Goal: Task Accomplishment & Management: Use online tool/utility

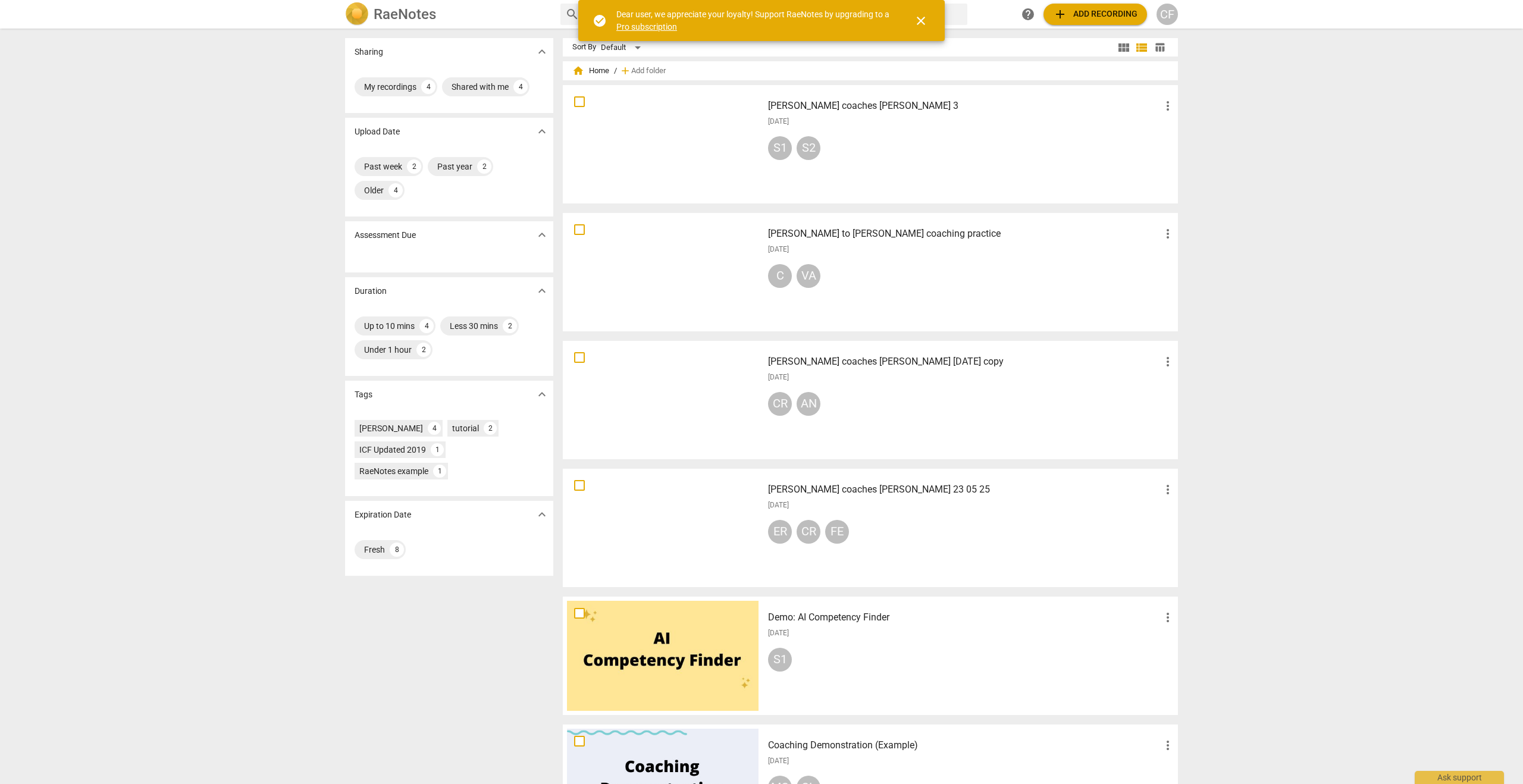
click at [883, 167] on div "[PERSON_NAME] coaches [PERSON_NAME] 3 more_vert [DATE] S1 S2" at bounding box center [972, 144] width 426 height 110
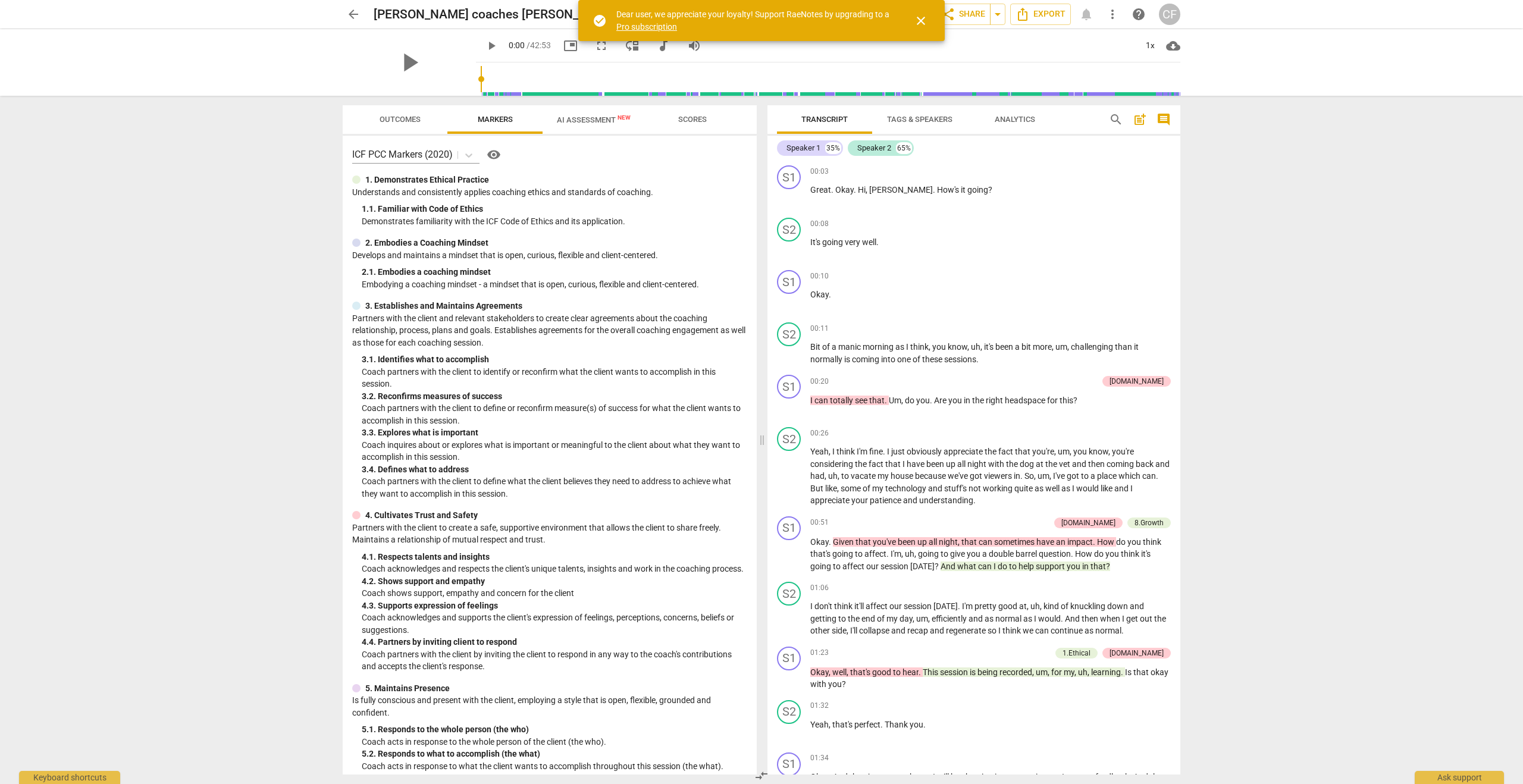
click at [1011, 117] on span "Analytics" at bounding box center [1015, 119] width 40 height 9
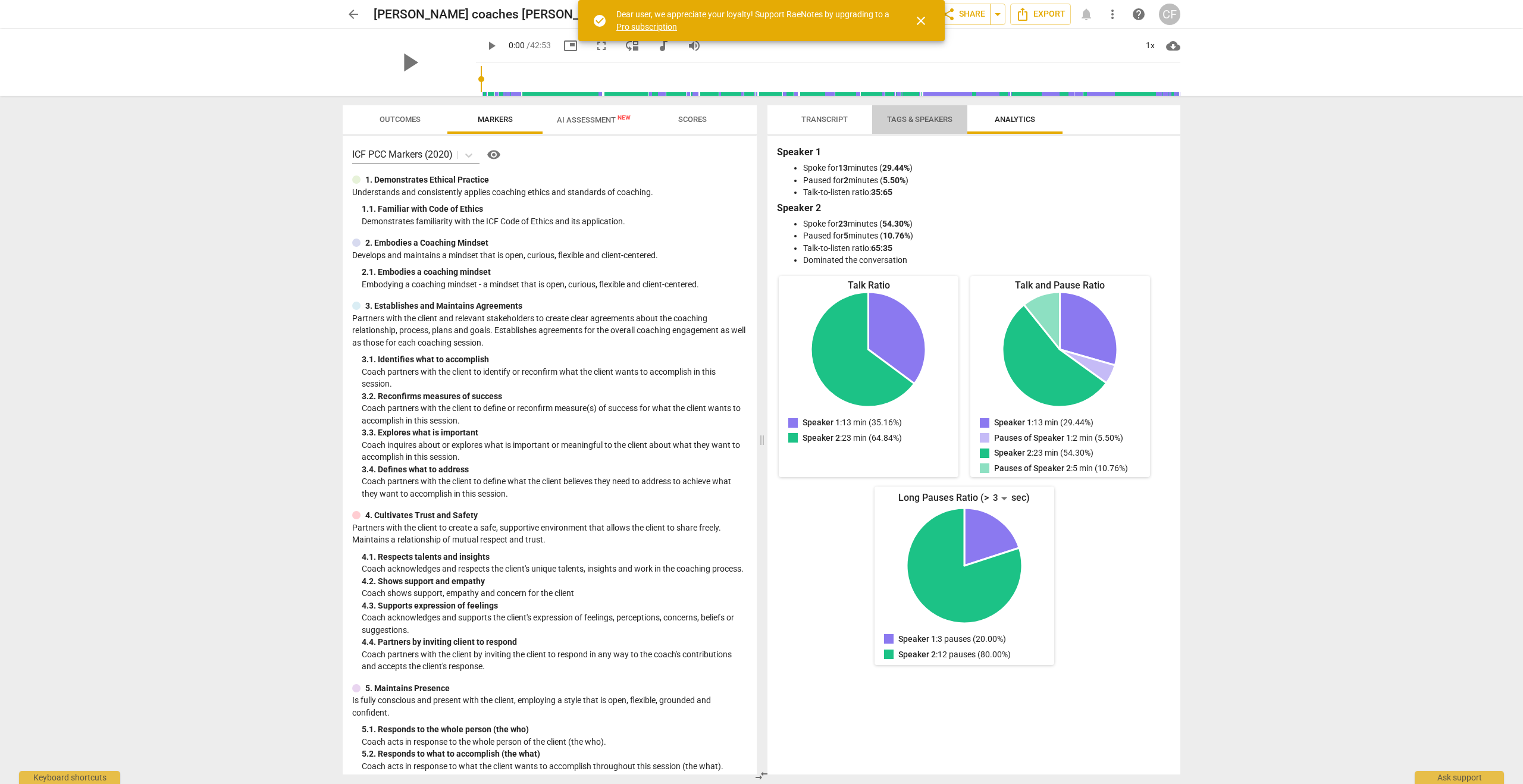
click at [928, 121] on span "Tags & Speakers" at bounding box center [920, 119] width 65 height 9
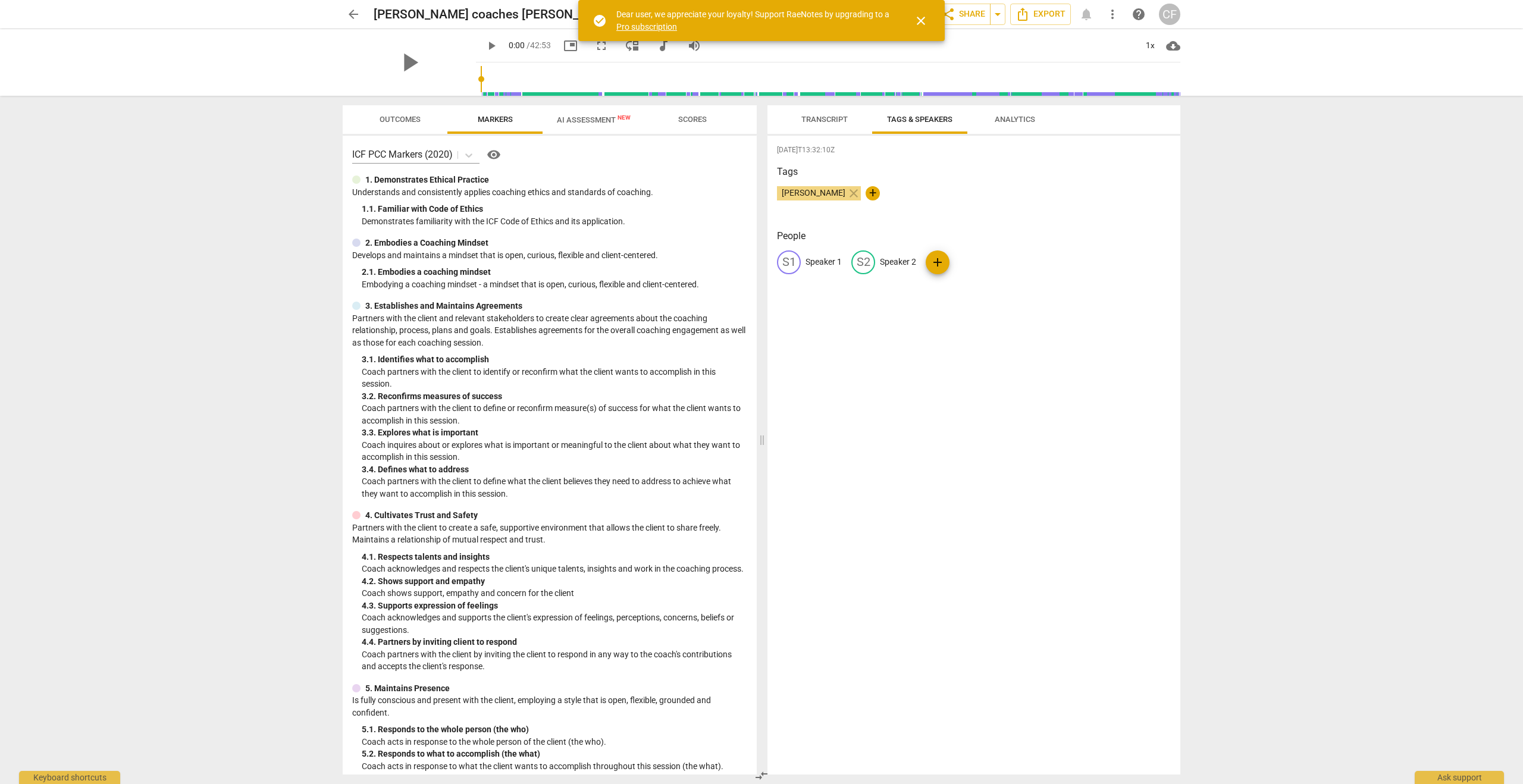
click at [826, 121] on span "Transcript" at bounding box center [824, 119] width 47 height 9
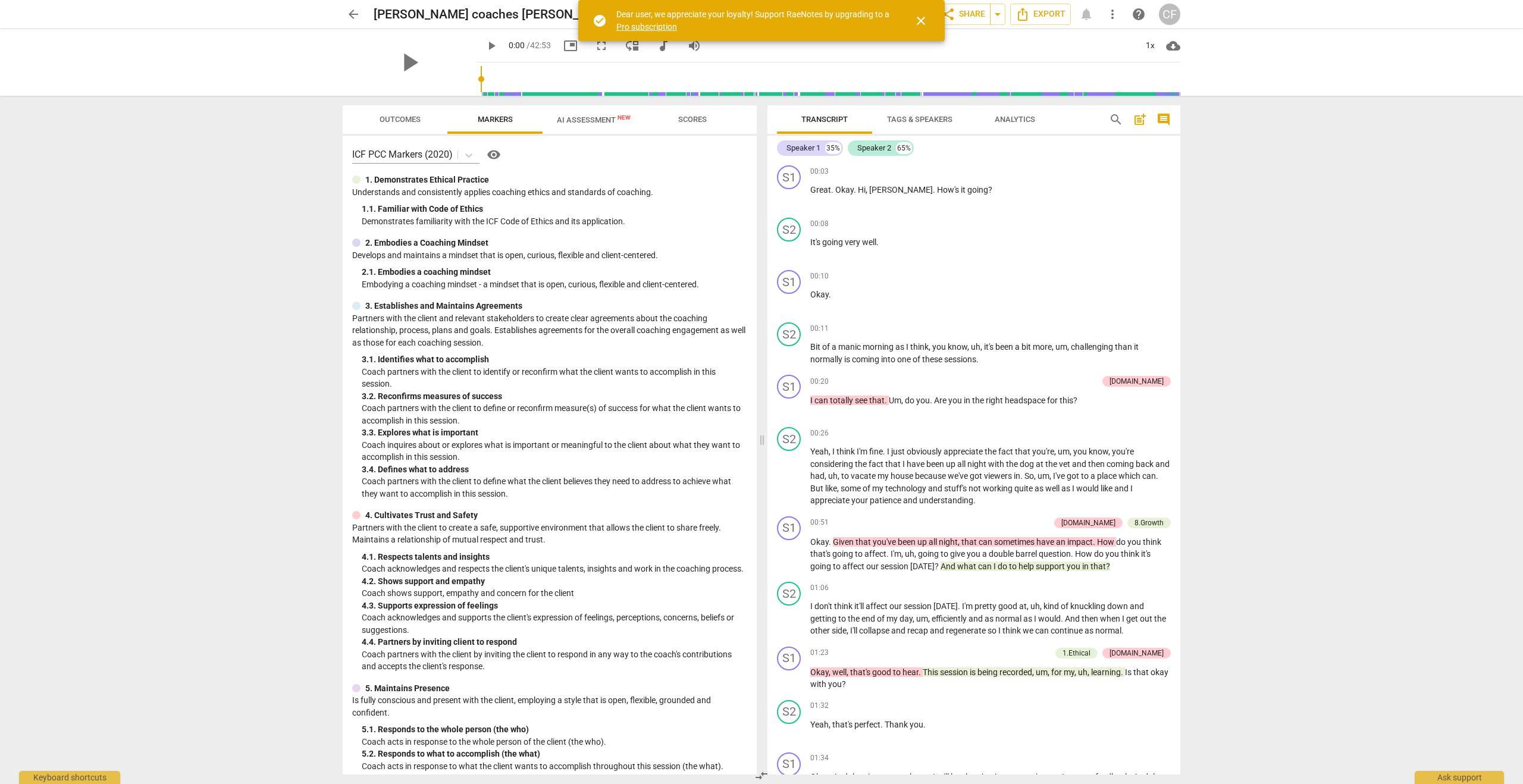
click at [901, 119] on span "Tags & Speakers" at bounding box center [920, 119] width 65 height 9
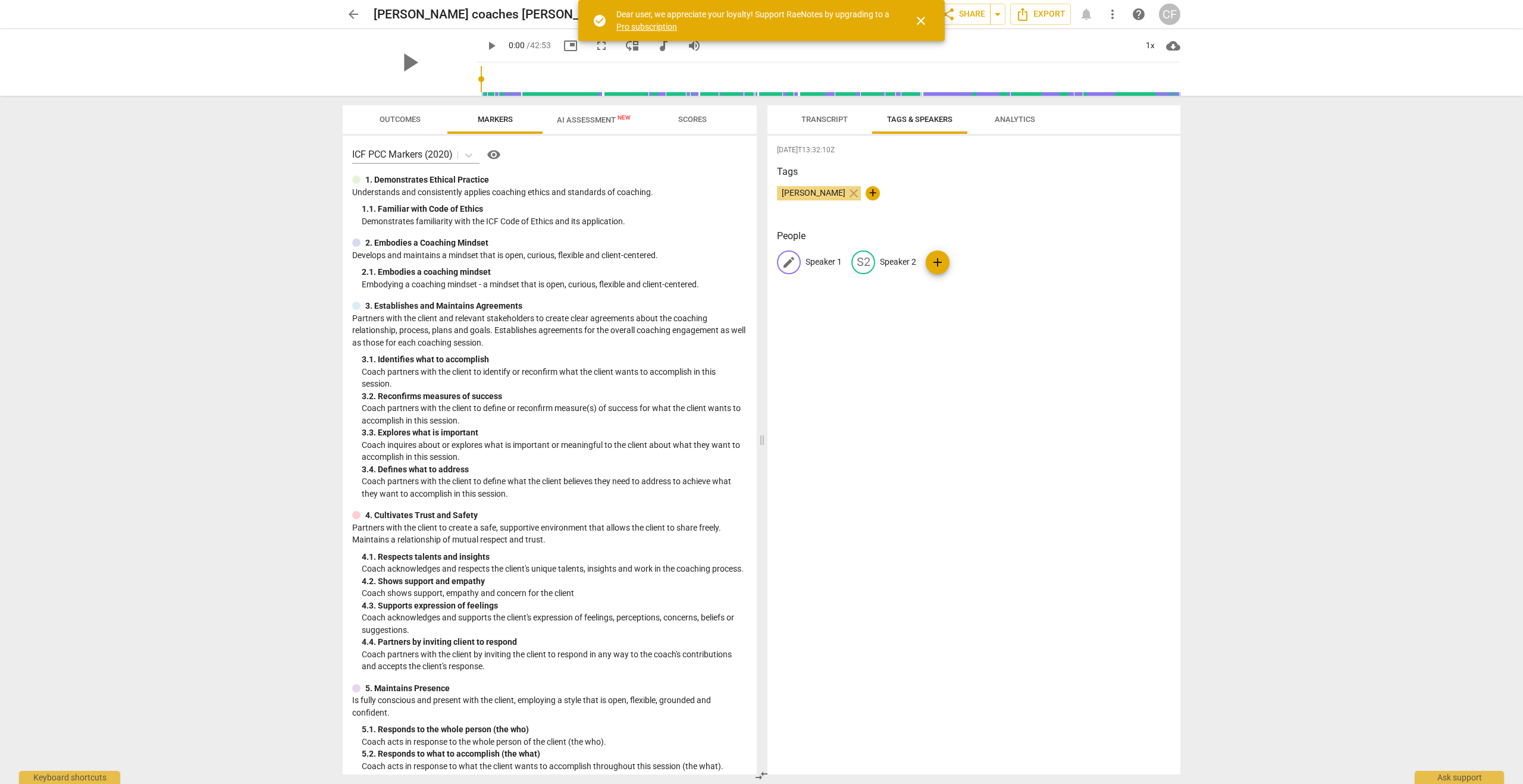
click at [827, 262] on p "Speaker 1" at bounding box center [823, 262] width 36 height 12
type input "[PERSON_NAME]"
click at [957, 263] on p "Speaker 2" at bounding box center [975, 262] width 36 height 12
type input "[PERSON_NAME]"
click at [981, 314] on div "[DATE]T13:32:10Z Tags [PERSON_NAME] close + People CR [PERSON_NAME] edit [PERSO…" at bounding box center [974, 454] width 413 height 638
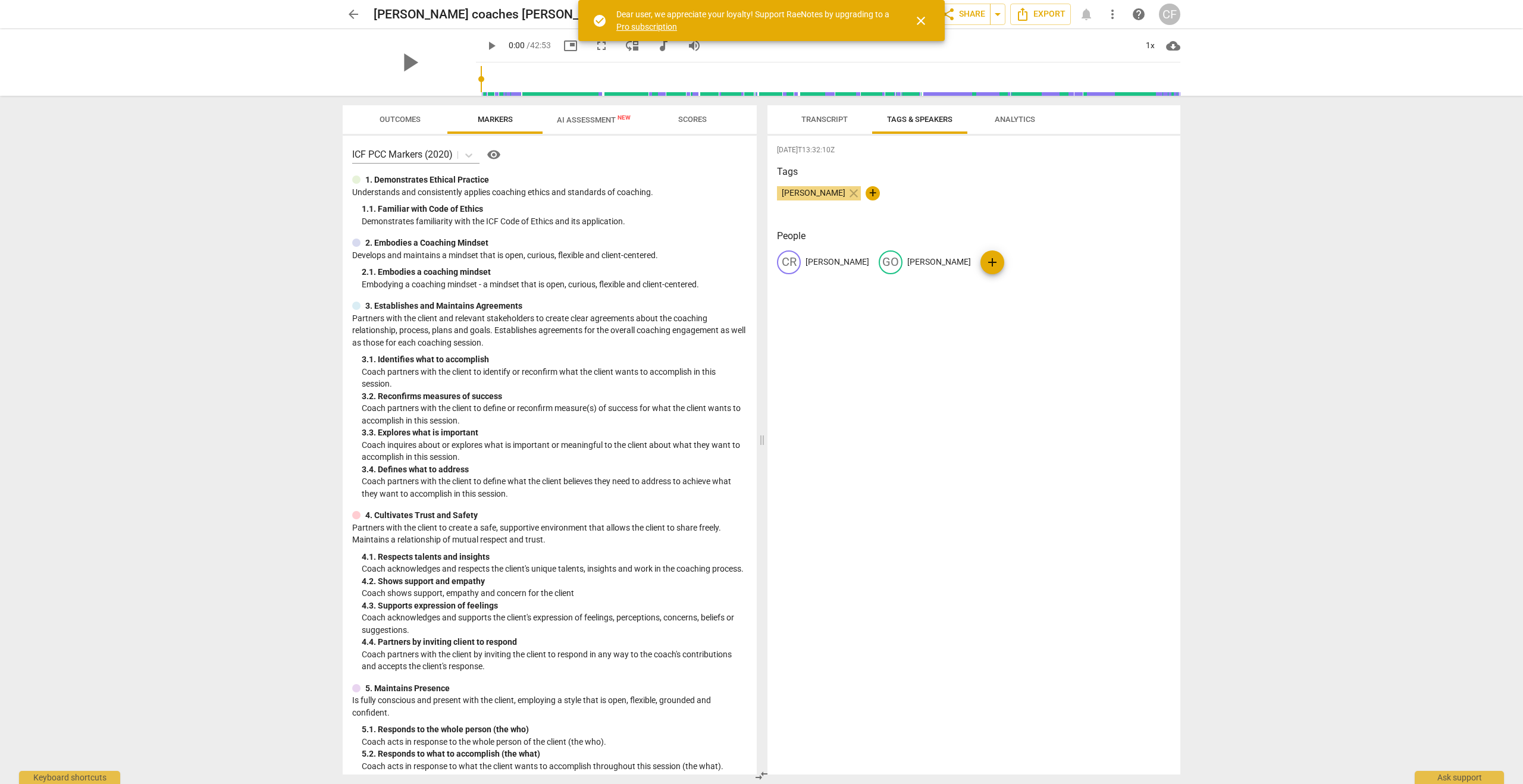
click at [941, 304] on div "[DATE]T13:32:10Z Tags [PERSON_NAME] close + People CR [PERSON_NAME] GO [PERSON_…" at bounding box center [974, 454] width 413 height 638
click at [824, 119] on span "Transcript" at bounding box center [824, 119] width 47 height 9
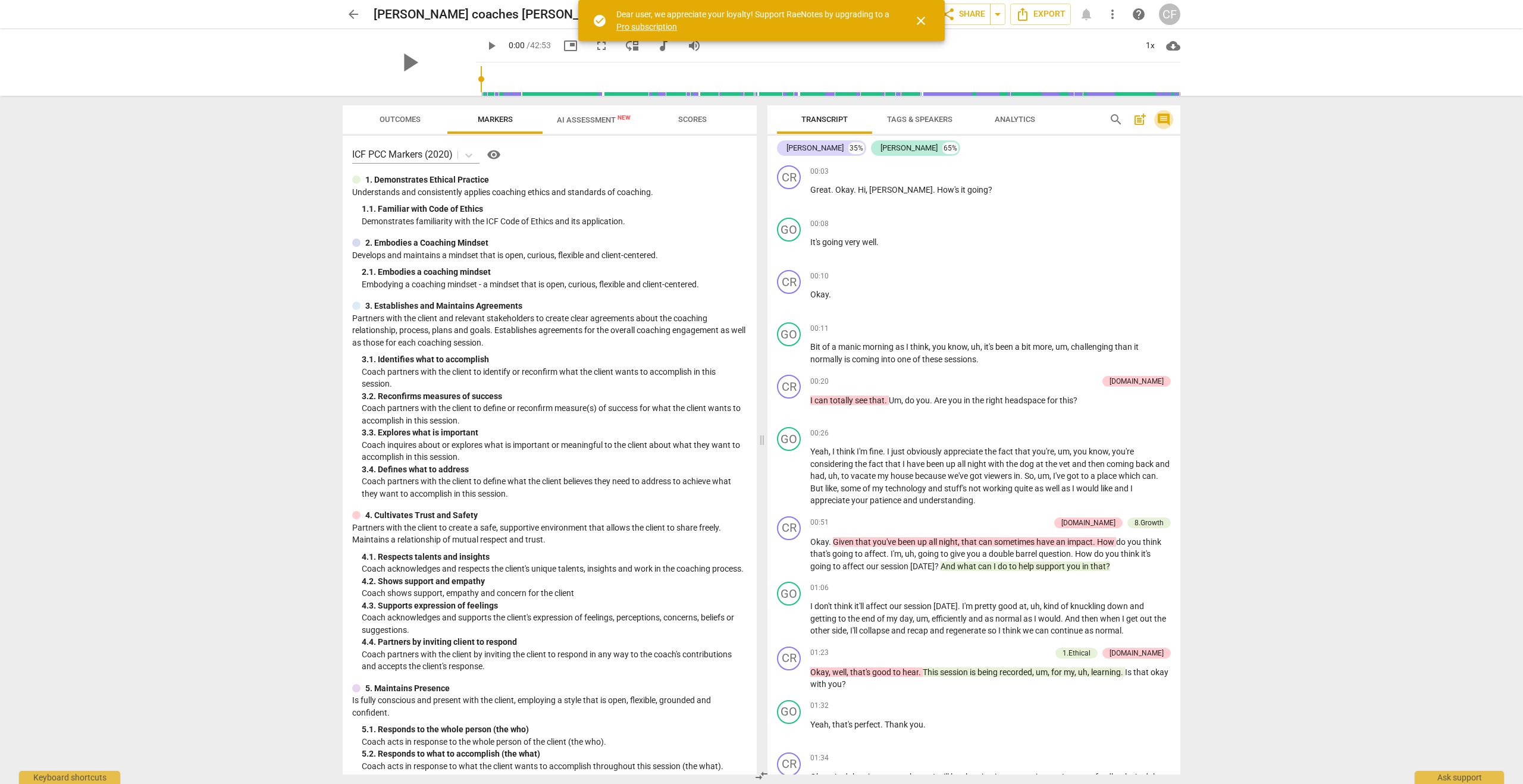
click at [1163, 117] on span "comment" at bounding box center [1163, 119] width 15 height 15
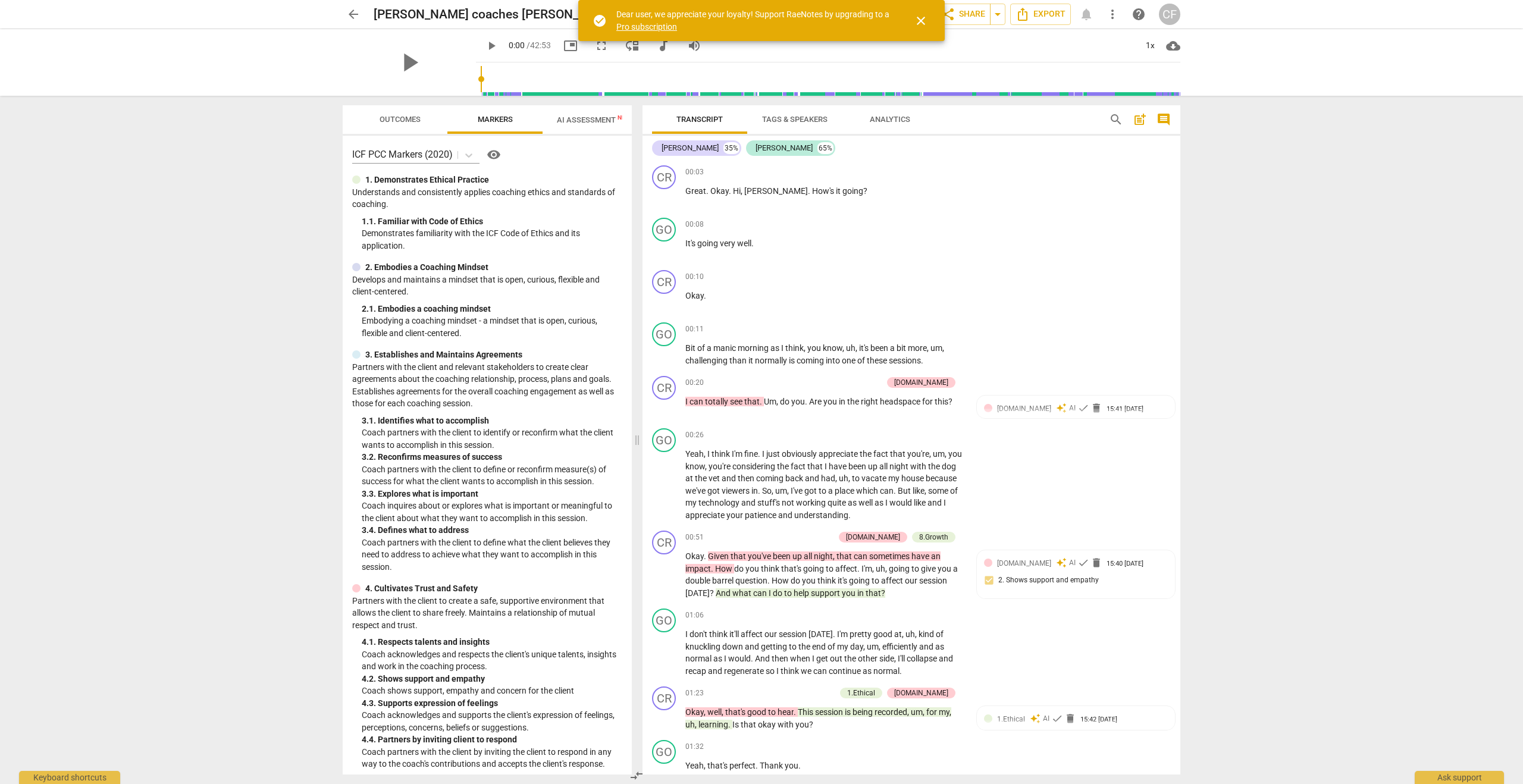
click at [1163, 117] on span "comment" at bounding box center [1163, 119] width 15 height 15
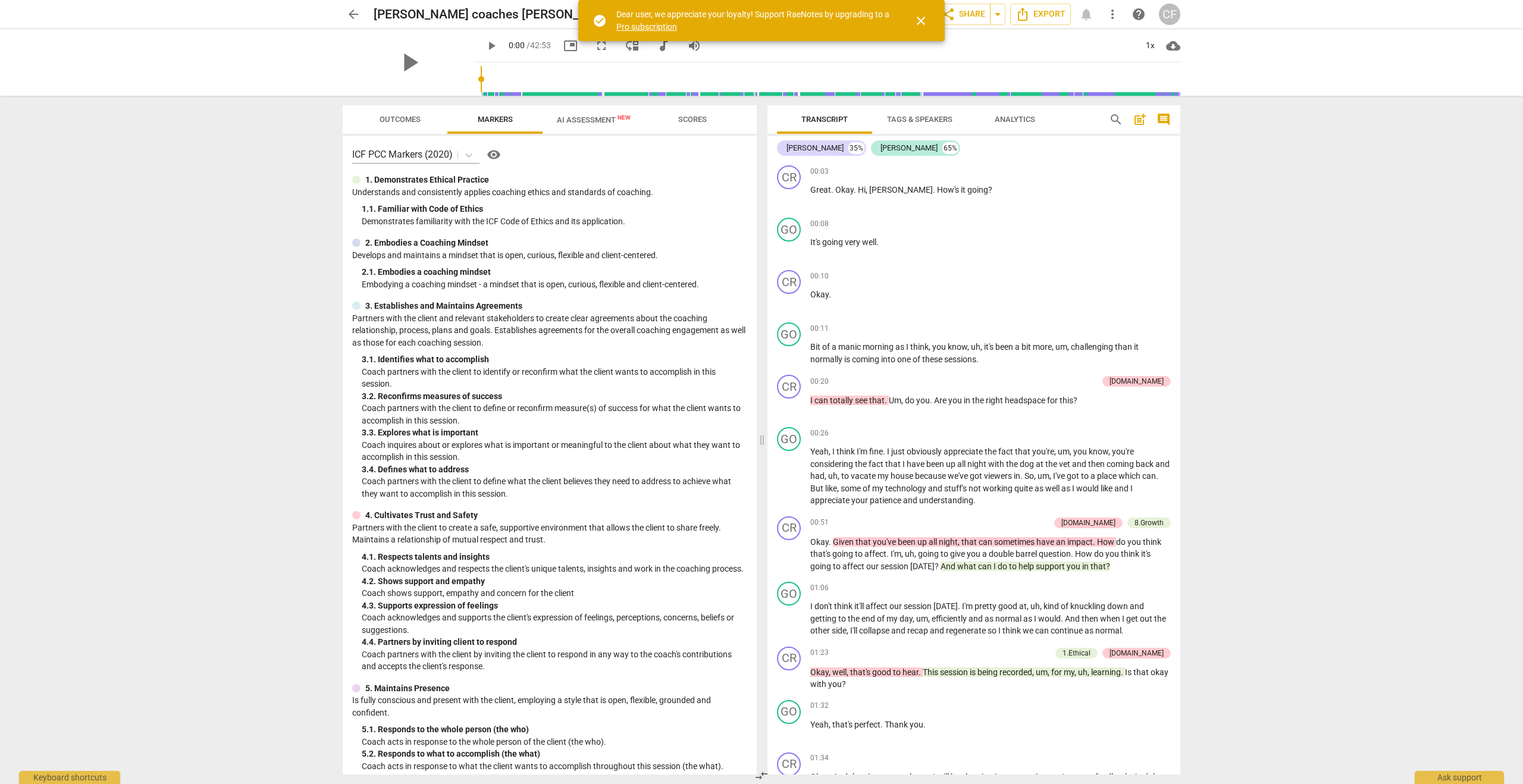
click at [1142, 120] on span "post_add" at bounding box center [1140, 119] width 15 height 15
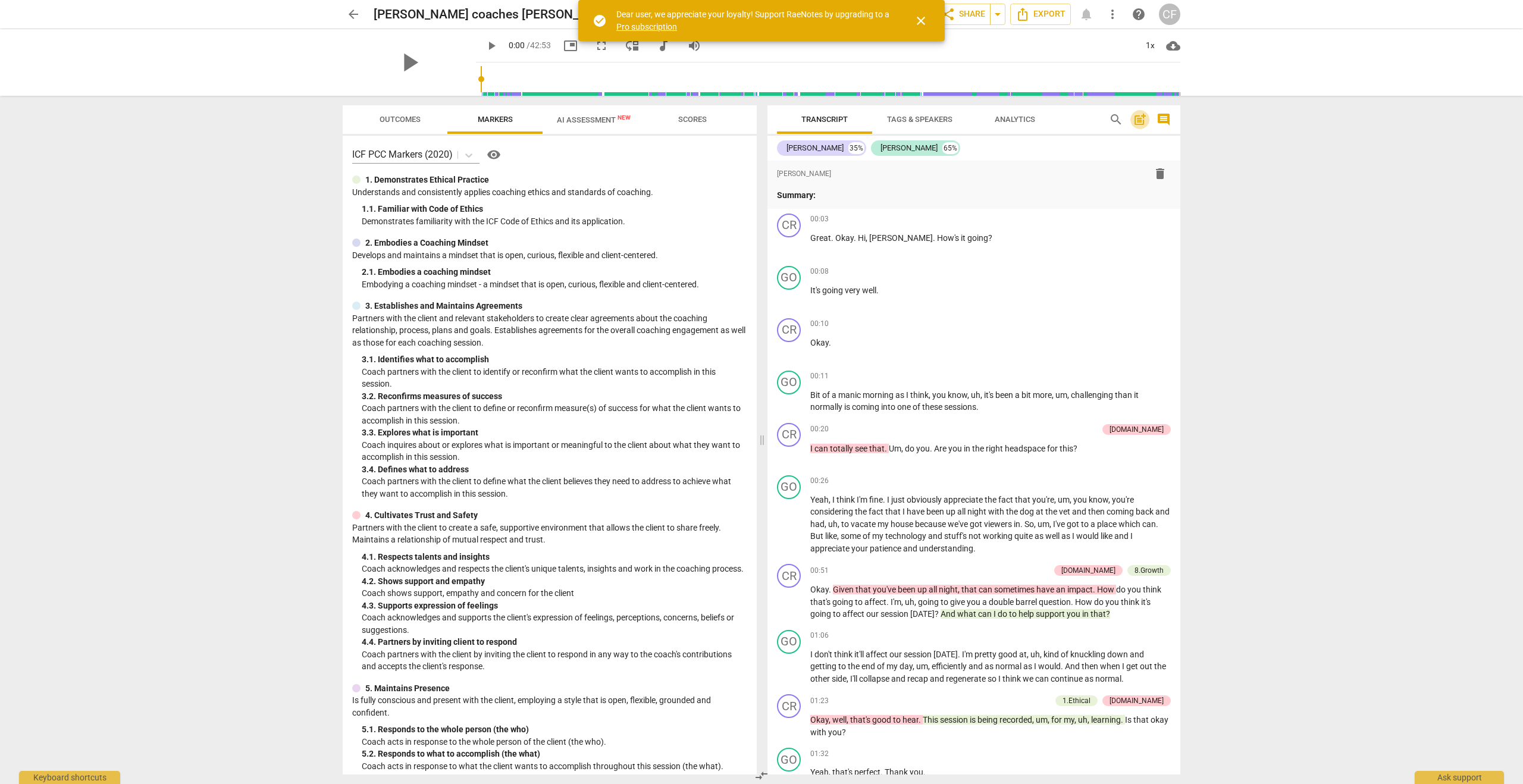
click at [1142, 120] on span "post_add" at bounding box center [1140, 119] width 15 height 15
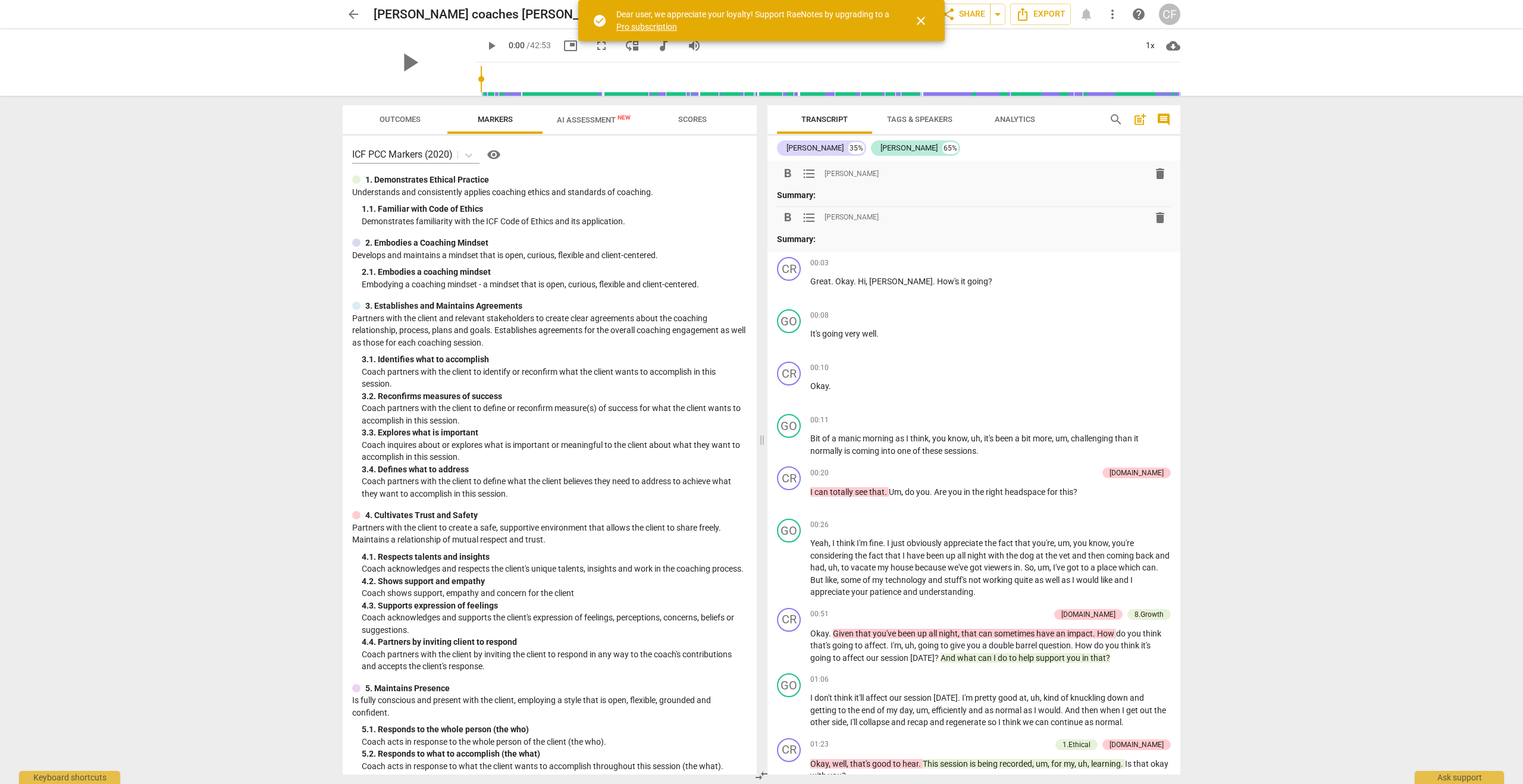
click at [1156, 177] on span "delete" at bounding box center [1160, 173] width 15 height 15
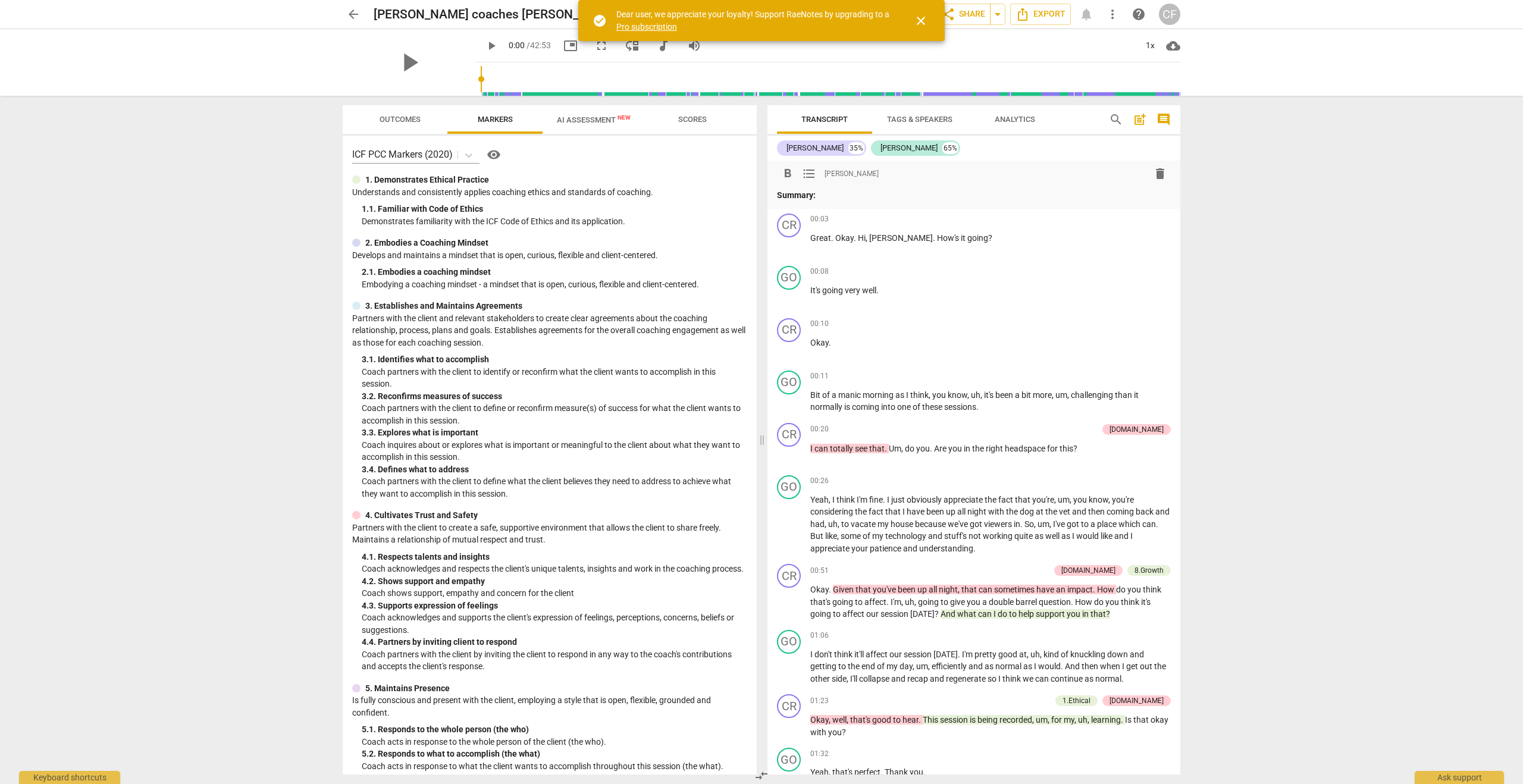
click at [1156, 174] on span "delete" at bounding box center [1160, 173] width 15 height 15
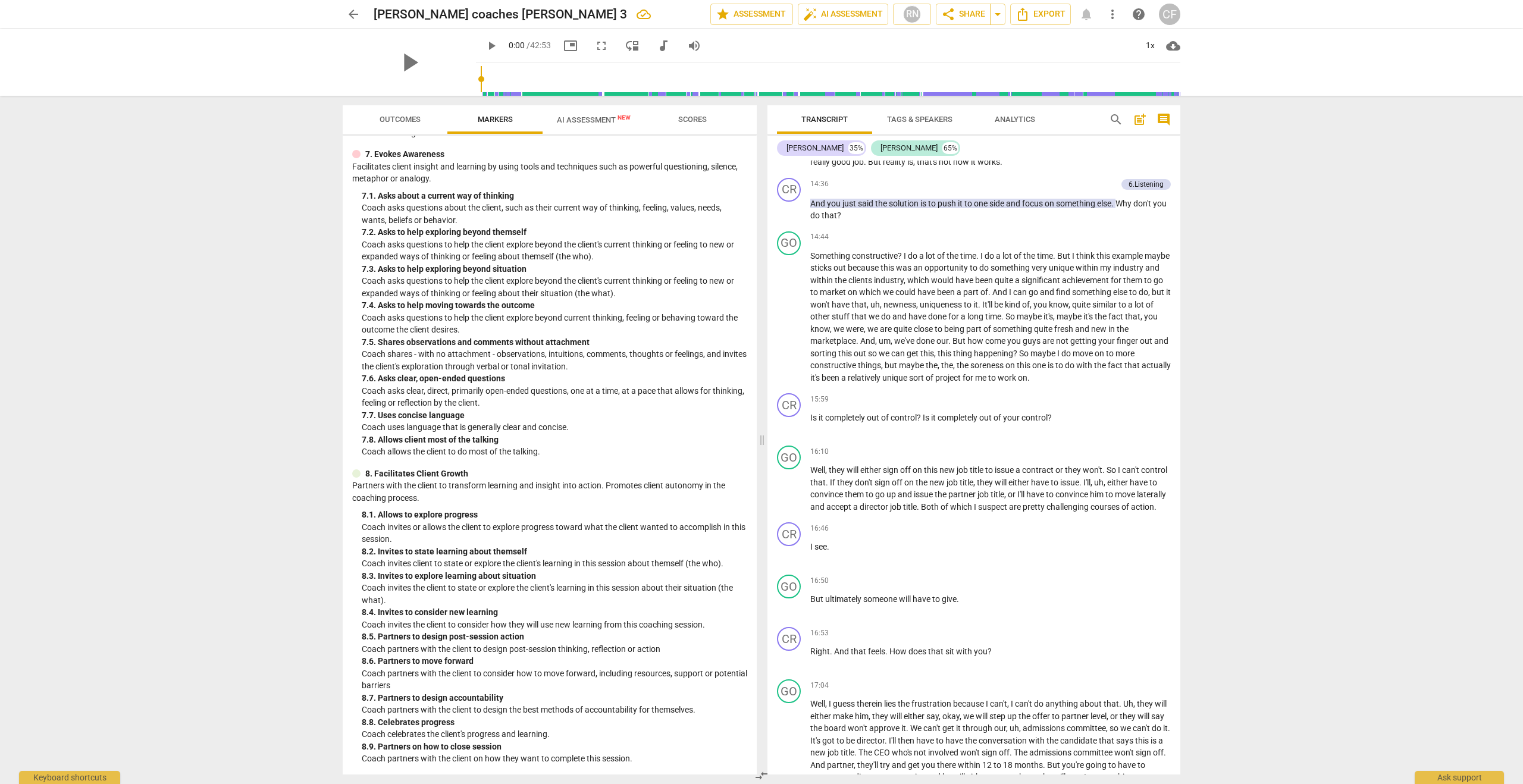
scroll to position [2586, 0]
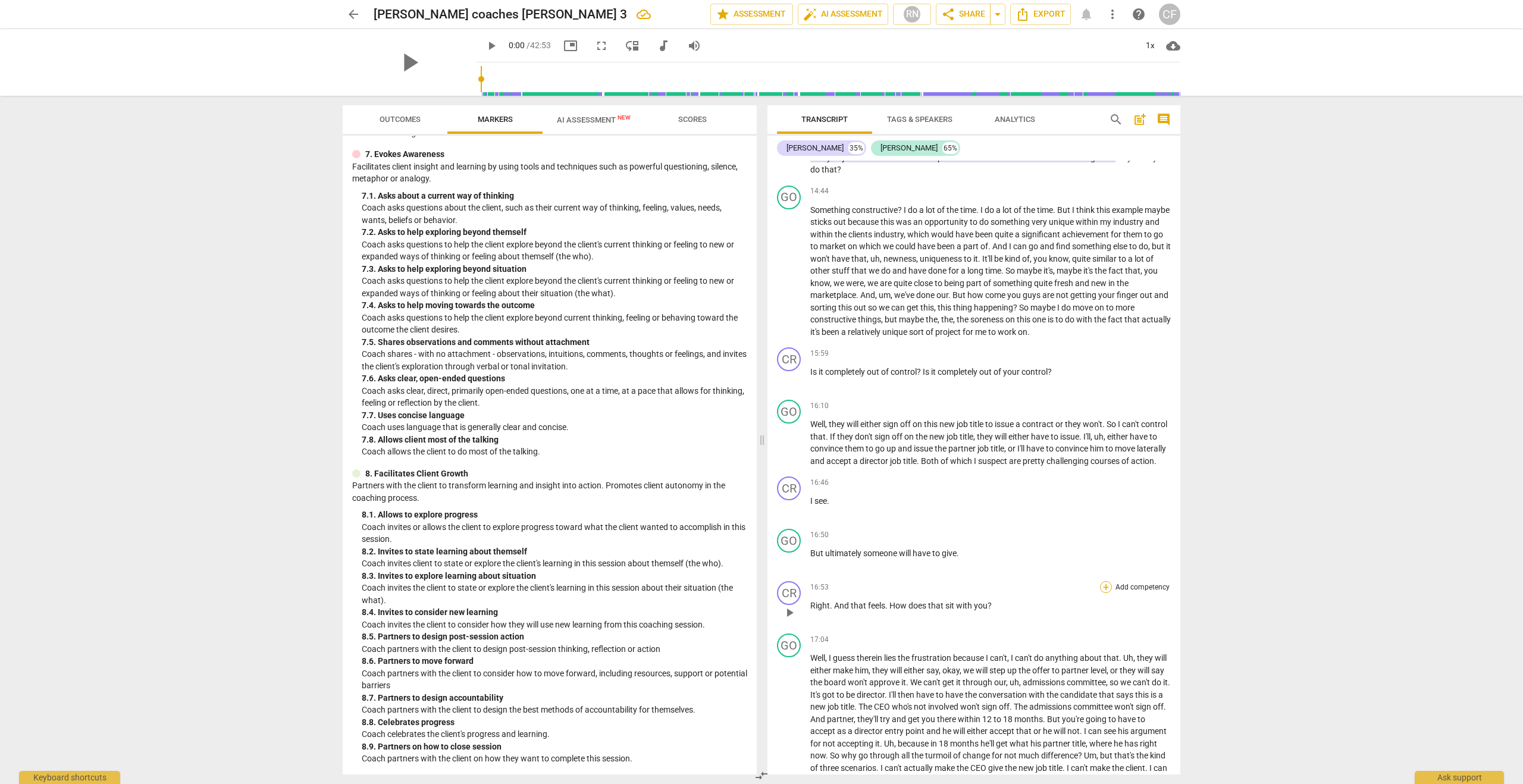
click at [1104, 588] on div "+" at bounding box center [1106, 586] width 12 height 12
click at [1175, 631] on b "7.Awareness" at bounding box center [1177, 629] width 40 height 15
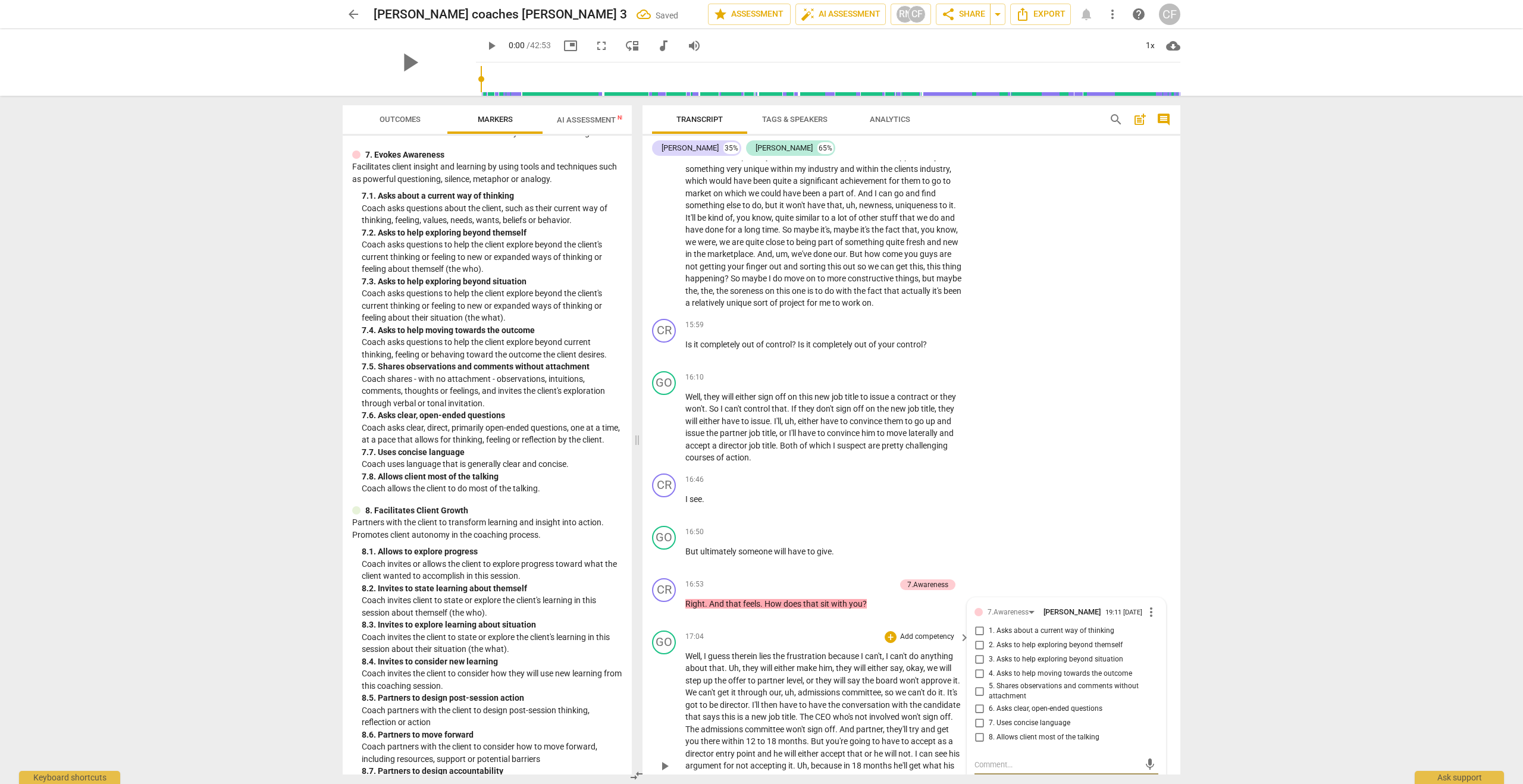
scroll to position [3135, 0]
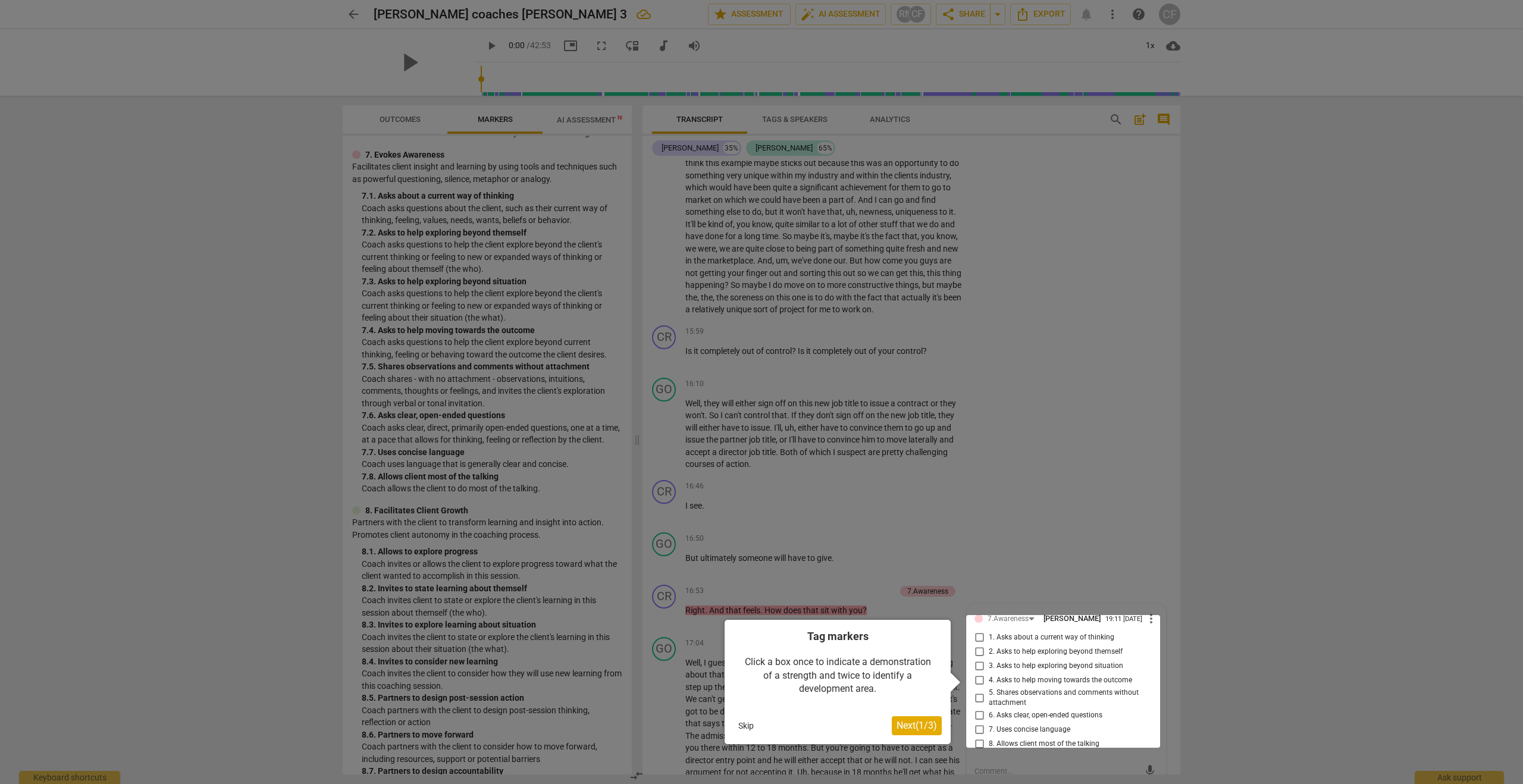
click at [976, 627] on div at bounding box center [1063, 681] width 194 height 133
click at [924, 724] on span "Next ( 1 / 3 )" at bounding box center [917, 725] width 40 height 11
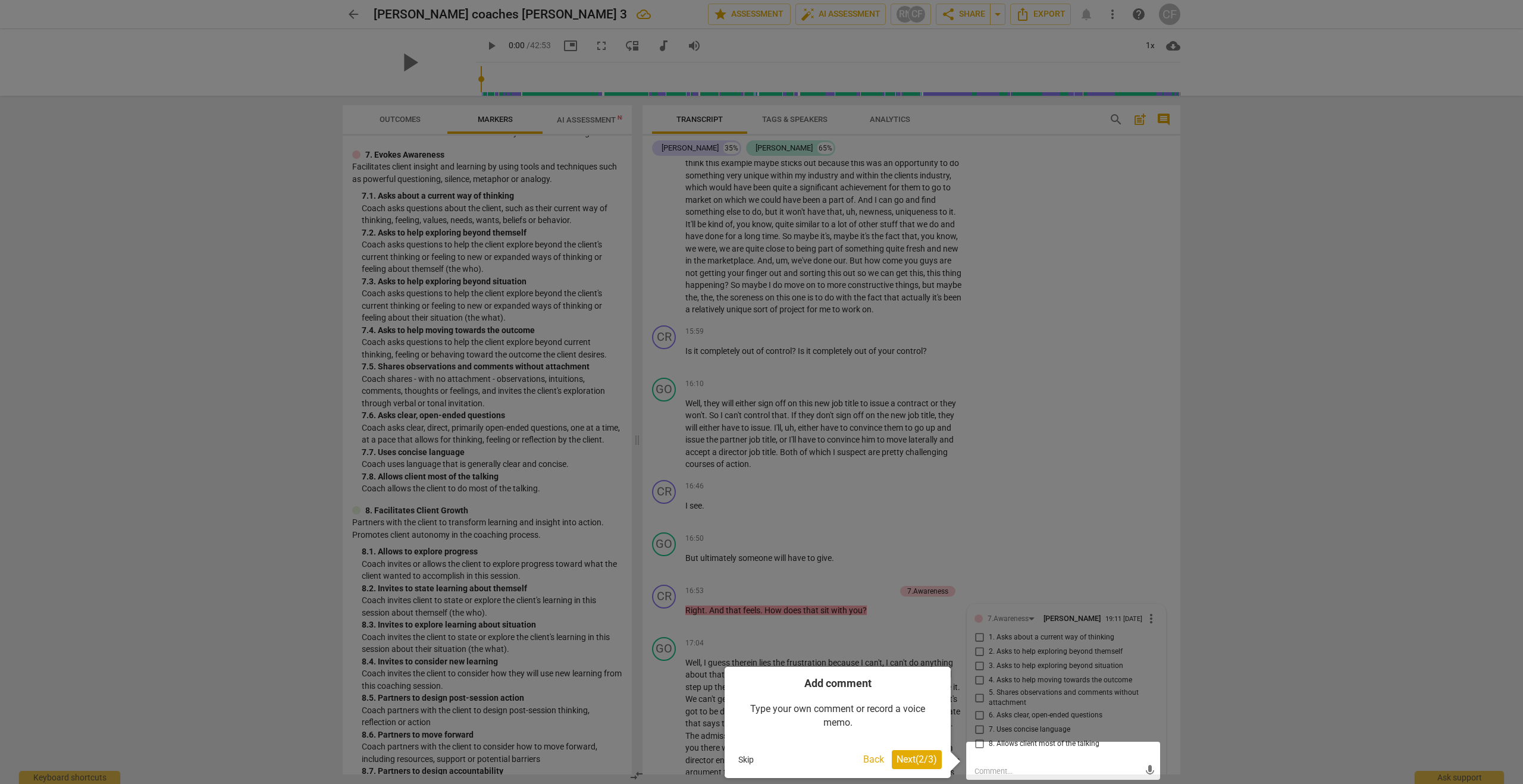
click at [923, 762] on span "Next ( 2 / 3 )" at bounding box center [917, 759] width 40 height 11
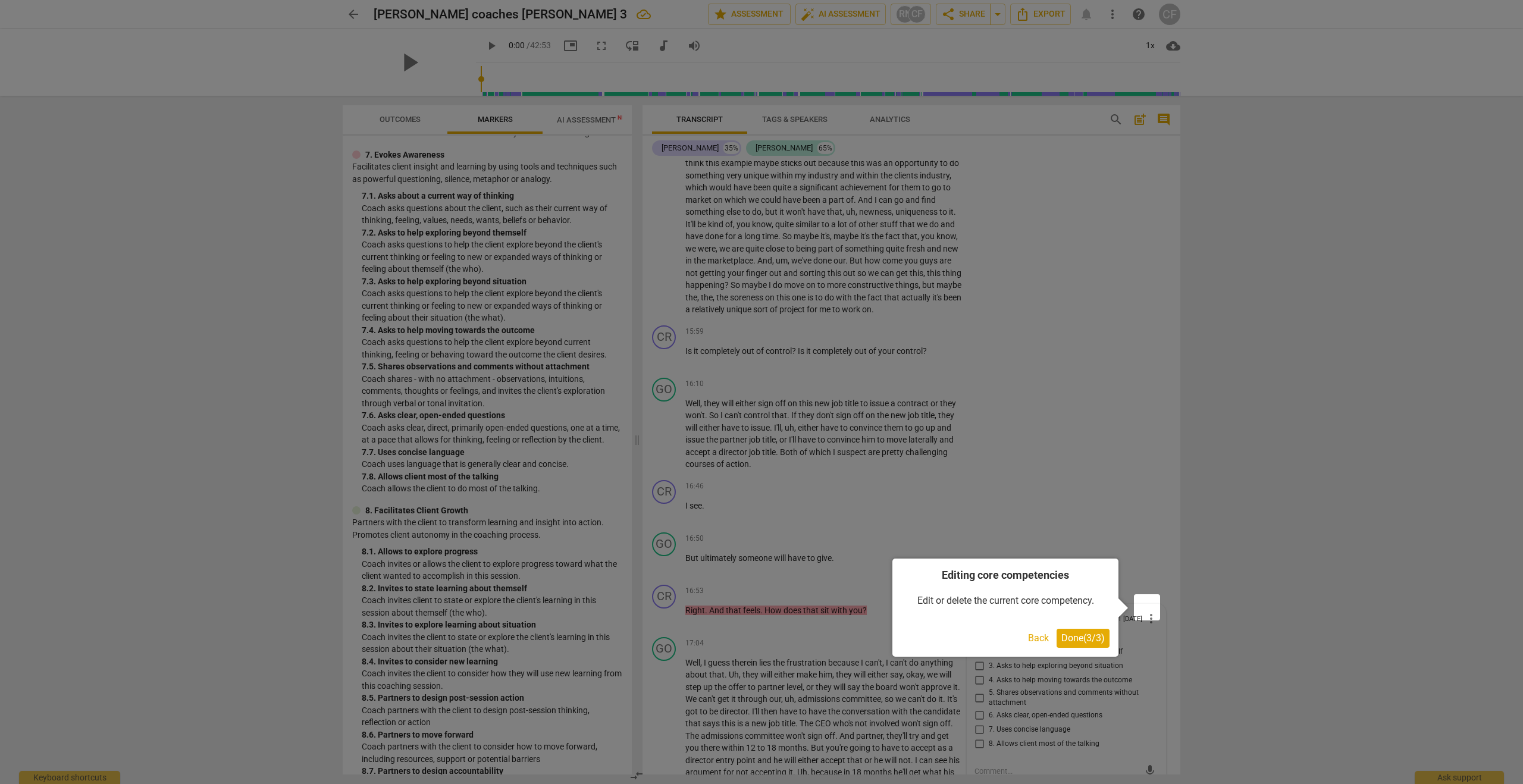
click at [1075, 641] on span "Done ( 3 / 3 )" at bounding box center [1083, 638] width 44 height 11
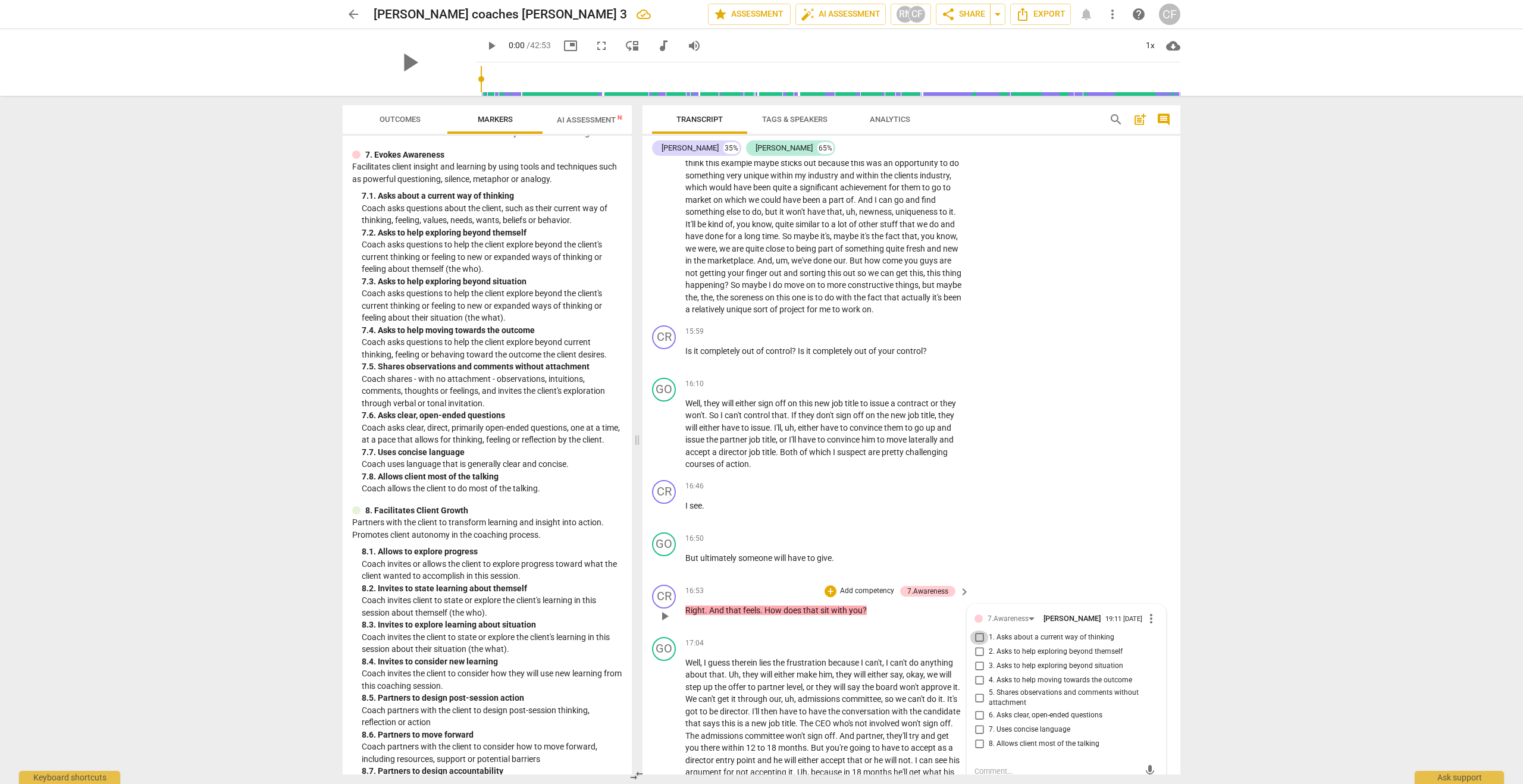
click at [978, 630] on input "1. Asks about a current way of thinking" at bounding box center [979, 637] width 19 height 15
checkbox input "true"
click at [1029, 613] on span "close" at bounding box center [1030, 612] width 15 height 15
click at [882, 604] on div "16:53 + Add competency 7.Awareness keyboard_arrow_right Right . And that feels …" at bounding box center [827, 606] width 285 height 43
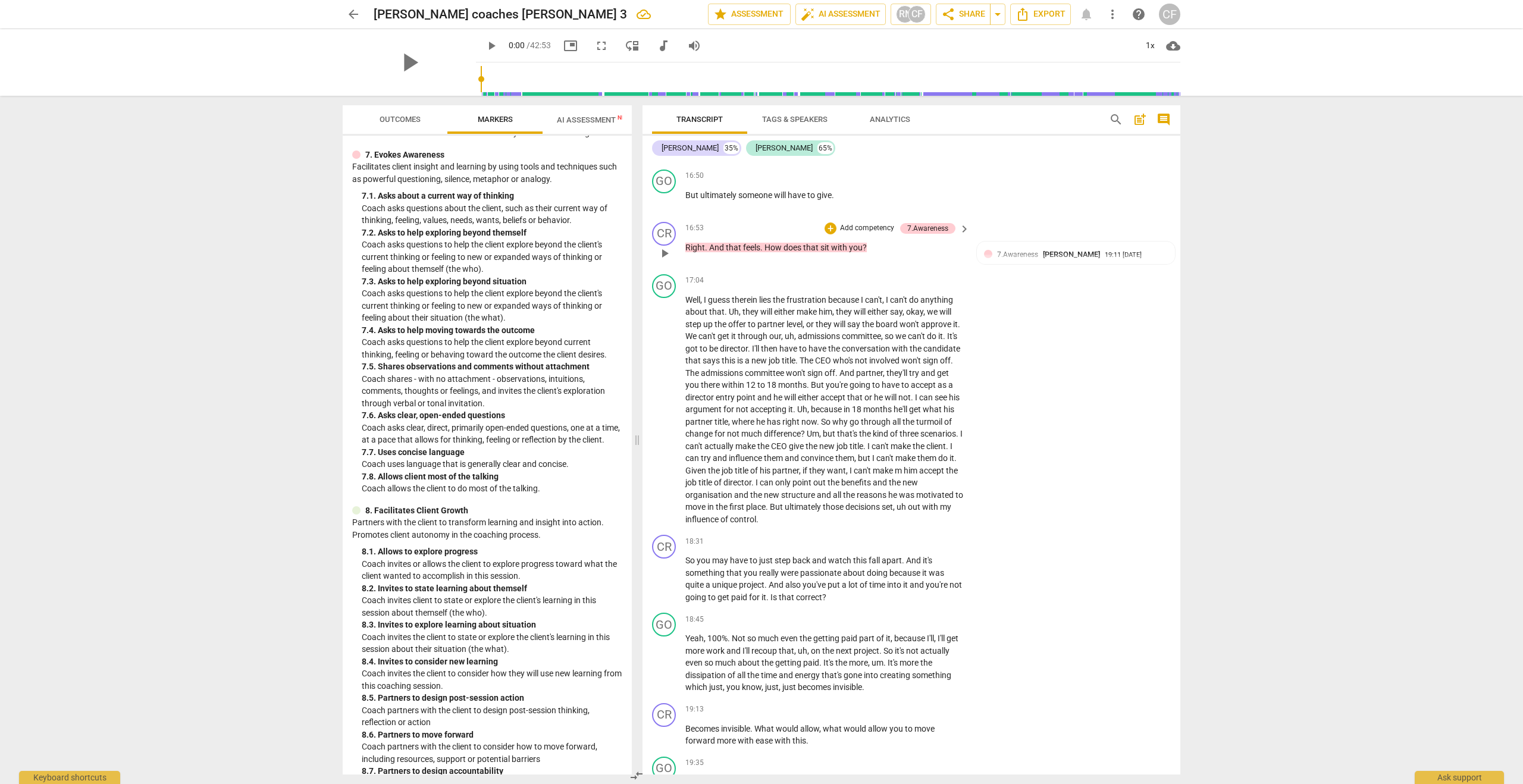
scroll to position [3513, 0]
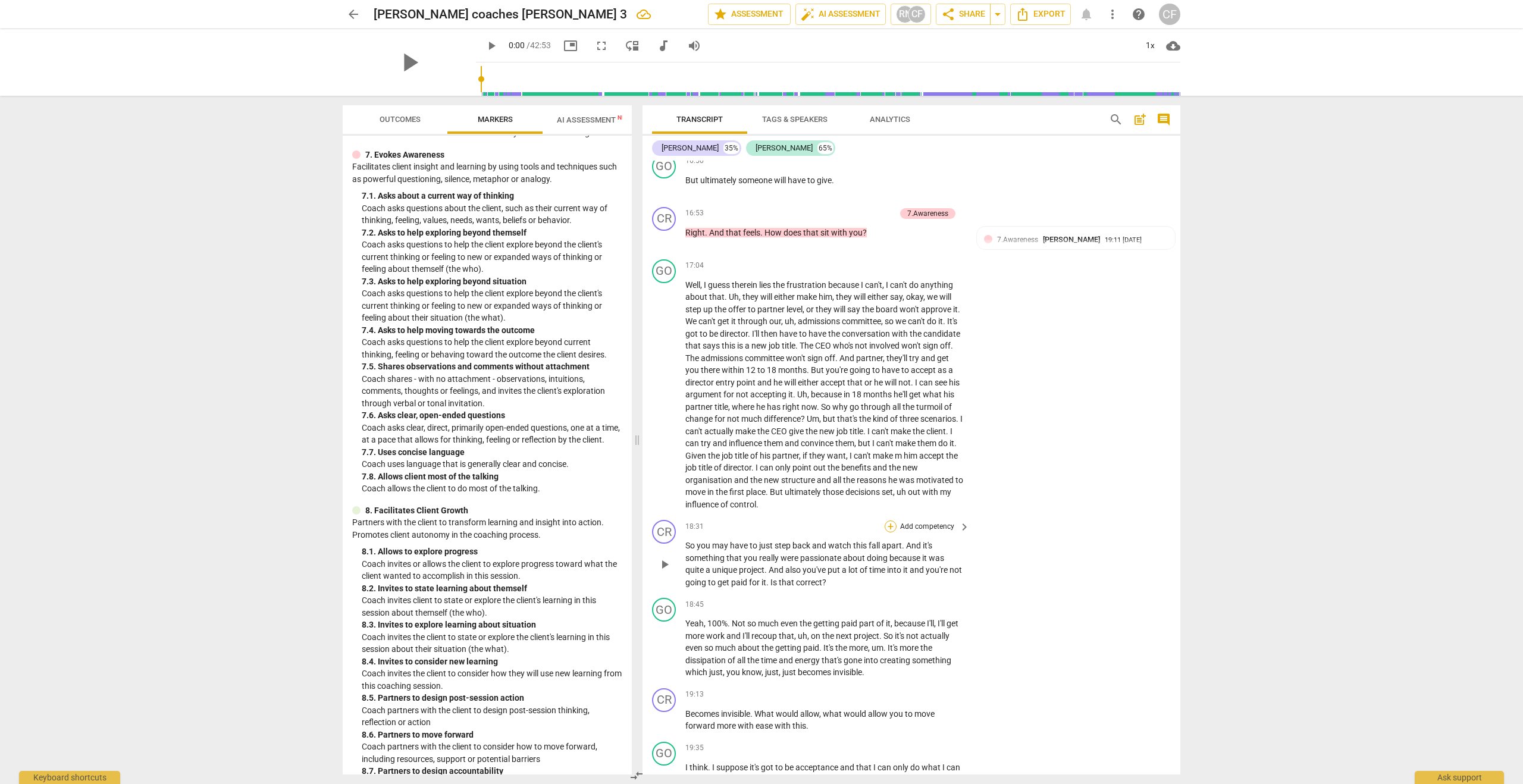
click at [890, 520] on div "+" at bounding box center [890, 526] width 12 height 12
click at [968, 541] on b "6.Listening" at bounding box center [966, 536] width 35 height 15
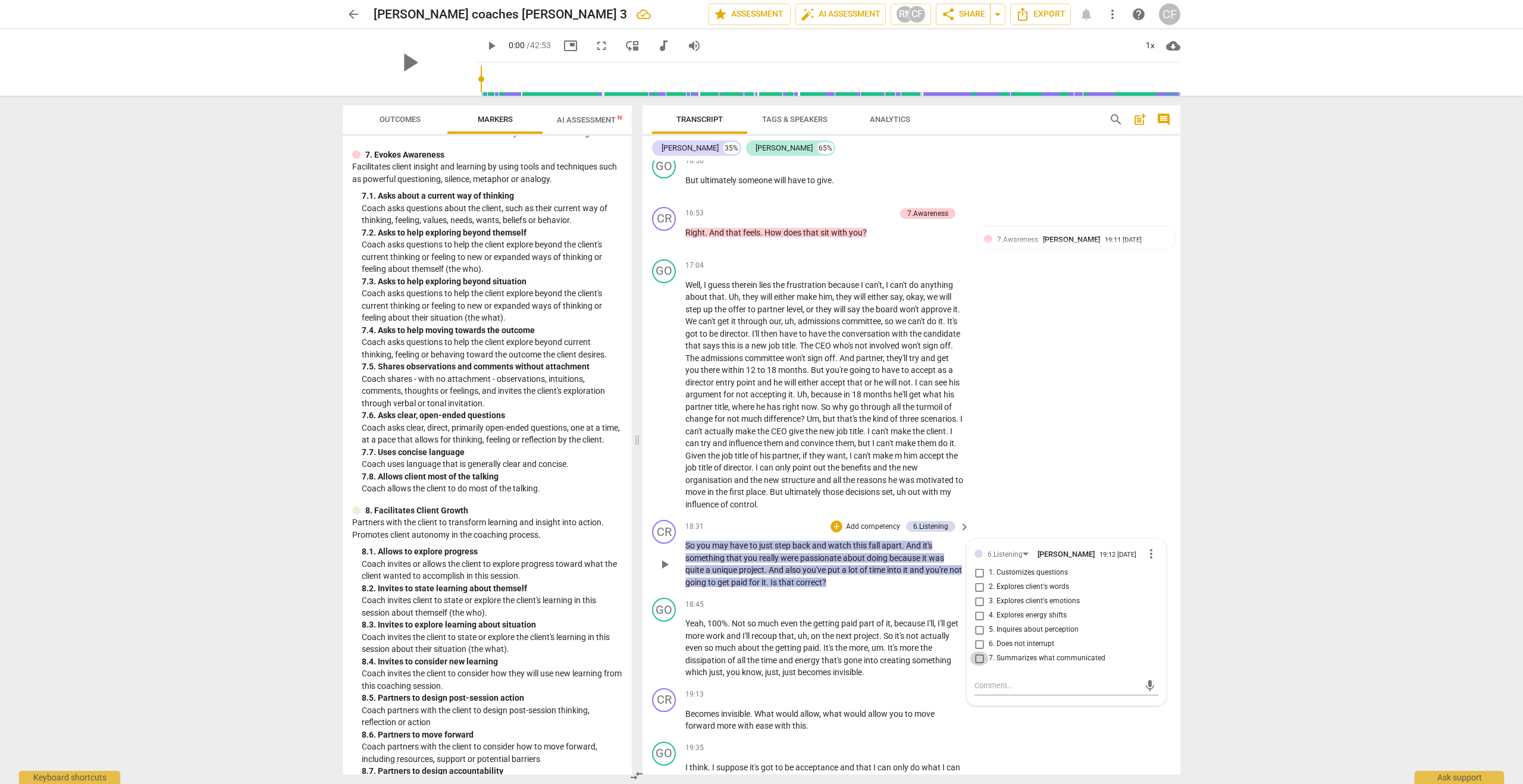
click at [976, 651] on input "7. Summarizes what communicated" at bounding box center [979, 658] width 19 height 15
checkbox input "true"
click at [951, 651] on p "Yeah , 100% . Not so much even the getting paid part of it , because I'll , I'l…" at bounding box center [824, 648] width 278 height 61
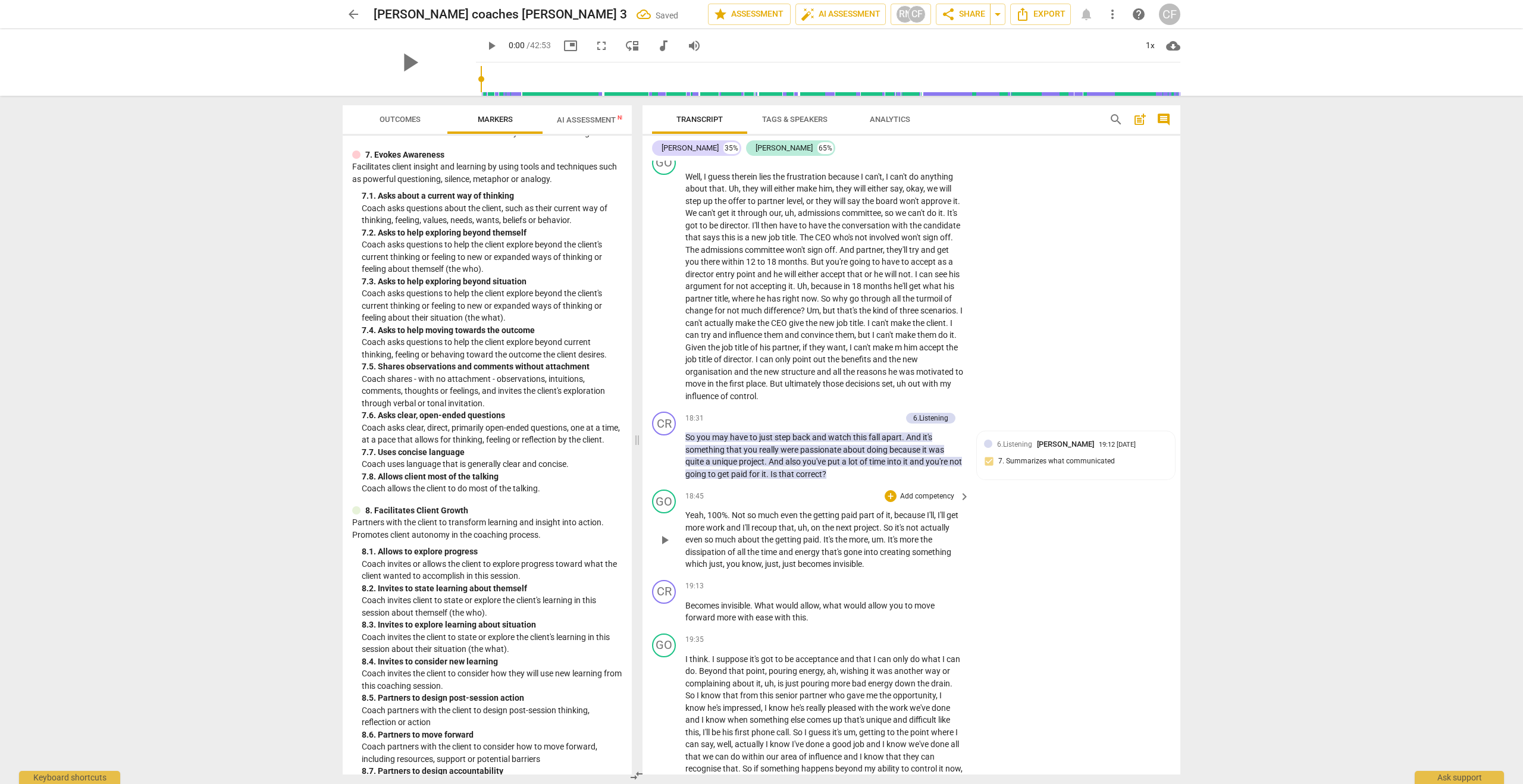
scroll to position [3645, 0]
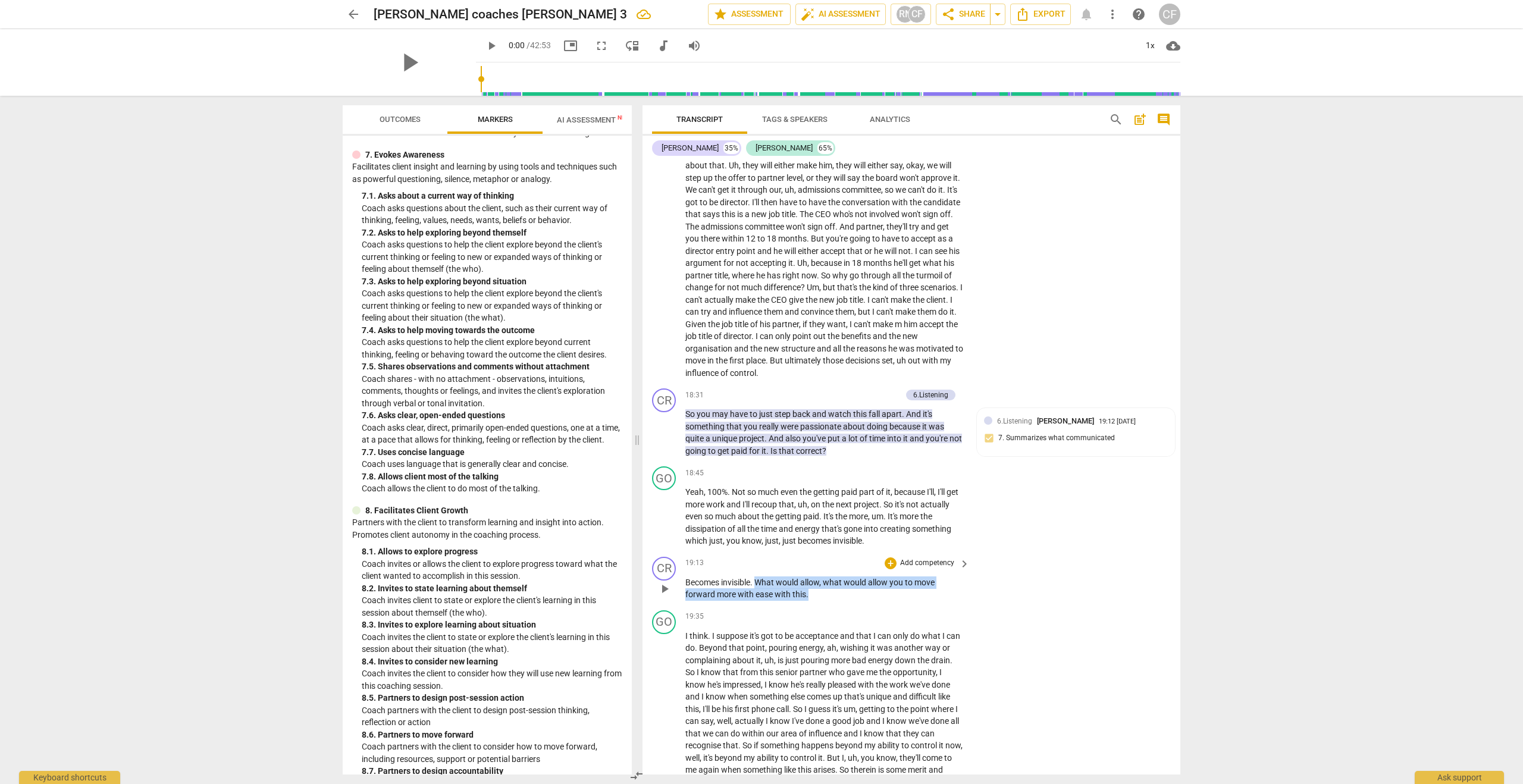
drag, startPoint x: 757, startPoint y: 568, endPoint x: 815, endPoint y: 581, distance: 59.4
click at [815, 581] on p "Becomes invisible . What would allow , what would allow you to move forward mor…" at bounding box center [824, 588] width 278 height 24
click at [892, 557] on div "+" at bounding box center [890, 563] width 12 height 12
click at [973, 613] on b "8.Growth" at bounding box center [970, 613] width 29 height 15
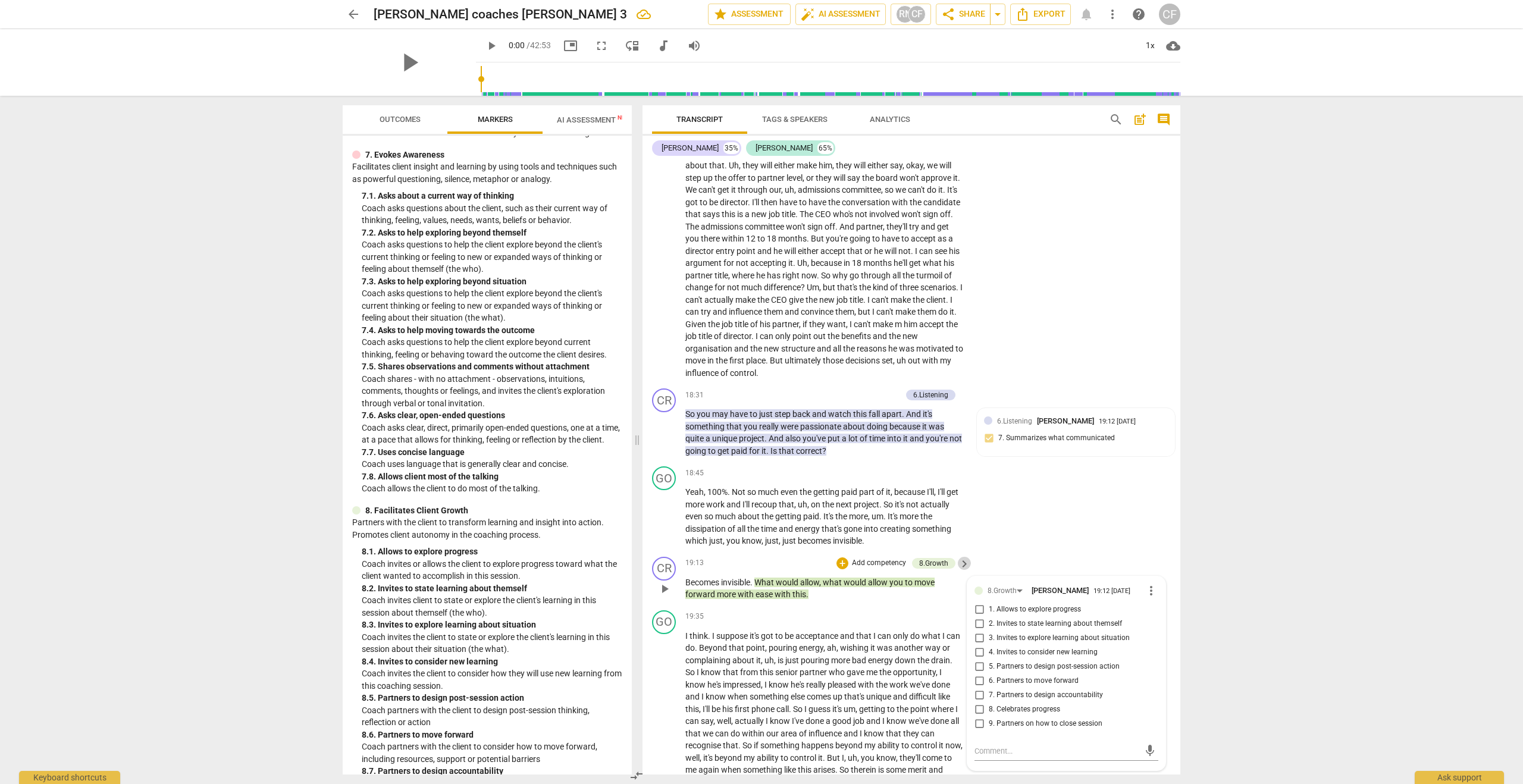
click at [962, 556] on span "keyboard_arrow_right" at bounding box center [964, 563] width 15 height 15
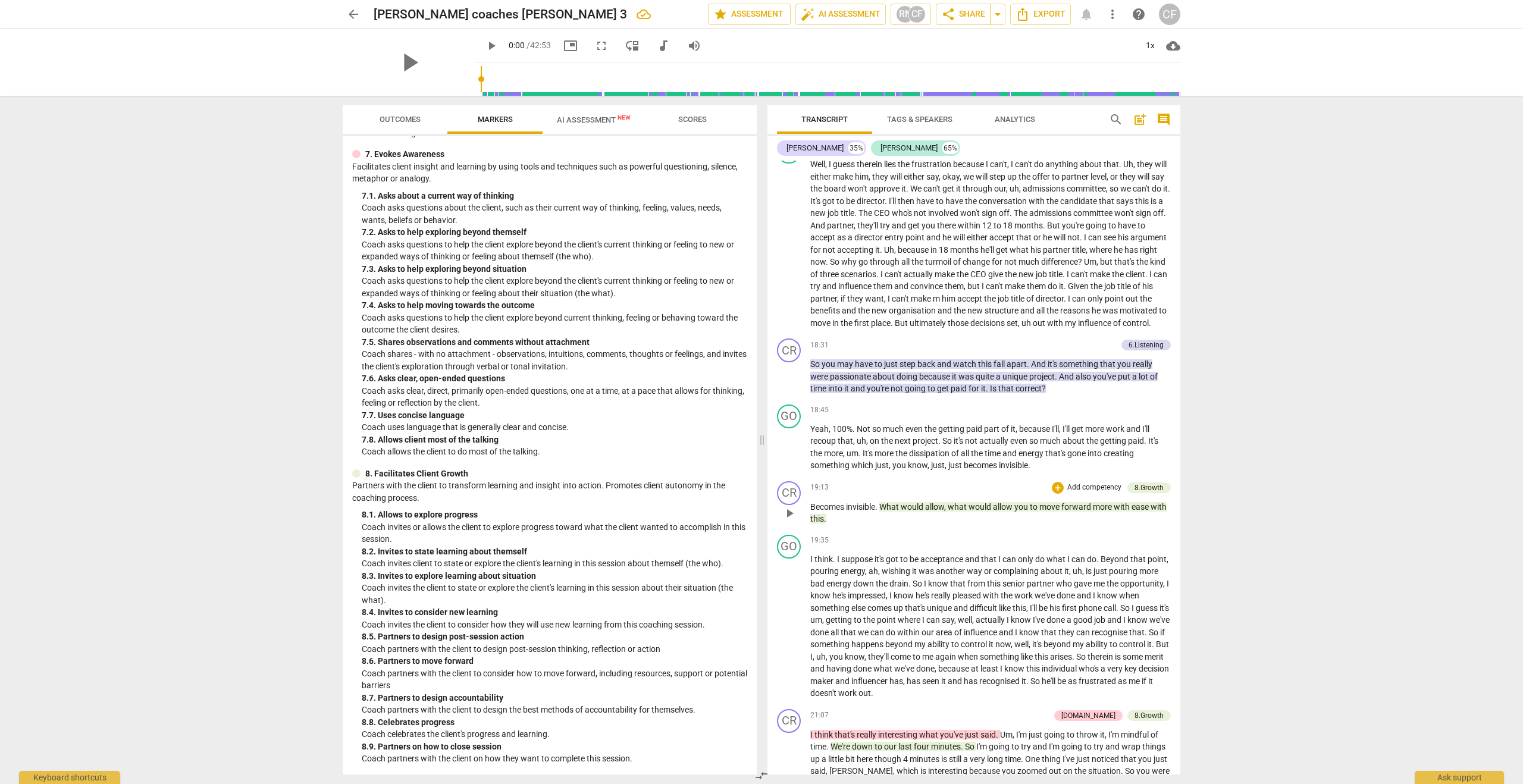
scroll to position [976, 0]
click at [1140, 493] on div "8.Growth" at bounding box center [1149, 487] width 29 height 10
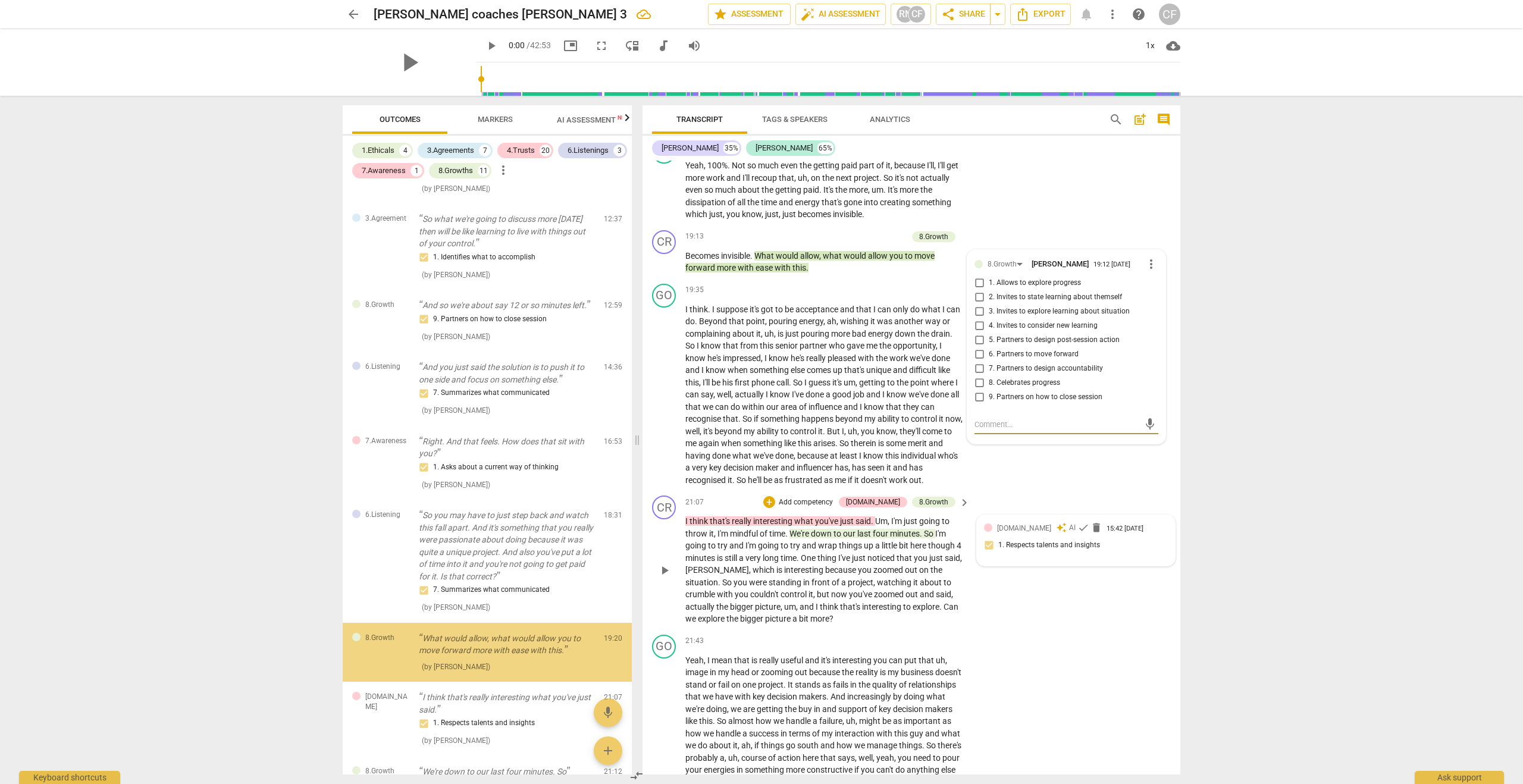
scroll to position [958, 0]
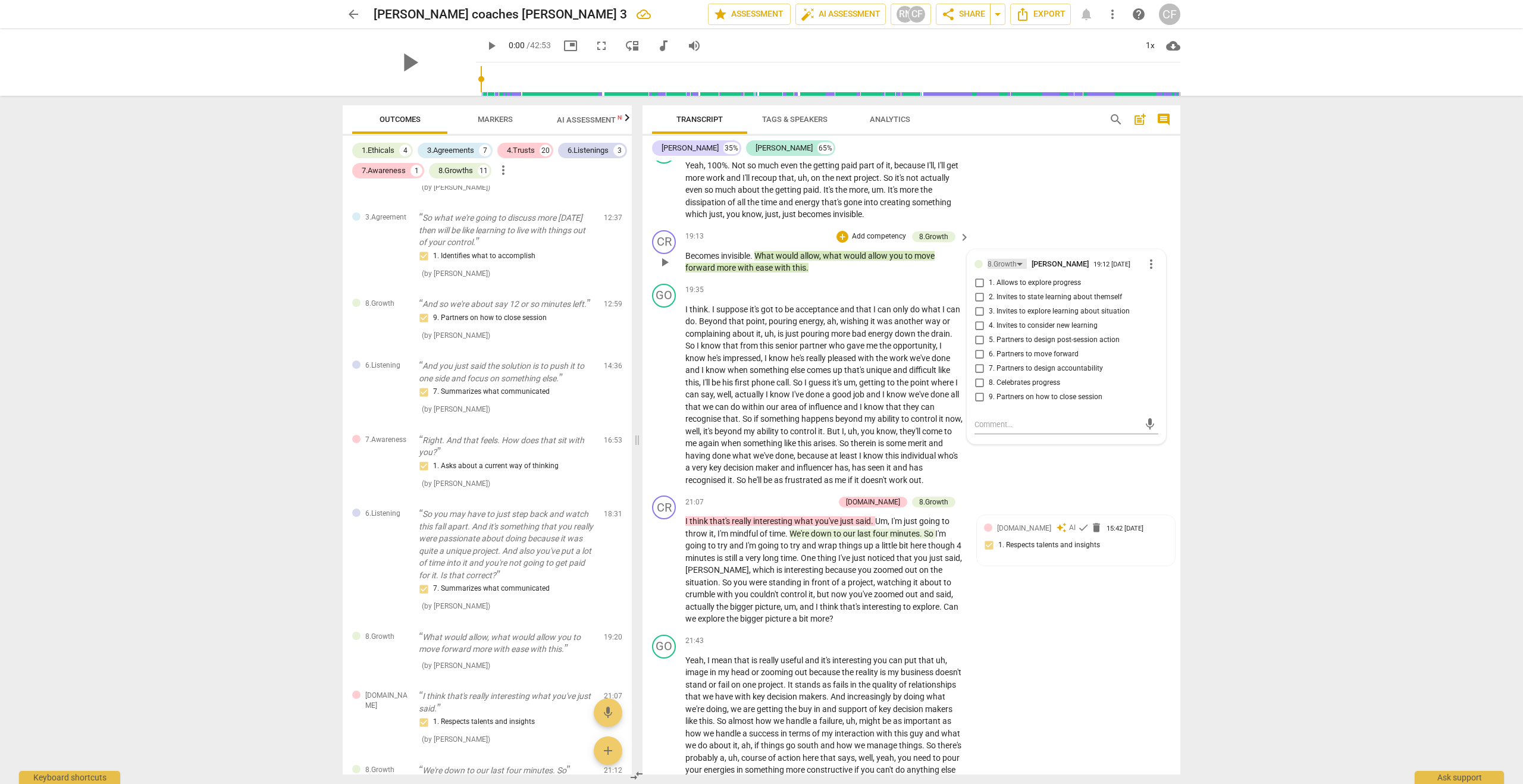
click at [1016, 259] on div "8.Growth" at bounding box center [1007, 264] width 40 height 10
click at [1041, 227] on div "7.Awareness" at bounding box center [1028, 228] width 41 height 7
click at [978, 318] on input "4. Asks to help moving towards the outcome" at bounding box center [979, 325] width 19 height 15
checkbox input "true"
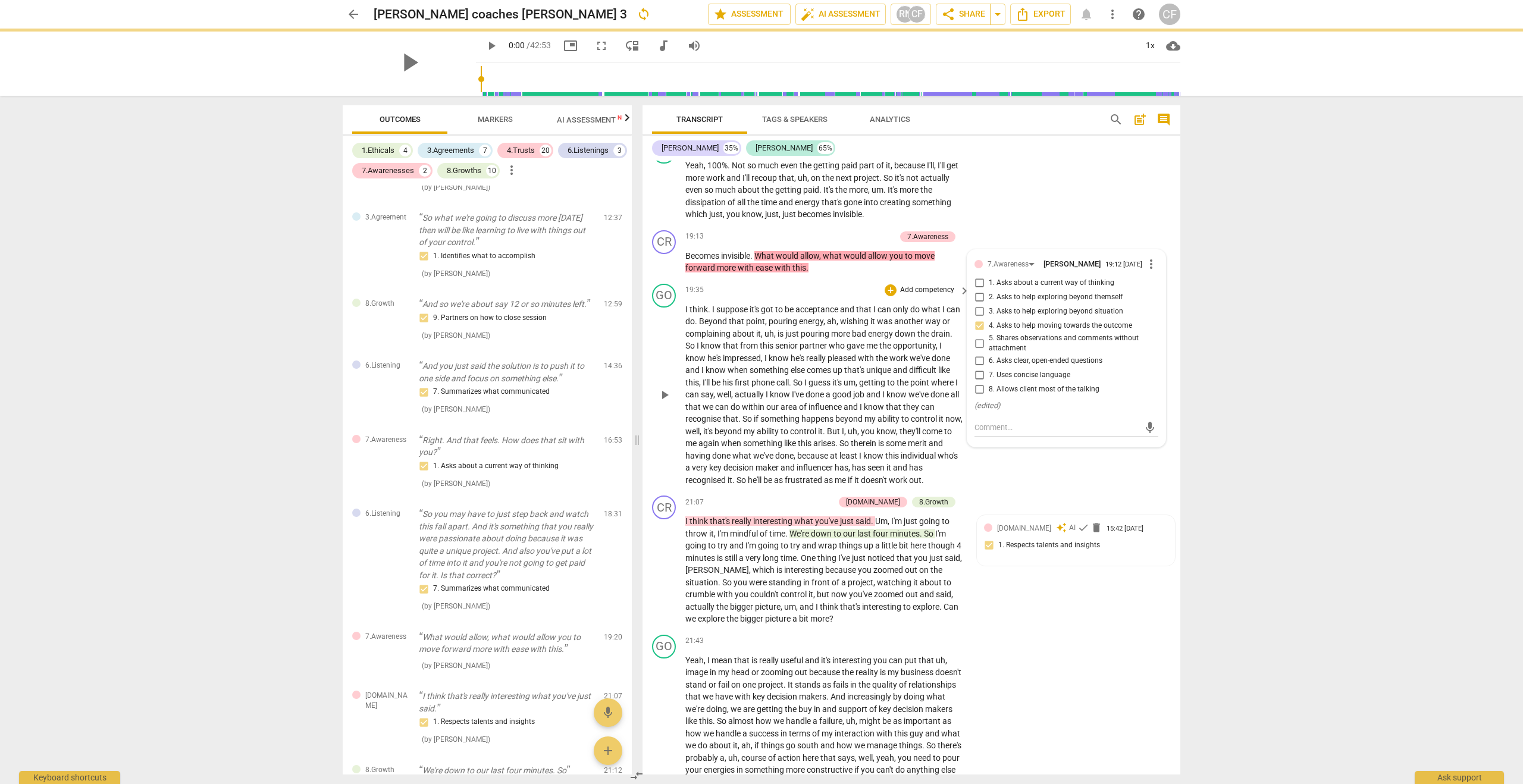
click at [1040, 456] on div "GO play_arrow pause 19:35 + Add competency keyboard_arrow_right I think . I sup…" at bounding box center [911, 385] width 538 height 212
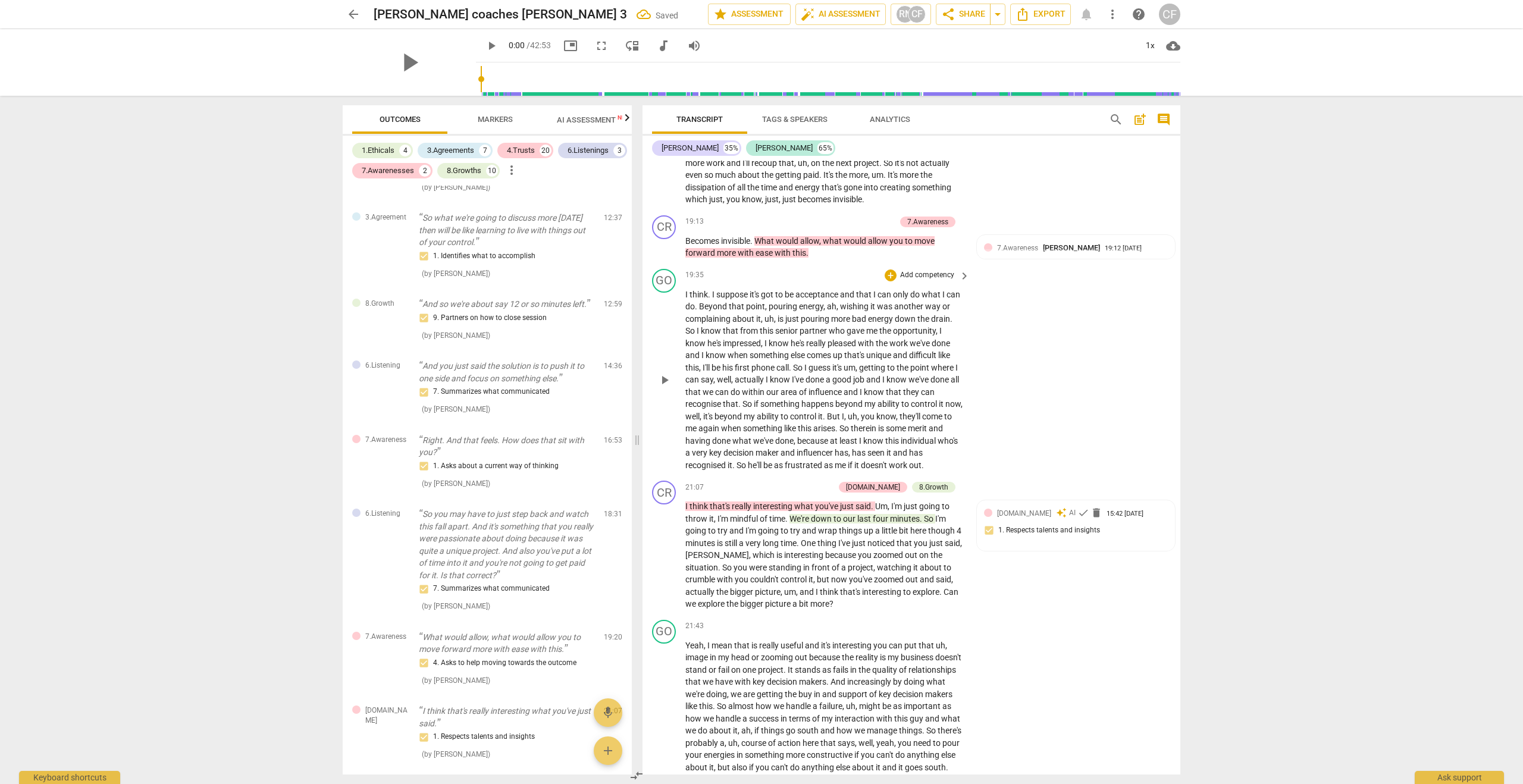
scroll to position [3997, 0]
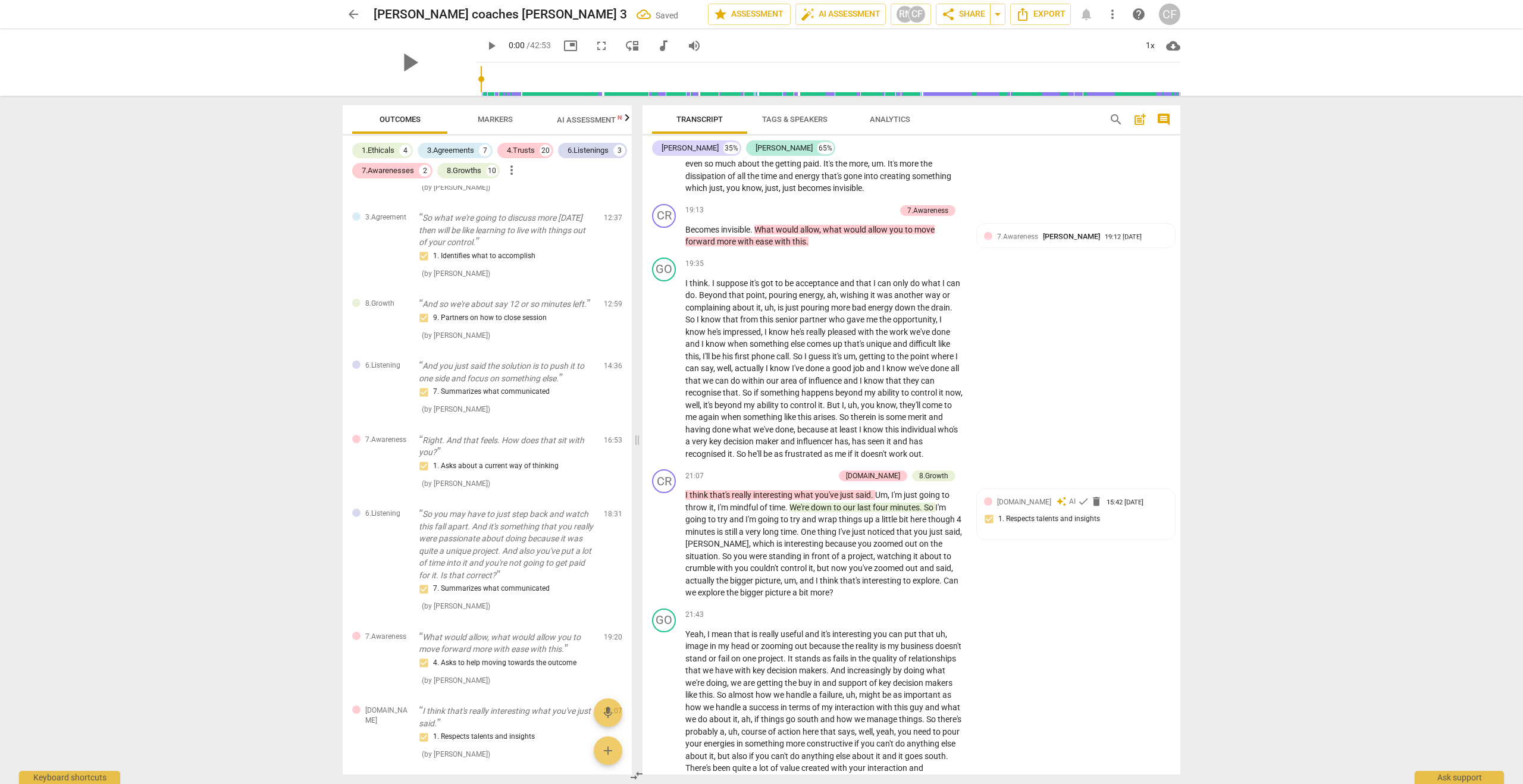
click at [489, 119] on span "Markers" at bounding box center [495, 119] width 35 height 9
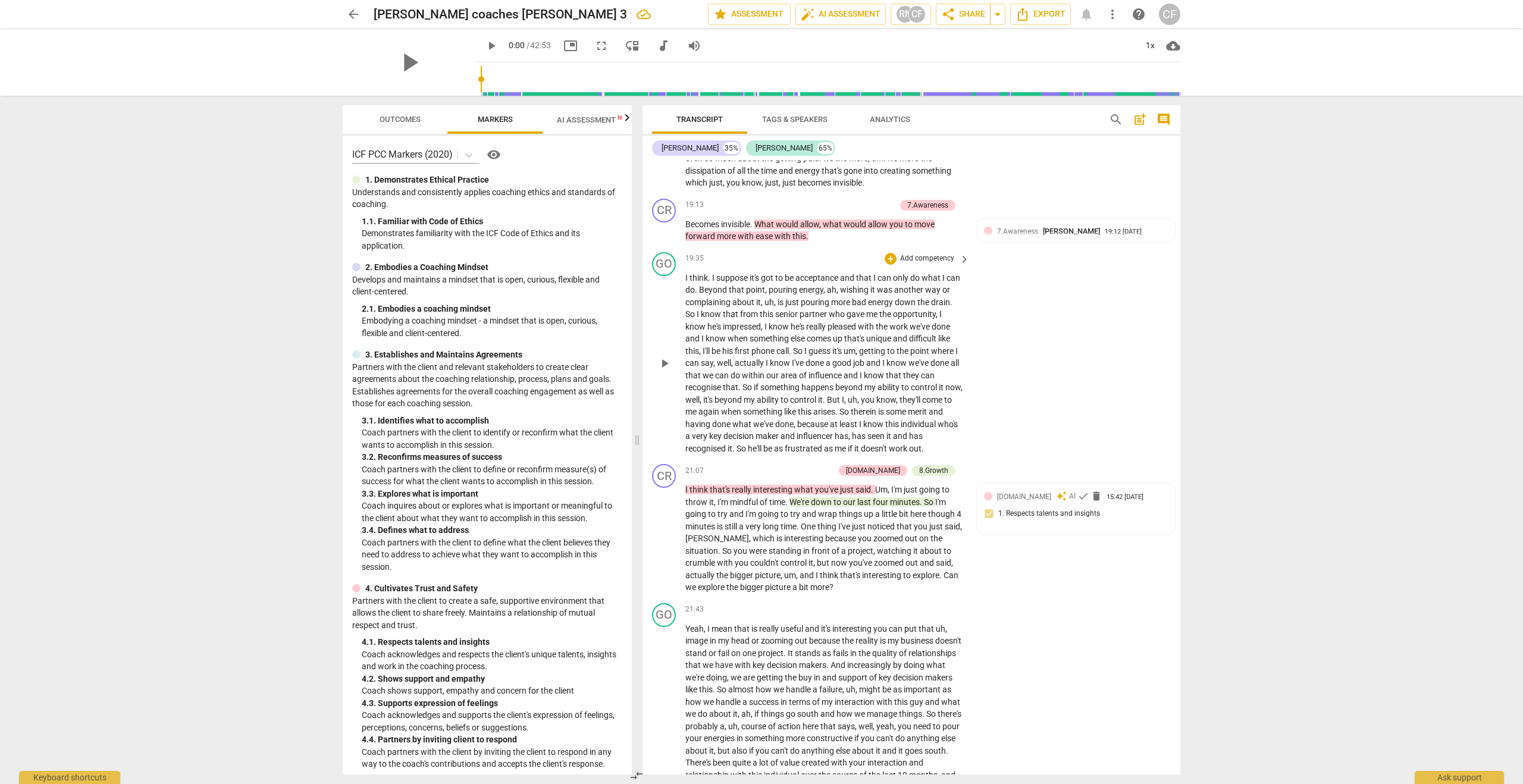
scroll to position [4004, 0]
drag, startPoint x: 810, startPoint y: 513, endPoint x: 721, endPoint y: 533, distance: 91.2
click at [721, 533] on p "I think that's really interesting what you've just said . Um , I'm just going t…" at bounding box center [824, 536] width 278 height 110
click at [730, 522] on div "+" at bounding box center [732, 520] width 12 height 12
click at [814, 556] on b "7.Awareness" at bounding box center [807, 563] width 40 height 15
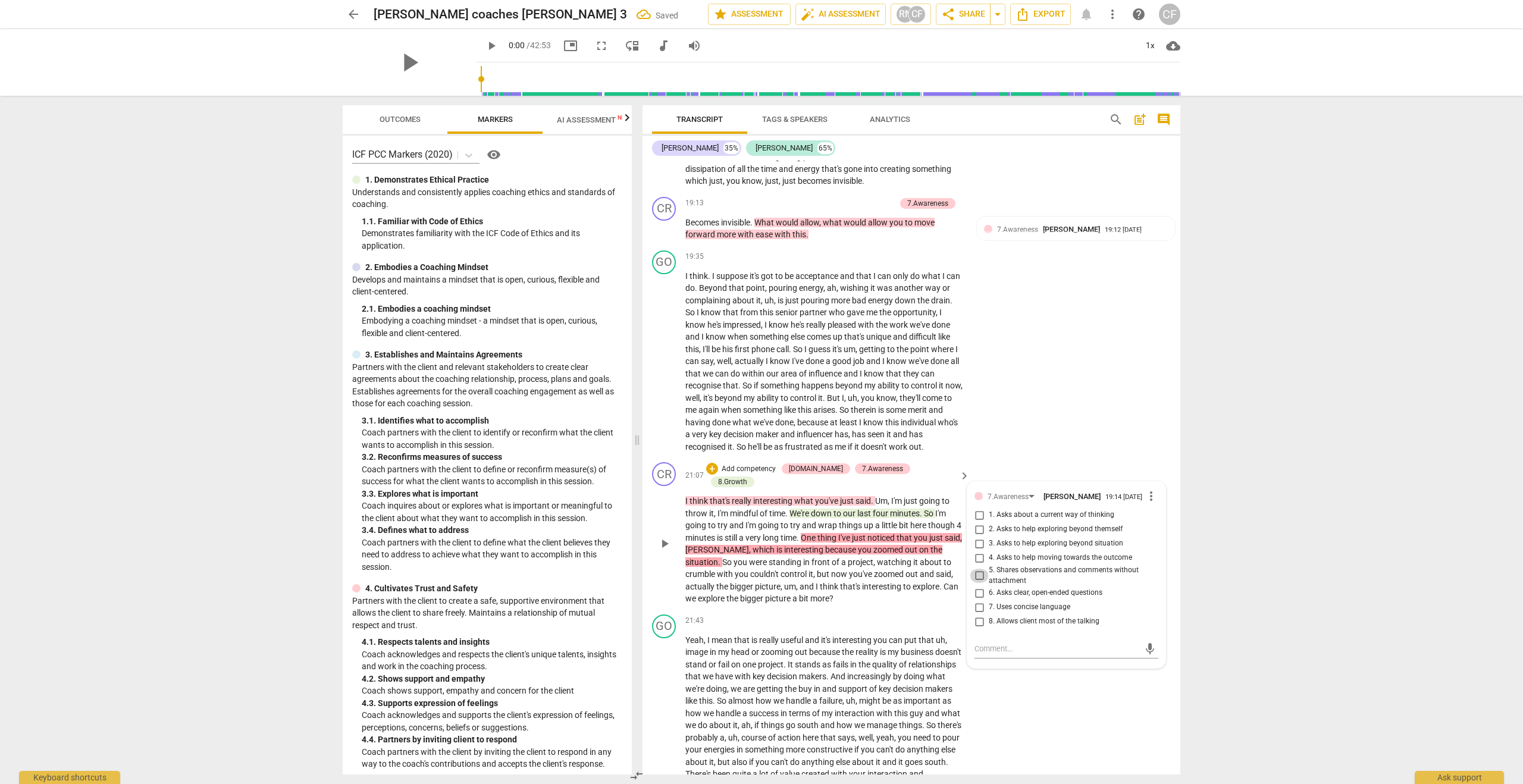
click at [977, 568] on input "5. Shares observations and comments without attachment" at bounding box center [979, 575] width 19 height 15
checkbox input "true"
click at [940, 577] on p "I think that's really interesting what you've just said . Um , I'm just going t…" at bounding box center [824, 549] width 278 height 110
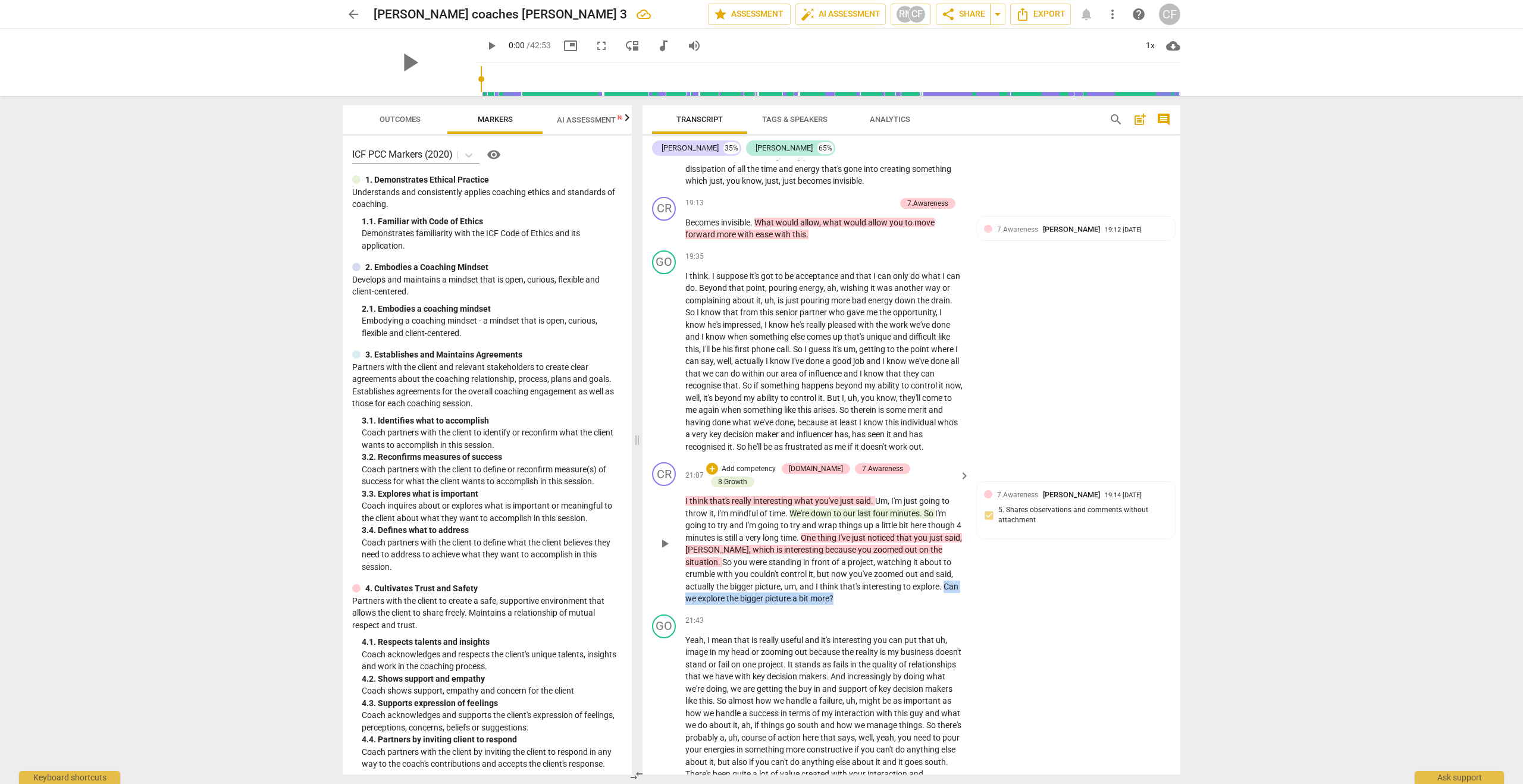
drag, startPoint x: 944, startPoint y: 559, endPoint x: 952, endPoint y: 572, distance: 15.3
click at [952, 572] on p "I think that's really interesting what you've just said . Um , I'm just going t…" at bounding box center [824, 549] width 278 height 110
click at [845, 559] on div "+" at bounding box center [845, 556] width 12 height 12
click at [932, 501] on b "2.Mindset" at bounding box center [925, 498] width 32 height 15
click at [978, 508] on input "1. Embodies a coaching mindset" at bounding box center [979, 515] width 19 height 15
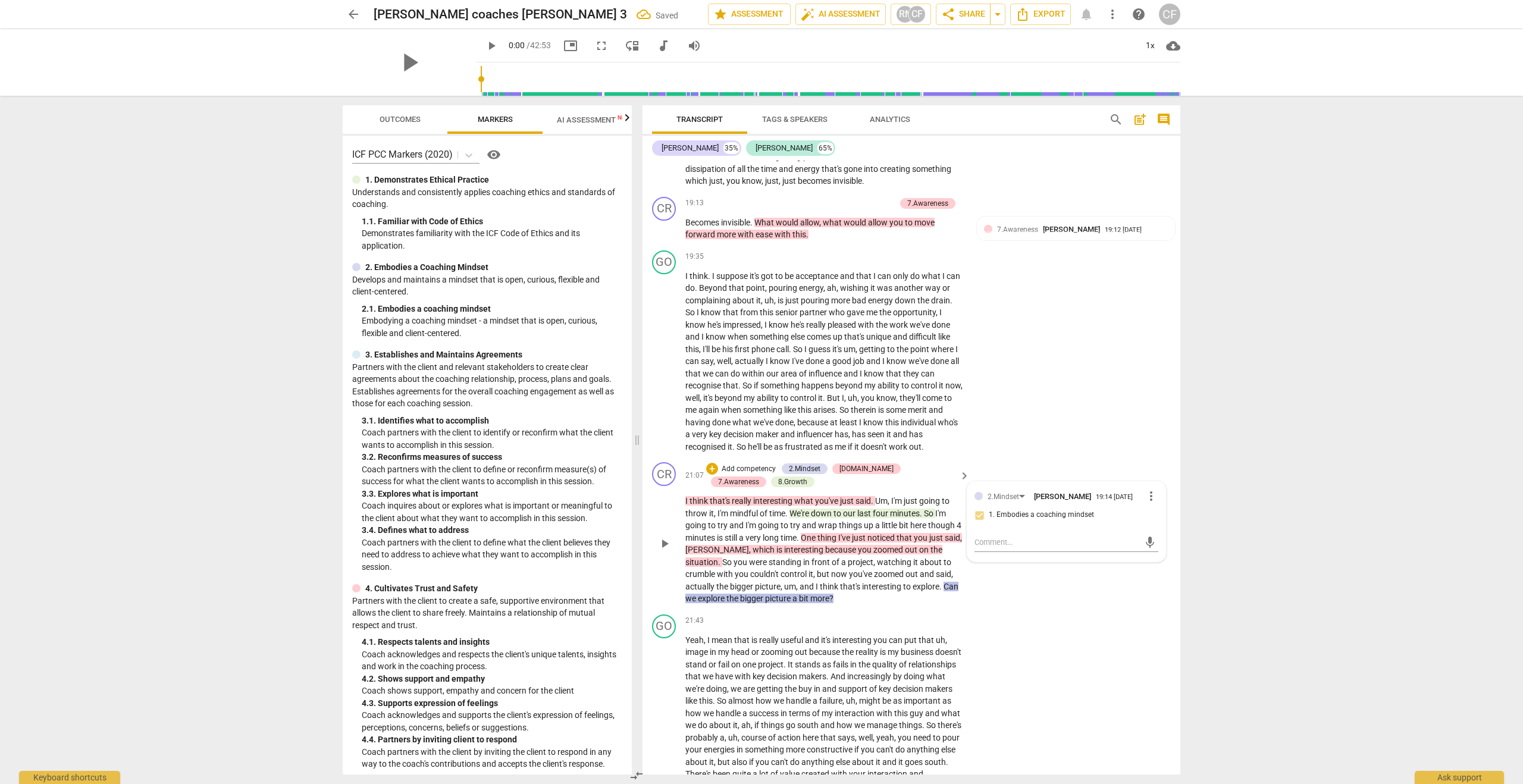
click at [978, 508] on input "1. Embodies a coaching mindset" at bounding box center [979, 515] width 19 height 15
checkbox input "true"
click at [998, 536] on textarea at bounding box center [1057, 542] width 165 height 11
type textarea "l"
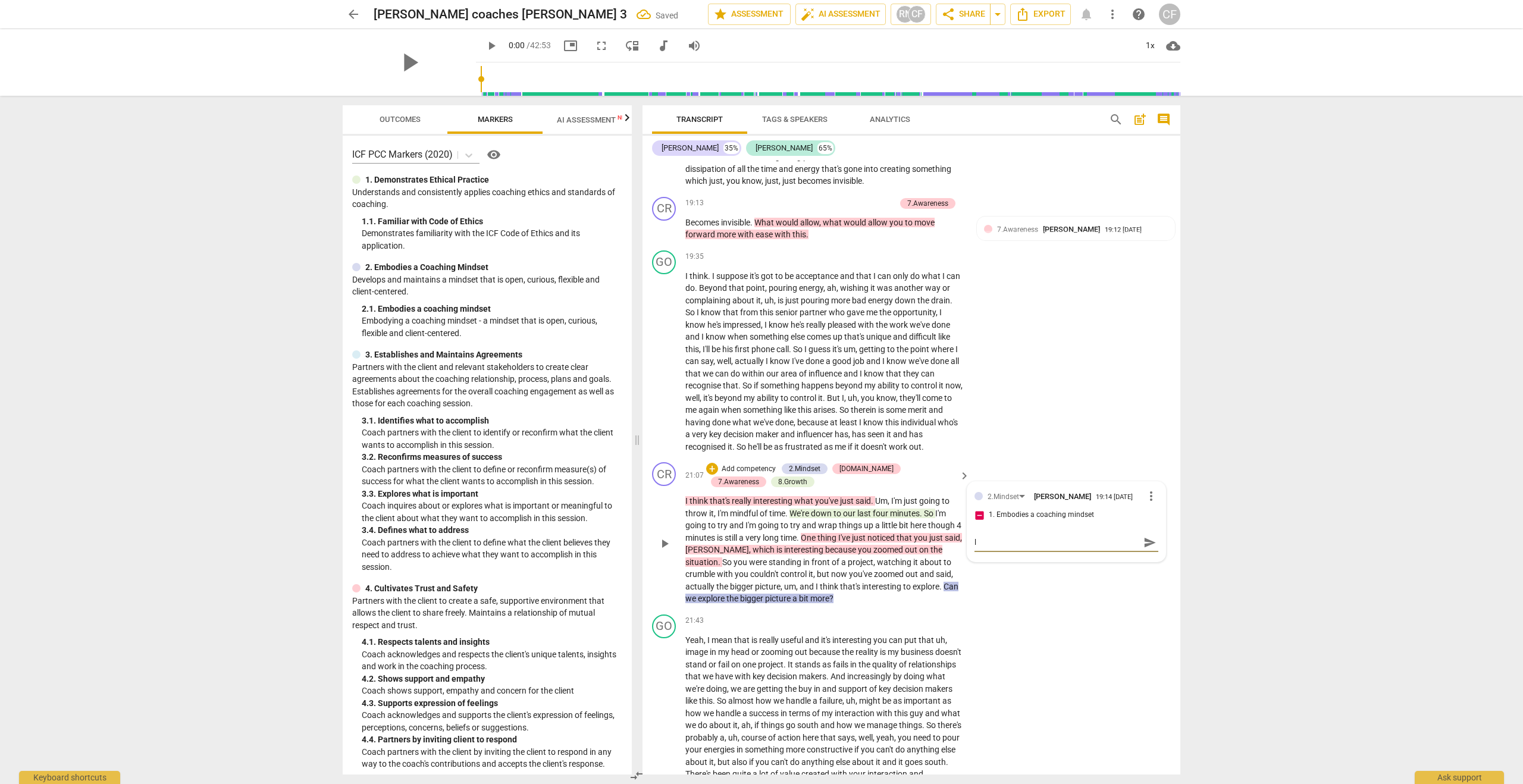
type textarea "le"
type textarea "lea"
type textarea "lead"
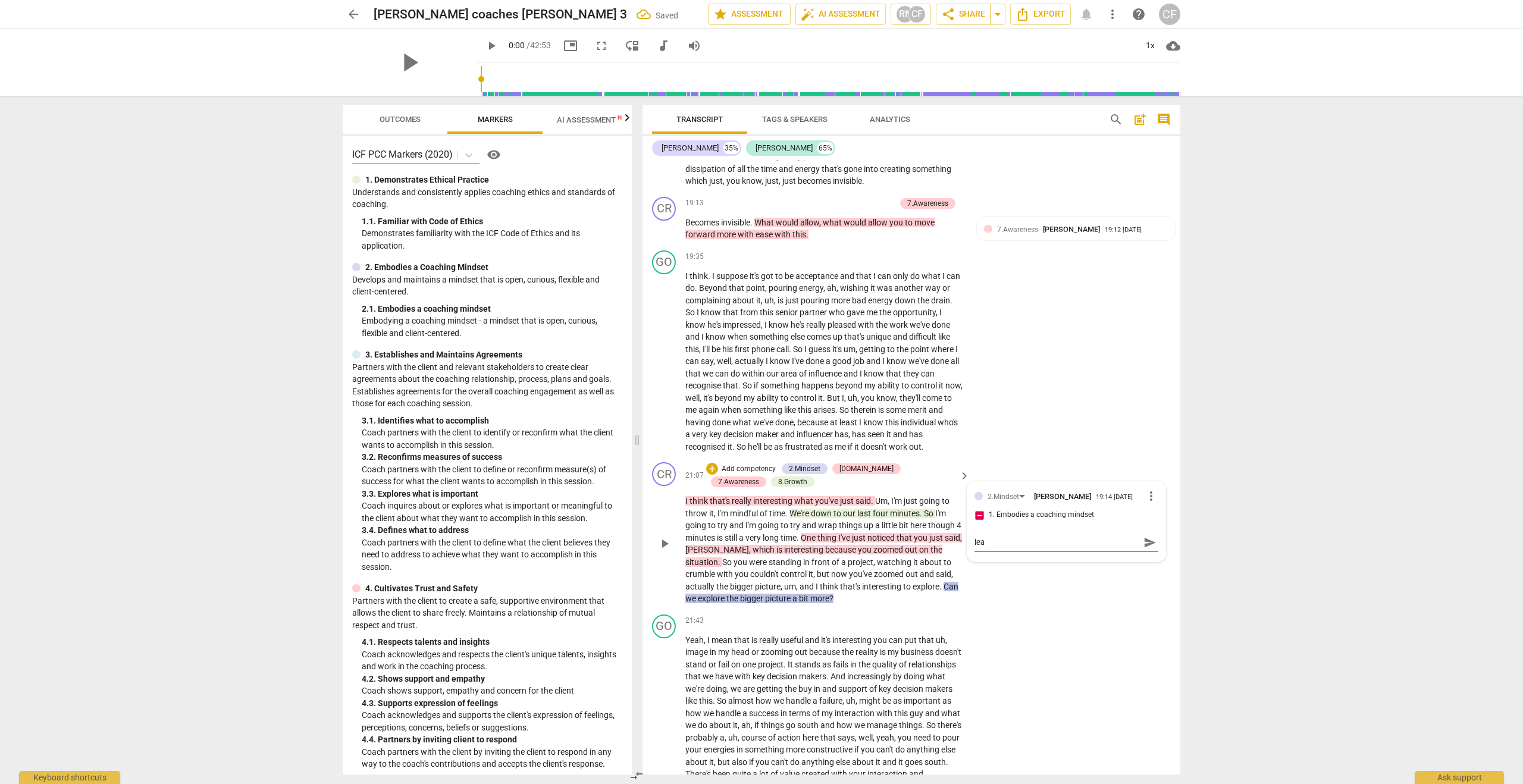
type textarea "lead"
type textarea "leadi"
type textarea "leadin"
type textarea "leading"
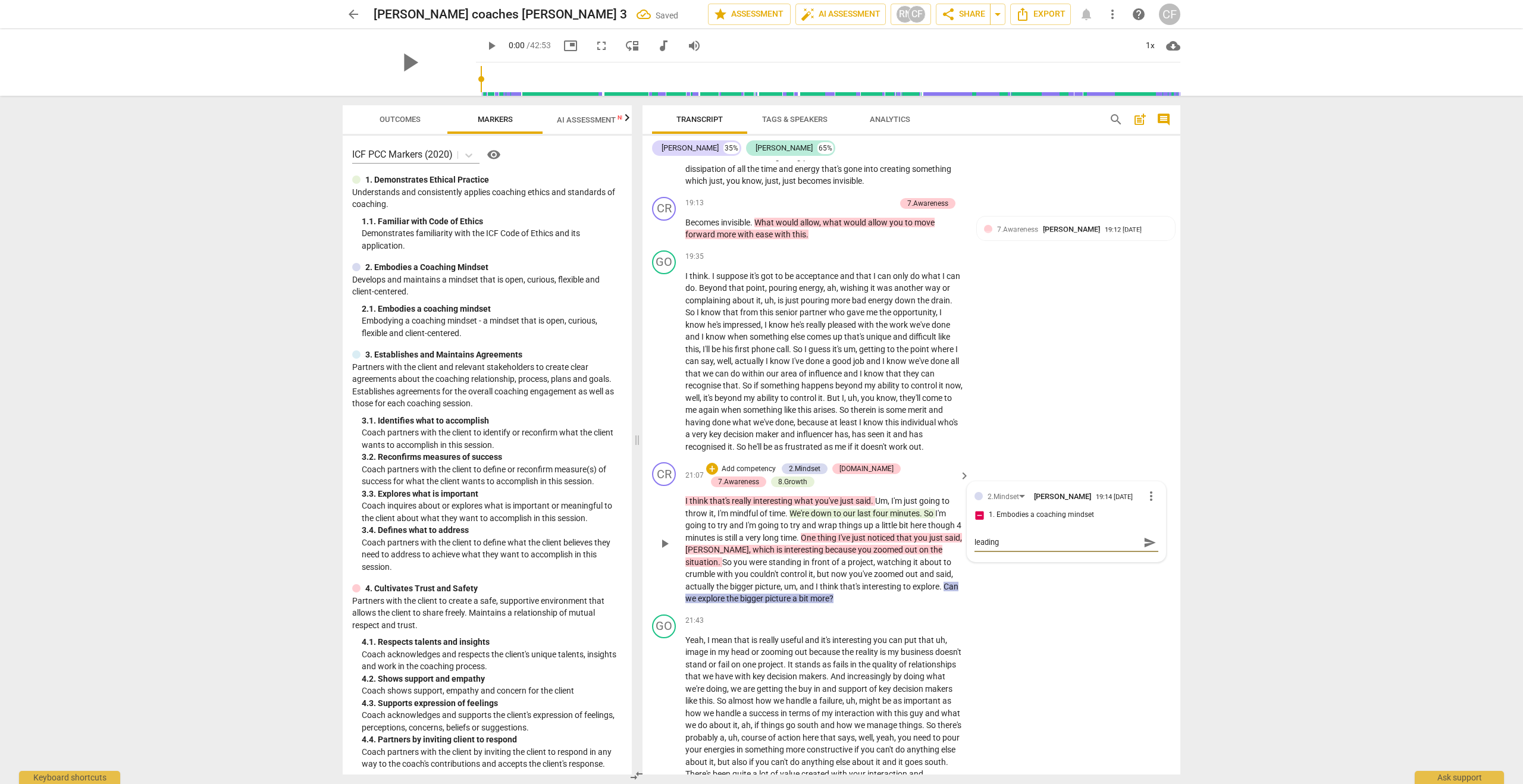
type textarea "leading"
click at [1048, 586] on div "CR play_arrow pause 21:07 + Add competency 2.Mindset [DOMAIN_NAME] 7.Awareness …" at bounding box center [911, 533] width 538 height 152
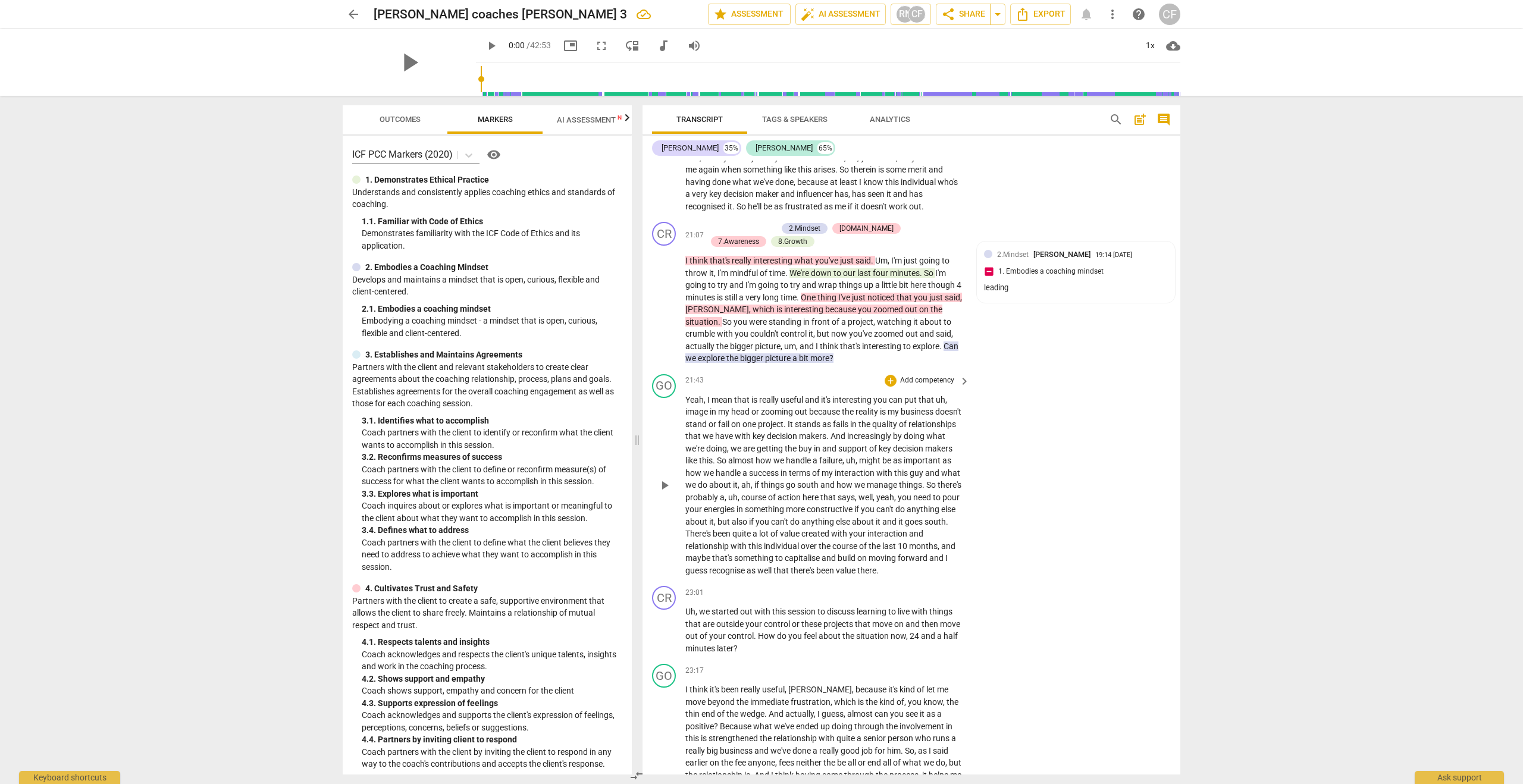
scroll to position [4374, 0]
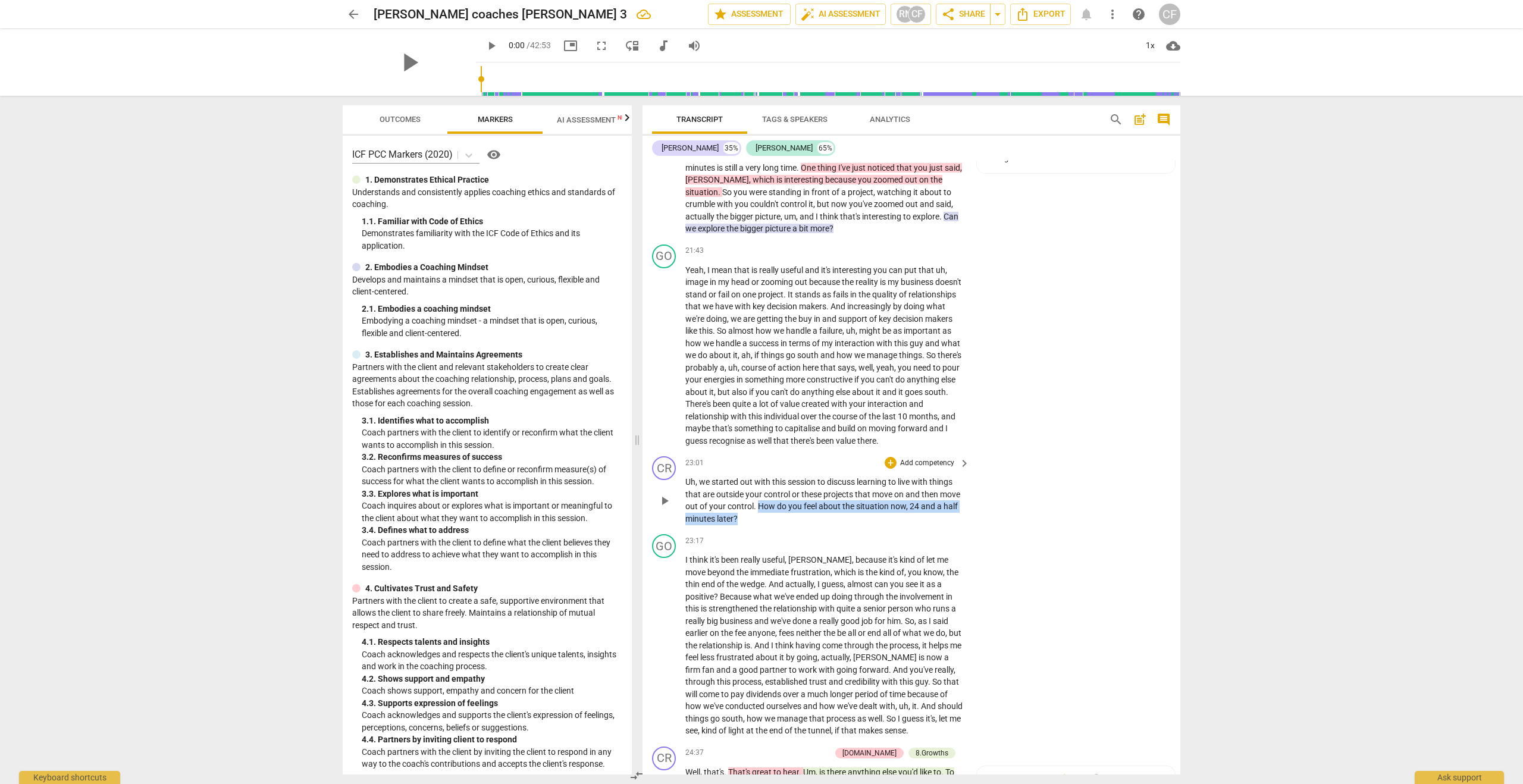
drag, startPoint x: 759, startPoint y: 507, endPoint x: 762, endPoint y: 520, distance: 13.3
click at [762, 520] on p "Uh , we started out with this session to discuss learning to live with things t…" at bounding box center [824, 500] width 278 height 49
click at [886, 462] on div "+" at bounding box center [890, 462] width 12 height 12
click at [959, 527] on b "8.Growth" at bounding box center [970, 525] width 29 height 15
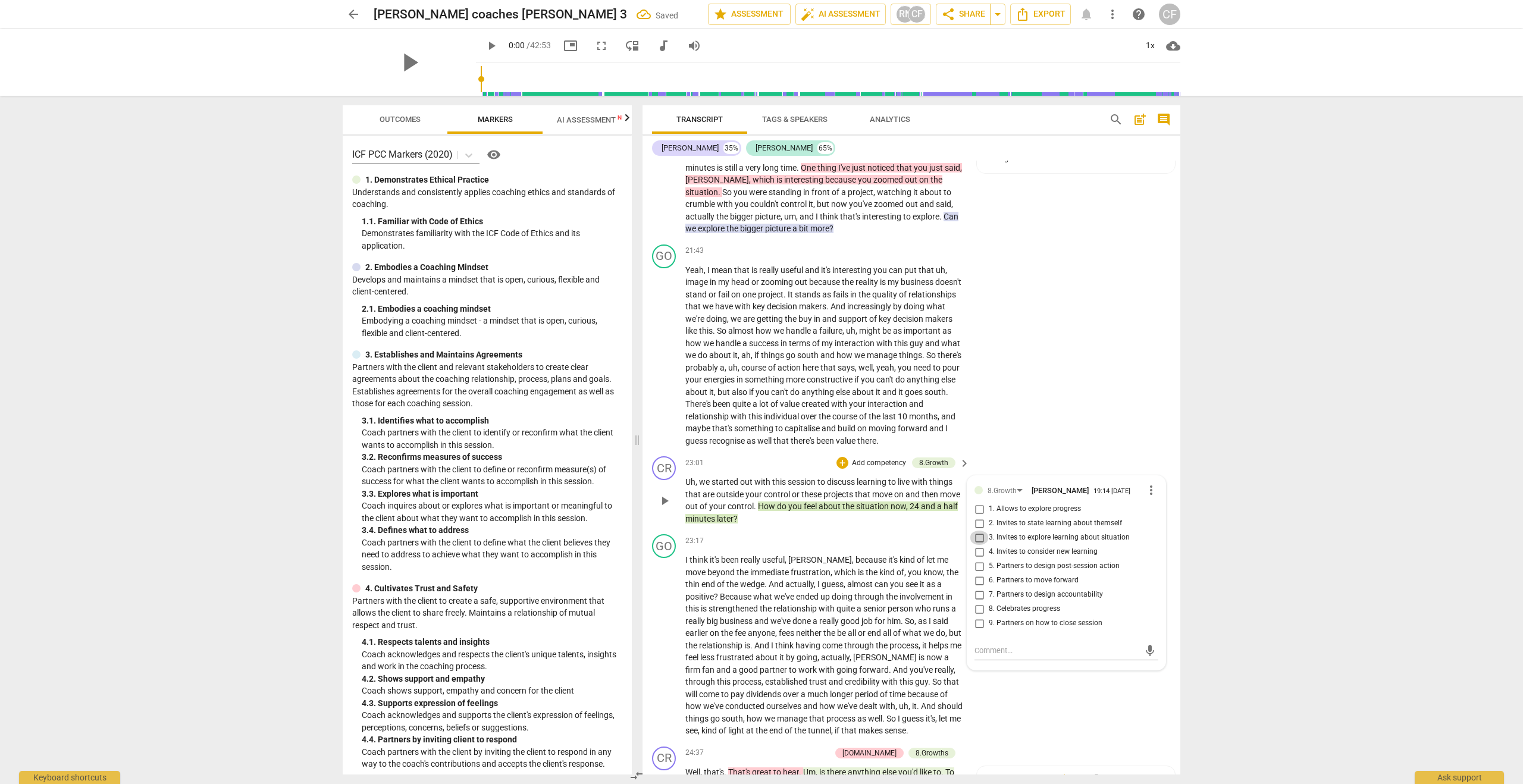
click at [977, 536] on input "3. Invites to explore learning about situation" at bounding box center [979, 537] width 19 height 15
checkbox input "true"
click at [1042, 690] on div "GO play_arrow pause 23:17 + Add competency keyboard_arrow_right I think it's be…" at bounding box center [911, 636] width 538 height 212
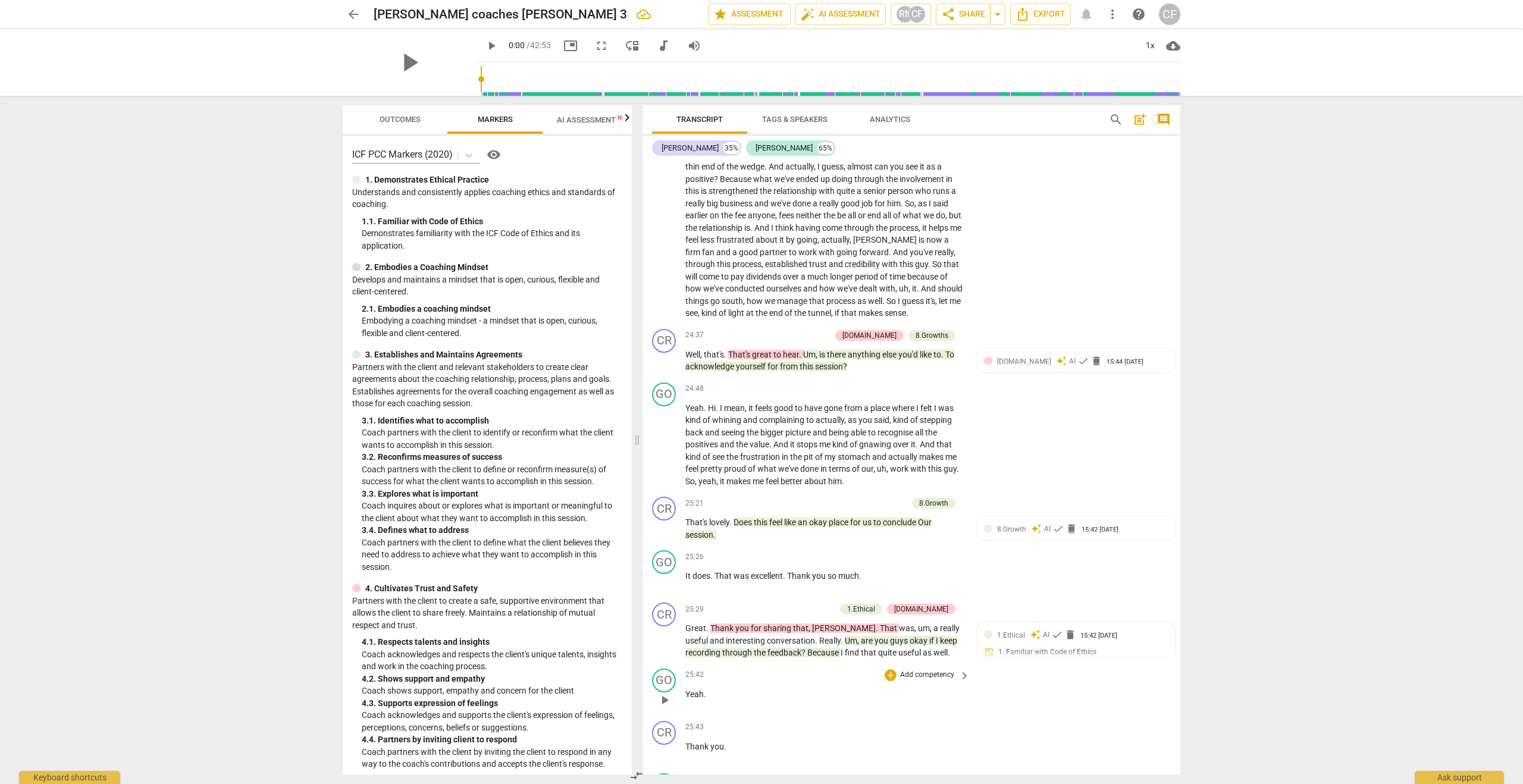
scroll to position [4789, 0]
click at [407, 63] on span "play_arrow" at bounding box center [409, 62] width 31 height 31
drag, startPoint x: 466, startPoint y: 77, endPoint x: 1134, endPoint y: 74, distance: 668.0
click at [1134, 74] on input "range" at bounding box center [830, 79] width 700 height 38
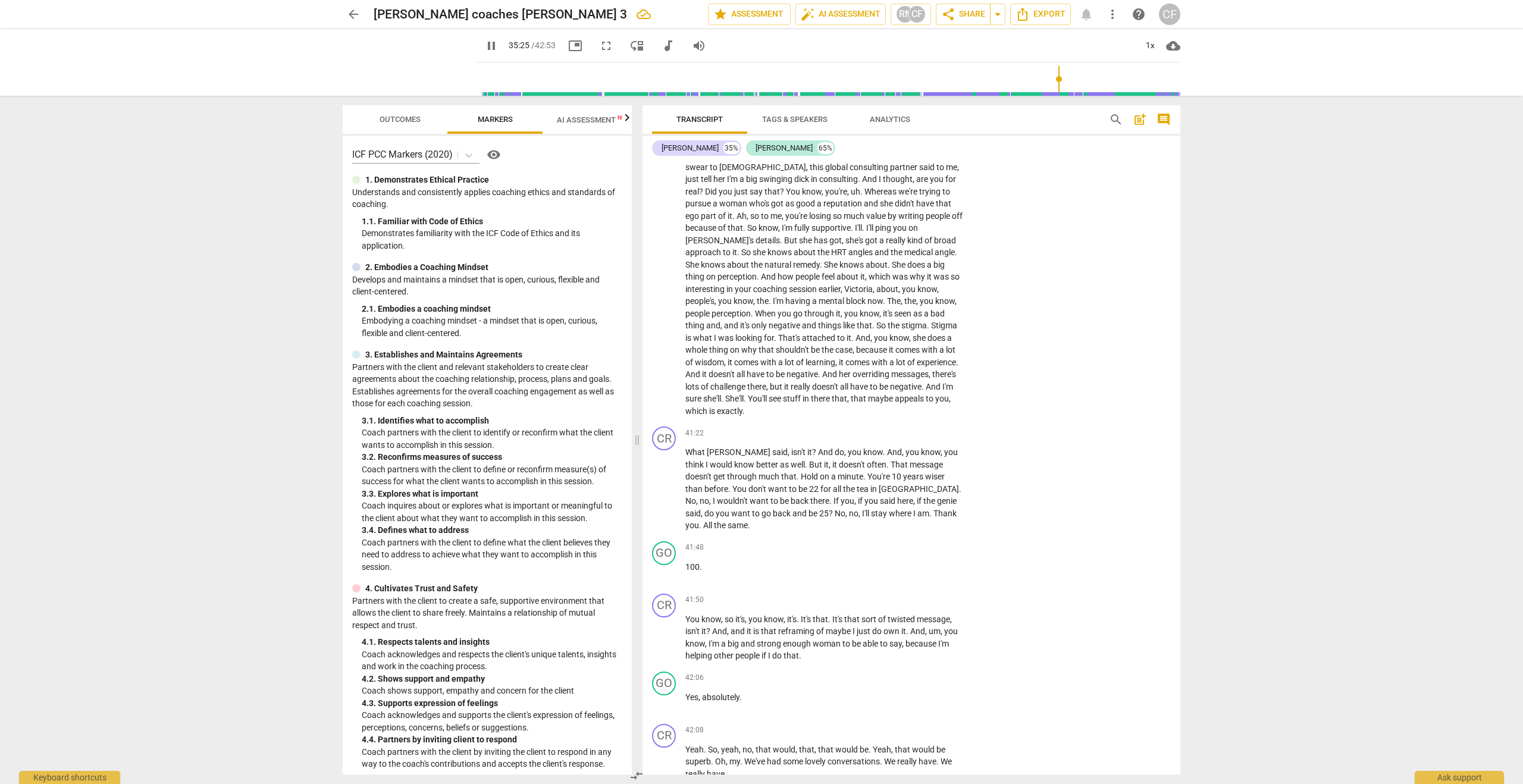
drag, startPoint x: 1135, startPoint y: 79, endPoint x: 1055, endPoint y: 83, distance: 80.1
click at [1055, 83] on input "range" at bounding box center [830, 79] width 700 height 38
drag, startPoint x: 1057, startPoint y: 78, endPoint x: 1011, endPoint y: 78, distance: 46.0
click at [1011, 78] on input "range" at bounding box center [830, 79] width 700 height 38
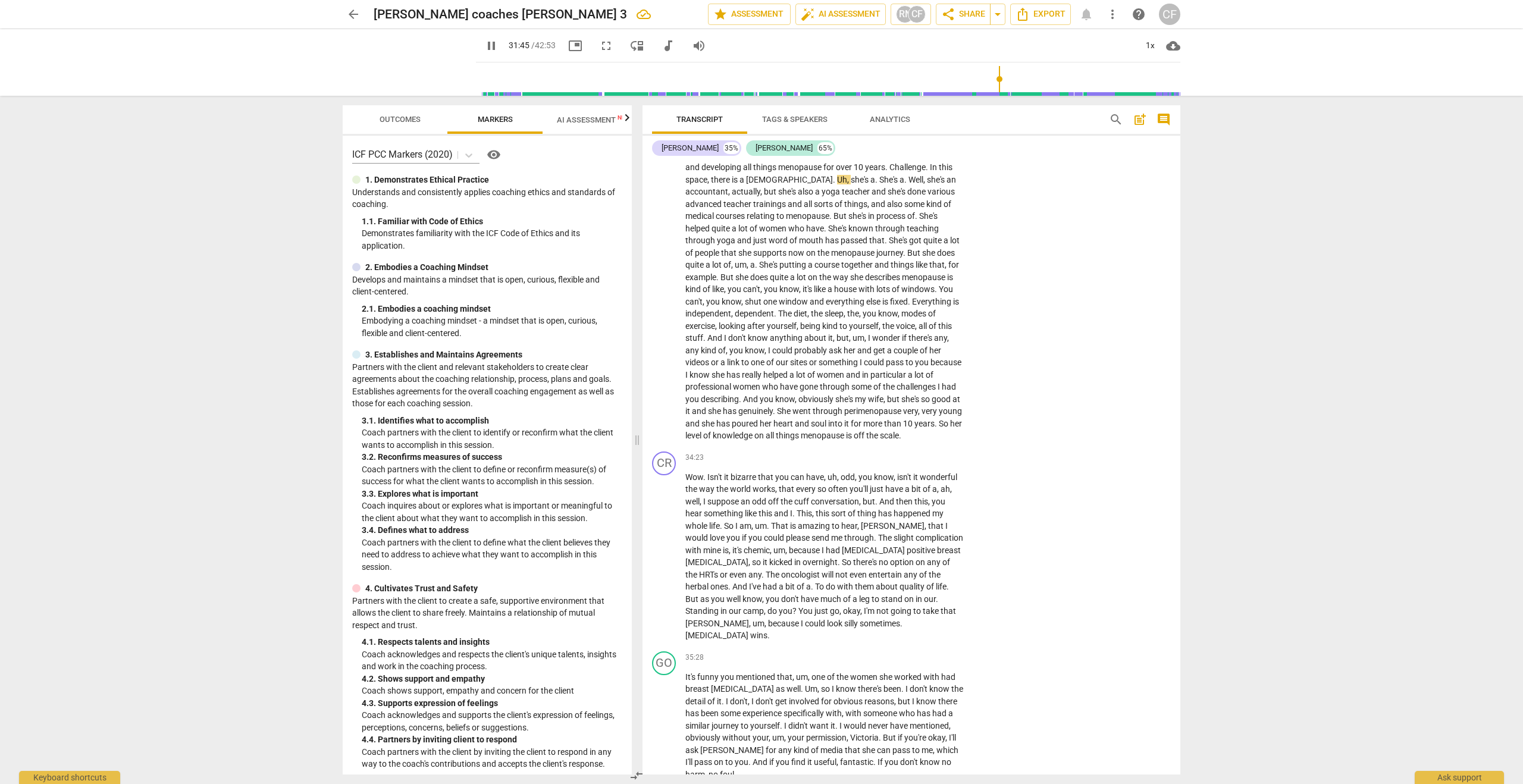
drag, startPoint x: 1013, startPoint y: 78, endPoint x: 994, endPoint y: 78, distance: 19.0
click at [994, 78] on input "range" at bounding box center [830, 79] width 700 height 38
drag, startPoint x: 995, startPoint y: 79, endPoint x: 1002, endPoint y: 80, distance: 7.1
click at [1002, 80] on input "range" at bounding box center [830, 79] width 700 height 38
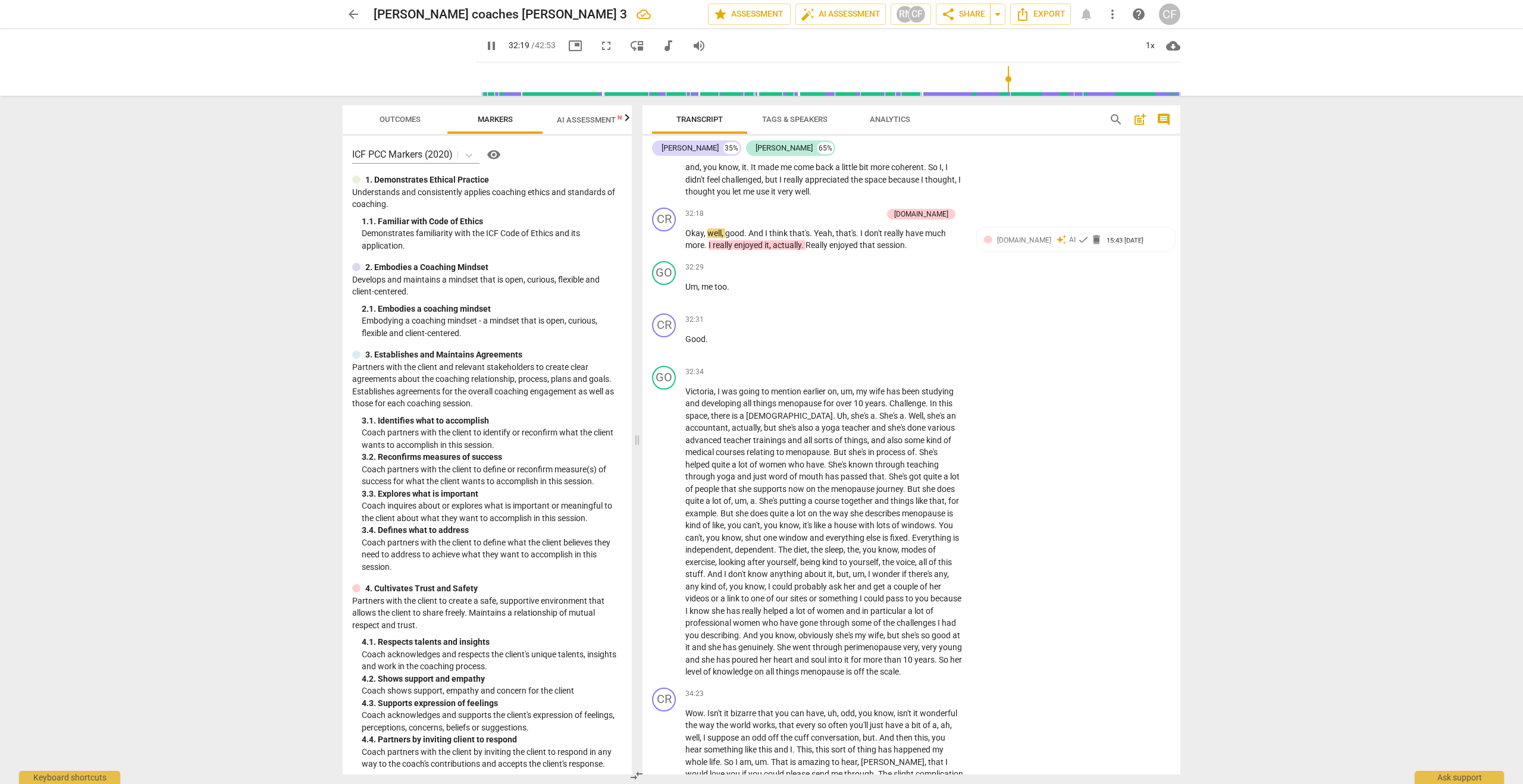
click at [485, 48] on span "pause" at bounding box center [491, 46] width 15 height 15
click at [485, 48] on span "play_arrow" at bounding box center [491, 46] width 15 height 15
click at [485, 49] on span "pause" at bounding box center [491, 46] width 15 height 15
click at [664, 17] on span "edit" at bounding box center [671, 14] width 15 height 15
click at [731, 46] on div "play_arrow 32:31 / 42:53 picture_in_picture fullscreen move_down audiotrack vol…" at bounding box center [828, 46] width 705 height 33
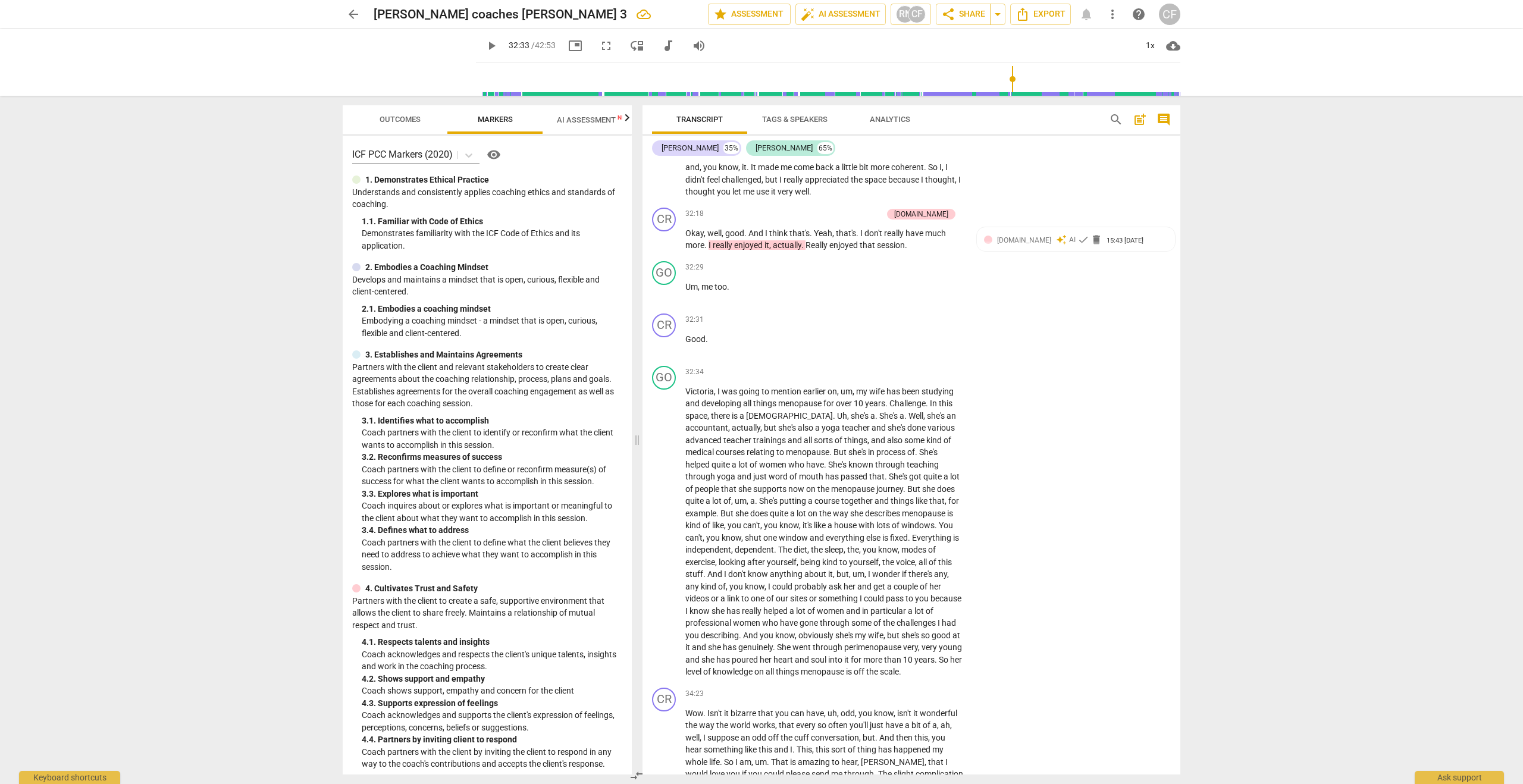
drag, startPoint x: 1179, startPoint y: 80, endPoint x: 1008, endPoint y: 83, distance: 171.0
click at [1008, 83] on input "range" at bounding box center [830, 79] width 700 height 38
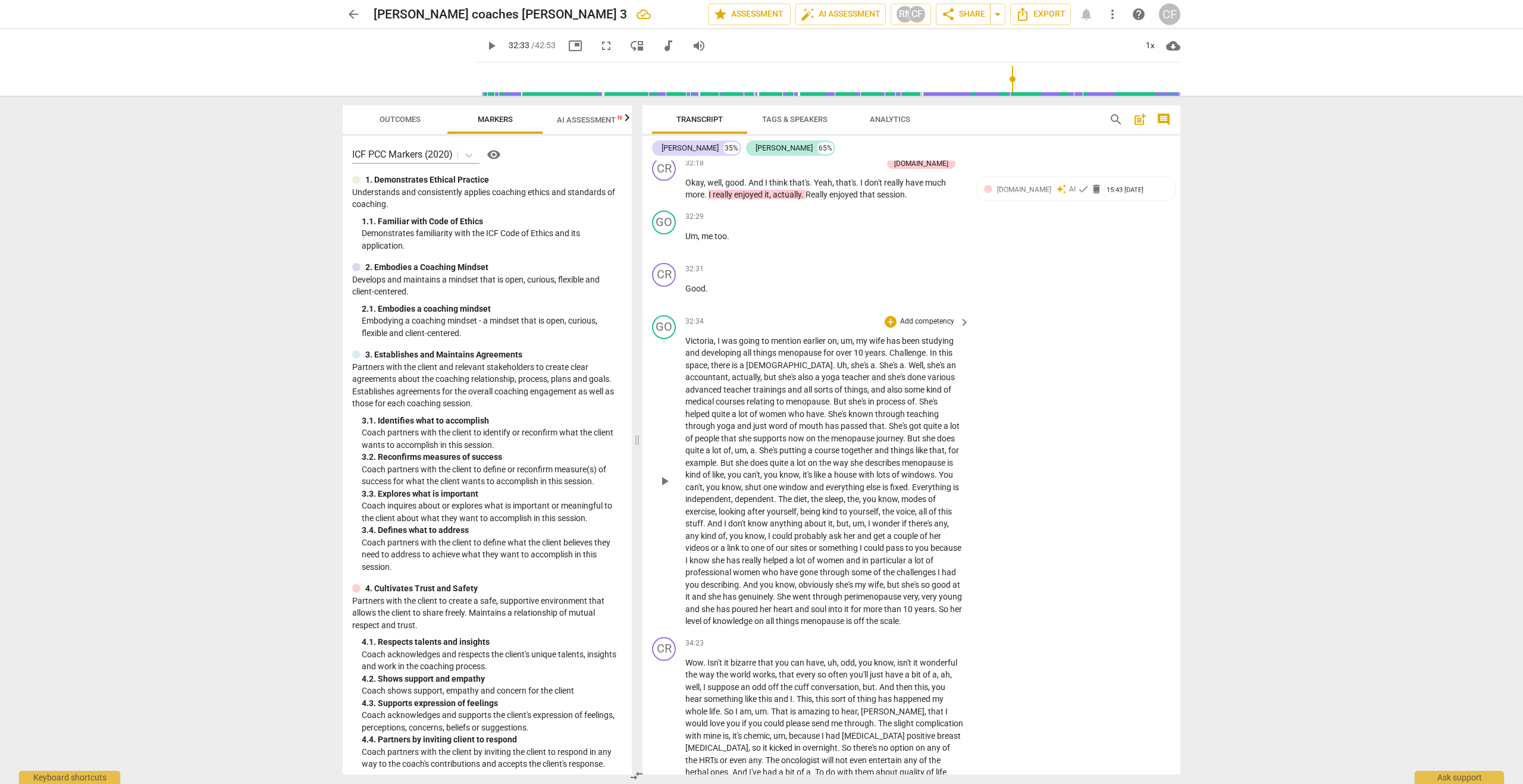
scroll to position [6790, 0]
click at [664, 468] on span "play_arrow" at bounding box center [664, 475] width 15 height 15
click at [664, 468] on span "pause" at bounding box center [664, 475] width 15 height 15
type input "1955"
click at [665, 312] on div "GO" at bounding box center [664, 321] width 24 height 24
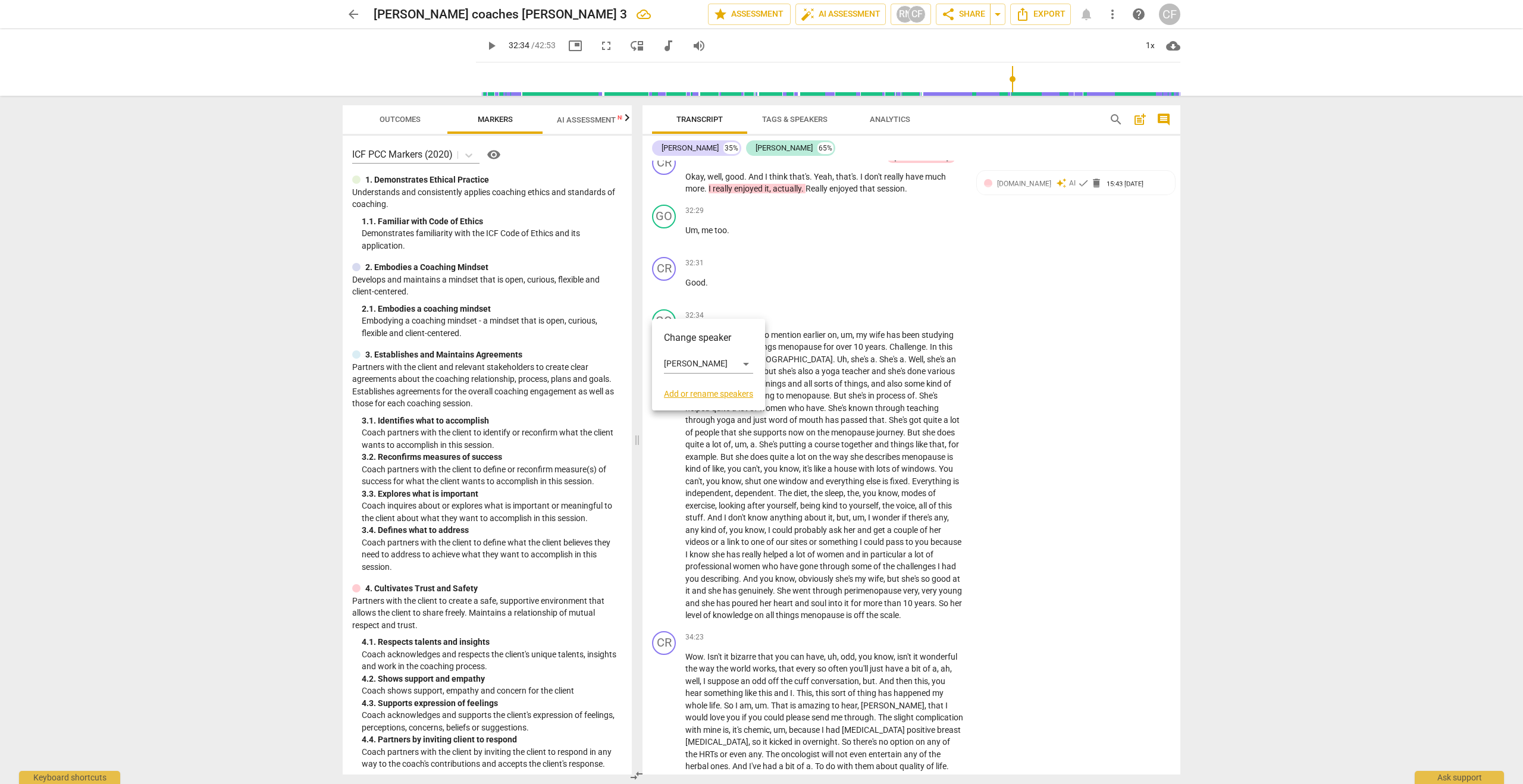
click at [788, 301] on div at bounding box center [762, 392] width 1523 height 784
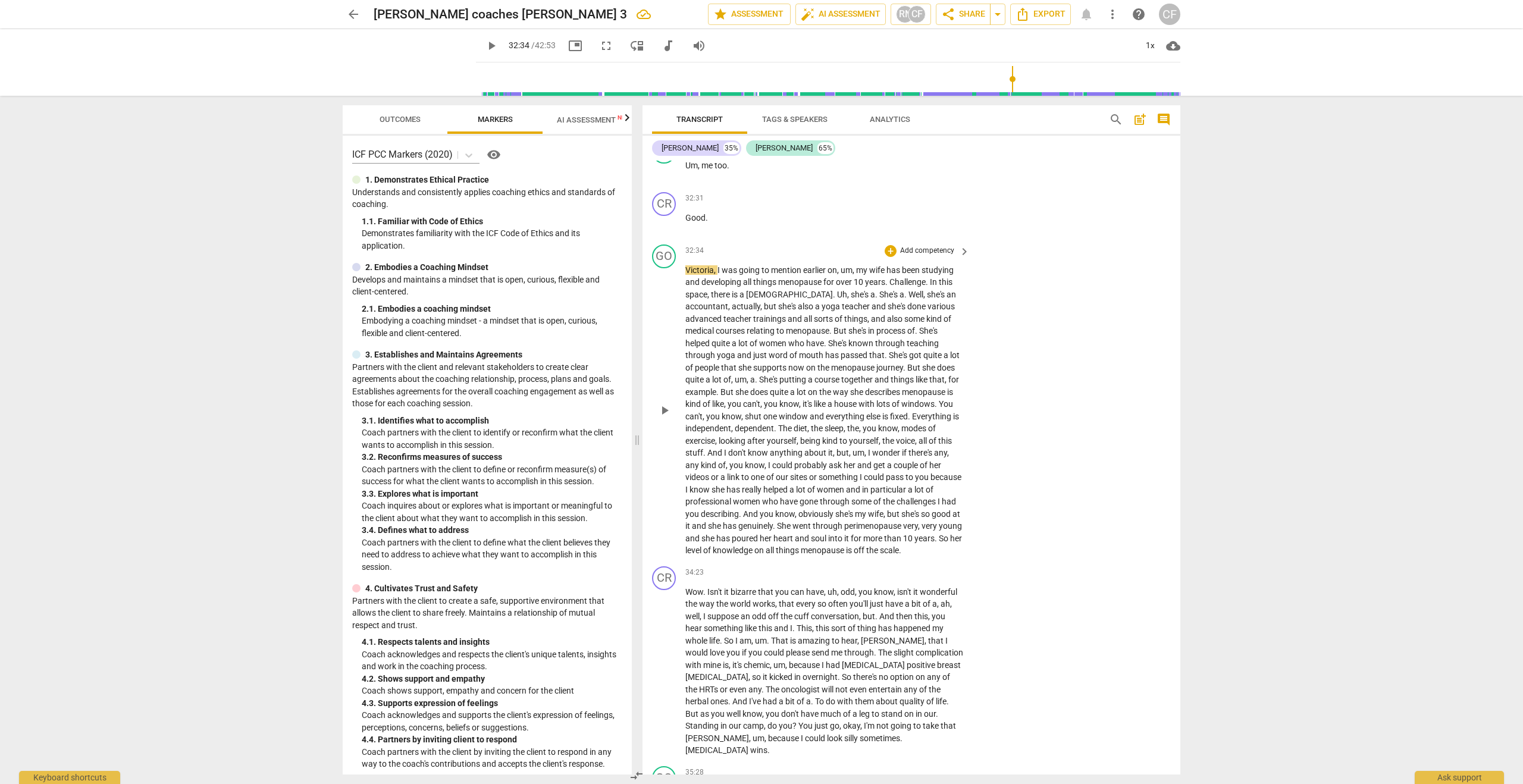
scroll to position [6859, 0]
click at [1115, 16] on span "more_vert" at bounding box center [1112, 14] width 15 height 15
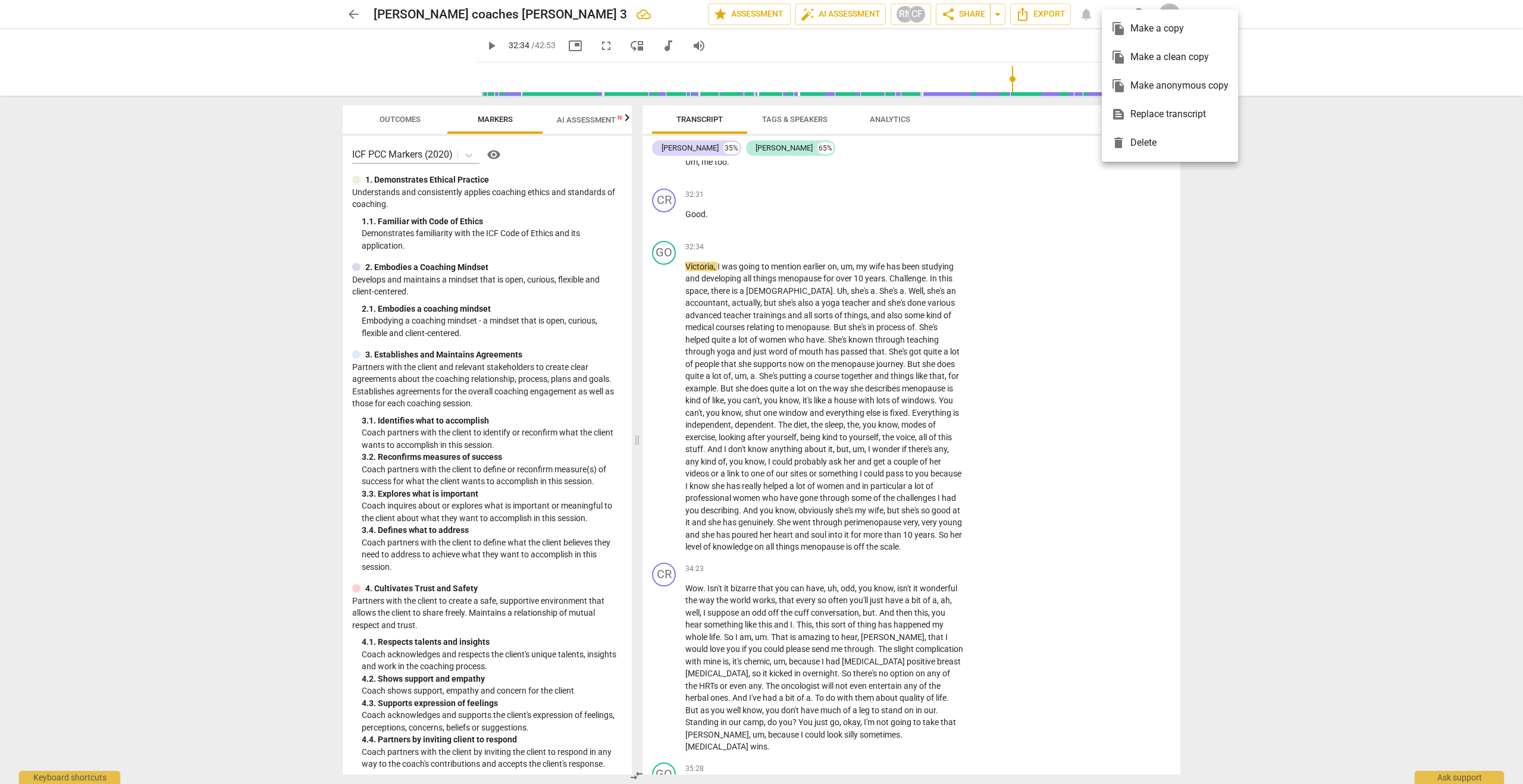
click at [1204, 181] on div at bounding box center [762, 392] width 1523 height 784
click at [1172, 45] on span "cloud_download" at bounding box center [1173, 46] width 15 height 15
click at [1138, 50] on div at bounding box center [762, 392] width 1523 height 784
click at [661, 44] on span "audiotrack" at bounding box center [668, 46] width 15 height 15
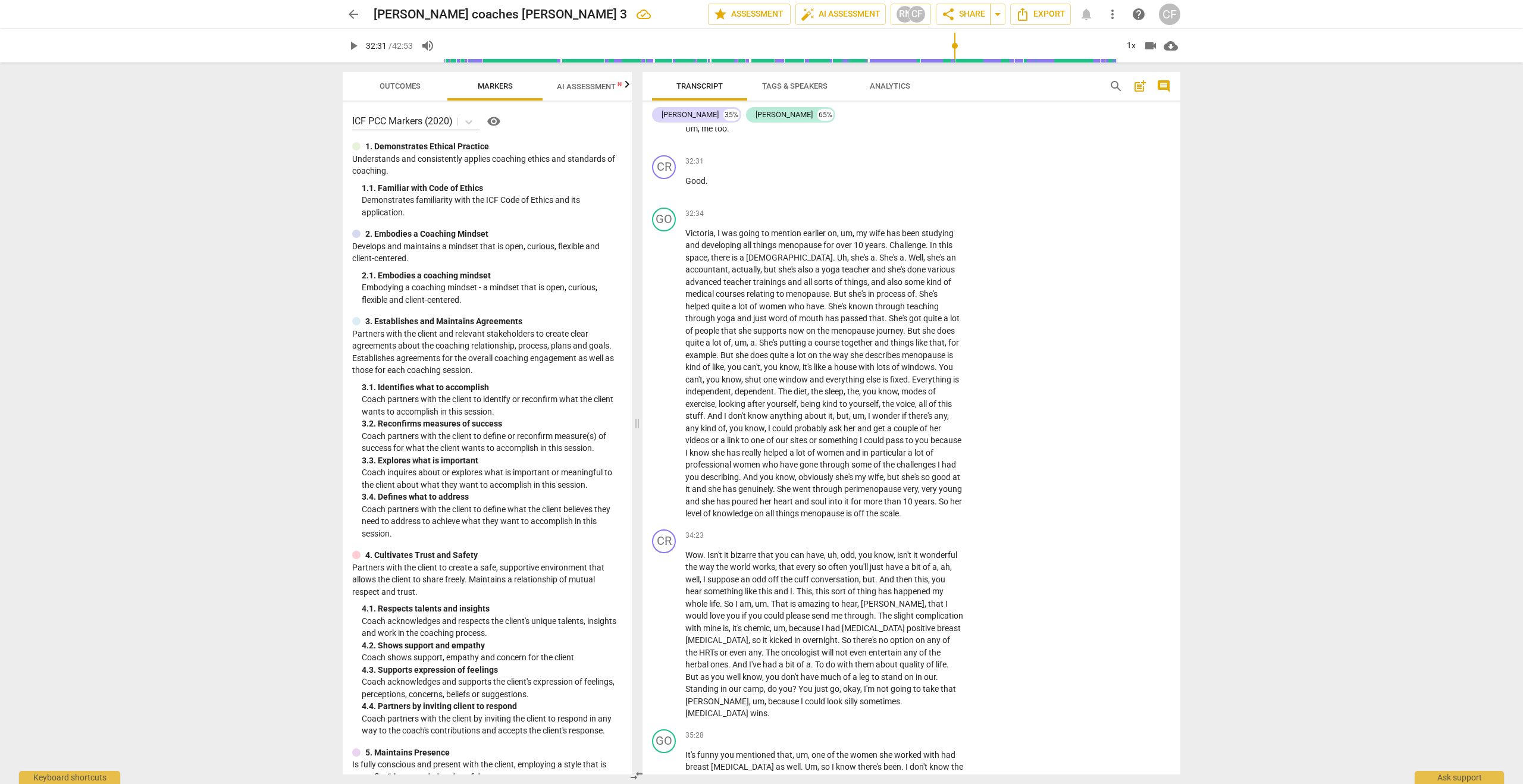
drag, startPoint x: 1116, startPoint y: 46, endPoint x: 954, endPoint y: 48, distance: 162.0
type input "1951"
click at [954, 48] on input "range" at bounding box center [780, 46] width 674 height 38
click at [980, 430] on div "GO play_arrow pause 32:34 + Add competency keyboard_arrow_right Victoria , I wa…" at bounding box center [911, 364] width 538 height 322
click at [665, 529] on div "CR" at bounding box center [664, 541] width 24 height 24
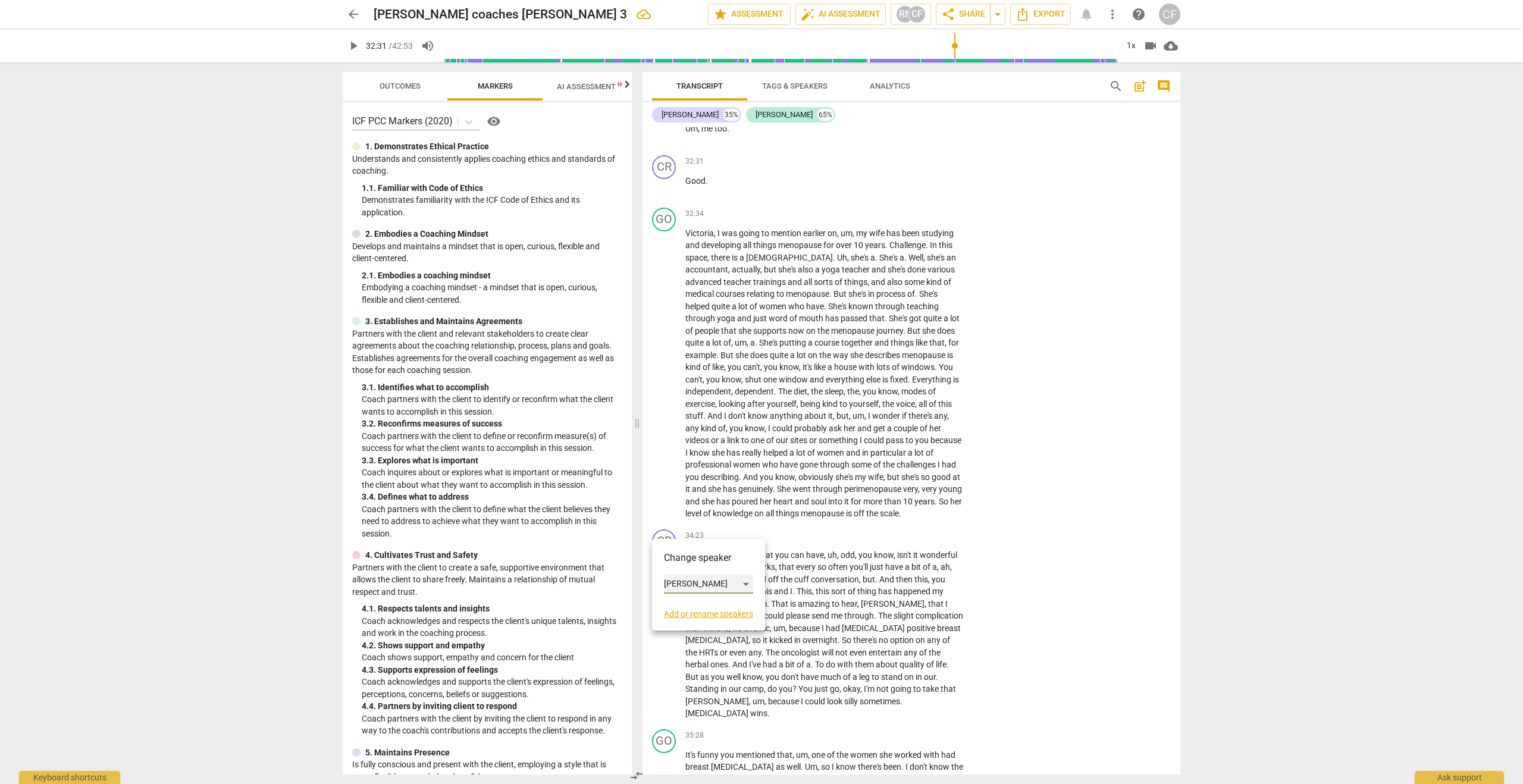
click at [751, 581] on div "[PERSON_NAME]" at bounding box center [708, 583] width 90 height 19
click at [751, 581] on li "[PERSON_NAME]" at bounding box center [709, 583] width 90 height 23
click at [666, 529] on div "CR" at bounding box center [664, 541] width 24 height 24
click at [691, 613] on link "Add or rename speakers" at bounding box center [708, 614] width 90 height 10
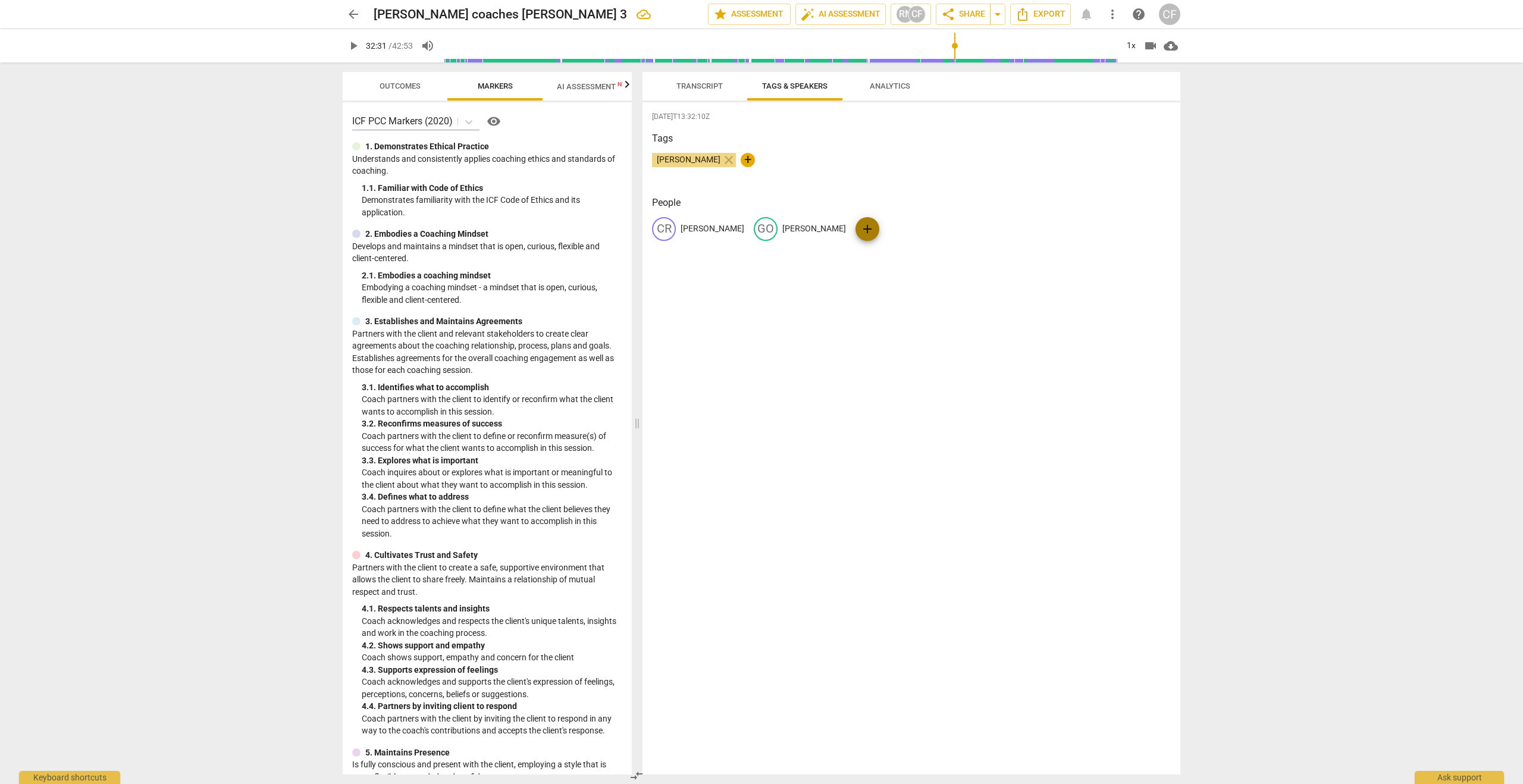
click at [860, 230] on span "add" at bounding box center [867, 229] width 15 height 15
type input "Victoria"
click at [872, 250] on div "People CR [PERSON_NAME] GO [PERSON_NAME] add [PERSON_NAME] delete add" at bounding box center [911, 228] width 519 height 65
click at [705, 83] on span "Transcript" at bounding box center [699, 85] width 47 height 9
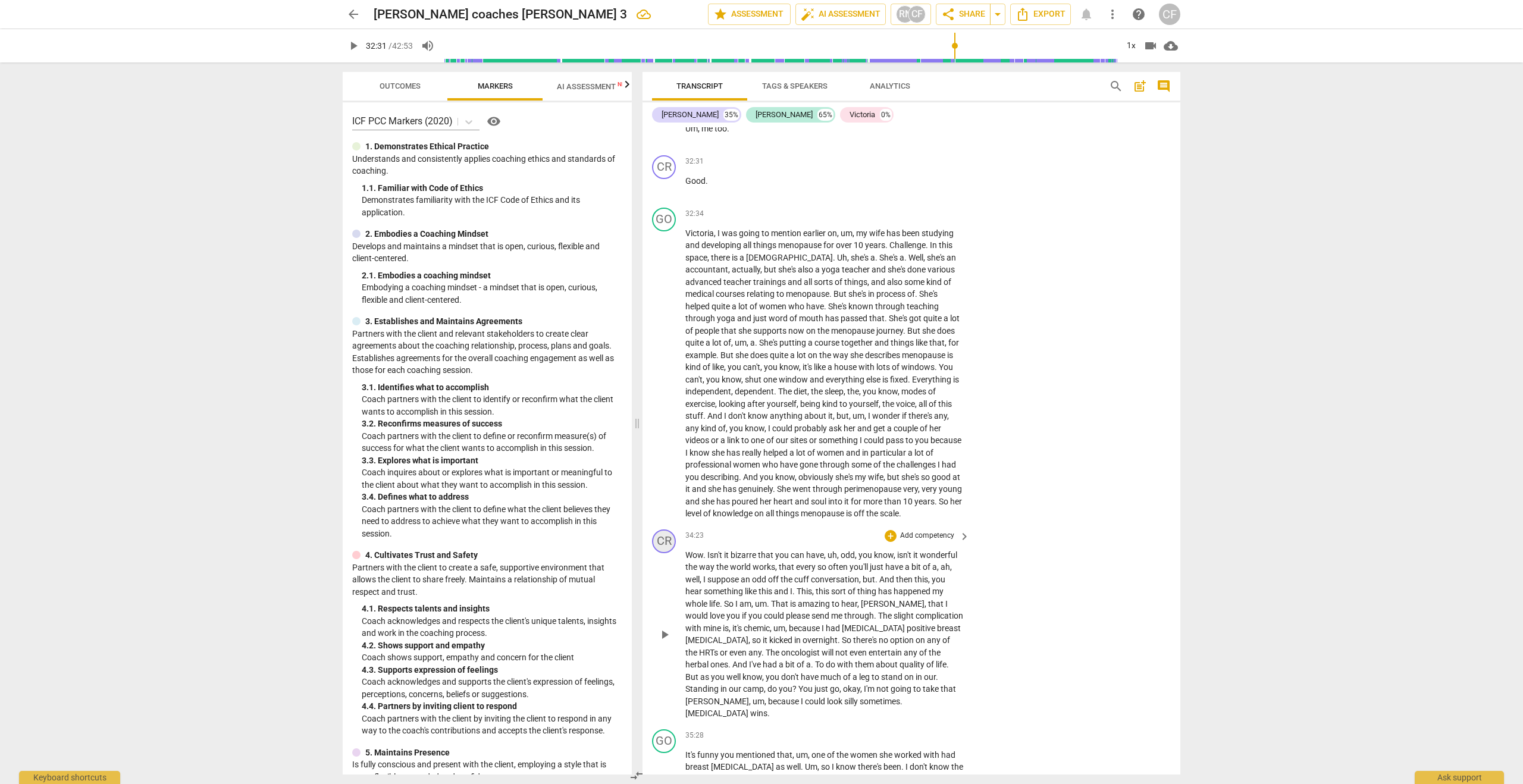
click at [669, 531] on div "CR" at bounding box center [664, 541] width 24 height 24
click at [696, 584] on div "[PERSON_NAME]" at bounding box center [708, 583] width 90 height 19
click at [696, 630] on li "Victoria" at bounding box center [709, 629] width 90 height 23
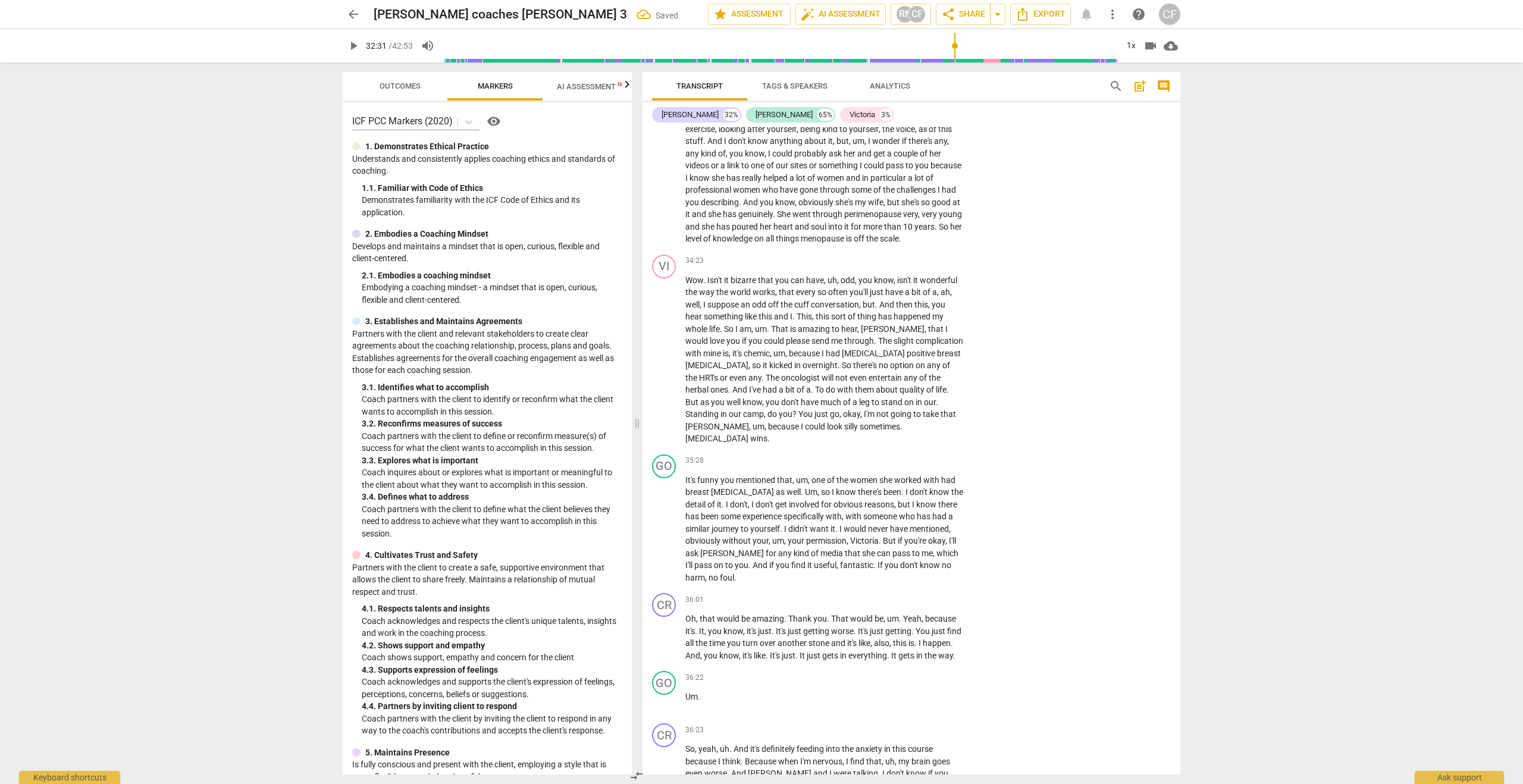
scroll to position [7141, 0]
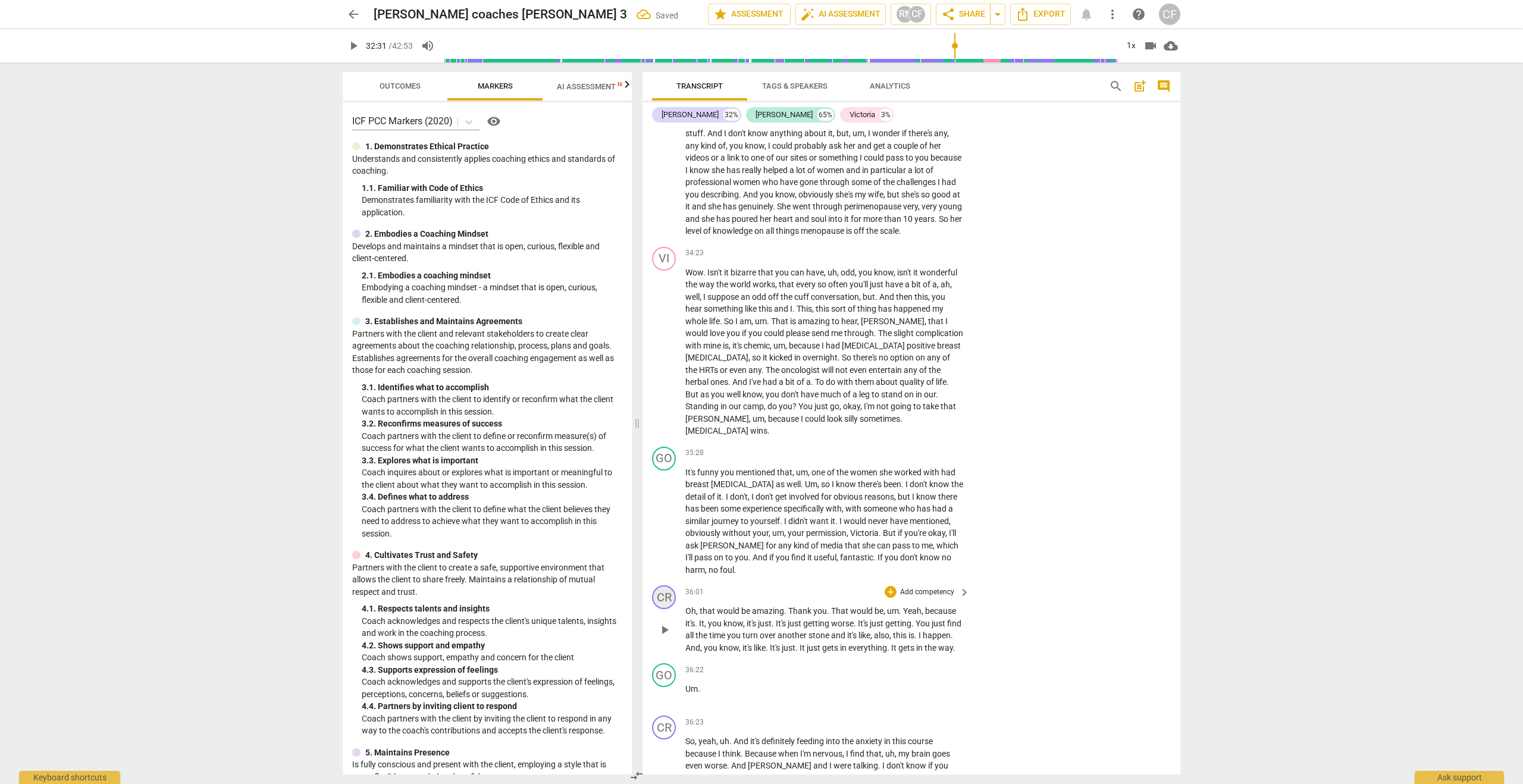
click at [669, 585] on div "CR" at bounding box center [664, 597] width 24 height 24
click at [685, 614] on div "[PERSON_NAME]" at bounding box center [708, 615] width 90 height 19
click at [694, 661] on li "Victoria" at bounding box center [709, 661] width 90 height 23
click at [672, 715] on div "CR" at bounding box center [664, 727] width 24 height 24
click at [676, 726] on div "[PERSON_NAME]" at bounding box center [708, 727] width 90 height 19
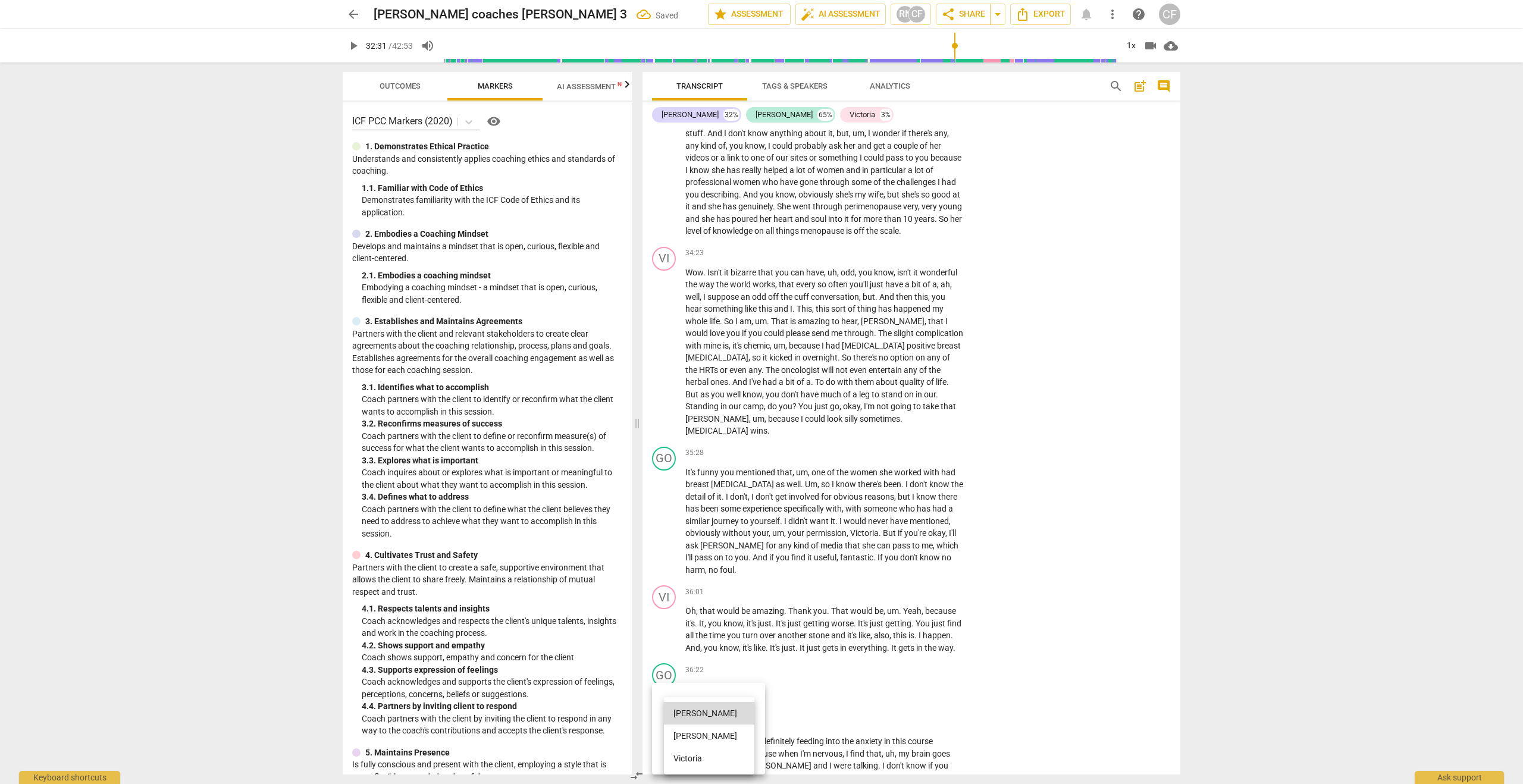
click at [691, 756] on li "Victoria" at bounding box center [709, 758] width 90 height 23
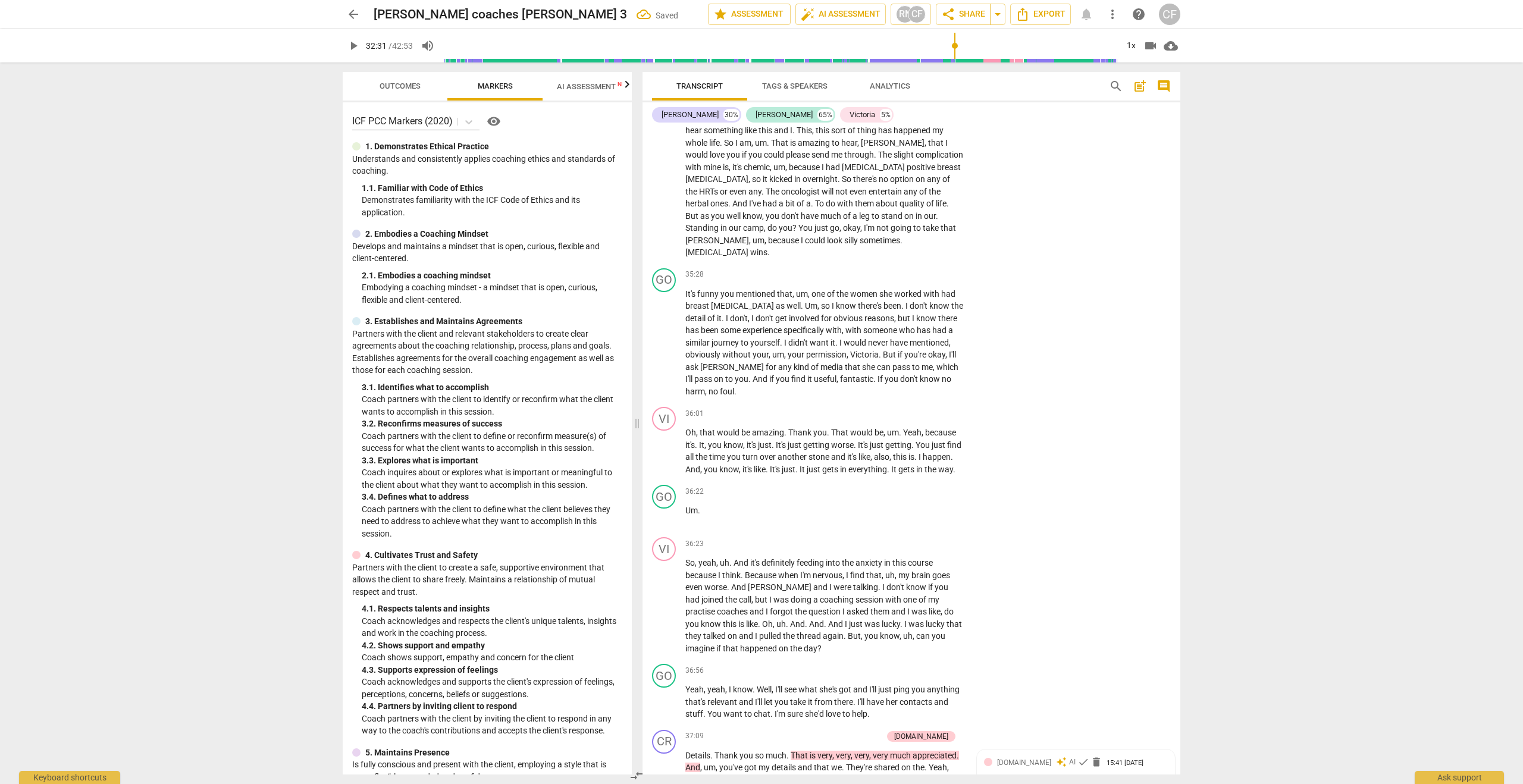
scroll to position [7327, 0]
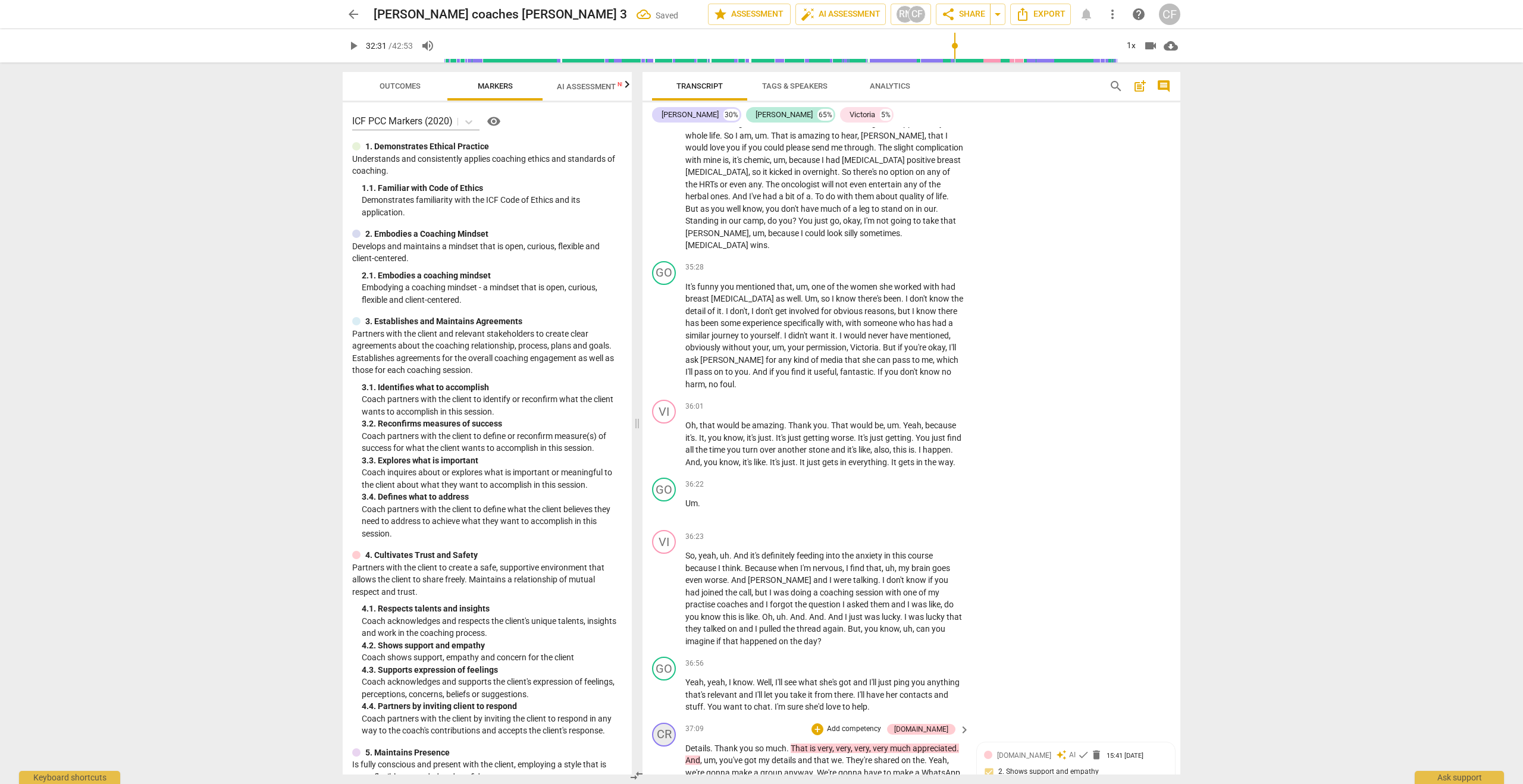
click at [666, 722] on div "CR" at bounding box center [664, 734] width 24 height 24
click at [684, 726] on div "[PERSON_NAME]" at bounding box center [708, 727] width 90 height 19
click at [695, 758] on li "Victoria" at bounding box center [709, 758] width 90 height 23
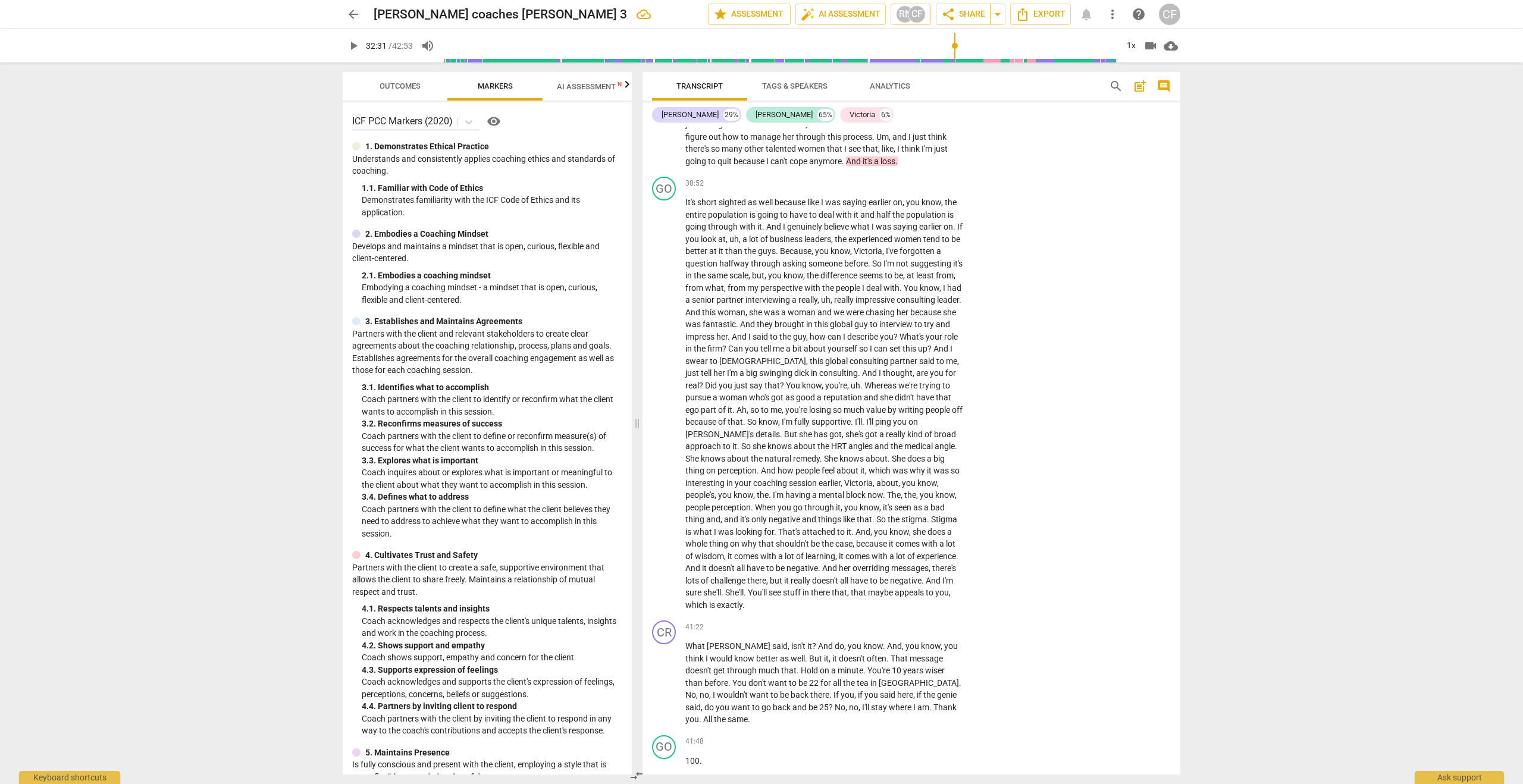
scroll to position [8329, 0]
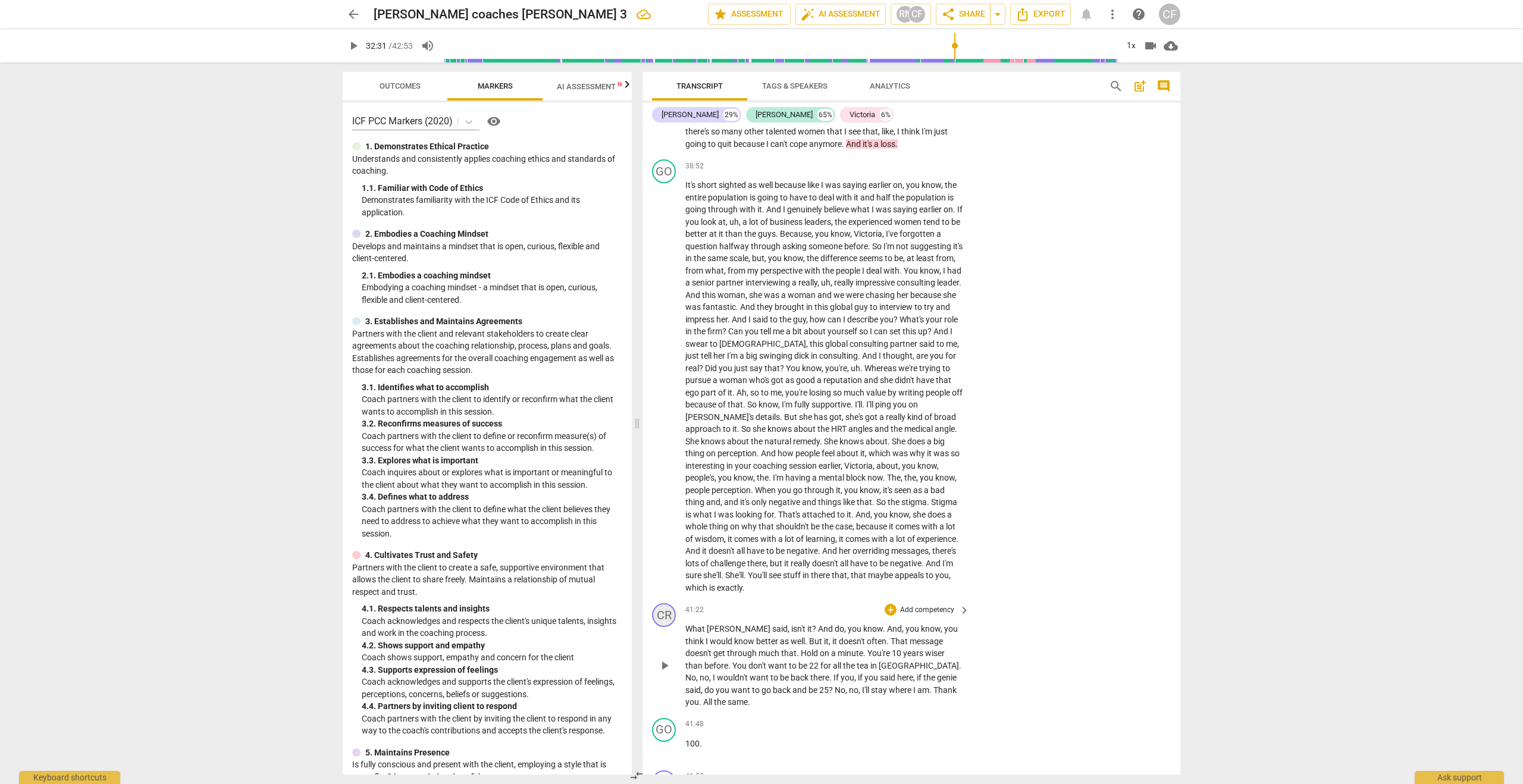
click at [666, 603] on div "CR" at bounding box center [664, 615] width 24 height 24
click at [687, 634] on div "[PERSON_NAME]" at bounding box center [708, 633] width 90 height 19
click at [694, 680] on li "Victoria" at bounding box center [709, 679] width 90 height 23
click at [768, 717] on div "41:48 + Add competency keyboard_arrow_right 100 ." at bounding box center [827, 739] width 285 height 43
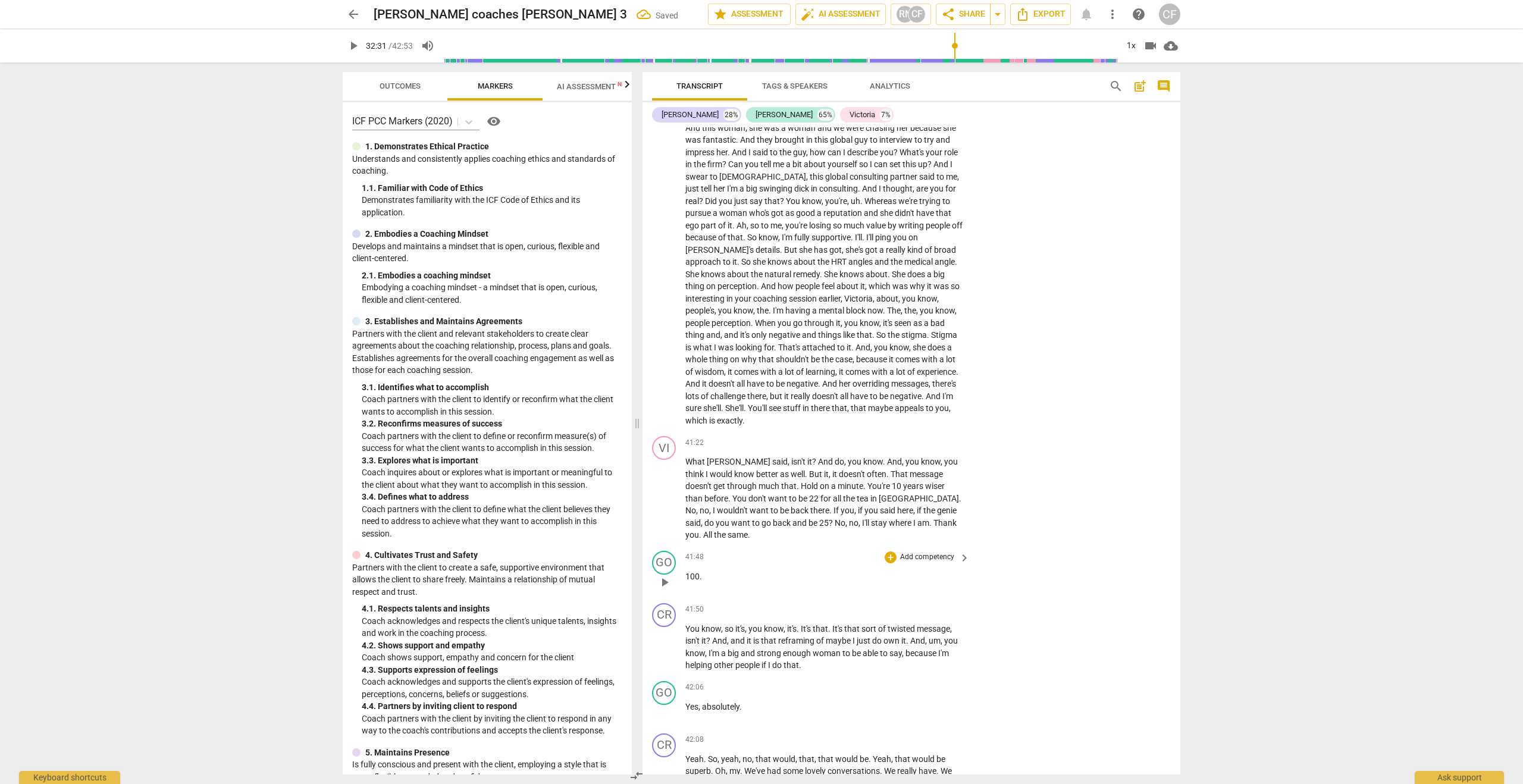
scroll to position [8498, 0]
click at [666, 601] on div "CR" at bounding box center [664, 613] width 24 height 24
click at [693, 619] on div "[PERSON_NAME]" at bounding box center [708, 619] width 90 height 19
click at [698, 661] on li "Victoria" at bounding box center [709, 665] width 90 height 23
click at [665, 731] on div "CR" at bounding box center [664, 743] width 24 height 24
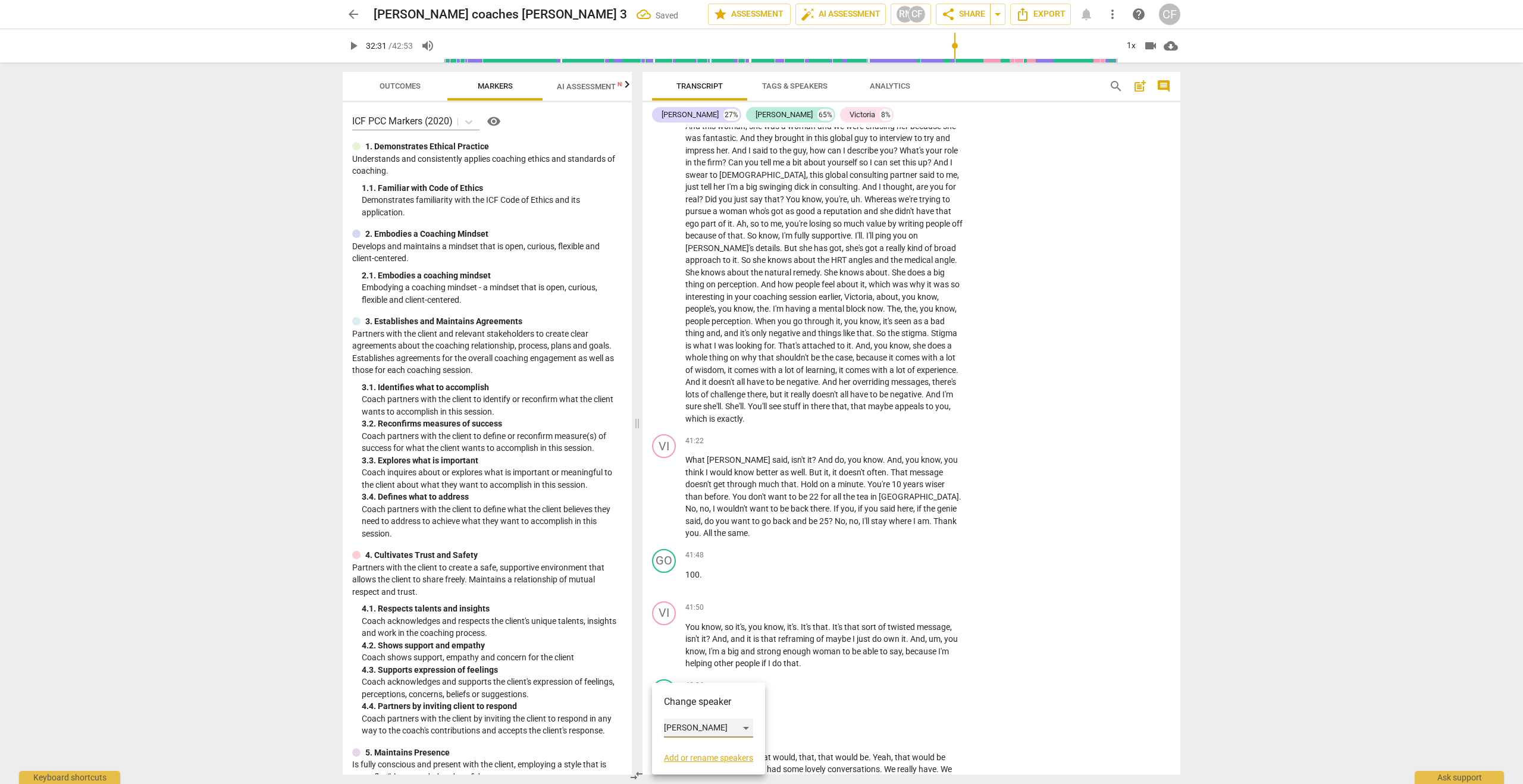
click at [682, 723] on div "[PERSON_NAME]" at bounding box center [708, 727] width 90 height 19
click at [703, 758] on li "Victoria" at bounding box center [709, 758] width 90 height 23
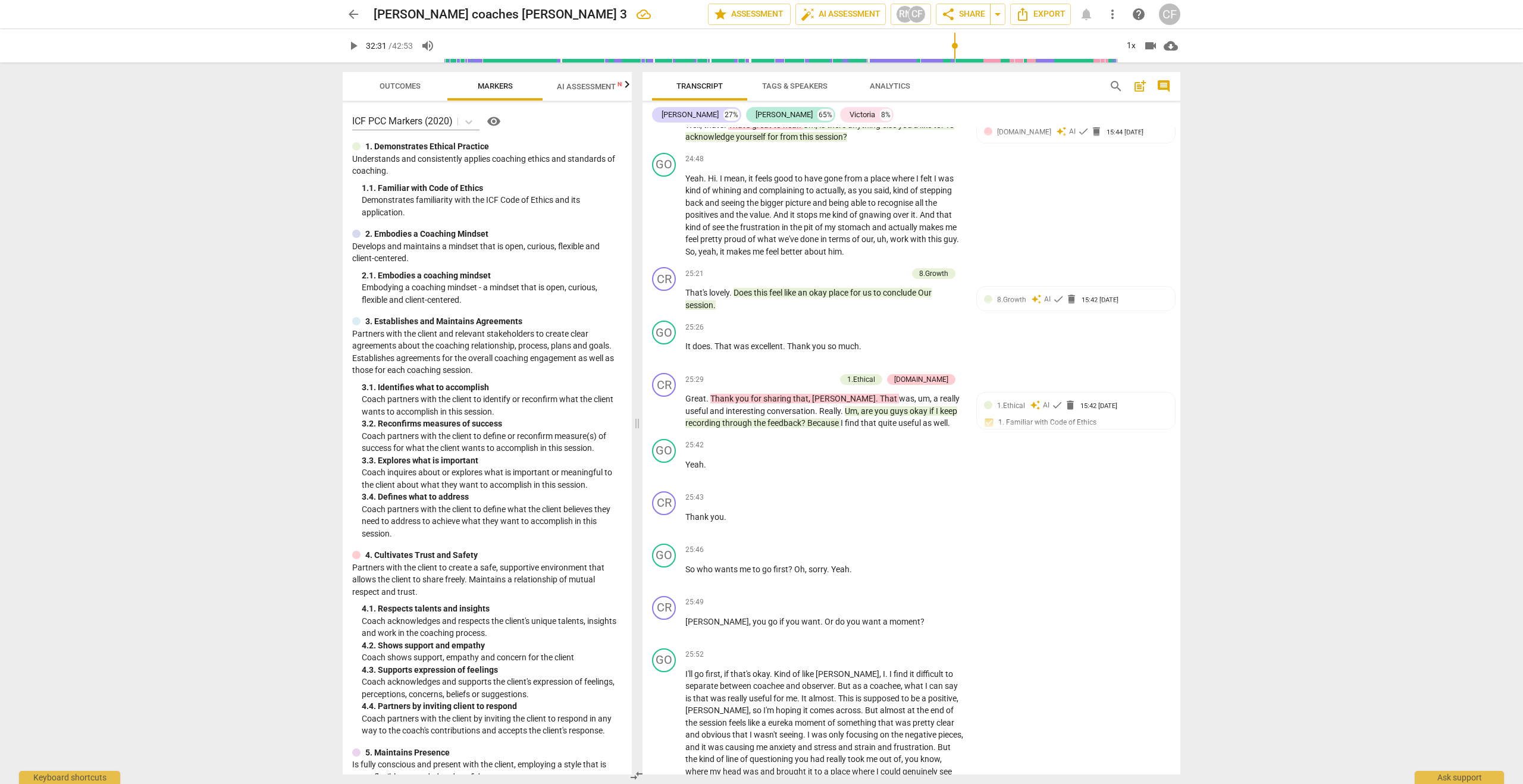
scroll to position [5093, 0]
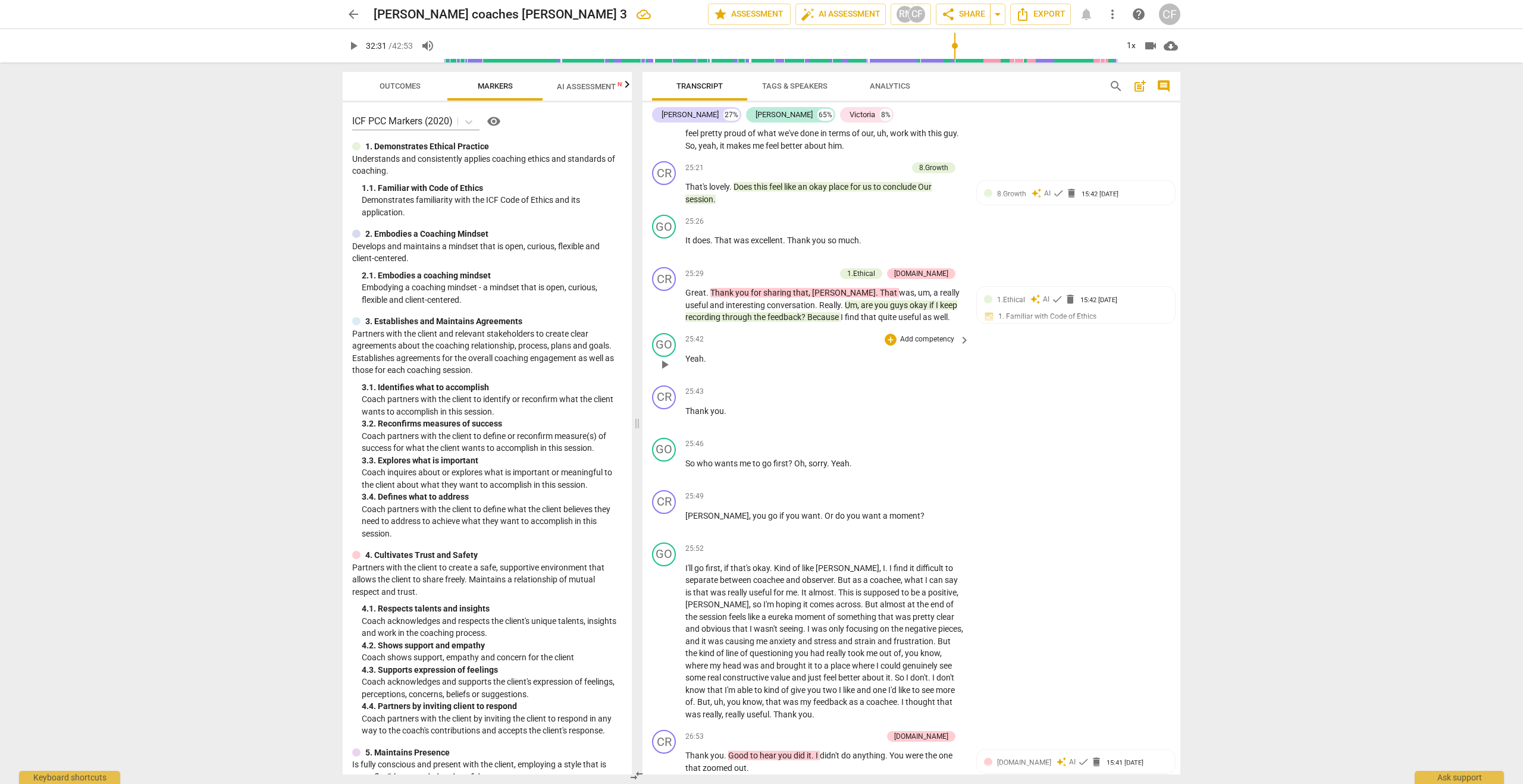
click at [718, 339] on div "25:42 + Add competency keyboard_arrow_right" at bounding box center [827, 339] width 285 height 13
click at [895, 89] on span "Analytics" at bounding box center [890, 85] width 40 height 9
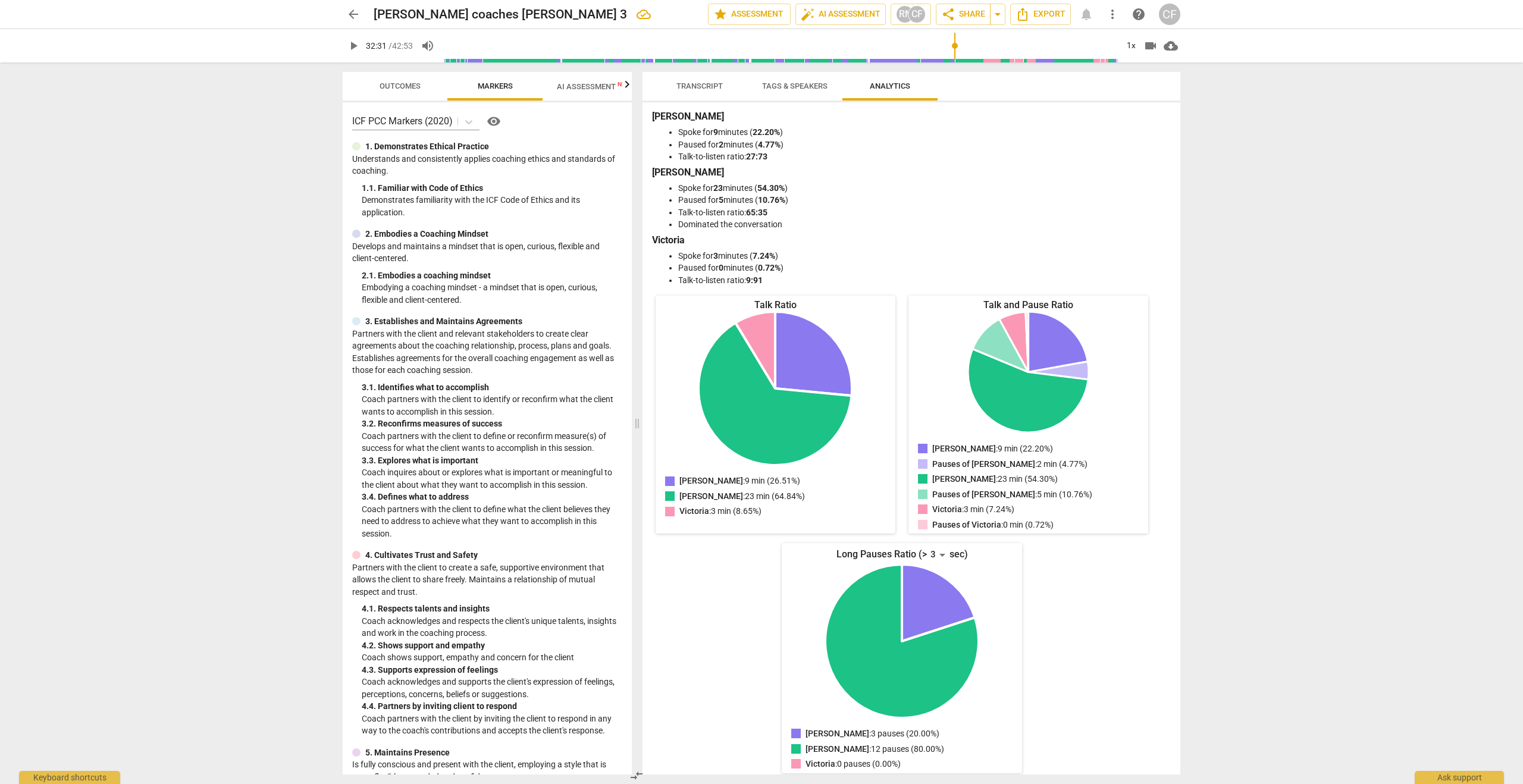
scroll to position [9, 0]
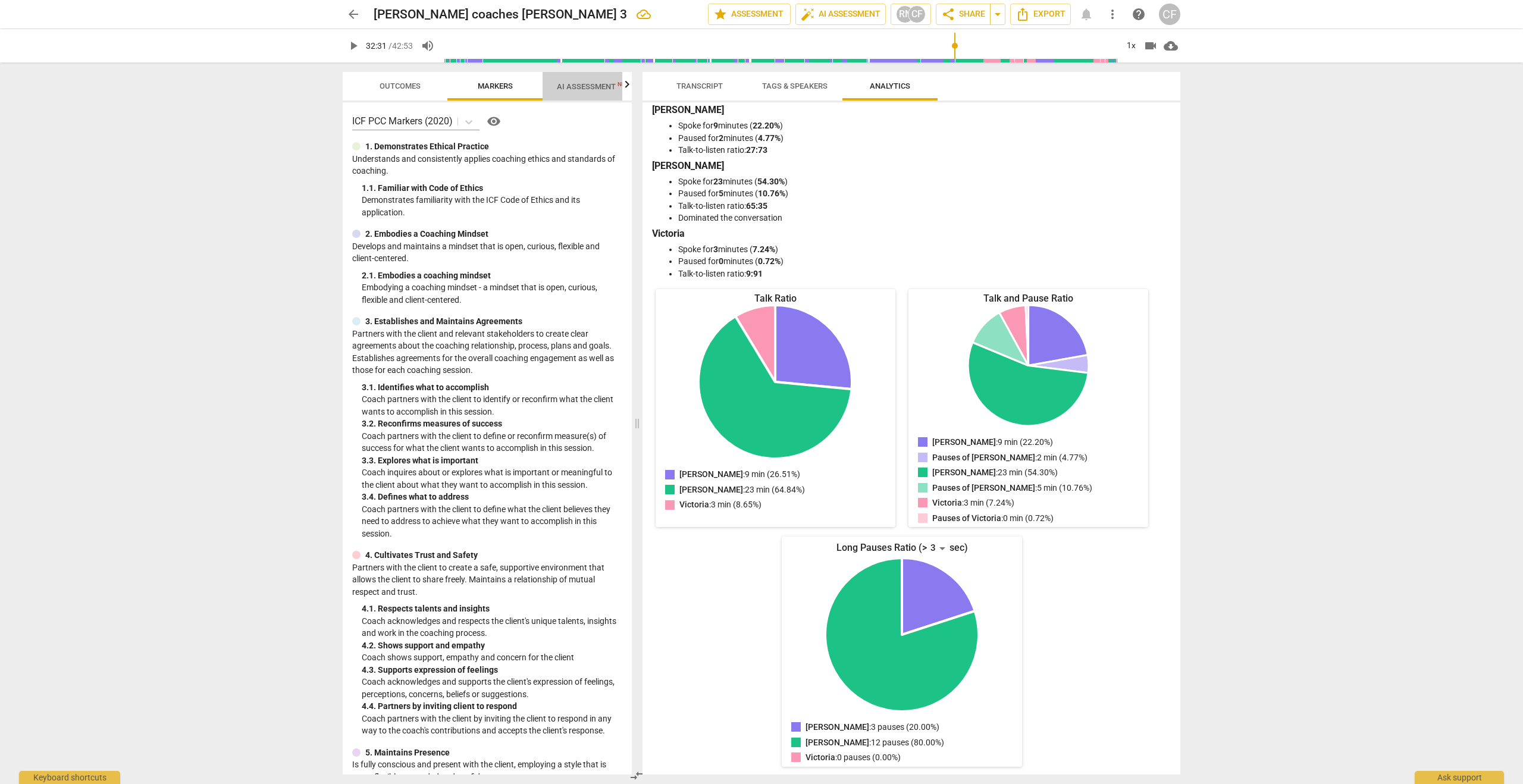
click at [574, 85] on span "AI Assessment New" at bounding box center [594, 86] width 74 height 9
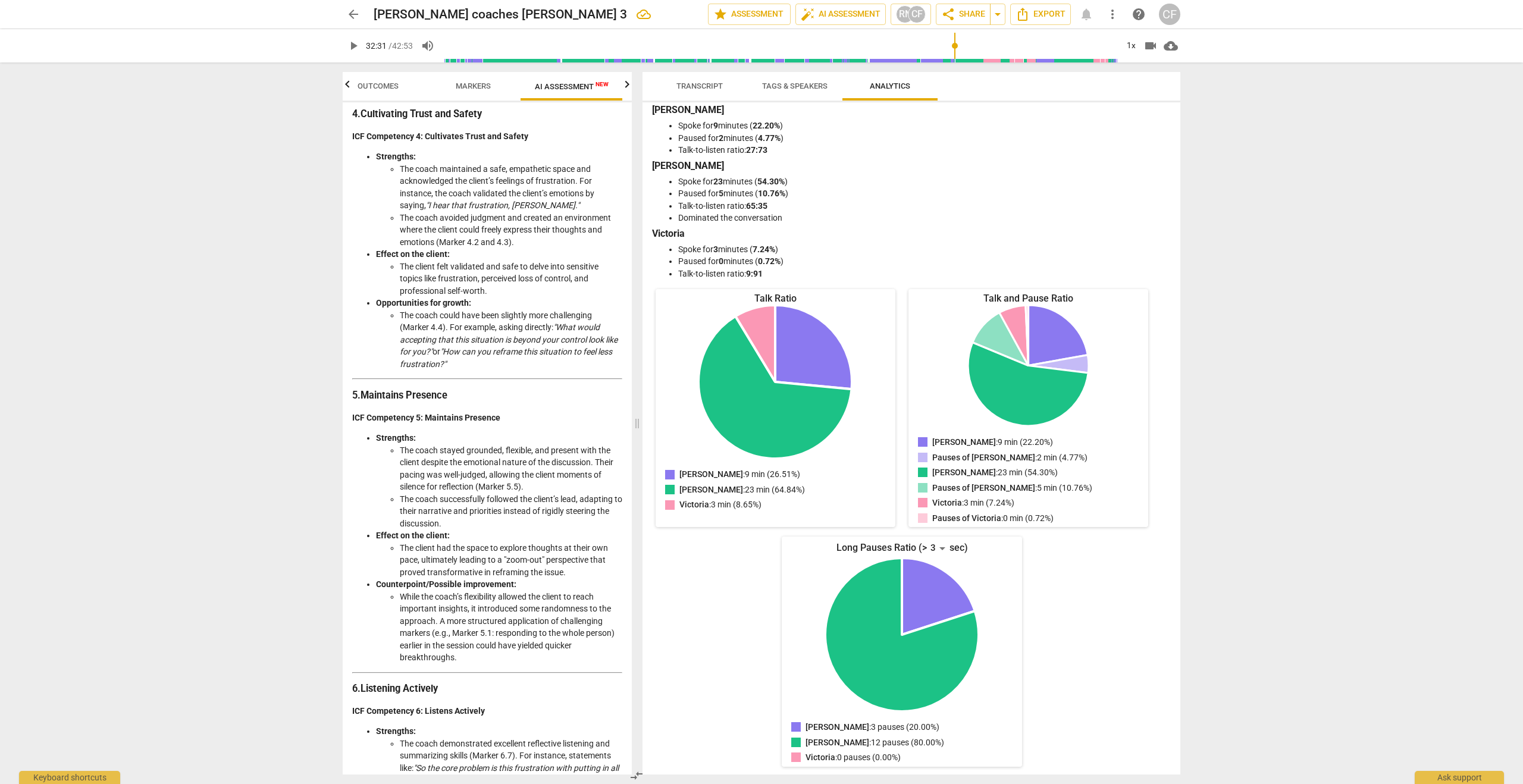
scroll to position [1091, 0]
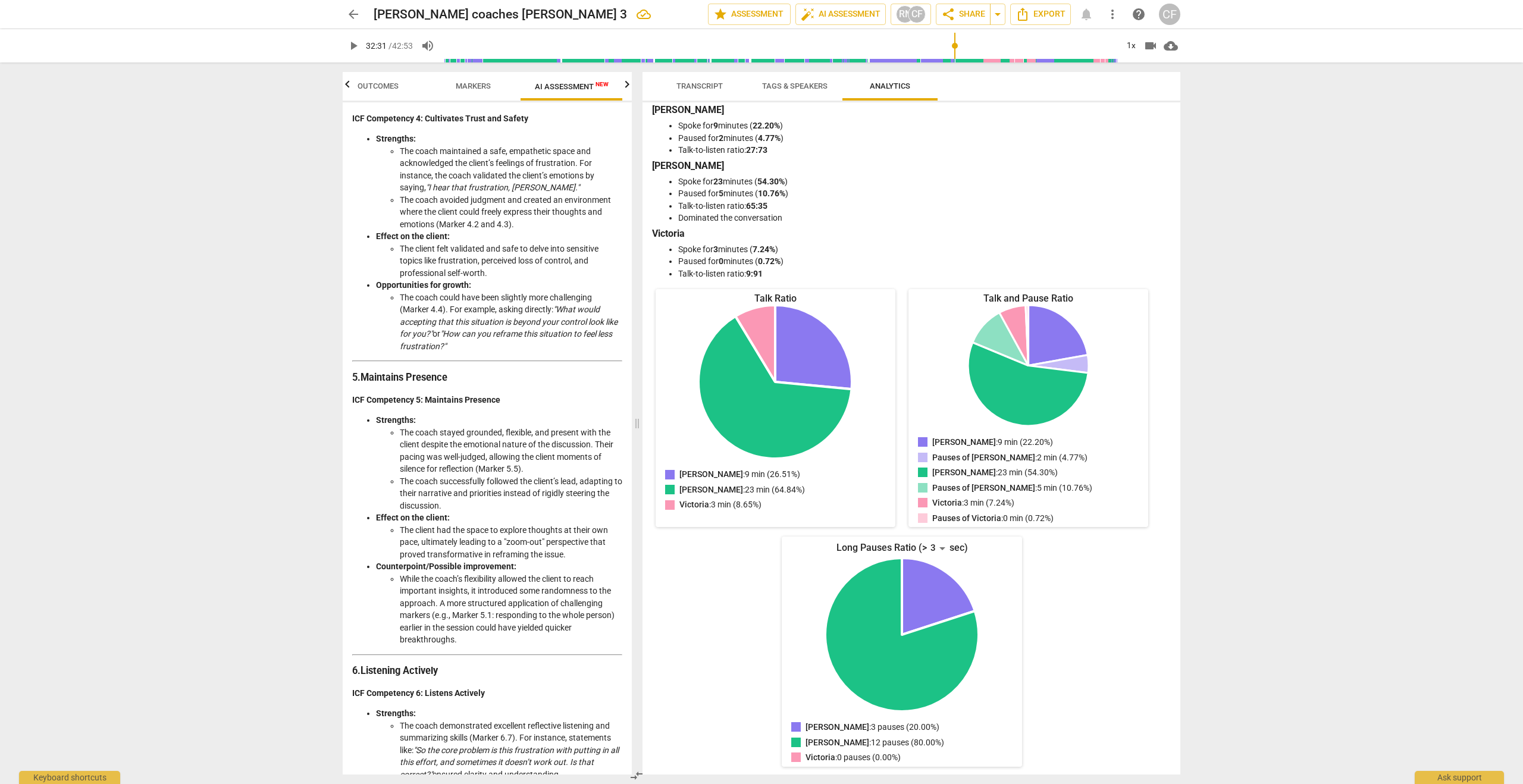
click at [482, 84] on span "Markers" at bounding box center [473, 85] width 35 height 9
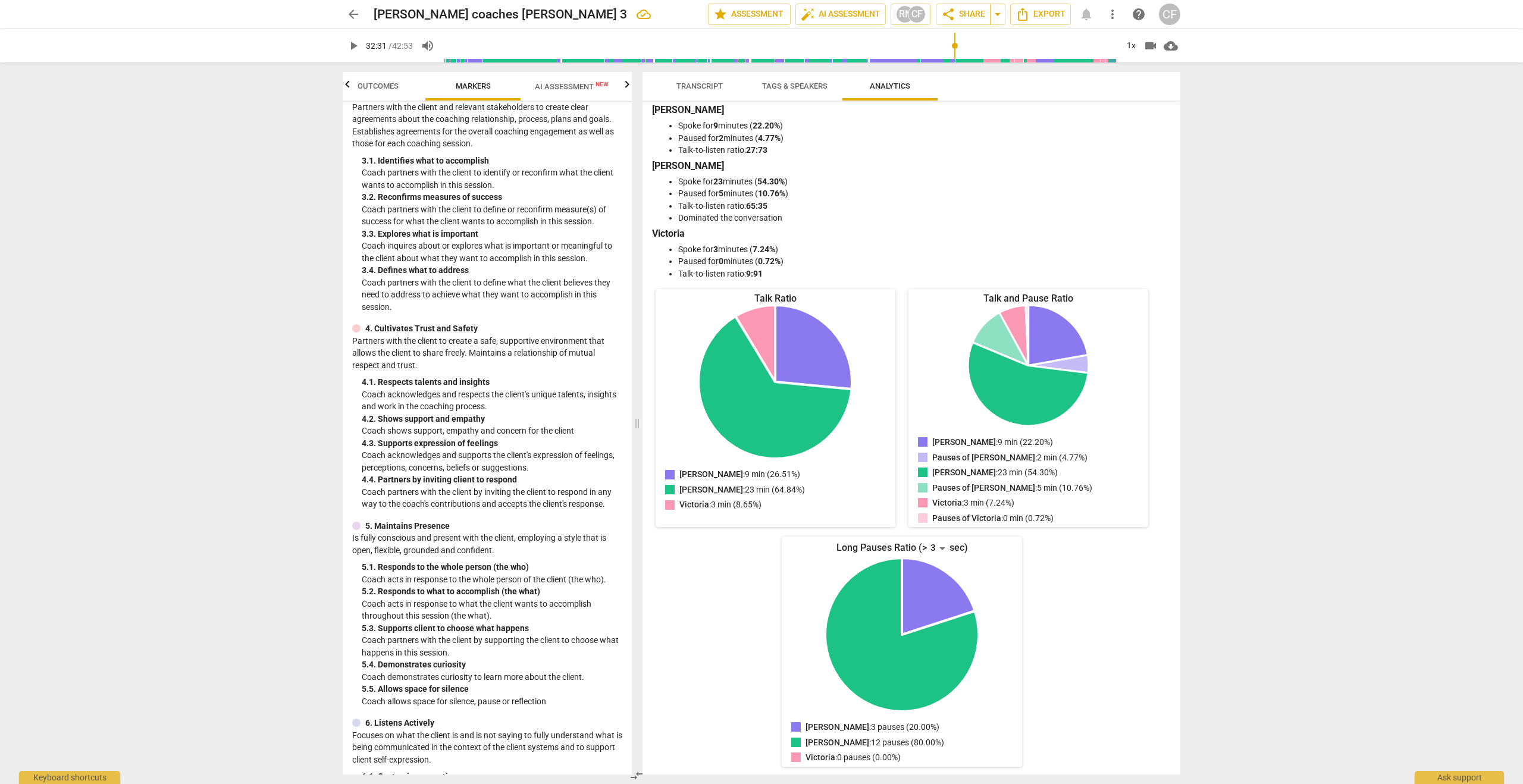
scroll to position [229, 0]
click at [550, 85] on span "AI Assessment New" at bounding box center [571, 86] width 74 height 9
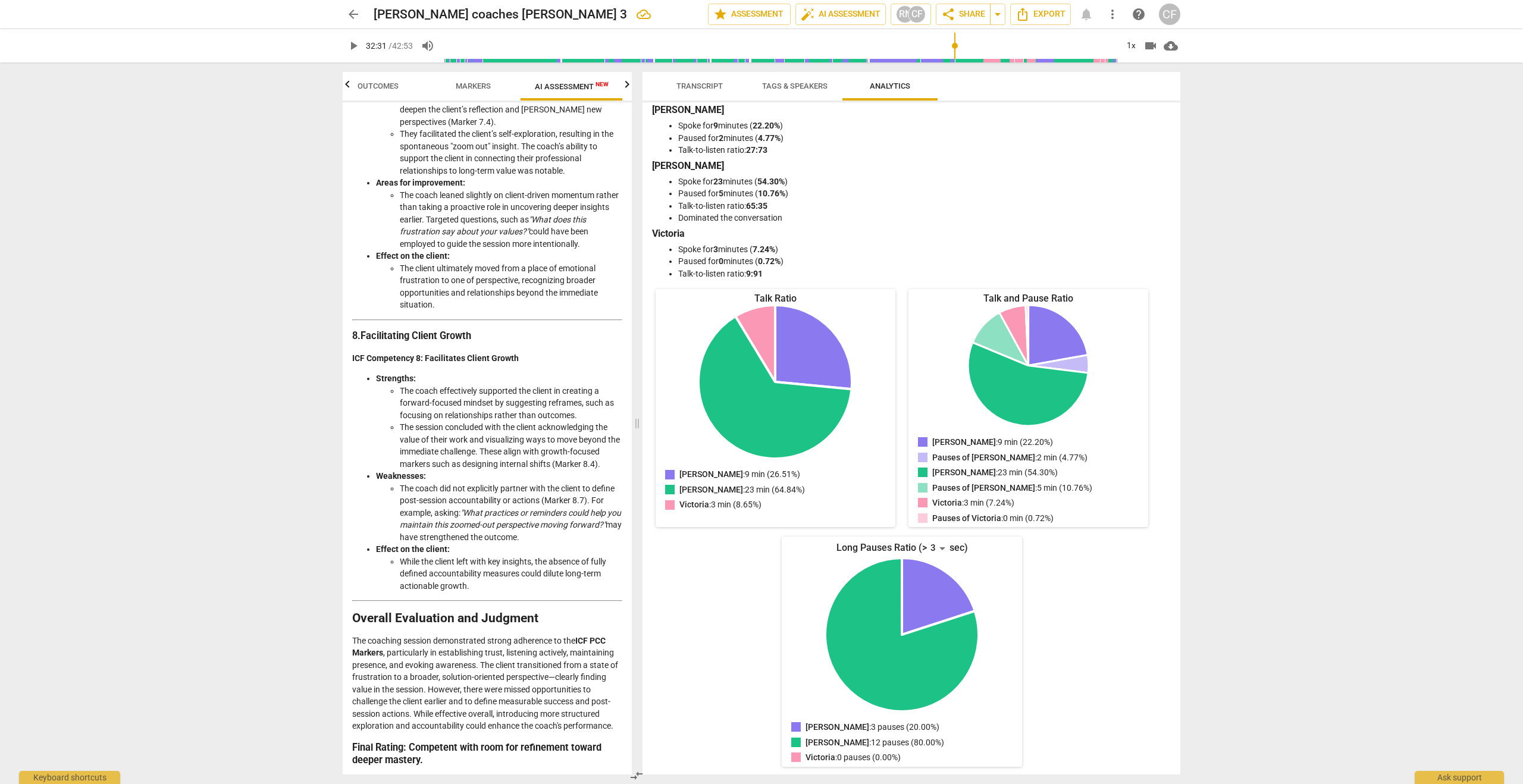
scroll to position [2062, 0]
click at [1136, 15] on span "help" at bounding box center [1138, 14] width 15 height 15
click at [353, 14] on span "arrow_back" at bounding box center [353, 14] width 15 height 15
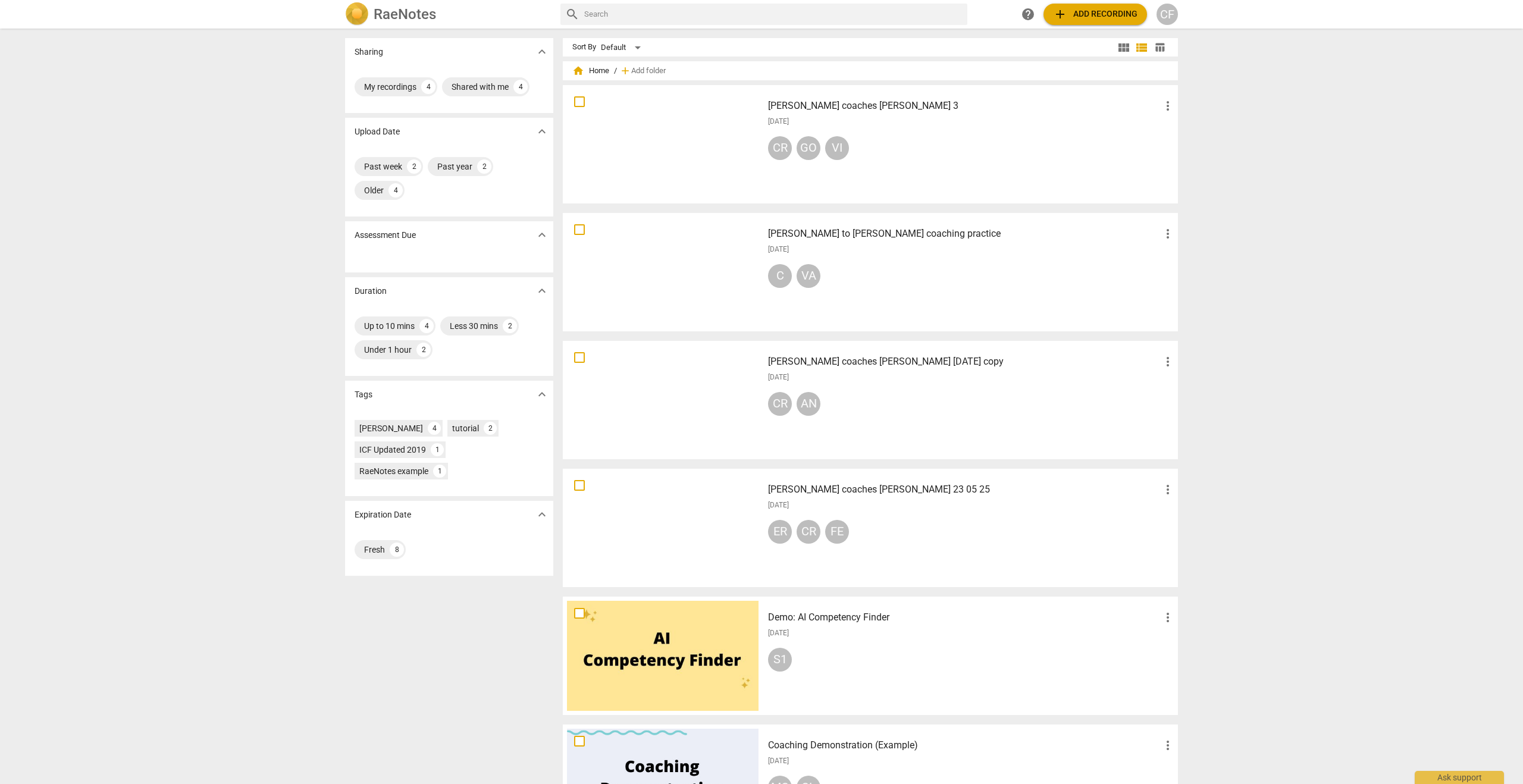
click at [824, 238] on h3 "[PERSON_NAME] to [PERSON_NAME] coaching practice" at bounding box center [964, 234] width 393 height 15
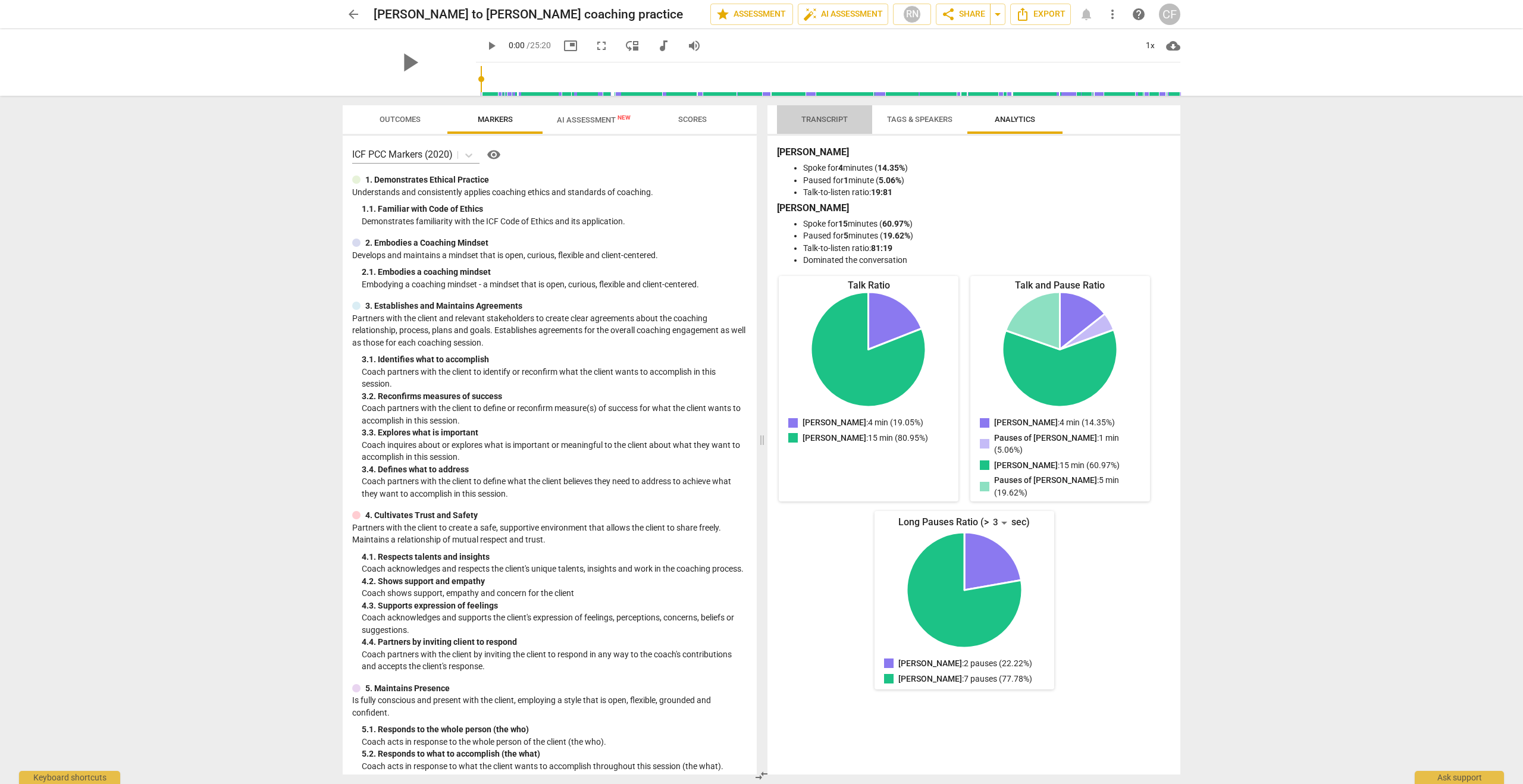
click at [834, 119] on span "Transcript" at bounding box center [824, 119] width 47 height 9
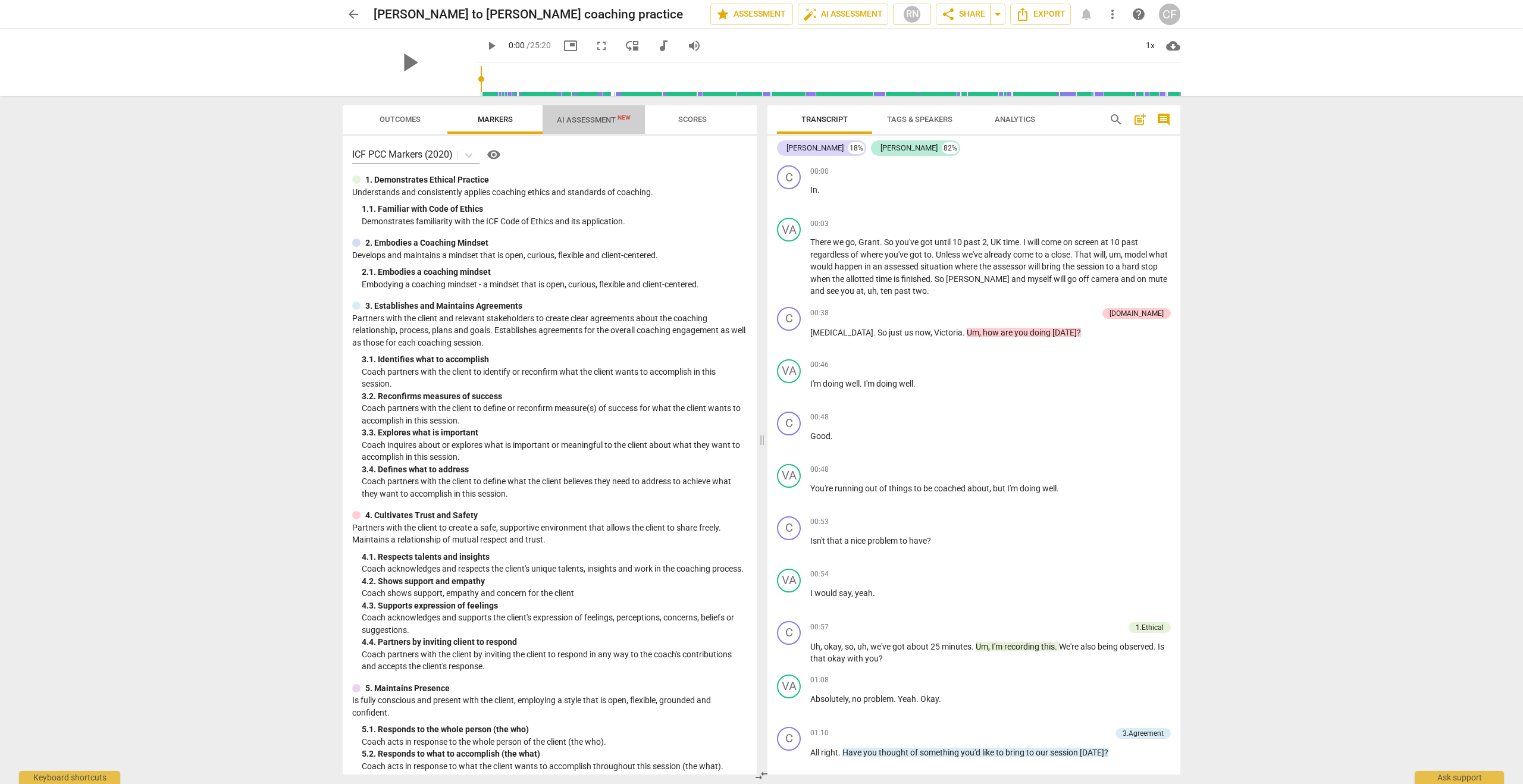
click at [586, 119] on span "AI Assessment New" at bounding box center [594, 119] width 74 height 9
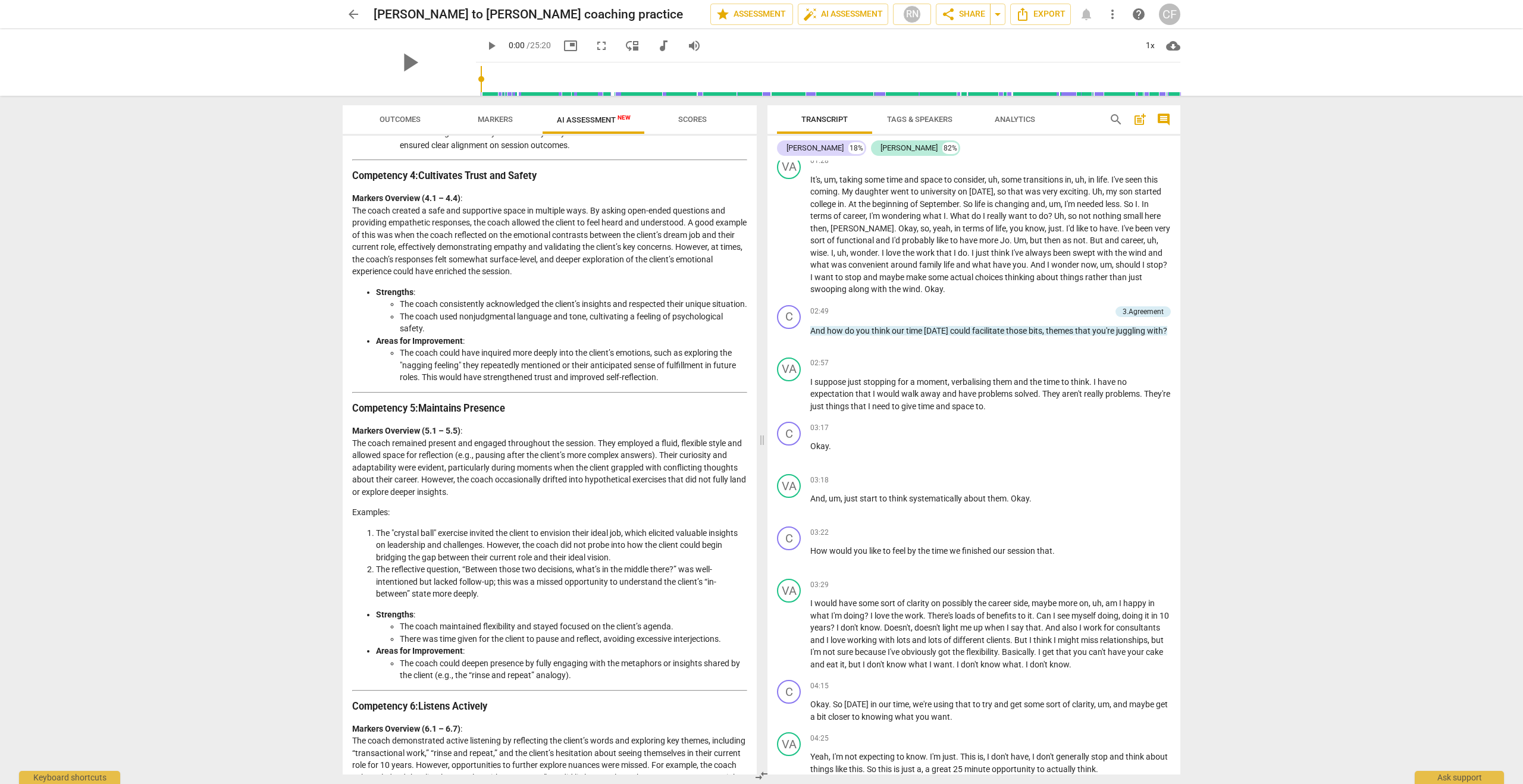
scroll to position [779, 0]
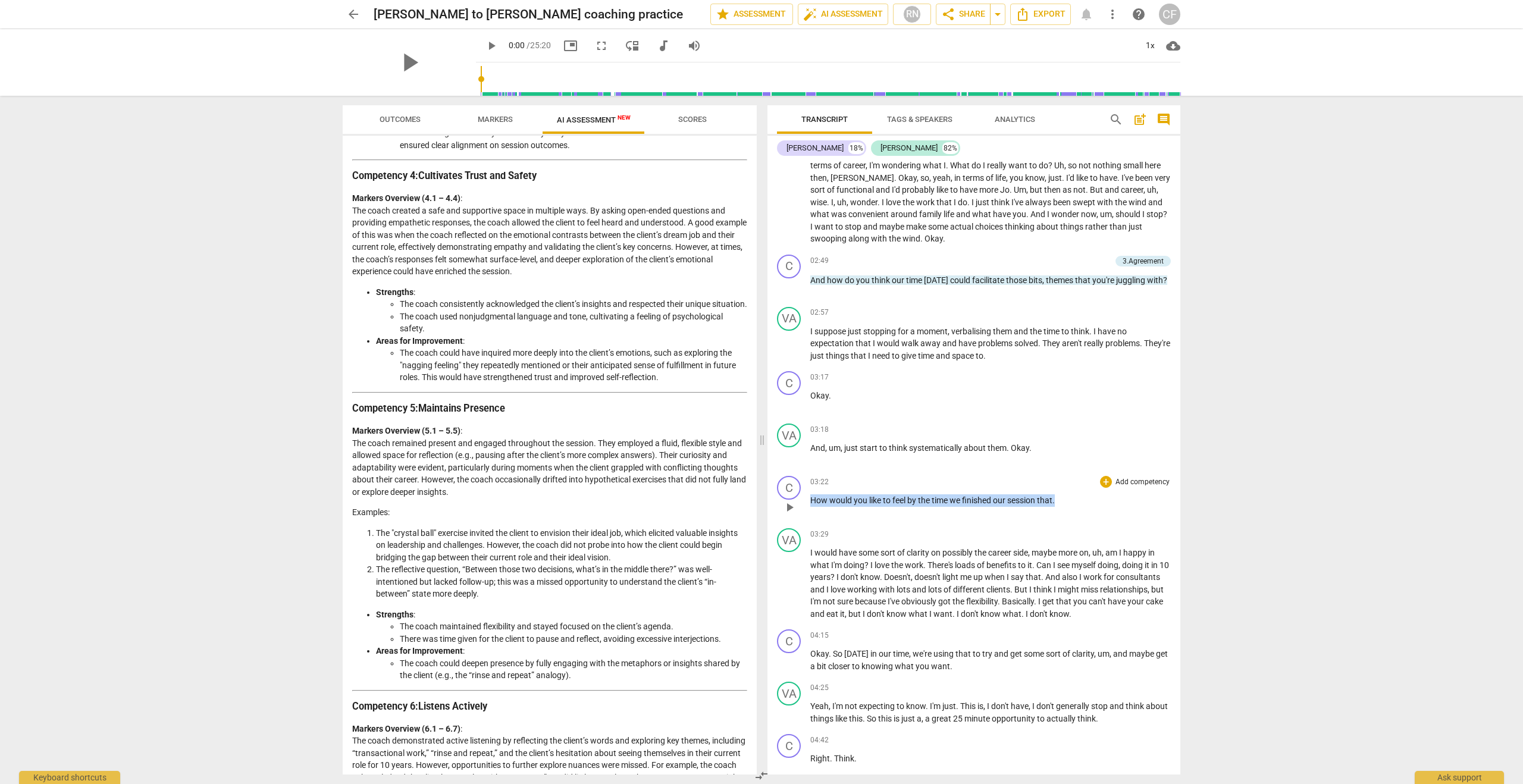
drag, startPoint x: 1060, startPoint y: 500, endPoint x: 808, endPoint y: 495, distance: 252.0
click at [808, 495] on div "C play_arrow pause 03:22 + Add competency keyboard_arrow_right How would you li…" at bounding box center [974, 497] width 413 height 52
click at [1066, 484] on div "+" at bounding box center [1068, 484] width 12 height 12
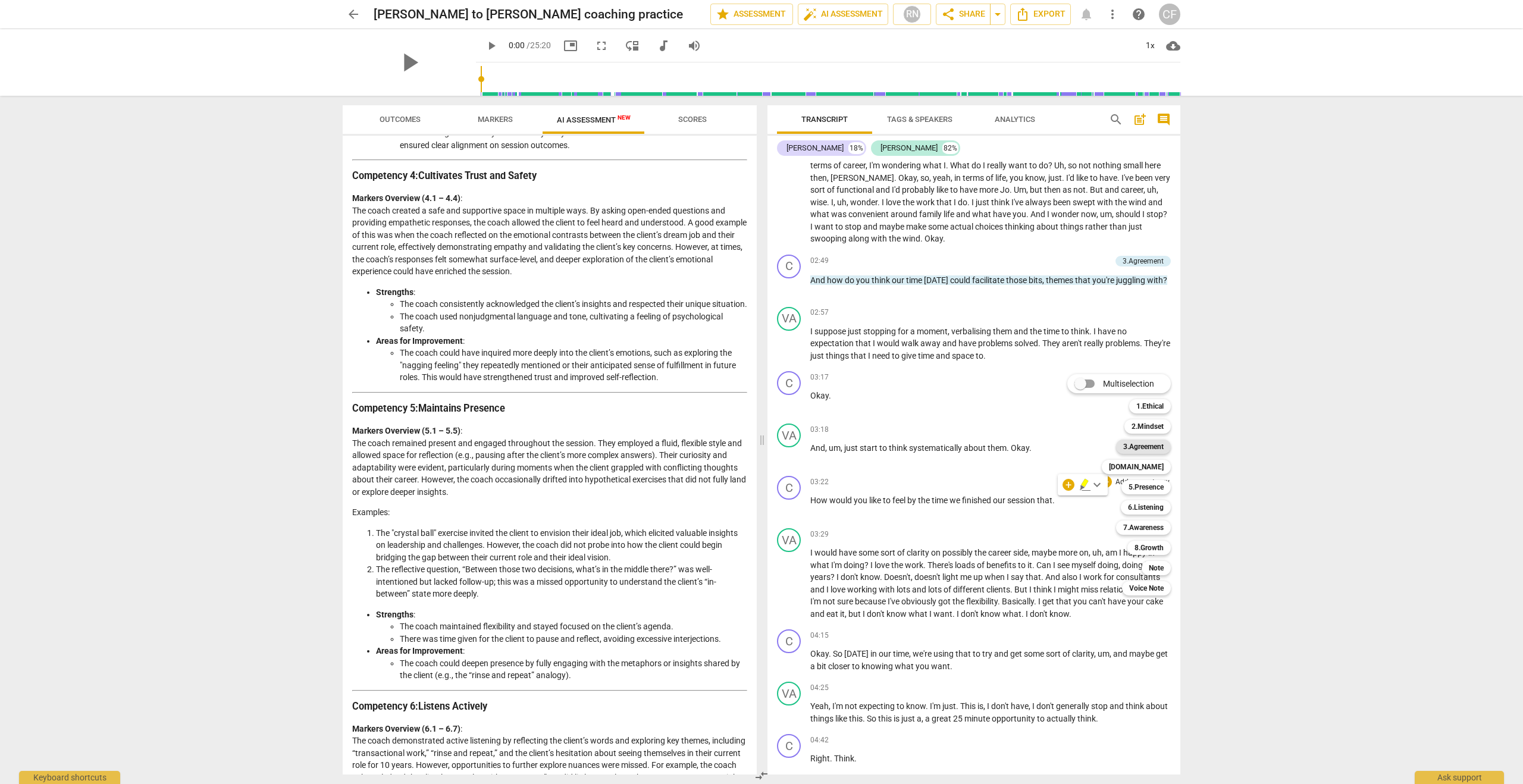
click at [1138, 444] on b "3.Agreement" at bounding box center [1143, 446] width 40 height 15
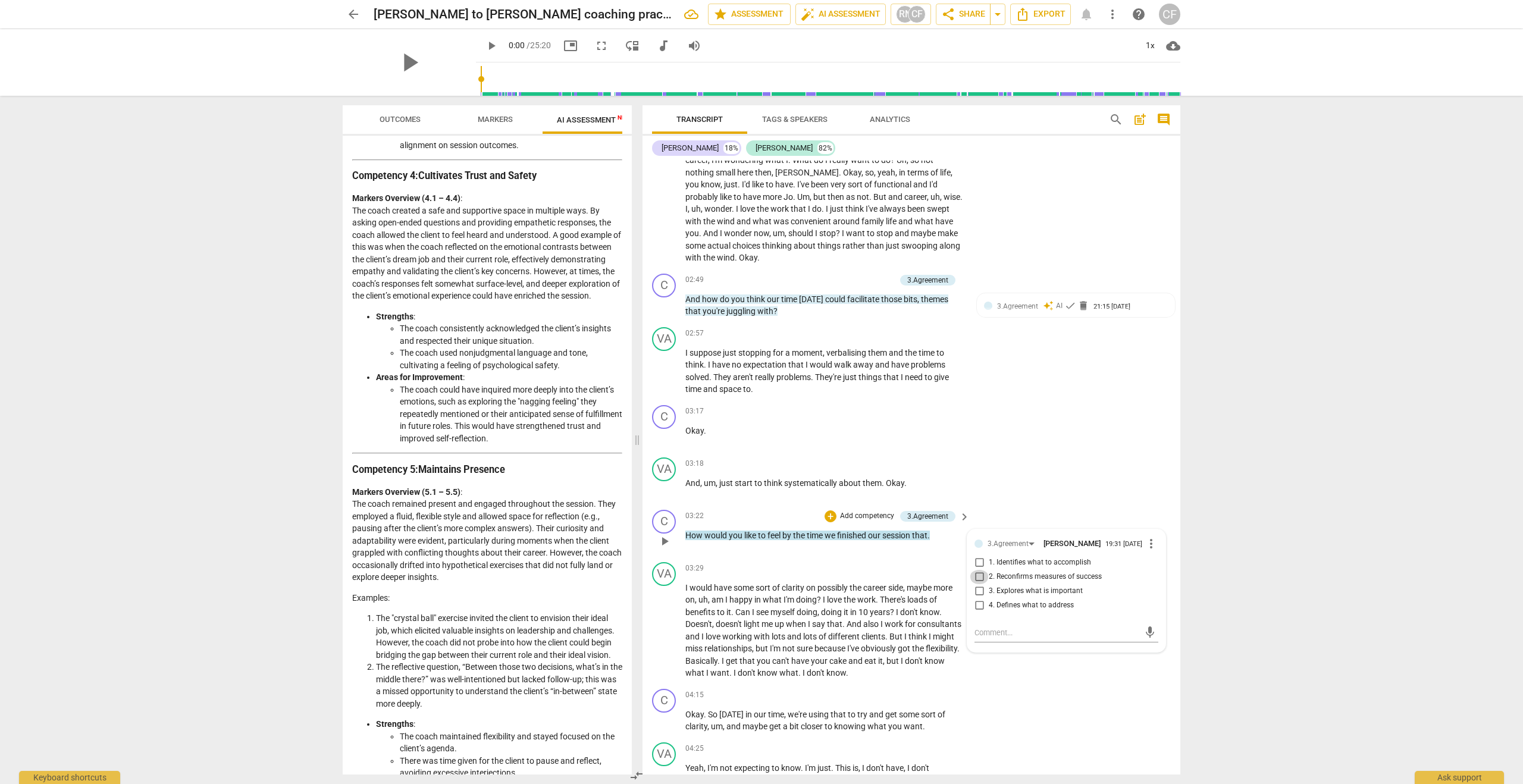
click at [978, 579] on input "2. Reconfirms measures of success" at bounding box center [979, 577] width 19 height 15
checkbox input "true"
click at [1010, 505] on div "C play_arrow pause 03:22 + Add competency 3.Agreement keyboard_arrow_right How …" at bounding box center [911, 531] width 538 height 52
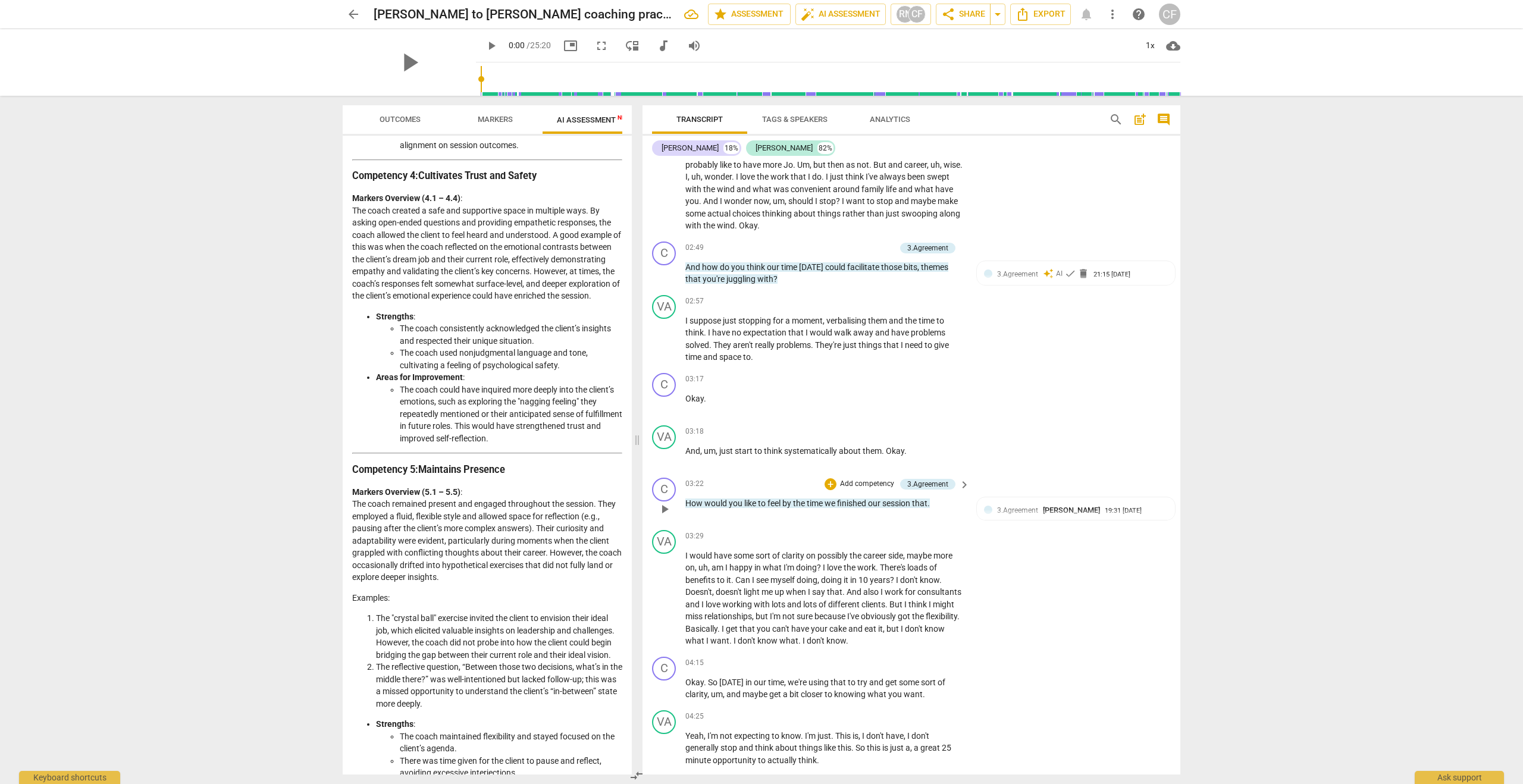
scroll to position [849, 0]
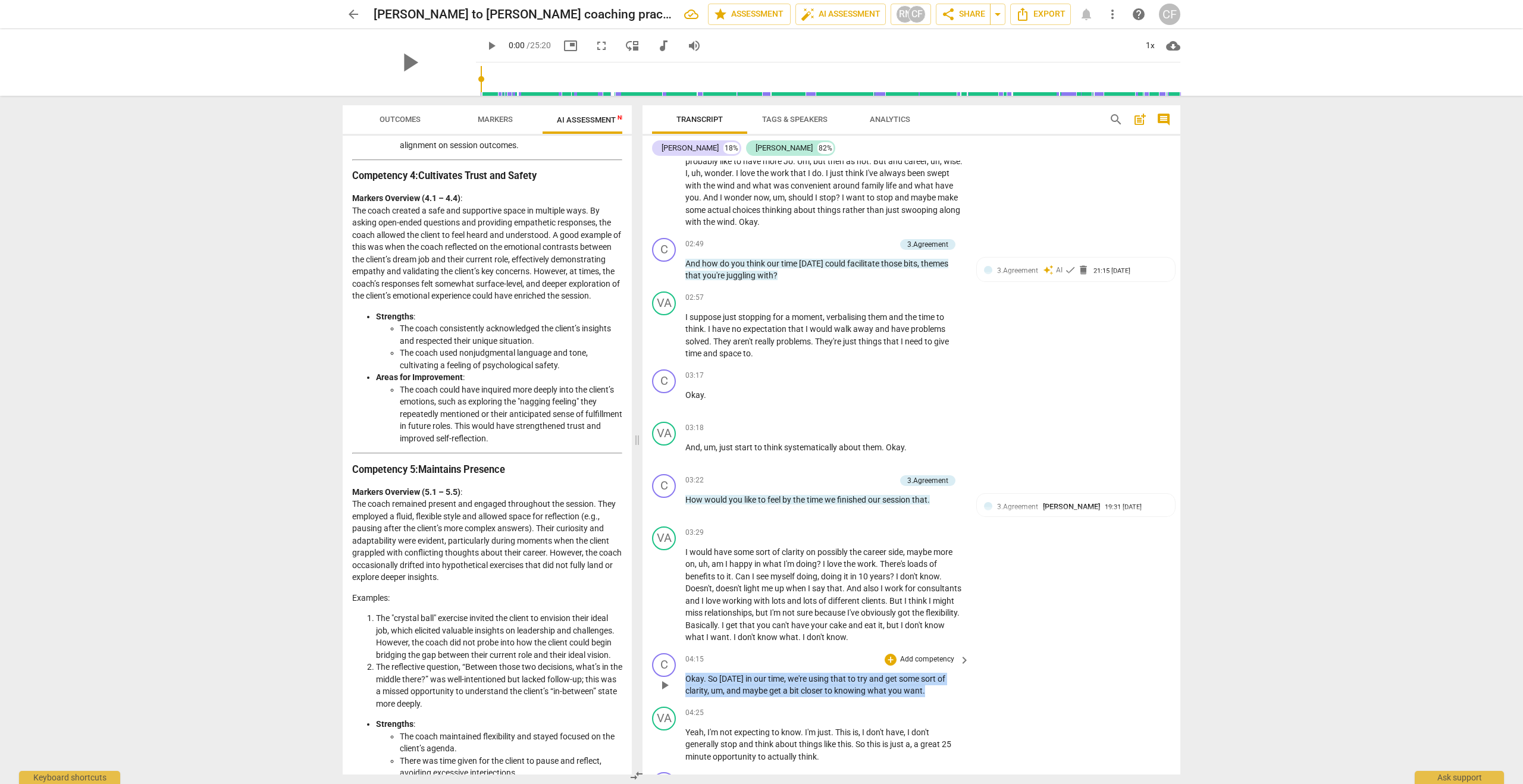
drag, startPoint x: 926, startPoint y: 688, endPoint x: 684, endPoint y: 676, distance: 242.3
click at [684, 676] on div "C play_arrow pause 04:15 + Add competency keyboard_arrow_right Okay . So [DATE]…" at bounding box center [911, 674] width 538 height 53
click at [890, 660] on div "+" at bounding box center [890, 659] width 12 height 12
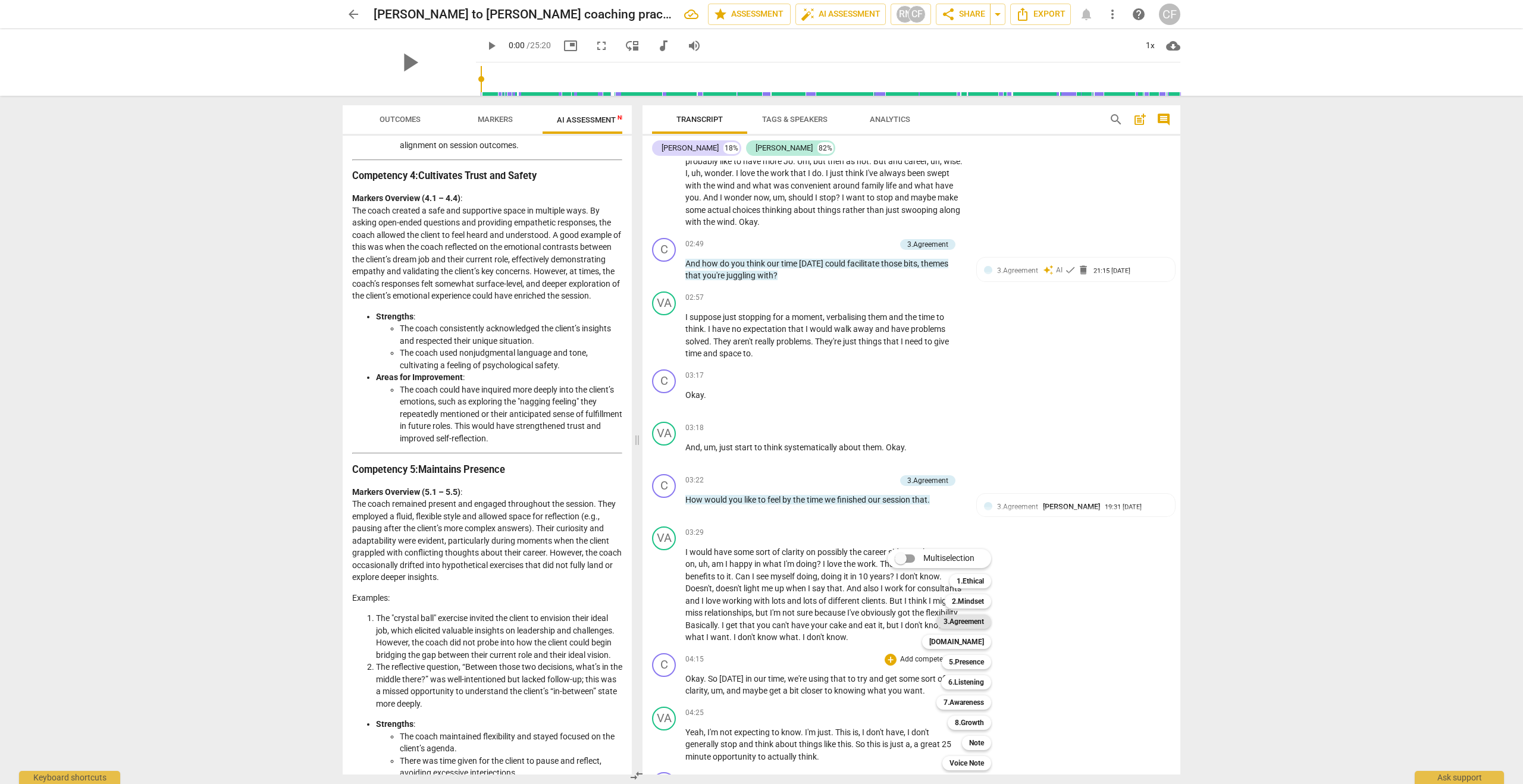
click at [961, 621] on b "3.Agreement" at bounding box center [964, 621] width 40 height 15
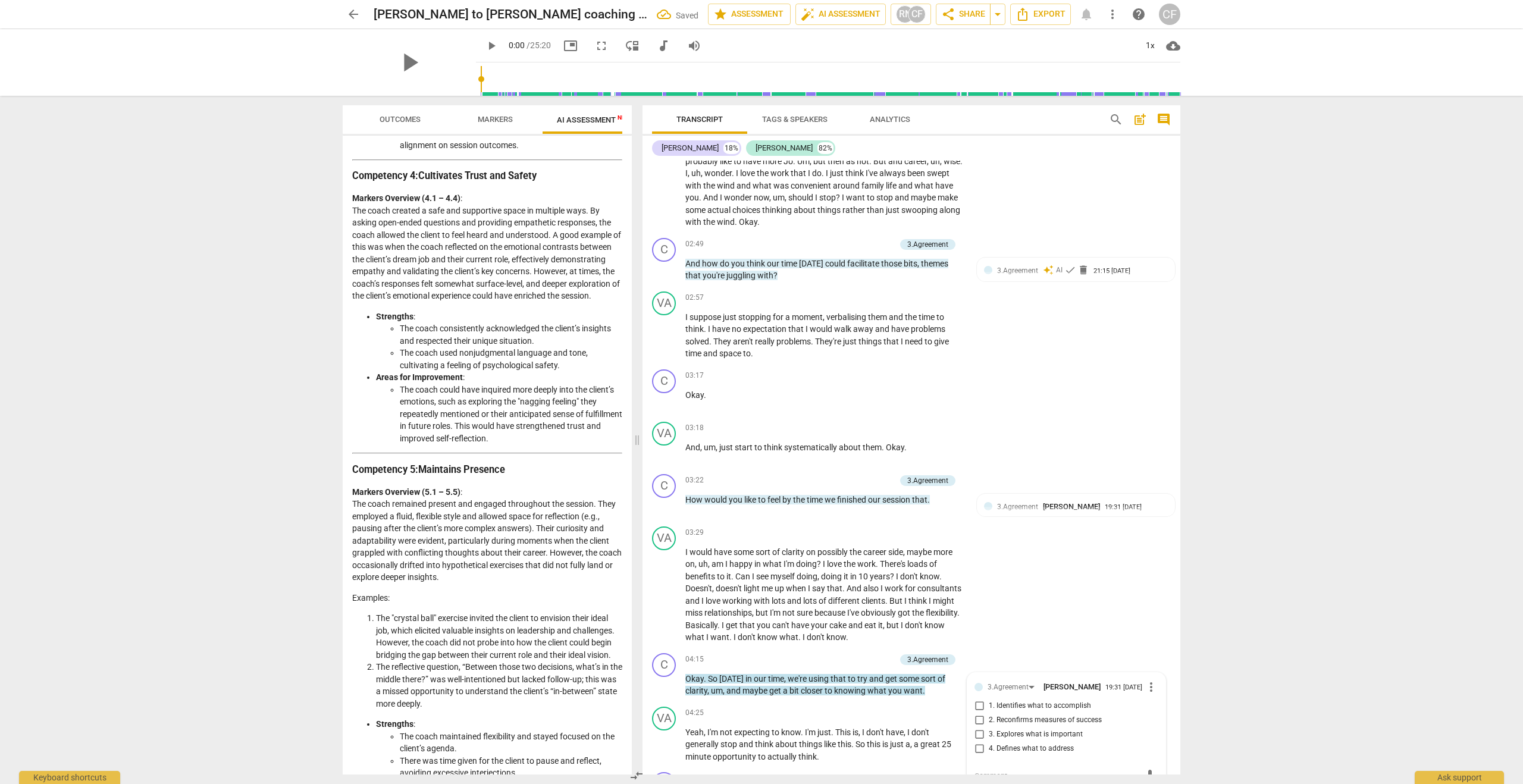
scroll to position [1161, 0]
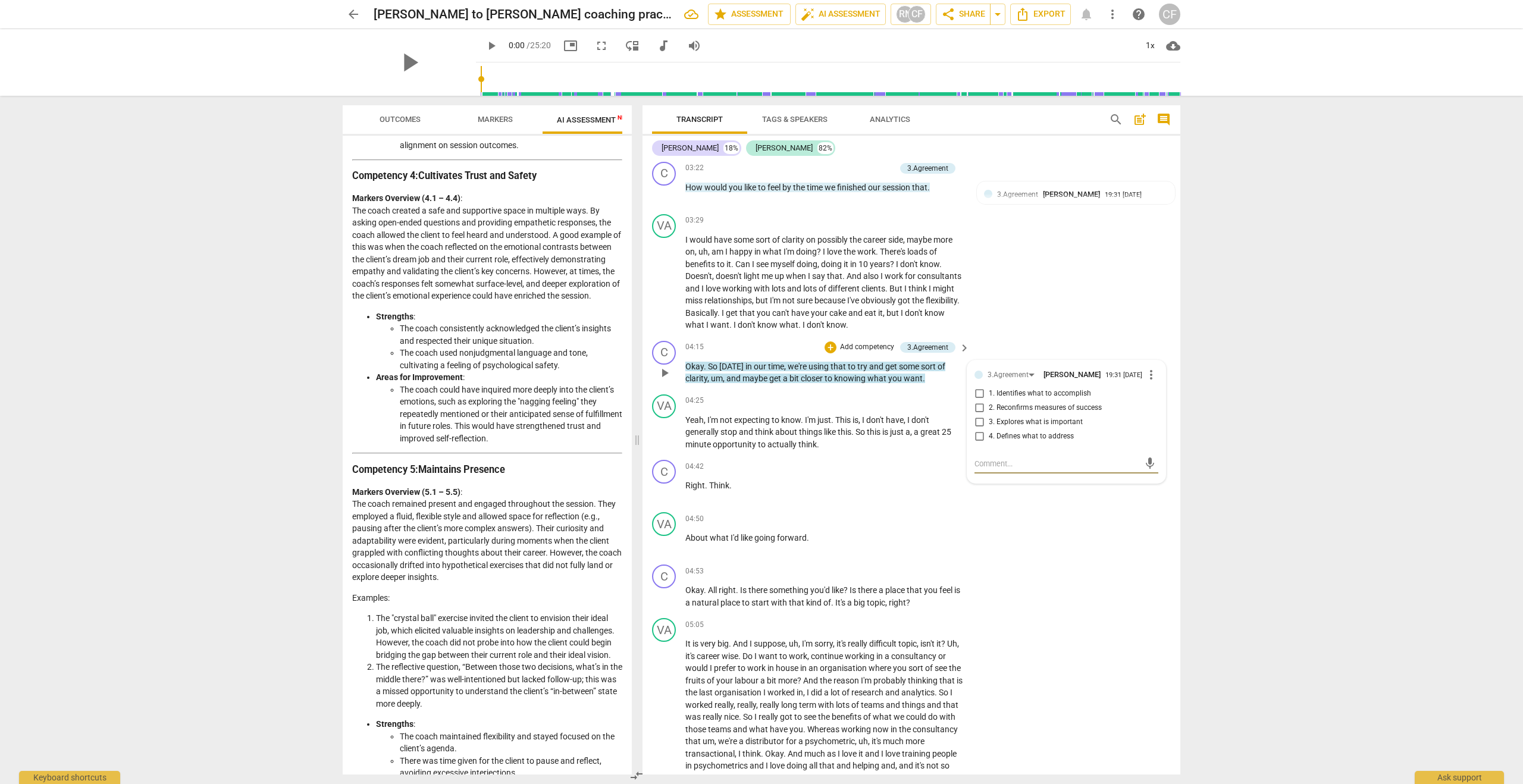
click at [979, 397] on input "1. Identifies what to accomplish" at bounding box center [979, 393] width 19 height 15
checkbox input "true"
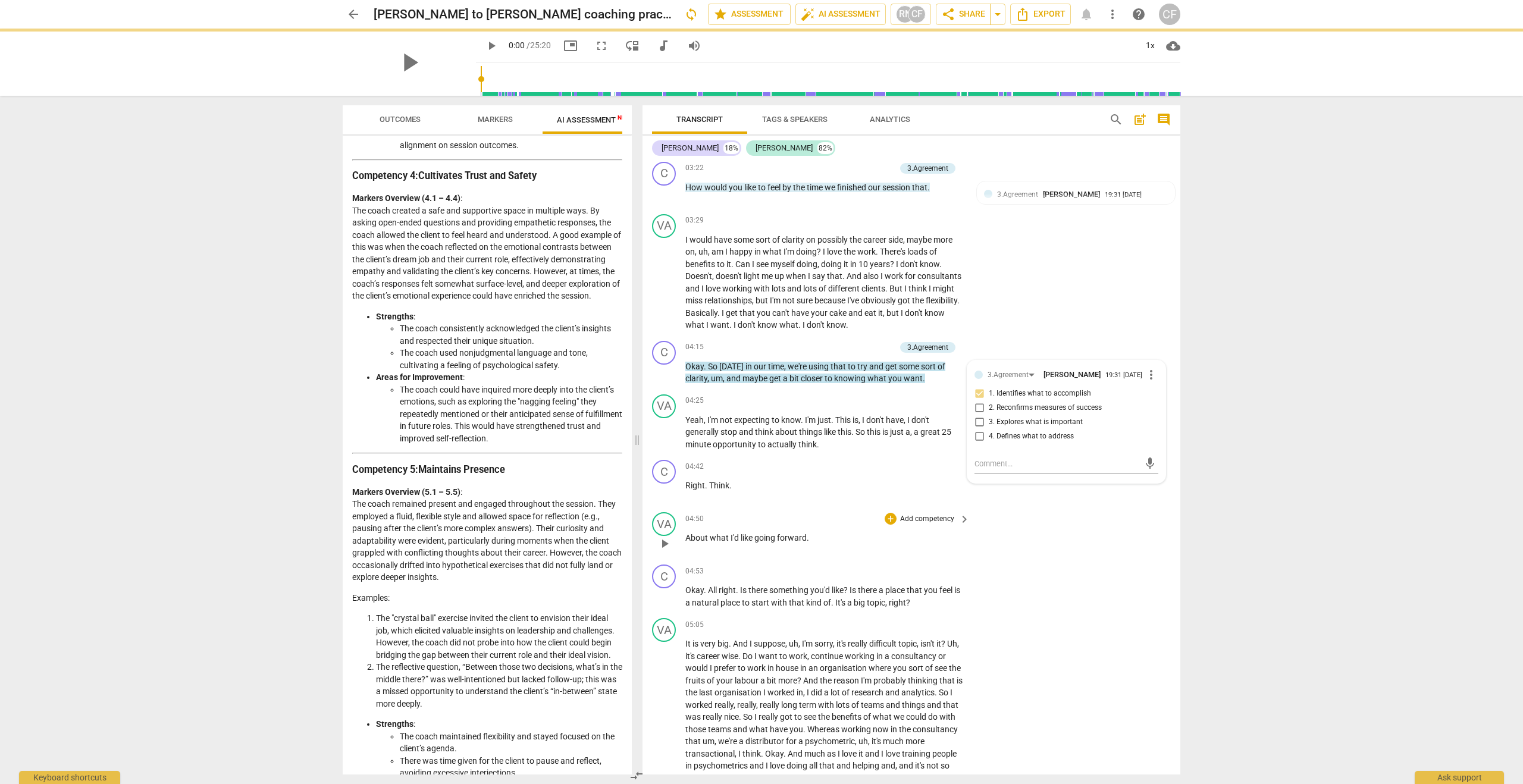
click at [1061, 524] on div "VA play_arrow pause 04:50 + Add competency keyboard_arrow_right About what I'd …" at bounding box center [911, 533] width 538 height 52
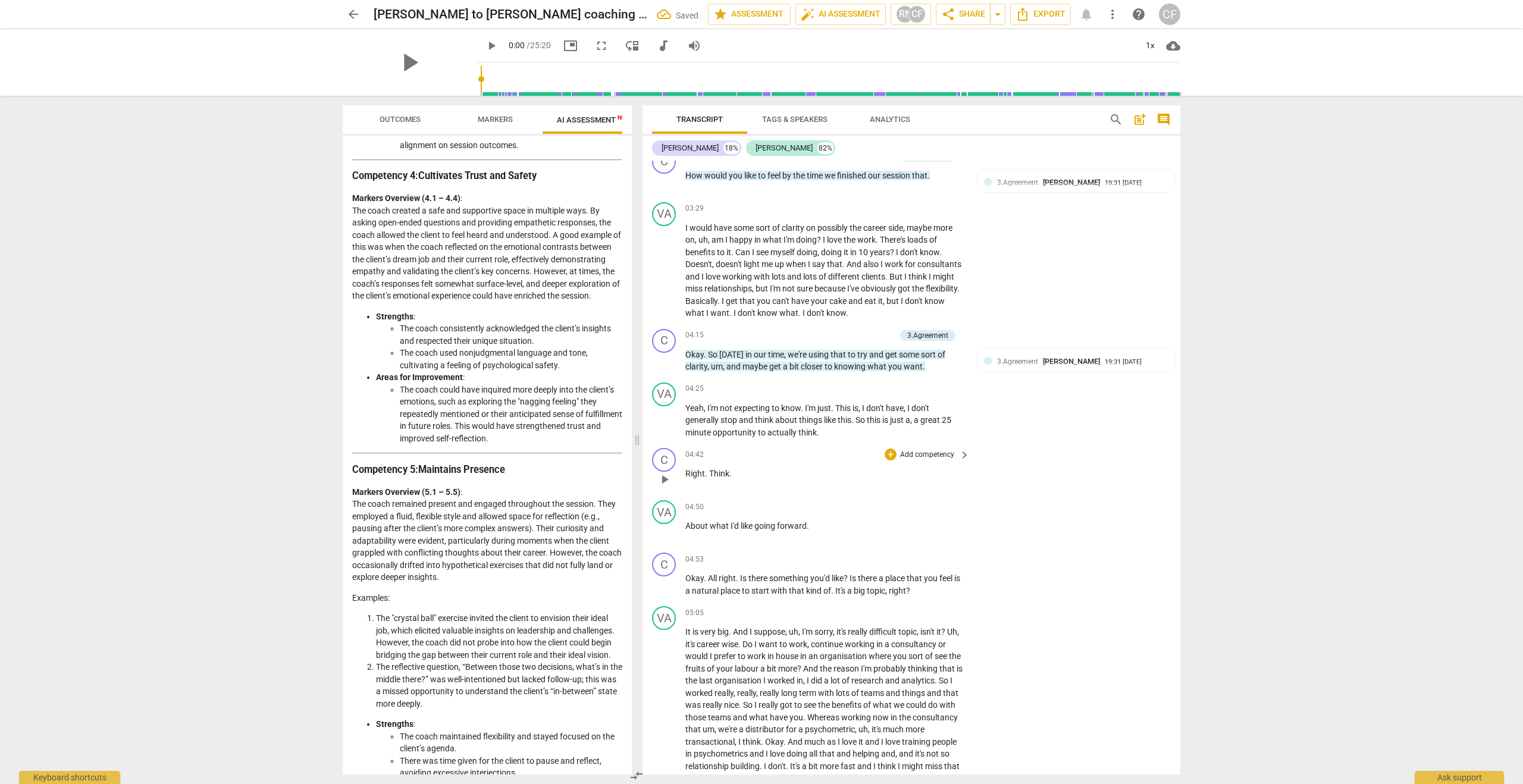
scroll to position [1174, 0]
click at [889, 555] on div "+" at bounding box center [890, 558] width 12 height 12
click at [977, 644] on b "Note" at bounding box center [976, 641] width 15 height 15
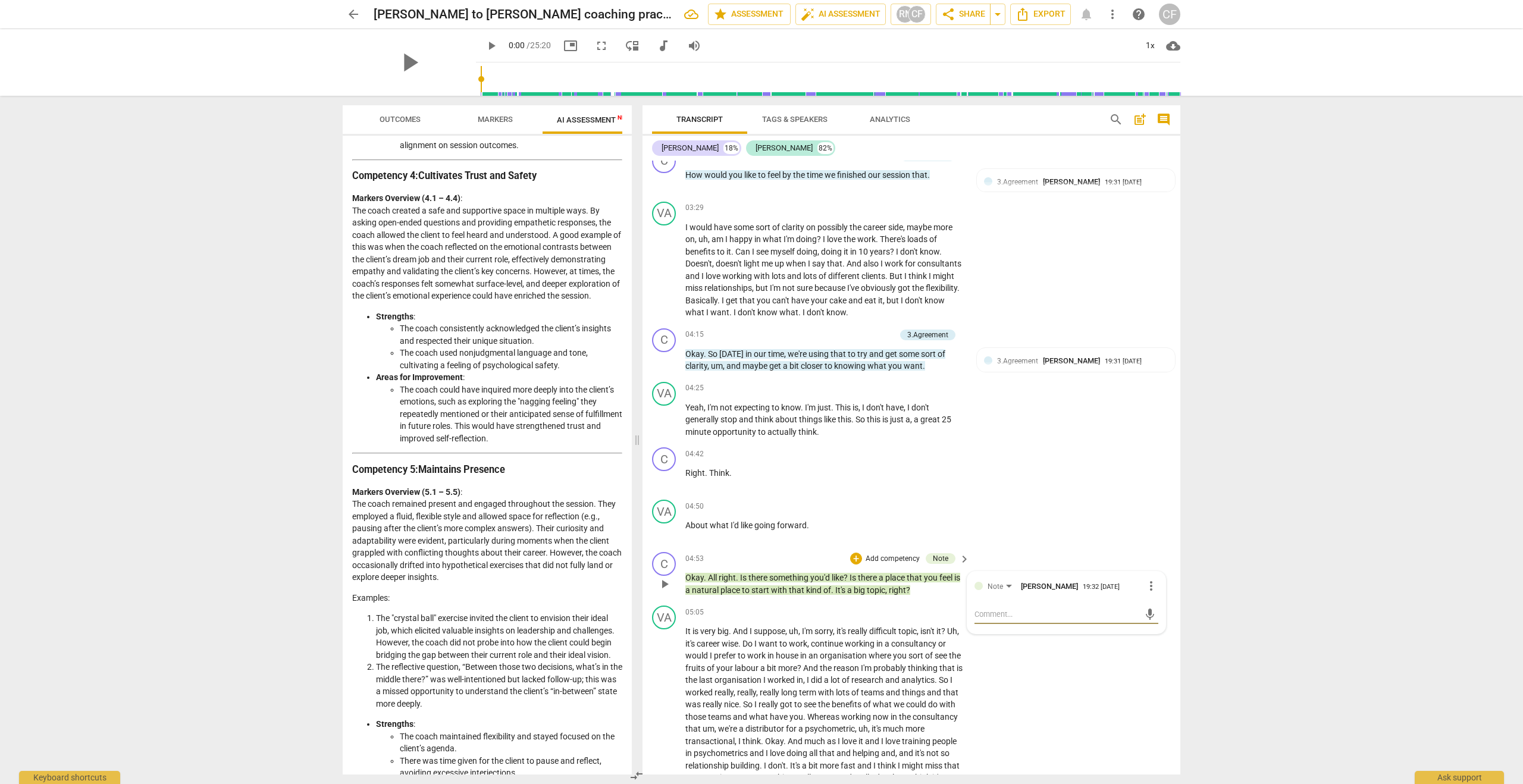
type textarea "s"
type textarea "st"
type textarea "sta"
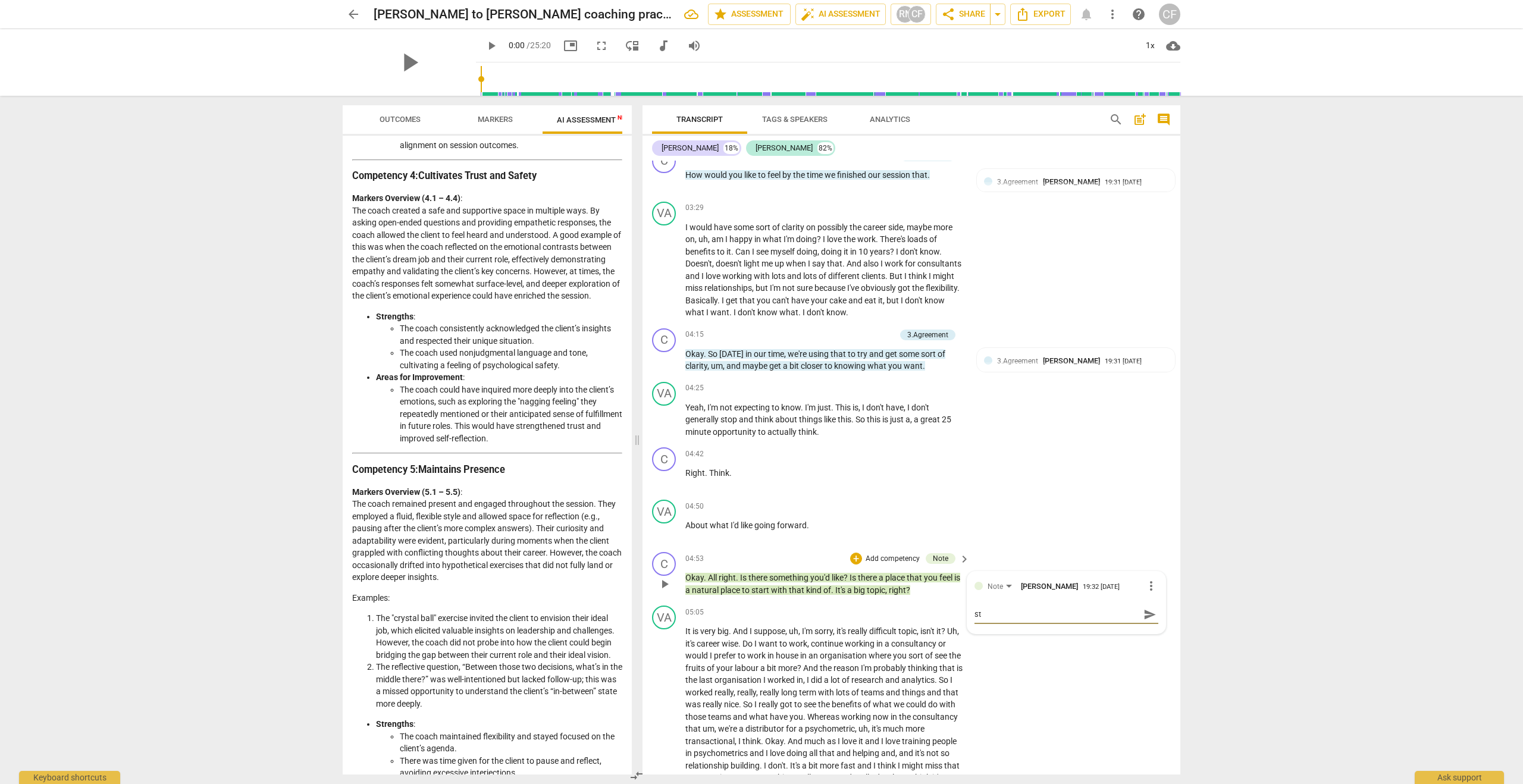
type textarea "sta"
type textarea "stac"
type textarea "stack"
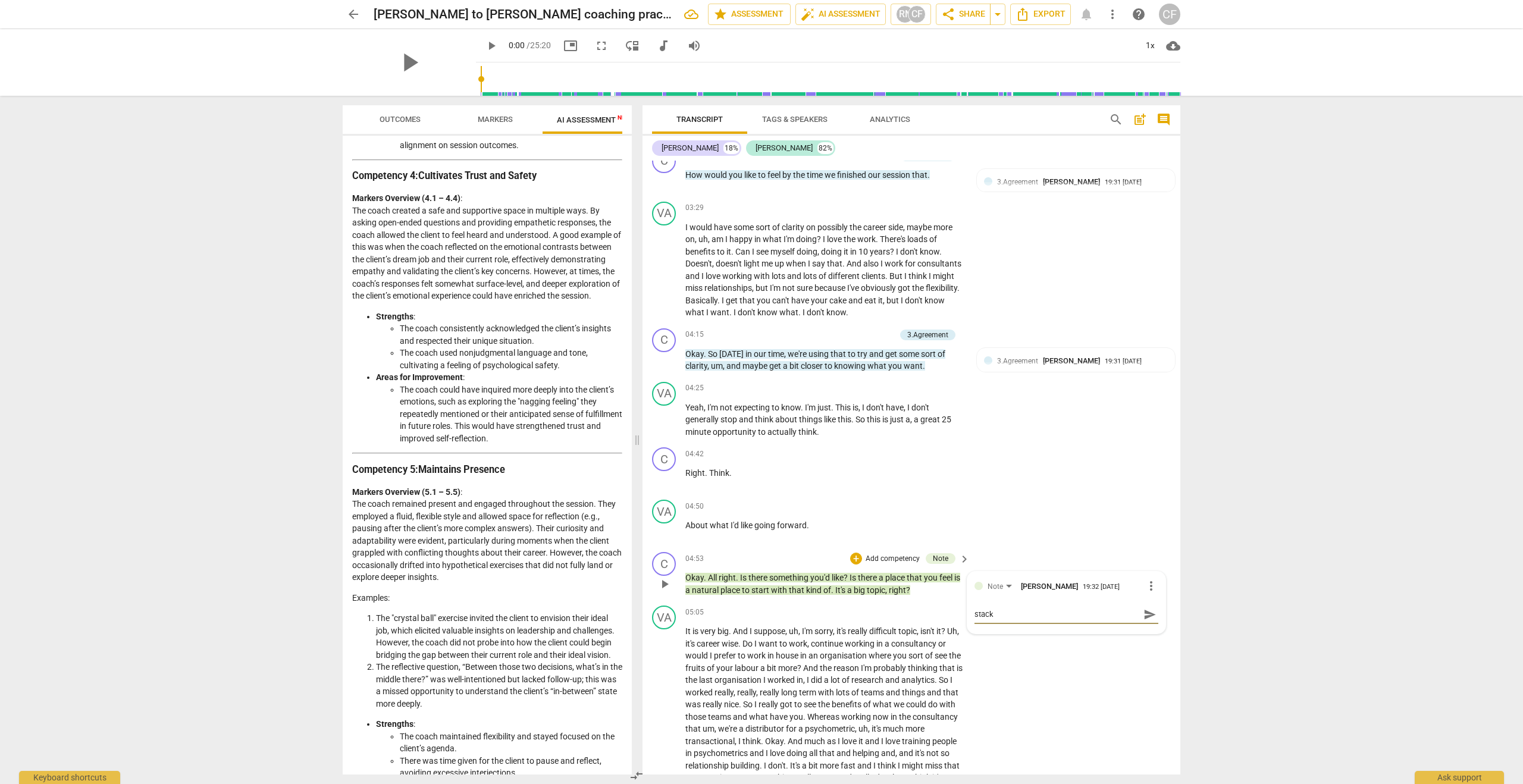
type textarea "stacke"
type textarea "stacked"
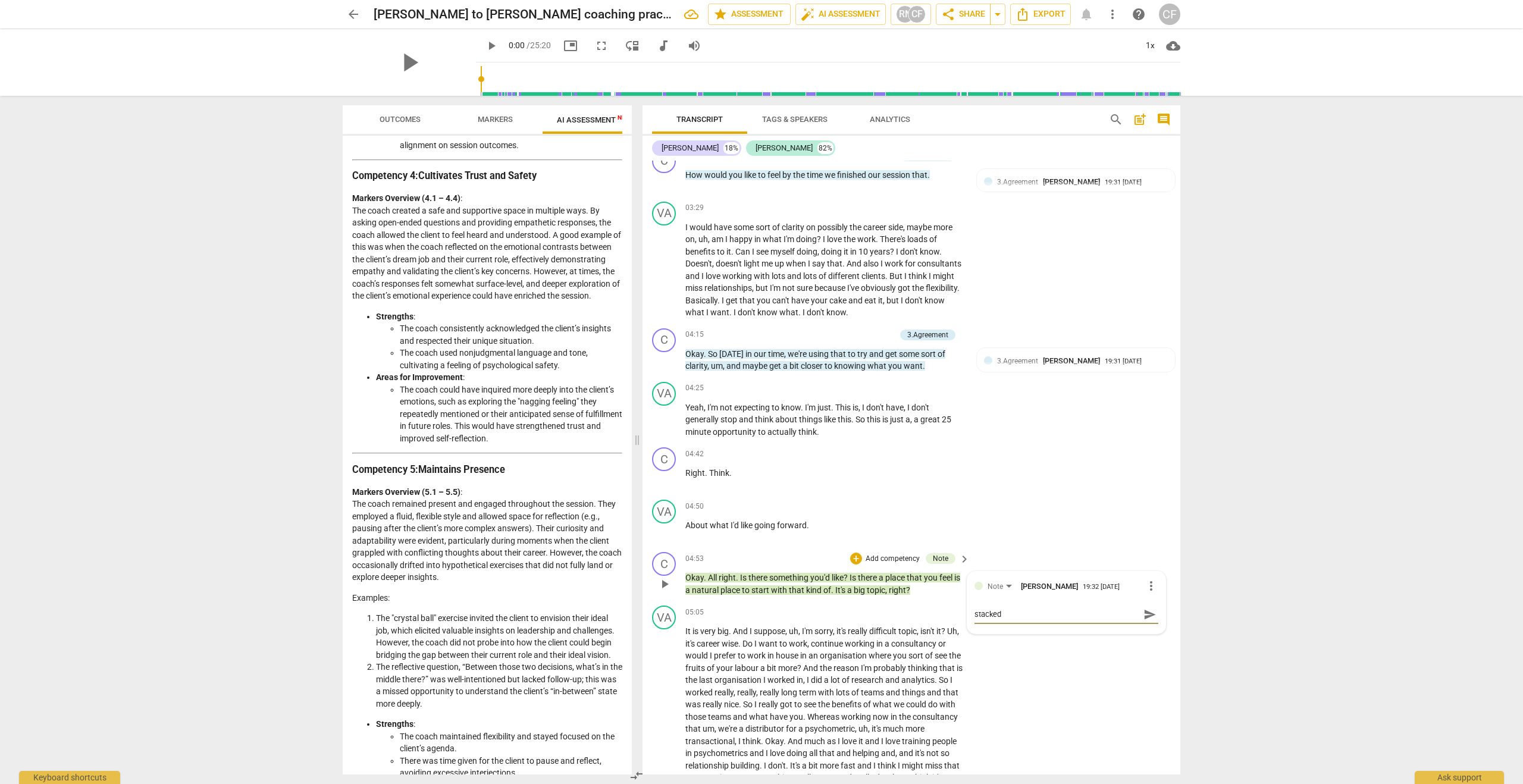
type textarea "stacked"
type textarea "stacked q"
type textarea "stacked qu"
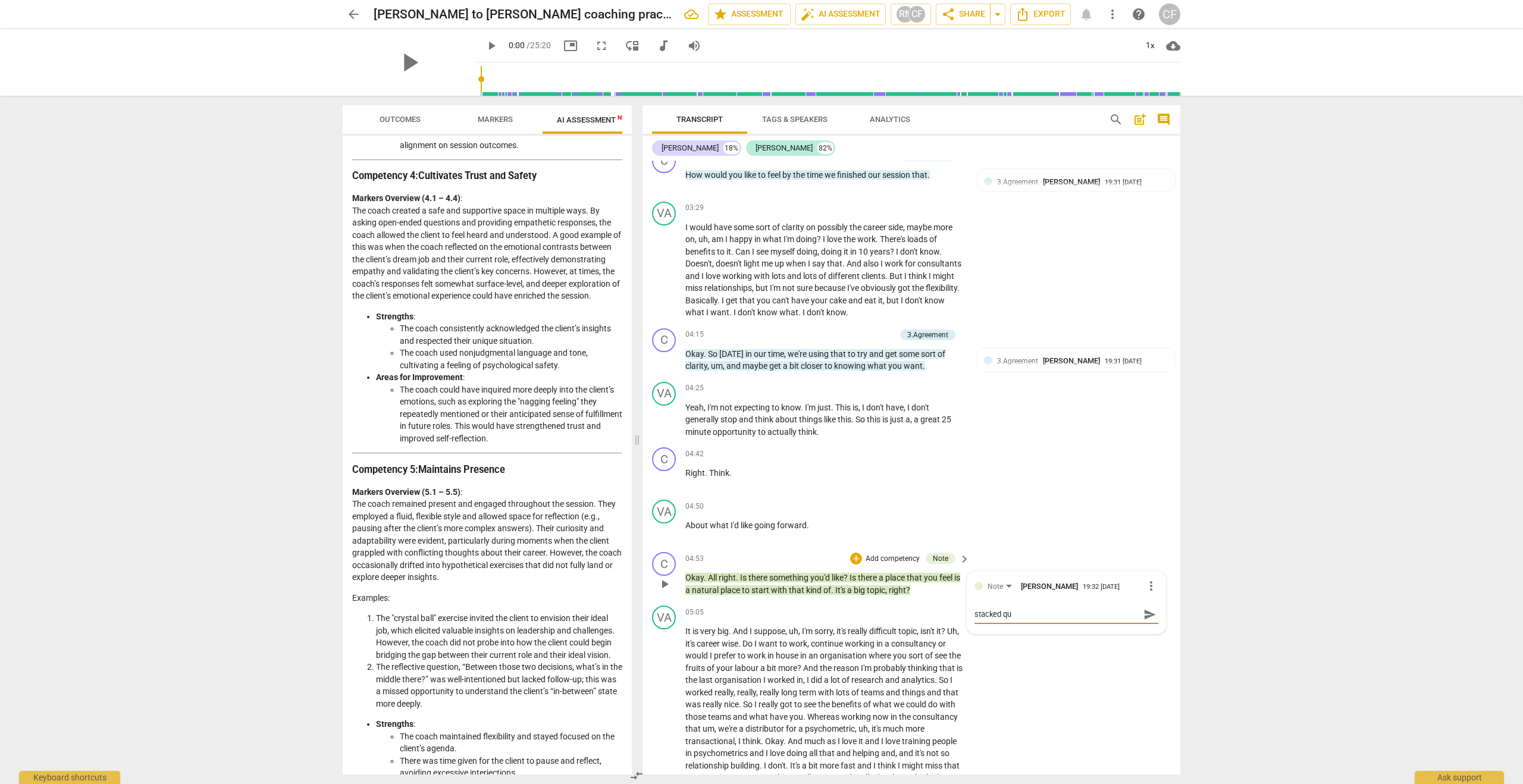
type textarea "stacked que"
type textarea "stacked ques"
type textarea "stacked quest"
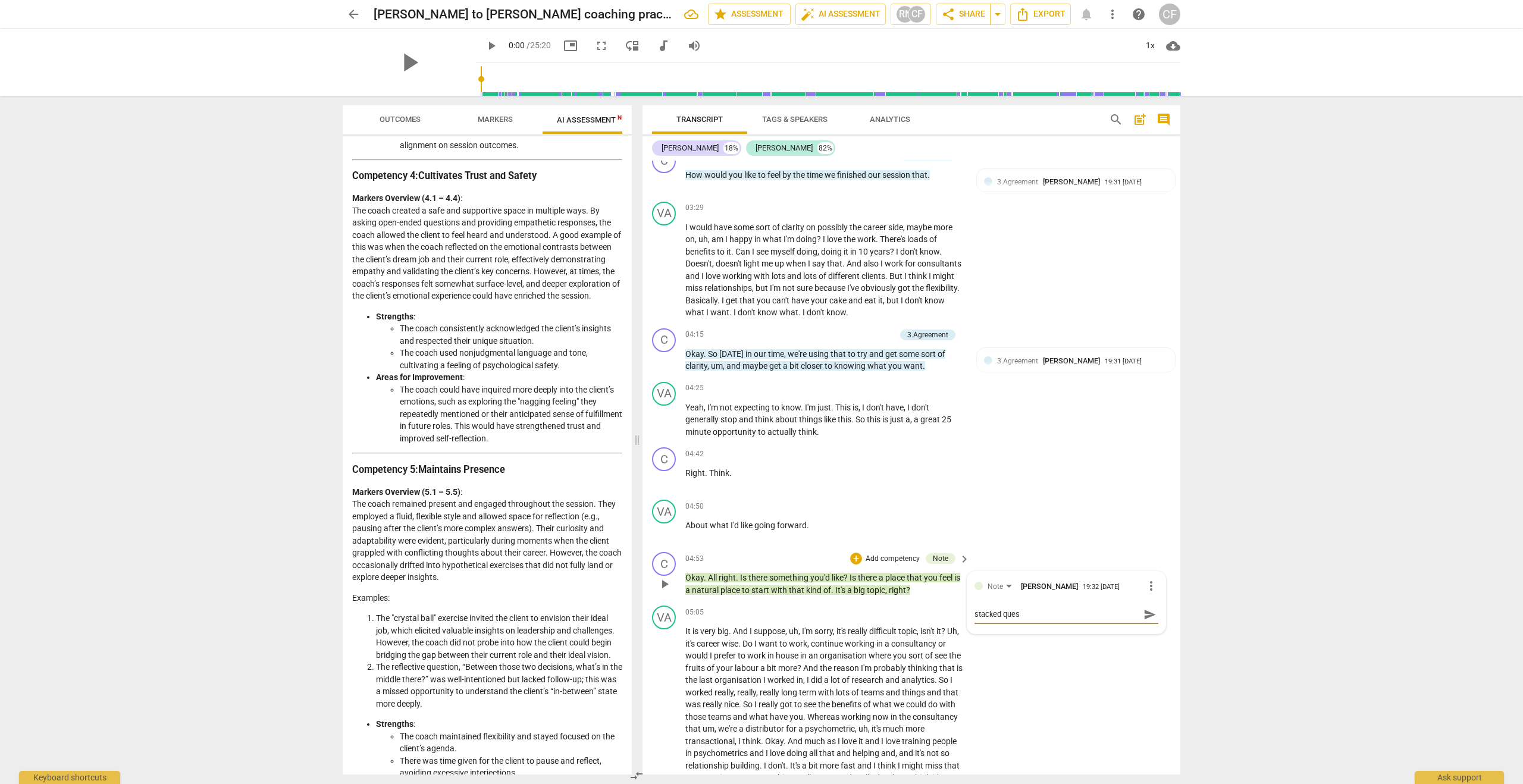
type textarea "stacked quest"
type textarea "stacked questi"
type textarea "stacked questio"
type textarea "stacked question"
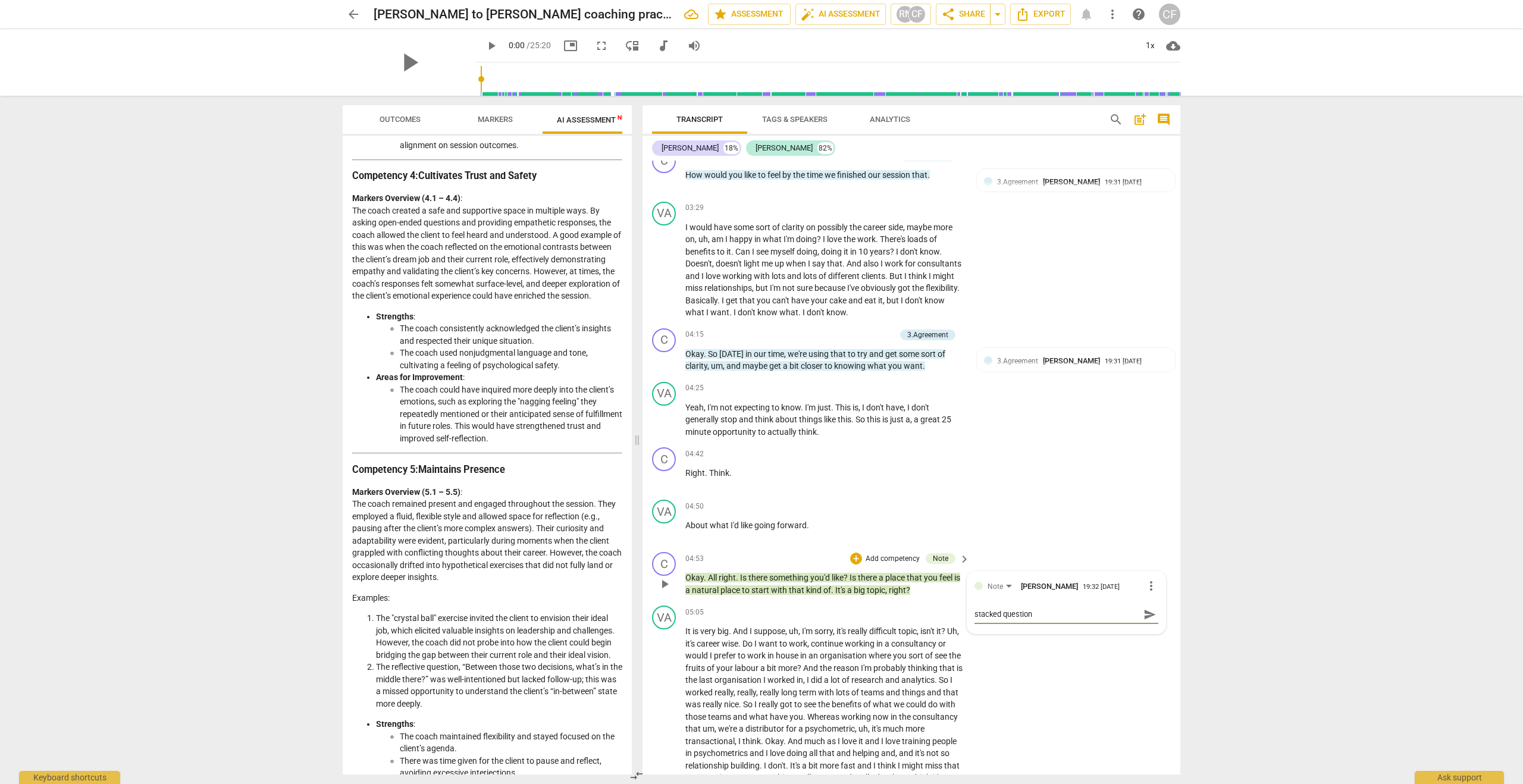
type textarea "stacked question."
type textarea "stacked question.."
type textarea "stacked question..."
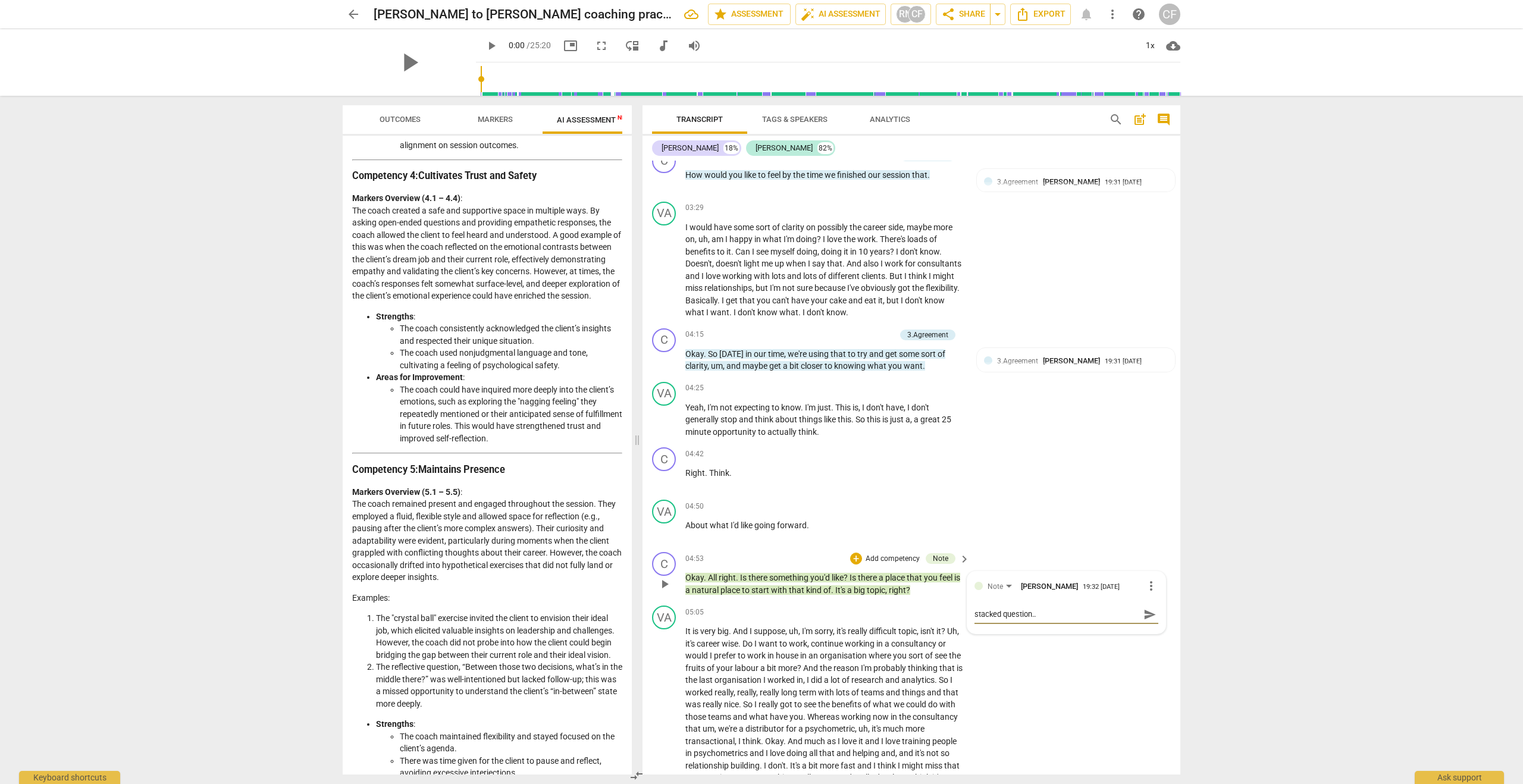
type textarea "stacked question..."
type textarea "stacked question...n"
type textarea "stacked question...no"
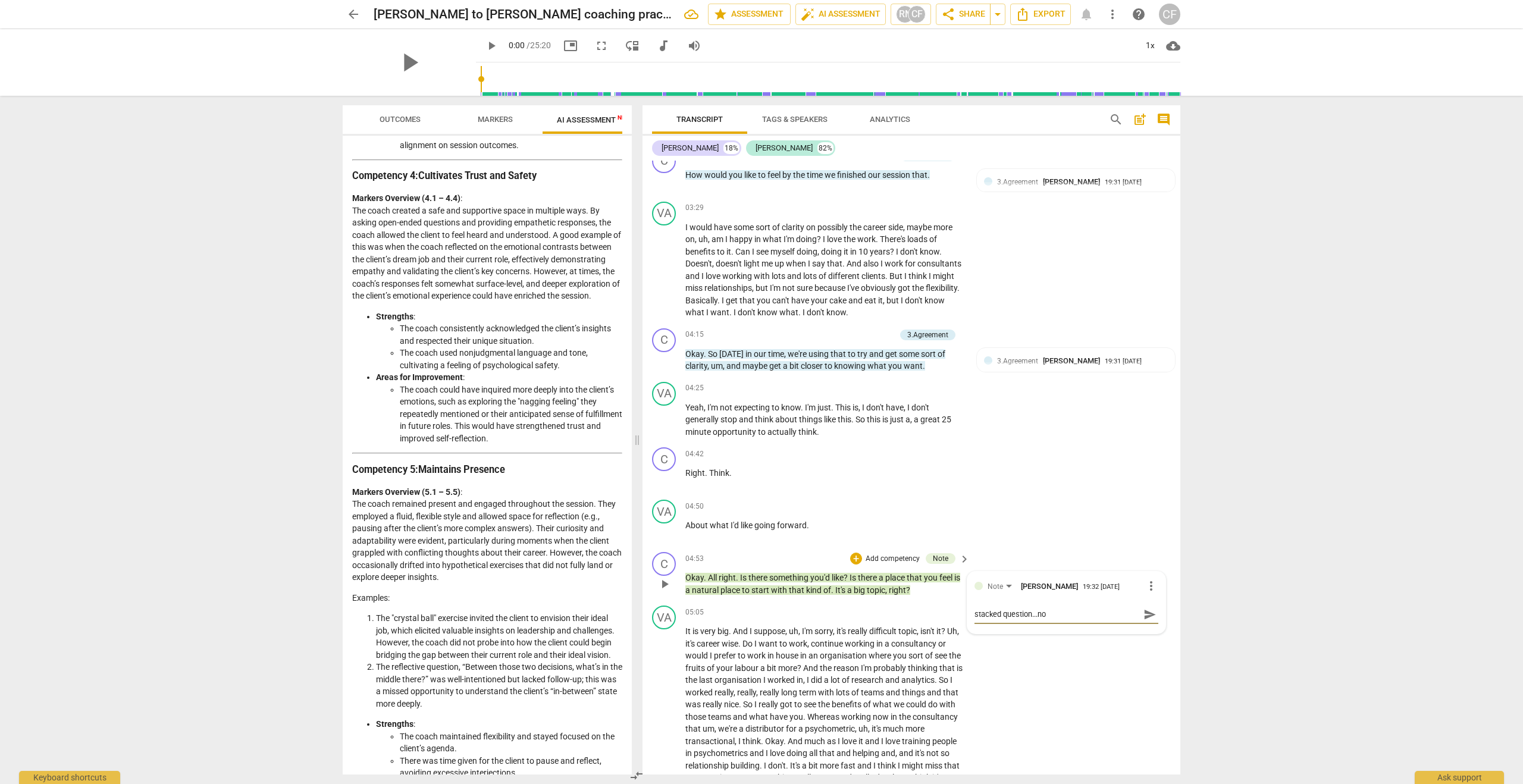
type textarea "stacked question...n"
type textarea "stacked question...ne"
type textarea "stacked question...nee"
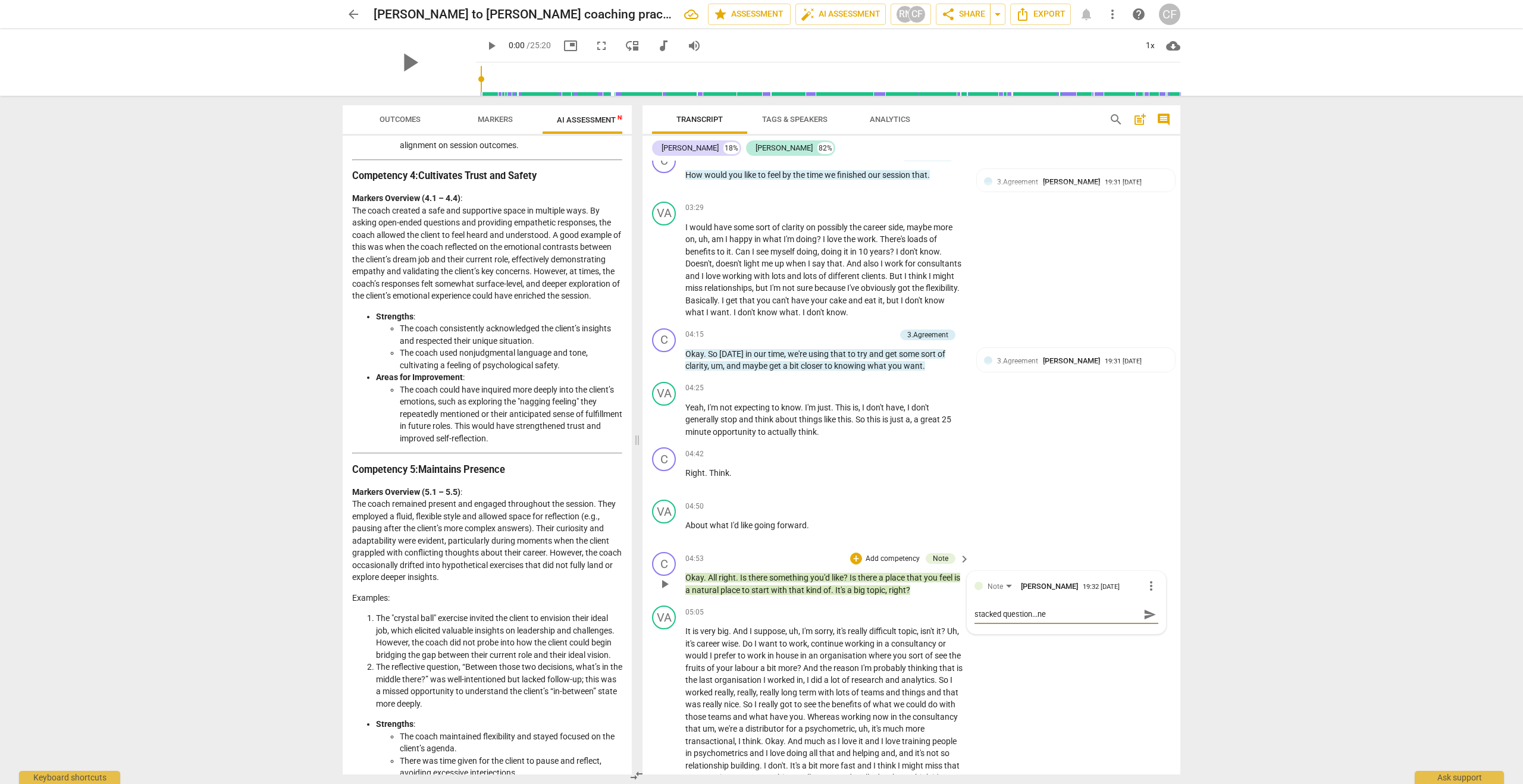
type textarea "stacked question...nee"
type textarea "stacked question...need"
type textarea "stacked question...needs"
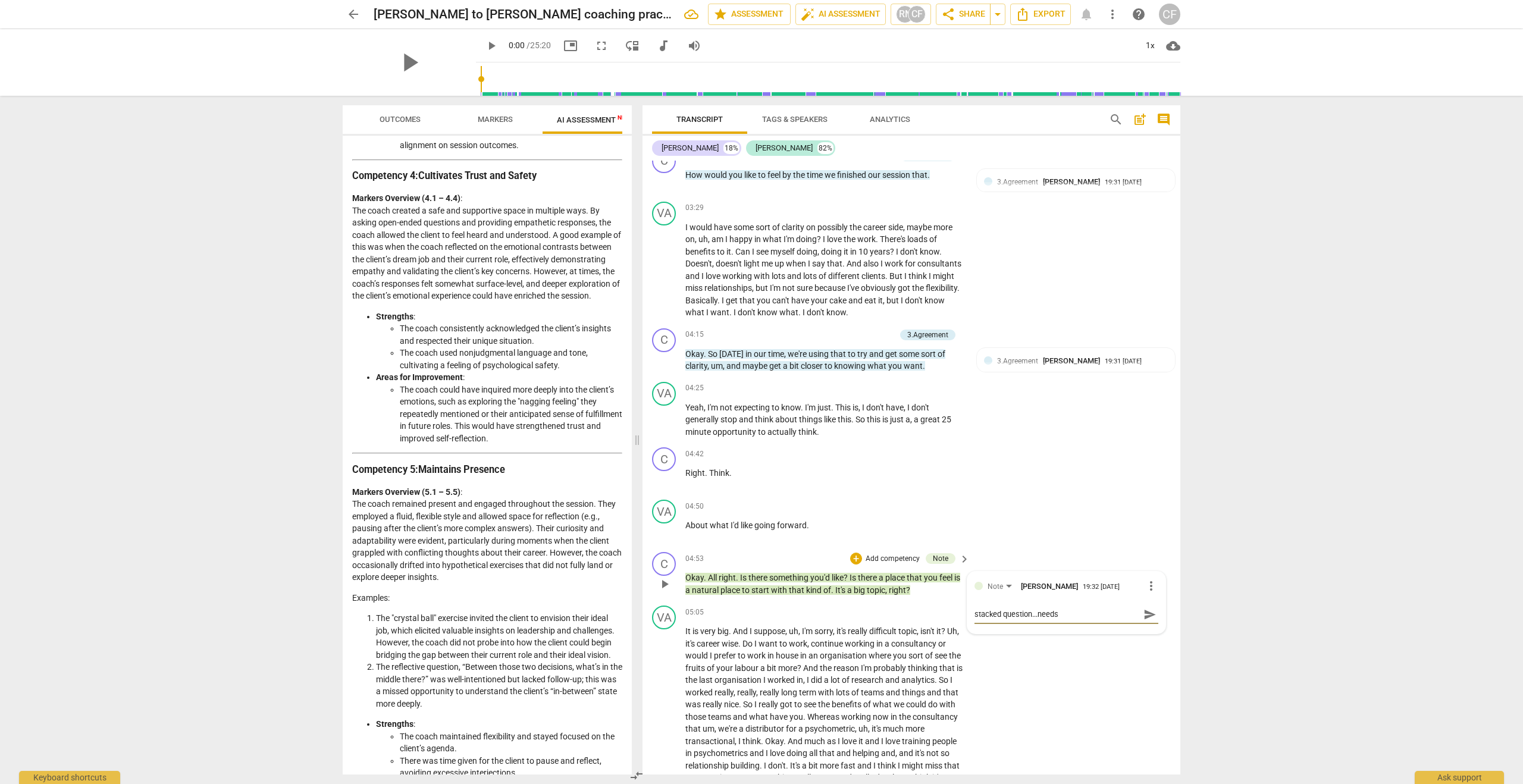
type textarea "stacked question...needs"
type textarea "stacked question...needs c"
type textarea "stacked question...needs cl"
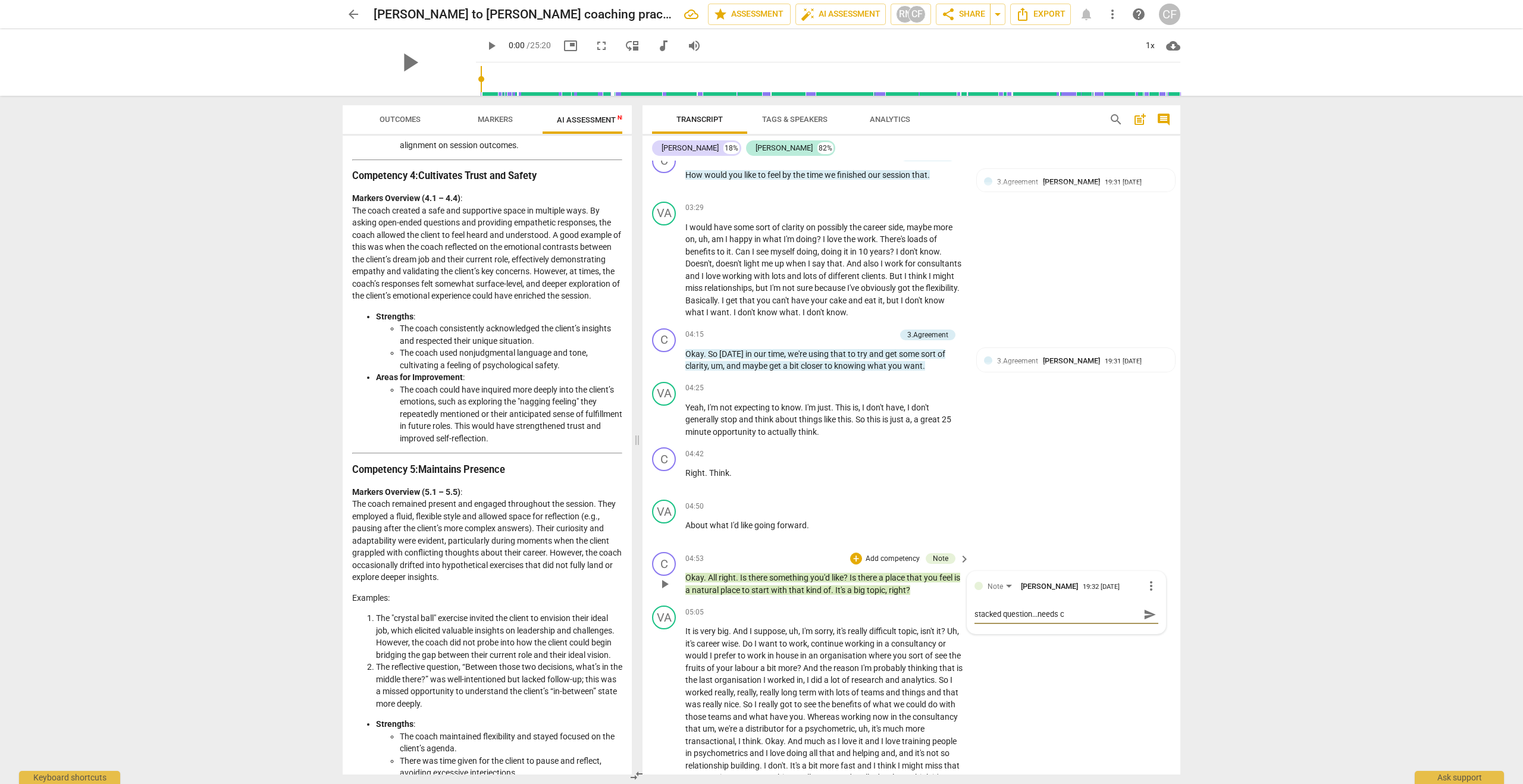
type textarea "stacked question...needs cl"
type textarea "stacked question...needs cla"
type textarea "stacked question...needs clar"
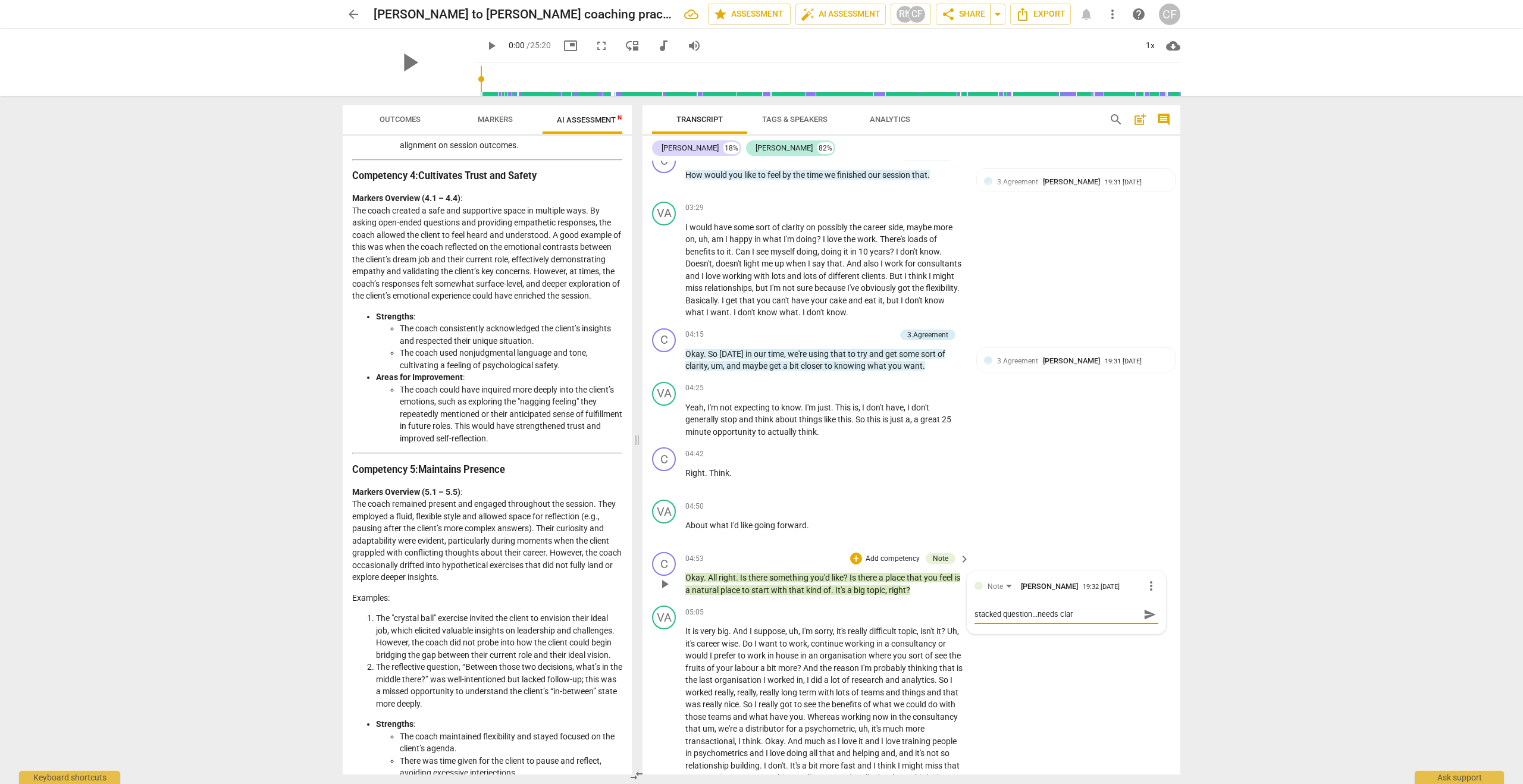
type textarea "stacked question...needs clari"
type textarea "stacked question...needs clarit"
type textarea "stacked question...needs clarity"
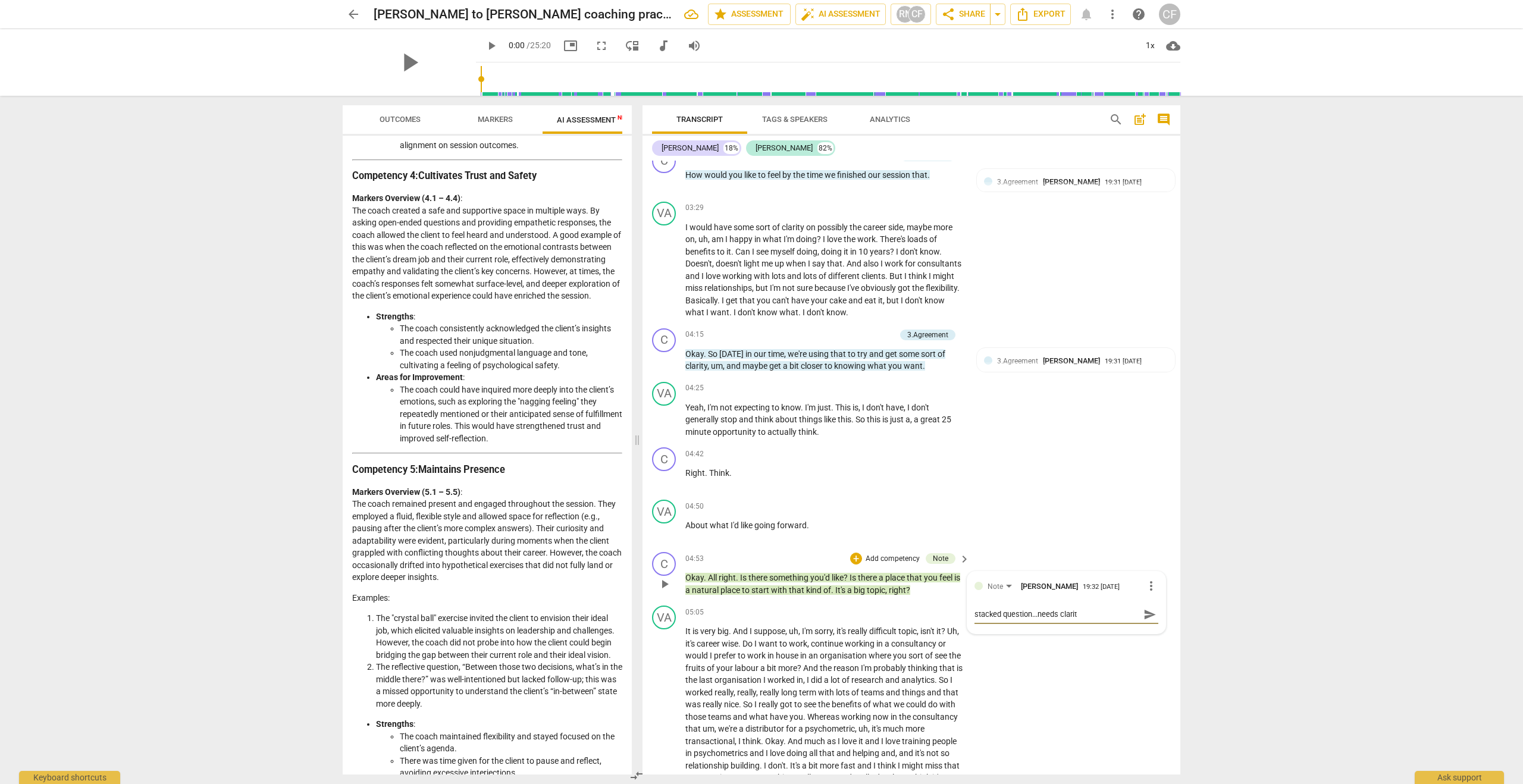
type textarea "stacked question...needs clarity"
click at [1143, 619] on span "send" at bounding box center [1150, 620] width 13 height 13
click at [990, 704] on div "VA play_arrow pause 05:05 + Add competency keyboard_arrow_right It is very big …" at bounding box center [911, 701] width 538 height 200
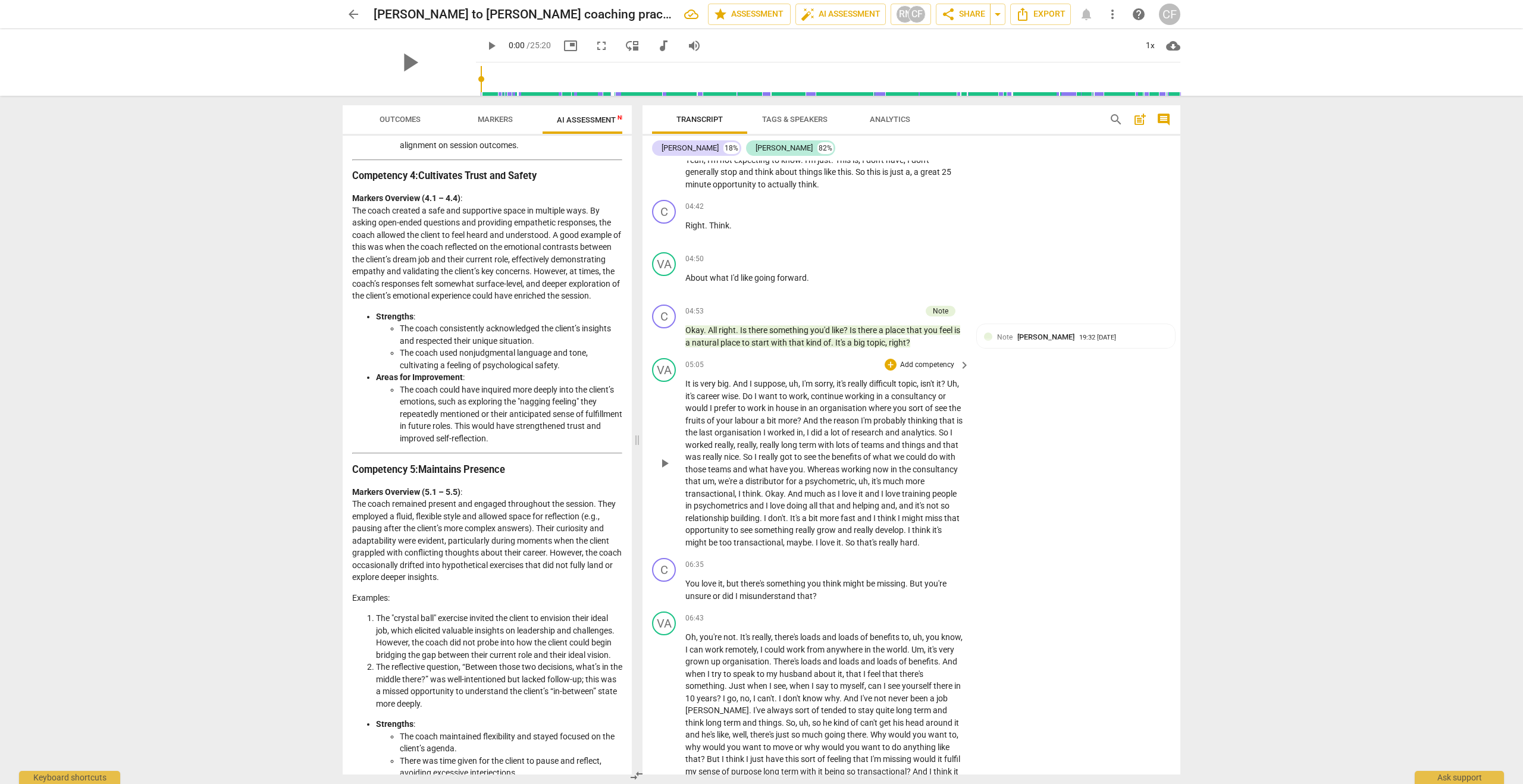
scroll to position [1465, 0]
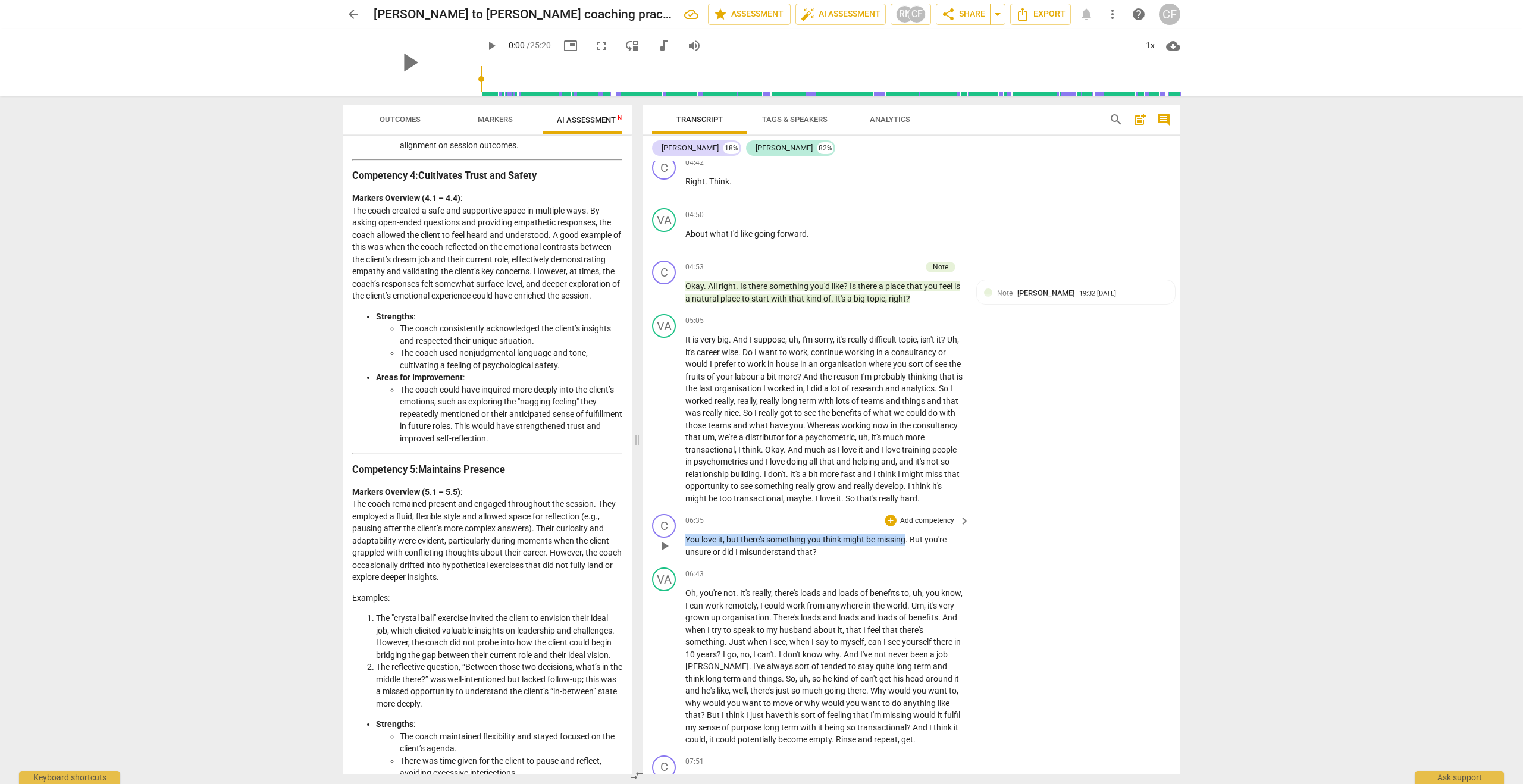
drag, startPoint x: 907, startPoint y: 552, endPoint x: 705, endPoint y: 545, distance: 202.1
click at [705, 545] on p "You love it , but there's something you think might be missing . But you're uns…" at bounding box center [824, 545] width 278 height 24
click at [891, 526] on div "+" at bounding box center [890, 520] width 12 height 12
click at [978, 554] on b "6.Listening" at bounding box center [966, 555] width 35 height 15
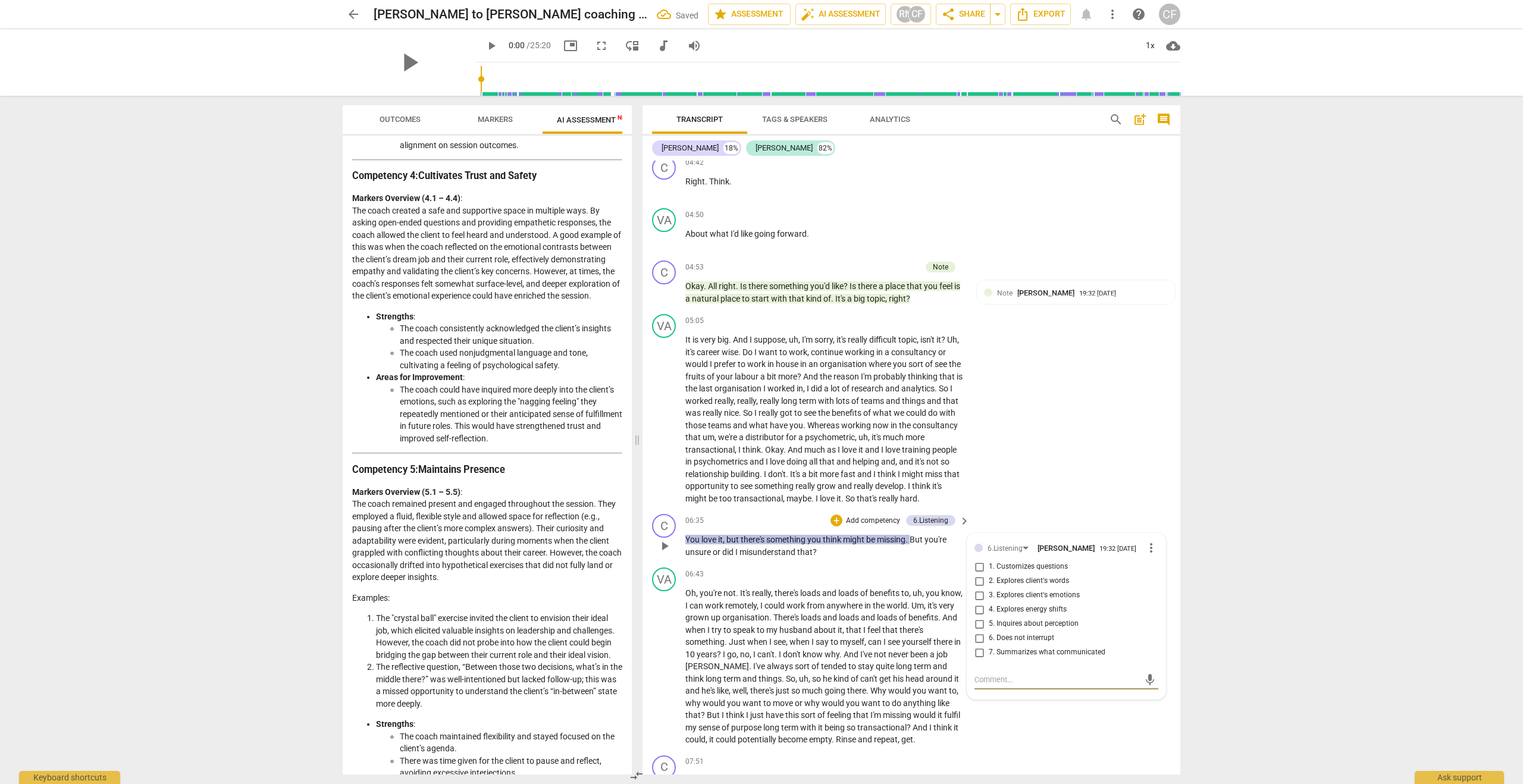
click at [977, 588] on input "2. Explores client's words" at bounding box center [979, 581] width 19 height 15
checkbox input "true"
click at [1055, 740] on div "VA play_arrow pause 06:43 + Add competency keyboard_arrow_right Oh , you're not…" at bounding box center [911, 656] width 538 height 188
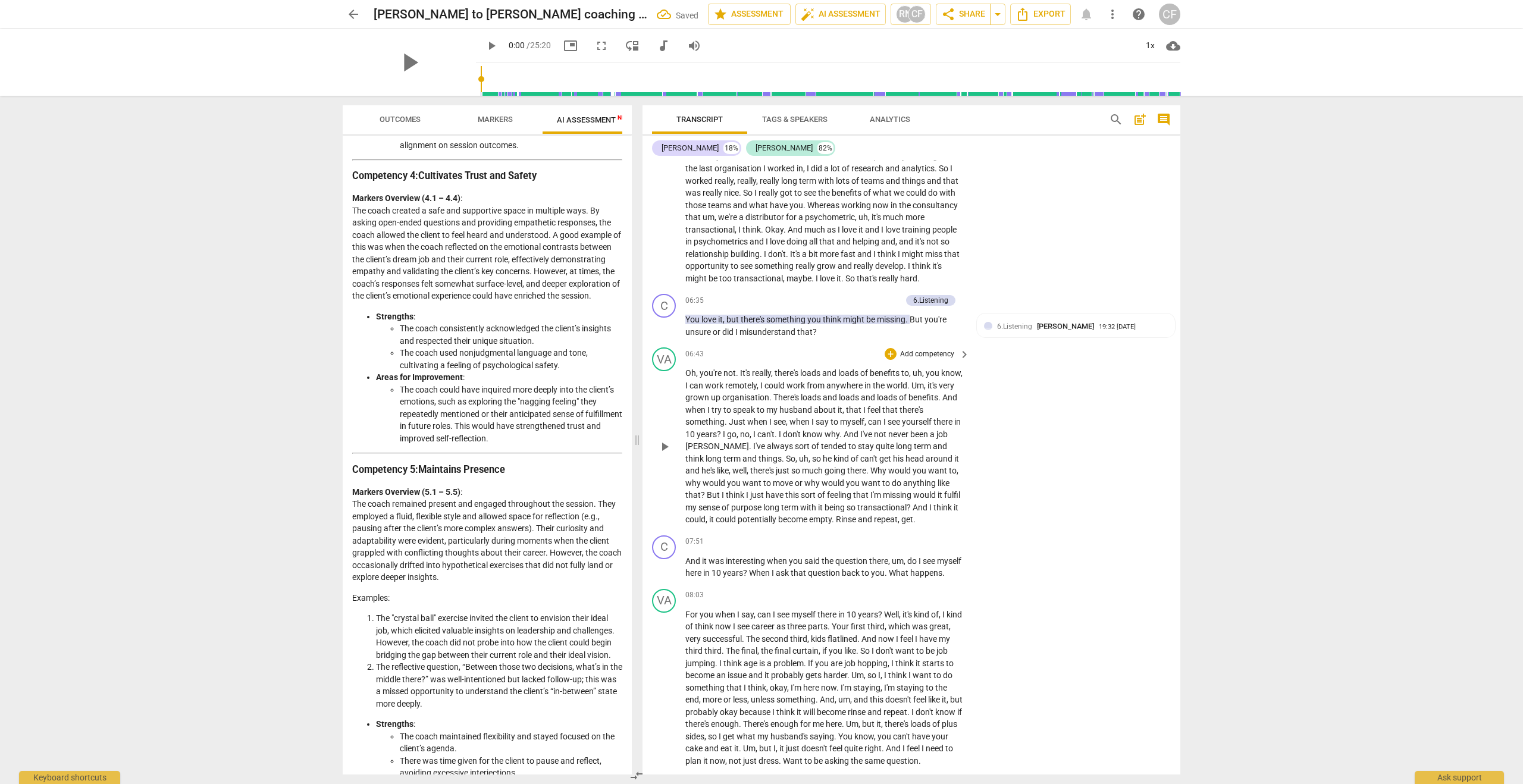
scroll to position [1686, 0]
drag, startPoint x: 909, startPoint y: 574, endPoint x: 777, endPoint y: 589, distance: 132.8
click at [777, 579] on p "And it was interesting when you said the question there , um , do I see myself …" at bounding box center [824, 566] width 278 height 24
click at [887, 547] on div "+" at bounding box center [890, 540] width 12 height 12
click at [974, 599] on b "7.Awareness" at bounding box center [964, 595] width 40 height 15
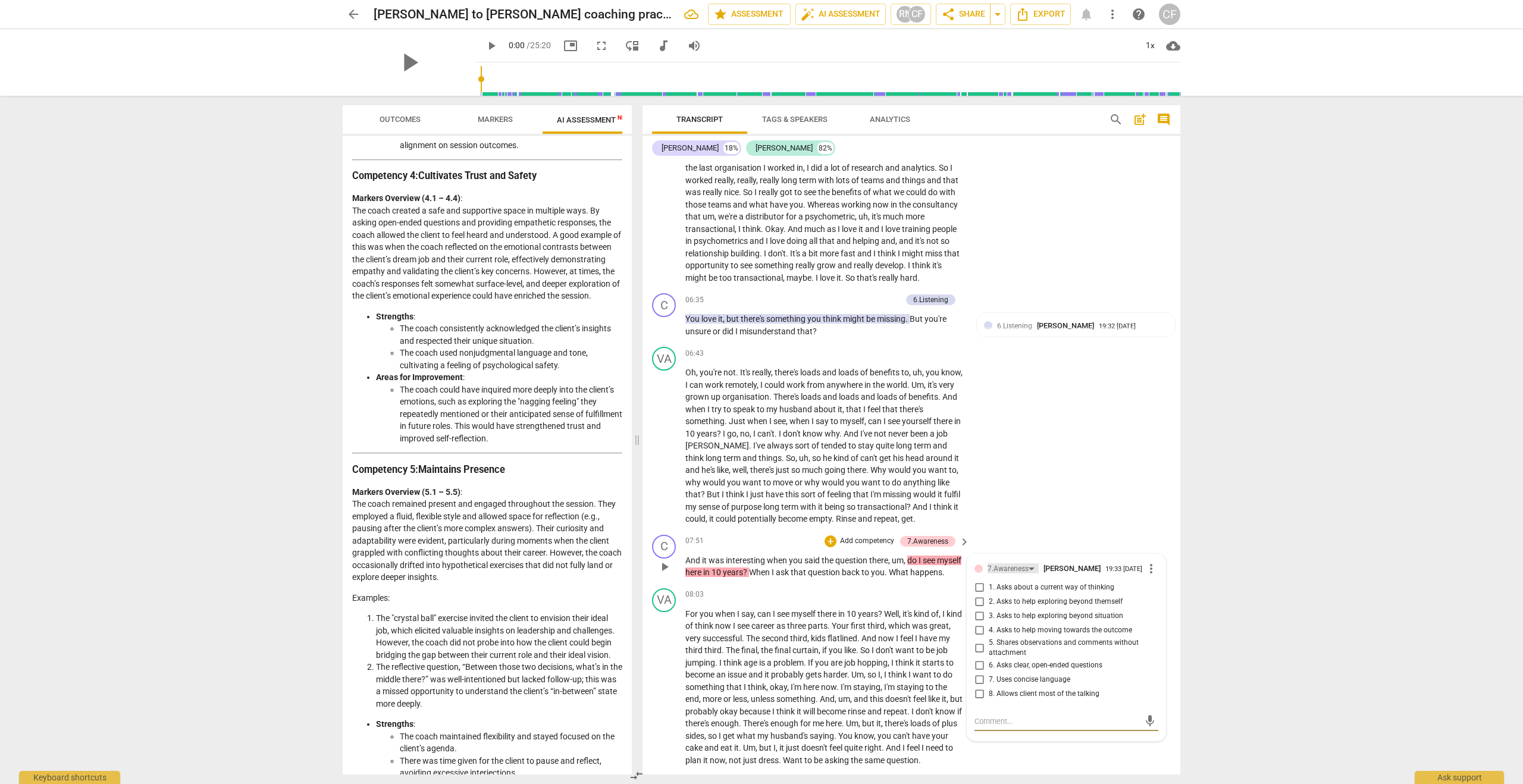
click at [1026, 574] on div "7.Awareness" at bounding box center [1008, 569] width 41 height 11
click at [1032, 602] on div "8.Growth" at bounding box center [1023, 602] width 29 height 7
click at [1011, 574] on div "8.Growth" at bounding box center [1002, 569] width 29 height 11
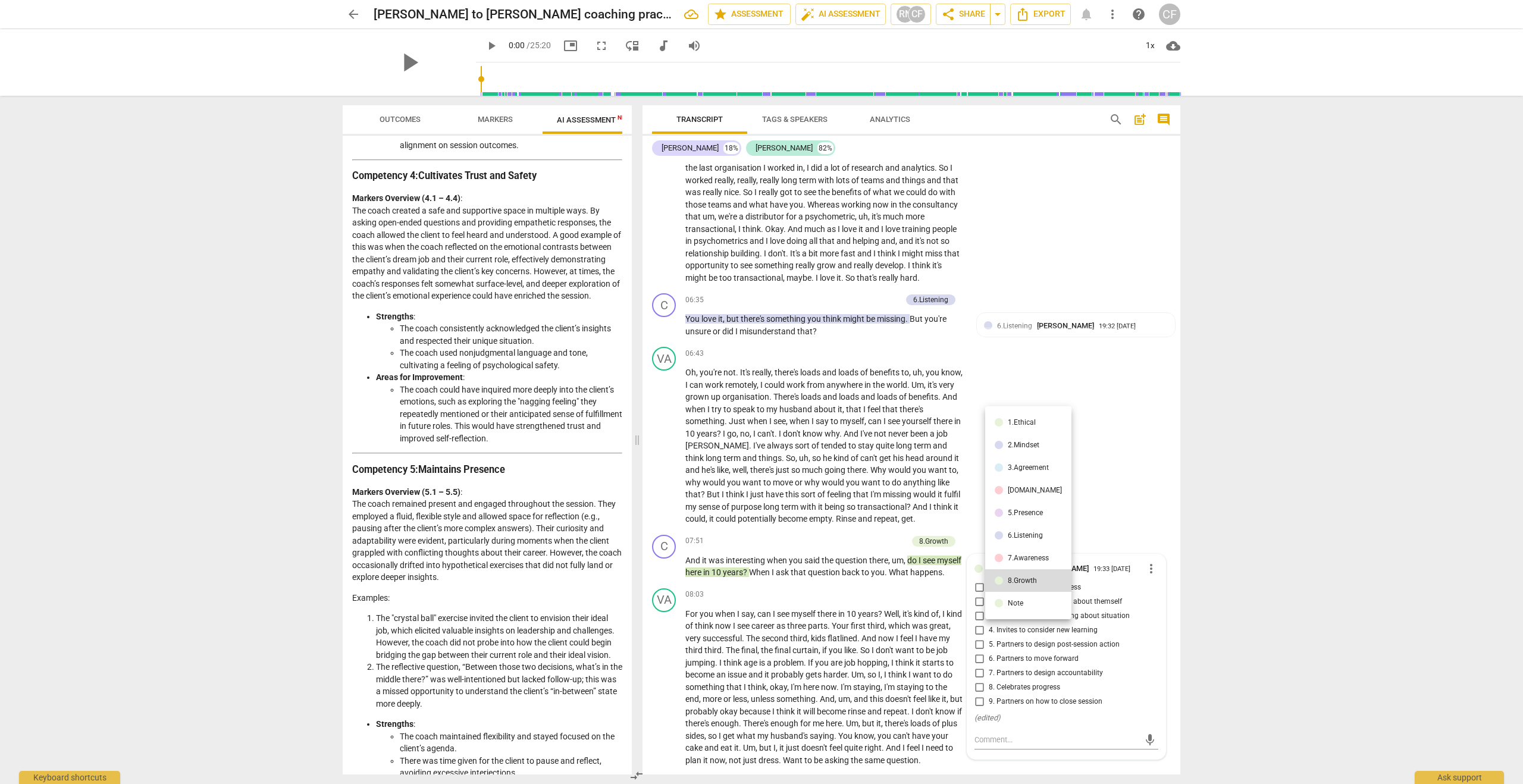
click at [1016, 556] on div "7.Awareness" at bounding box center [1028, 558] width 41 height 7
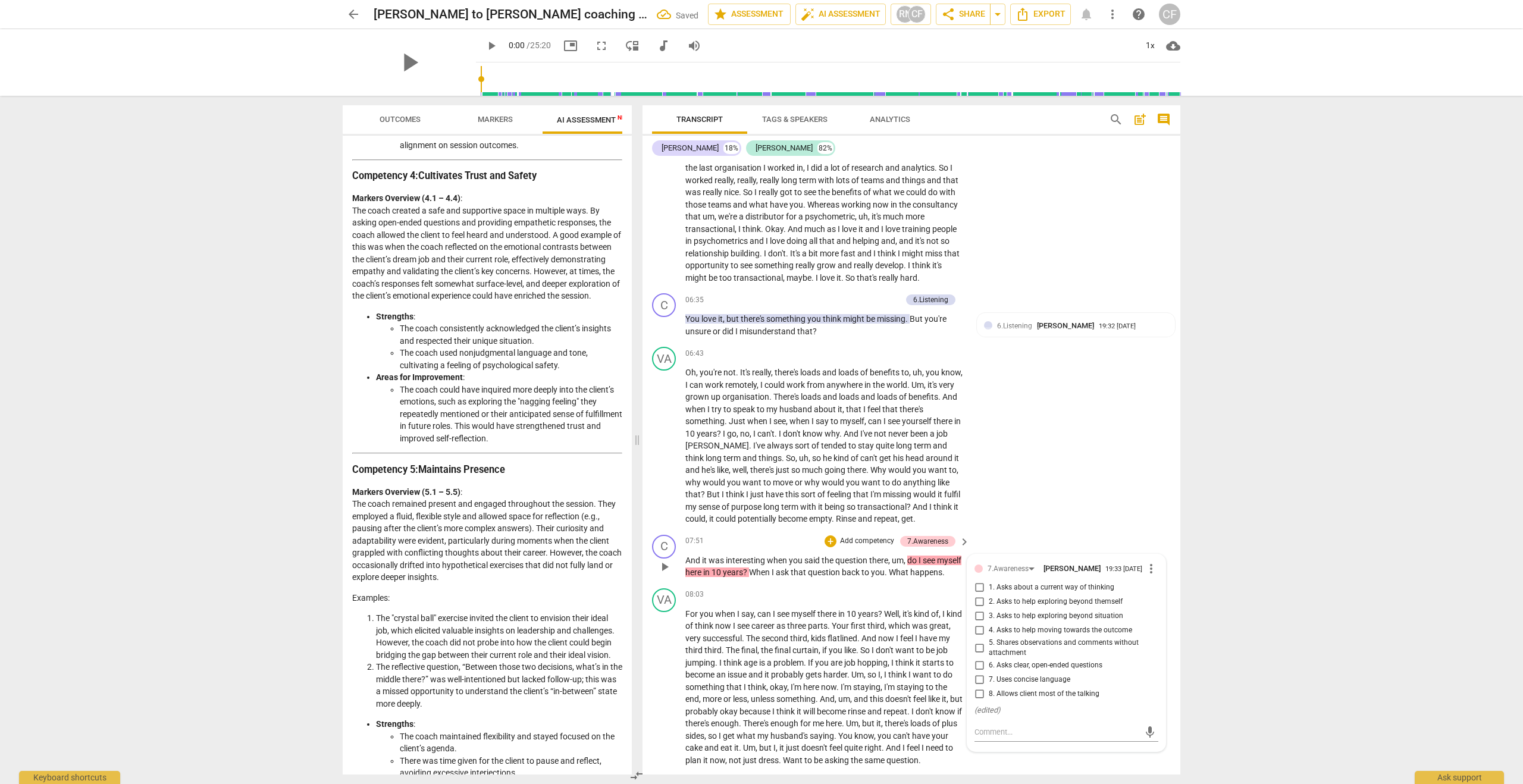
click at [975, 623] on input "3. Asks to help exploring beyond situation" at bounding box center [979, 616] width 19 height 15
checkbox input "true"
click at [942, 606] on div "VA play_arrow pause 08:03 + Add competency keyboard_arrow_right For you when I …" at bounding box center [911, 677] width 538 height 188
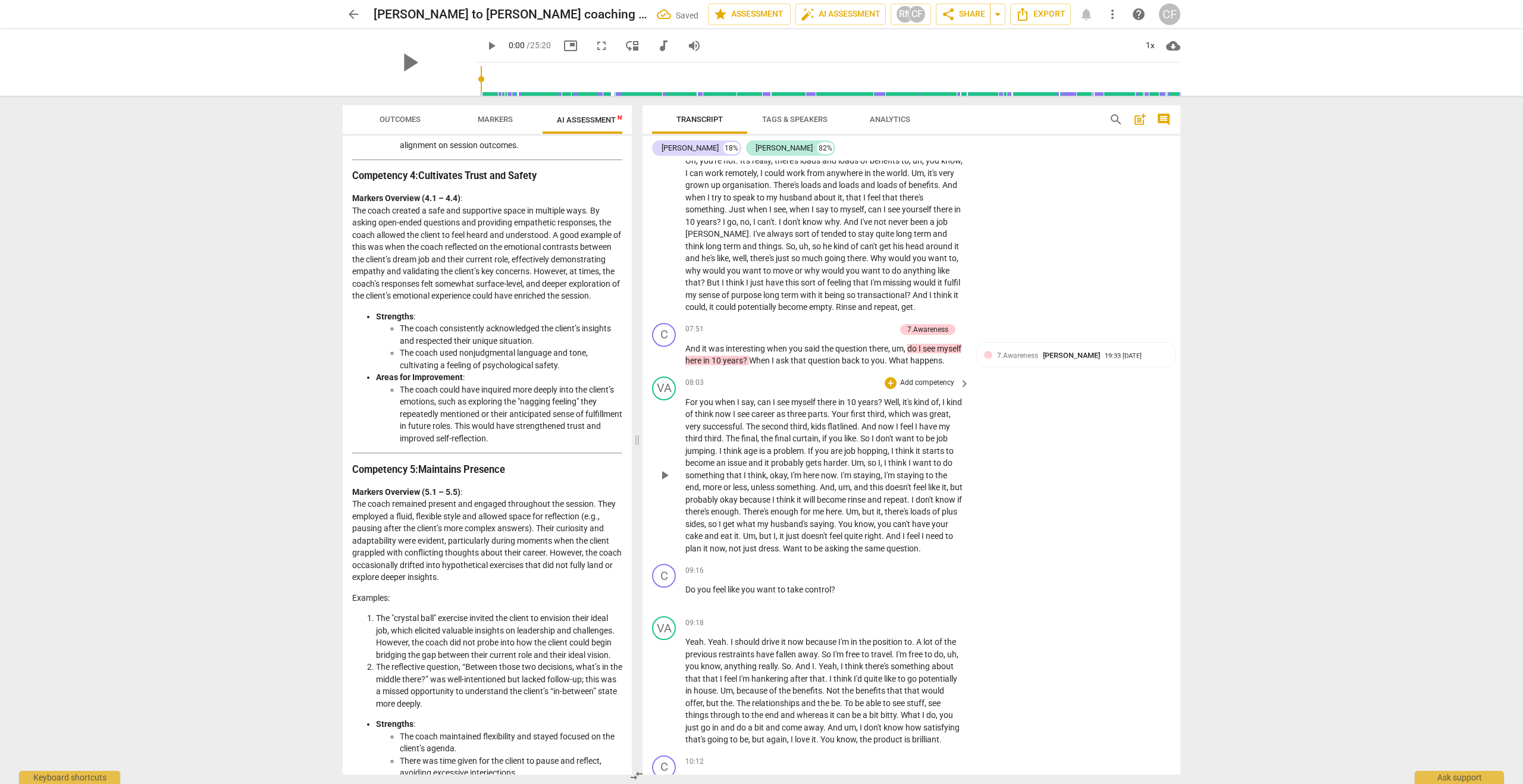
scroll to position [1898, 0]
drag, startPoint x: 842, startPoint y: 624, endPoint x: 682, endPoint y: 623, distance: 160.0
click at [682, 611] on div "C play_arrow pause 09:16 + Add competency keyboard_arrow_right Do you feel like…" at bounding box center [911, 584] width 538 height 52
click at [845, 613] on div "+" at bounding box center [846, 610] width 12 height 12
click at [918, 670] on b "8.Growth" at bounding box center [927, 673] width 29 height 15
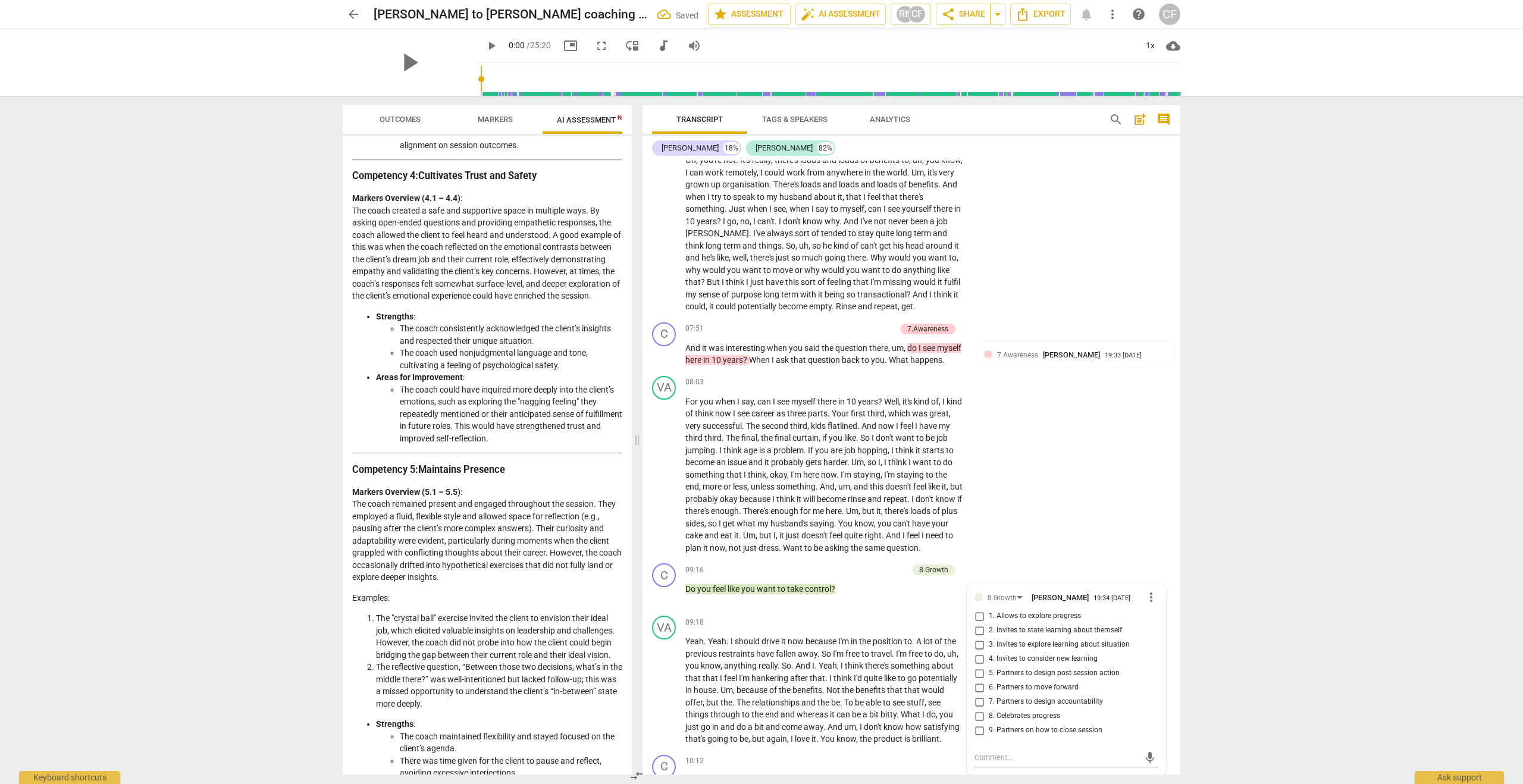
scroll to position [2224, 0]
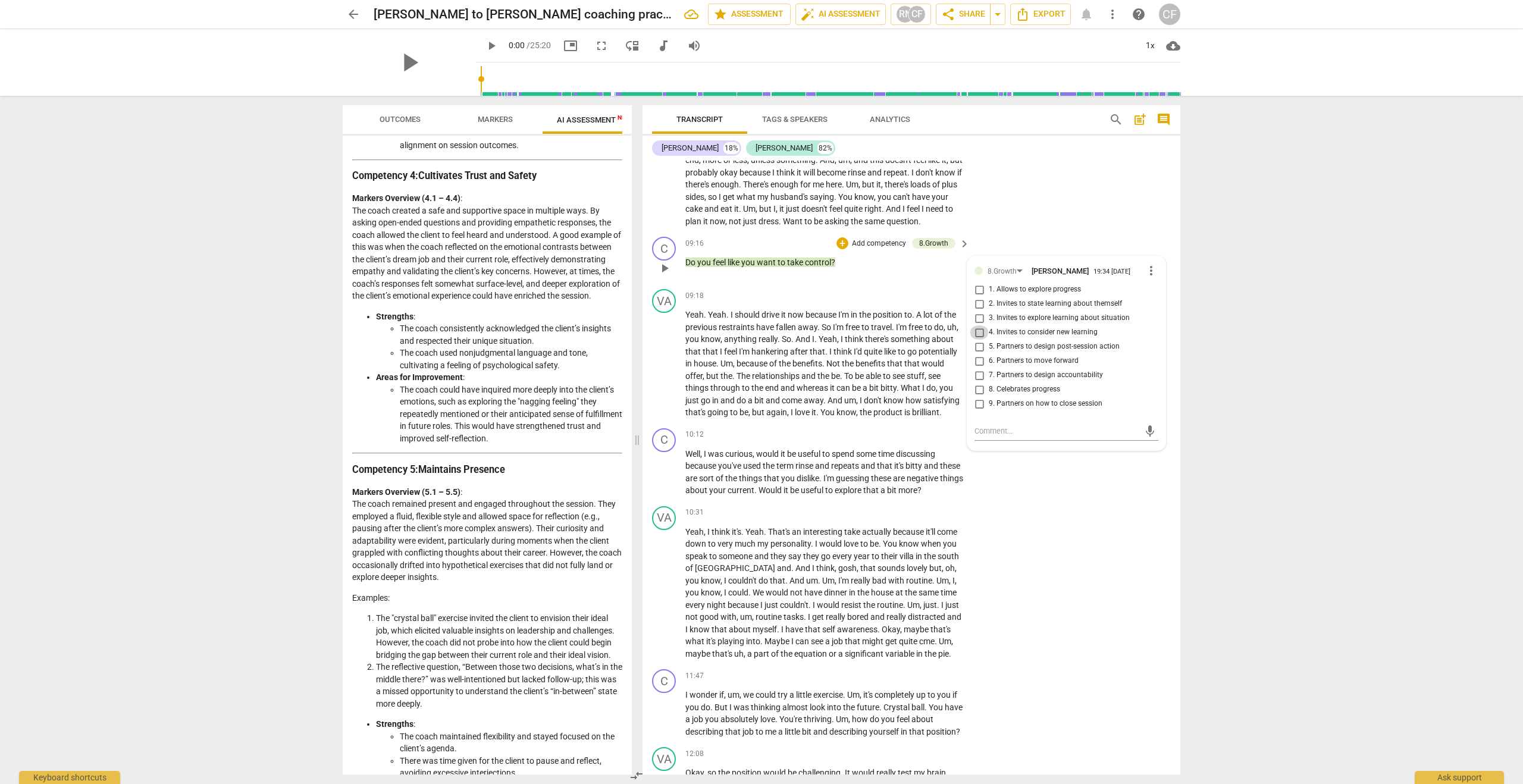
click at [976, 339] on input "4. Invites to consider new learning" at bounding box center [979, 332] width 19 height 15
checkbox input "true"
click at [1017, 501] on div "C play_arrow pause 10:12 + Add competency keyboard_arrow_right Well , I was cur…" at bounding box center [911, 462] width 538 height 78
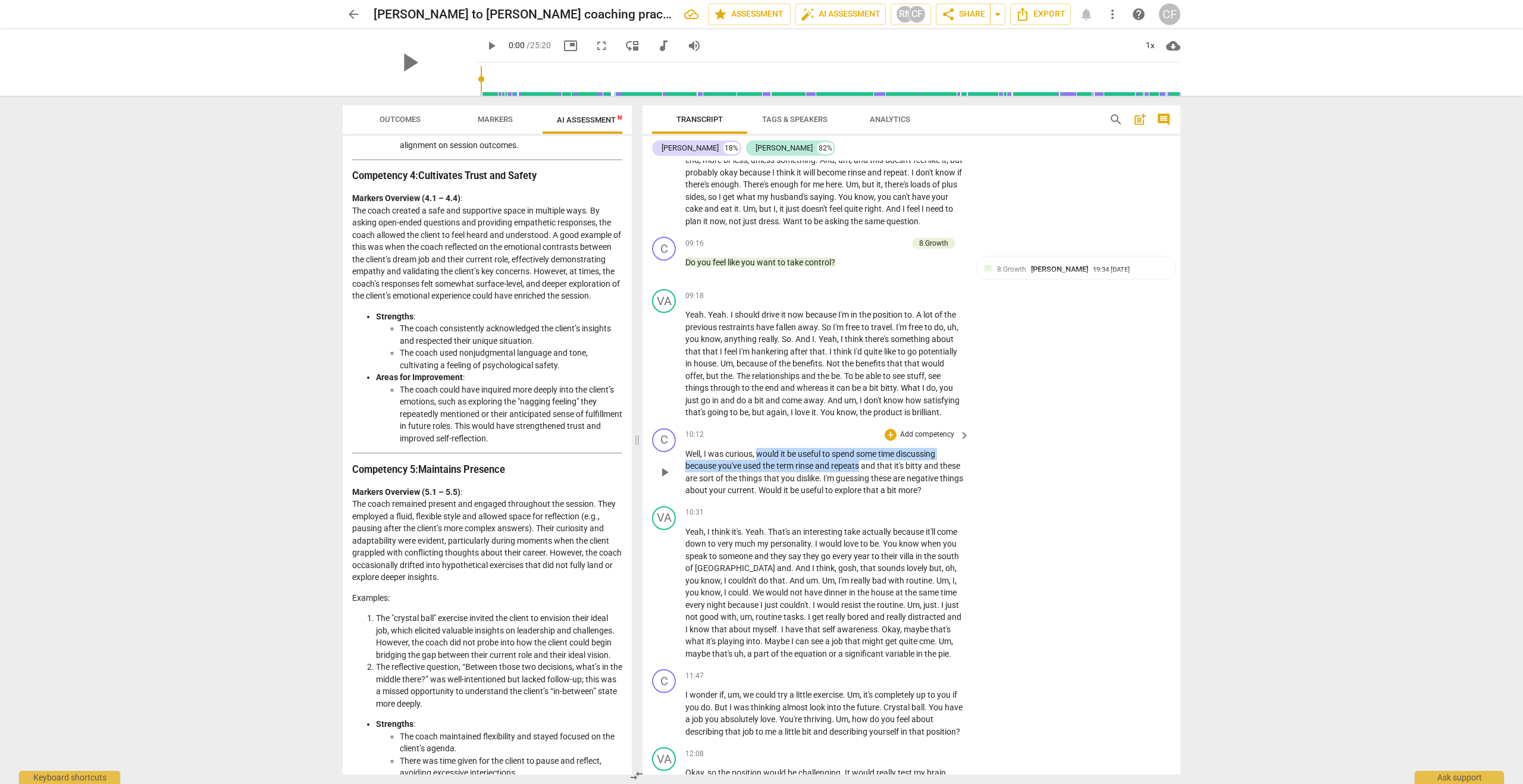
drag, startPoint x: 759, startPoint y: 489, endPoint x: 859, endPoint y: 501, distance: 100.7
click at [859, 497] on p "Well , I was curious , would it be useful to spend some time discussing because…" at bounding box center [824, 472] width 278 height 49
drag, startPoint x: 816, startPoint y: 527, endPoint x: 821, endPoint y: 537, distance: 11.2
click at [821, 497] on p "Well , I was curious , would it be useful to spend some time discussing because…" at bounding box center [824, 472] width 278 height 49
click at [886, 441] on div "+" at bounding box center [890, 434] width 12 height 12
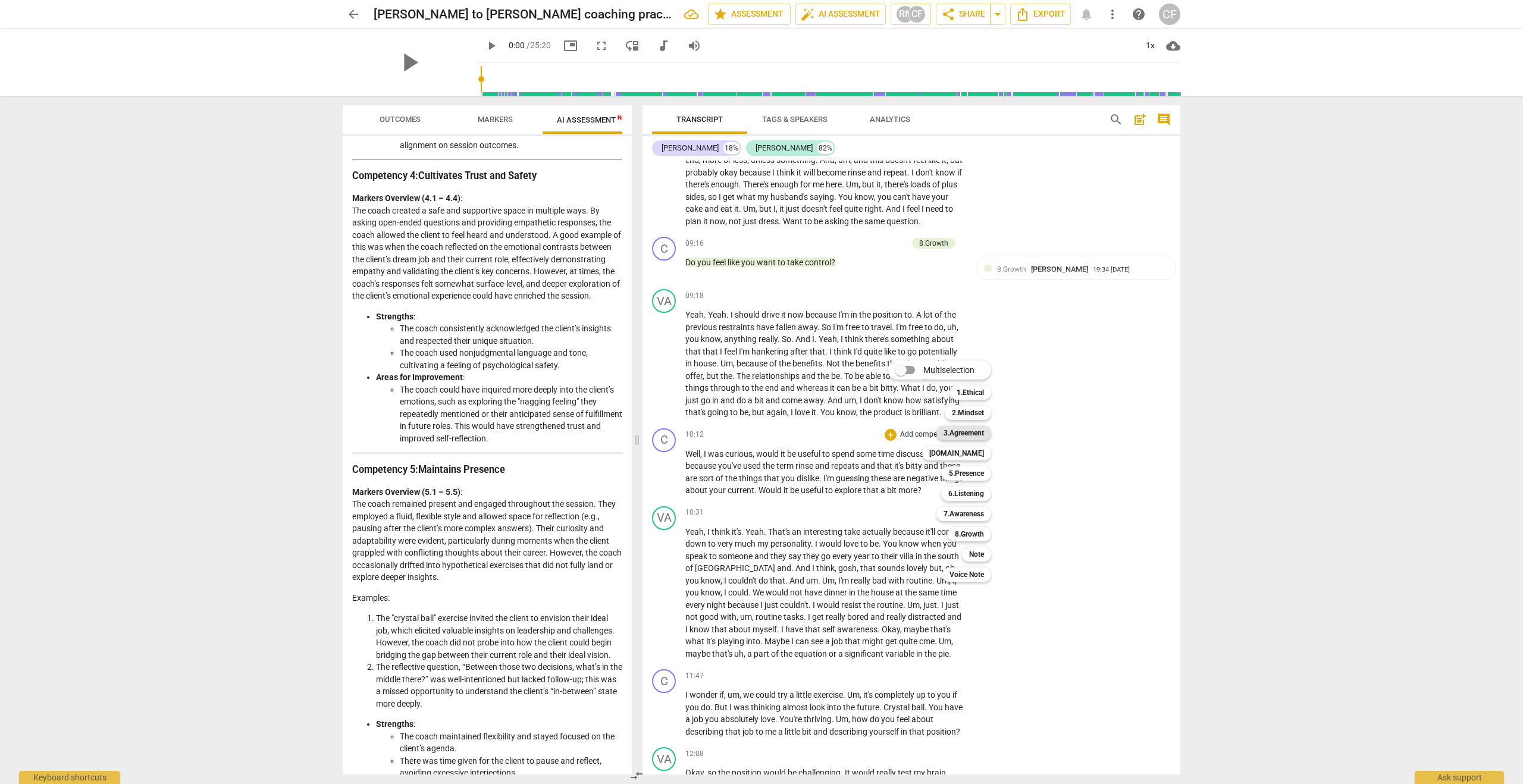
click at [975, 430] on b "3.Agreement" at bounding box center [964, 433] width 40 height 15
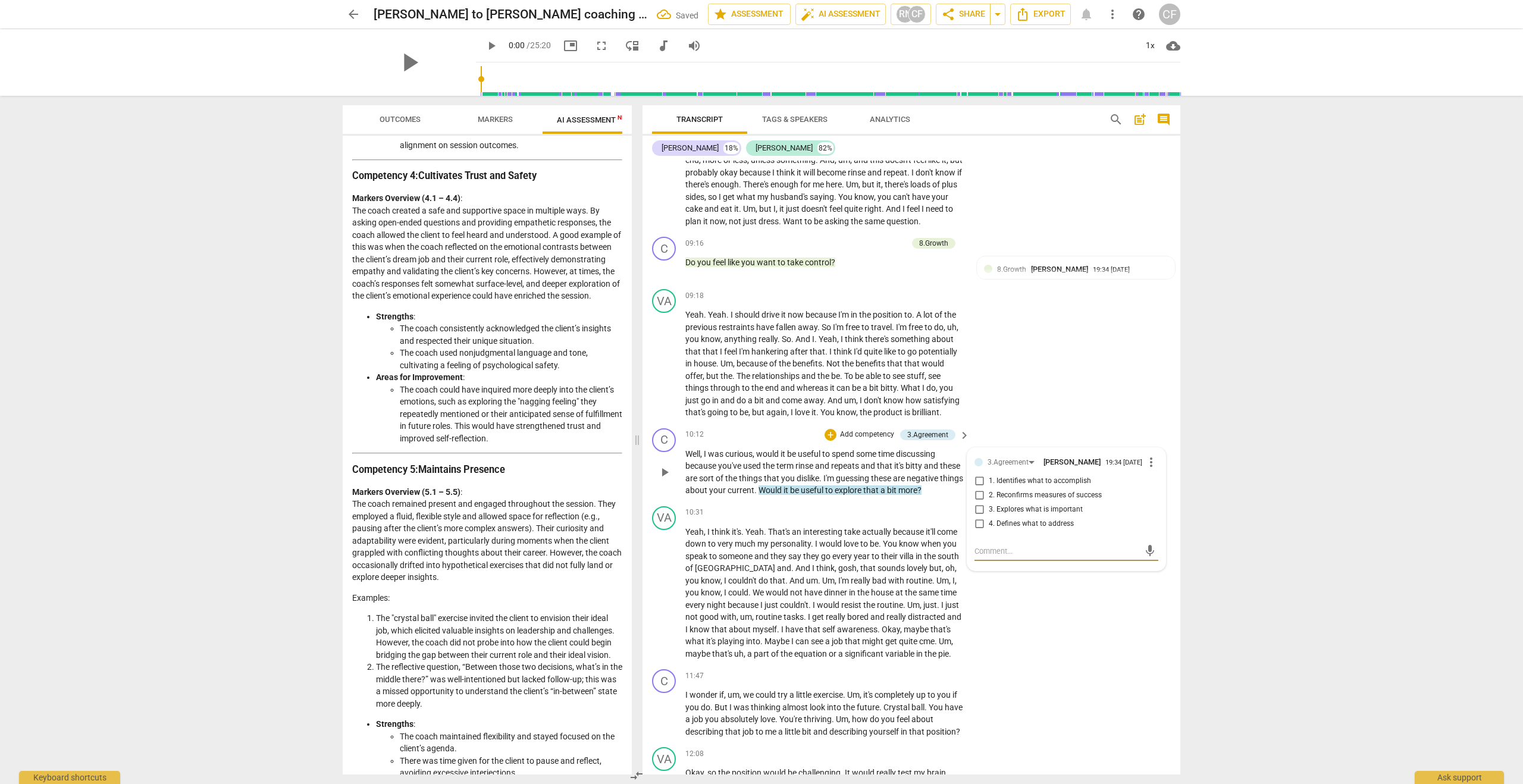
click at [979, 517] on input "3. Explores what is important" at bounding box center [979, 509] width 19 height 15
checkbox input "true"
click at [947, 497] on p "Well , I was curious , would it be useful to spend some time discussing because…" at bounding box center [824, 472] width 278 height 49
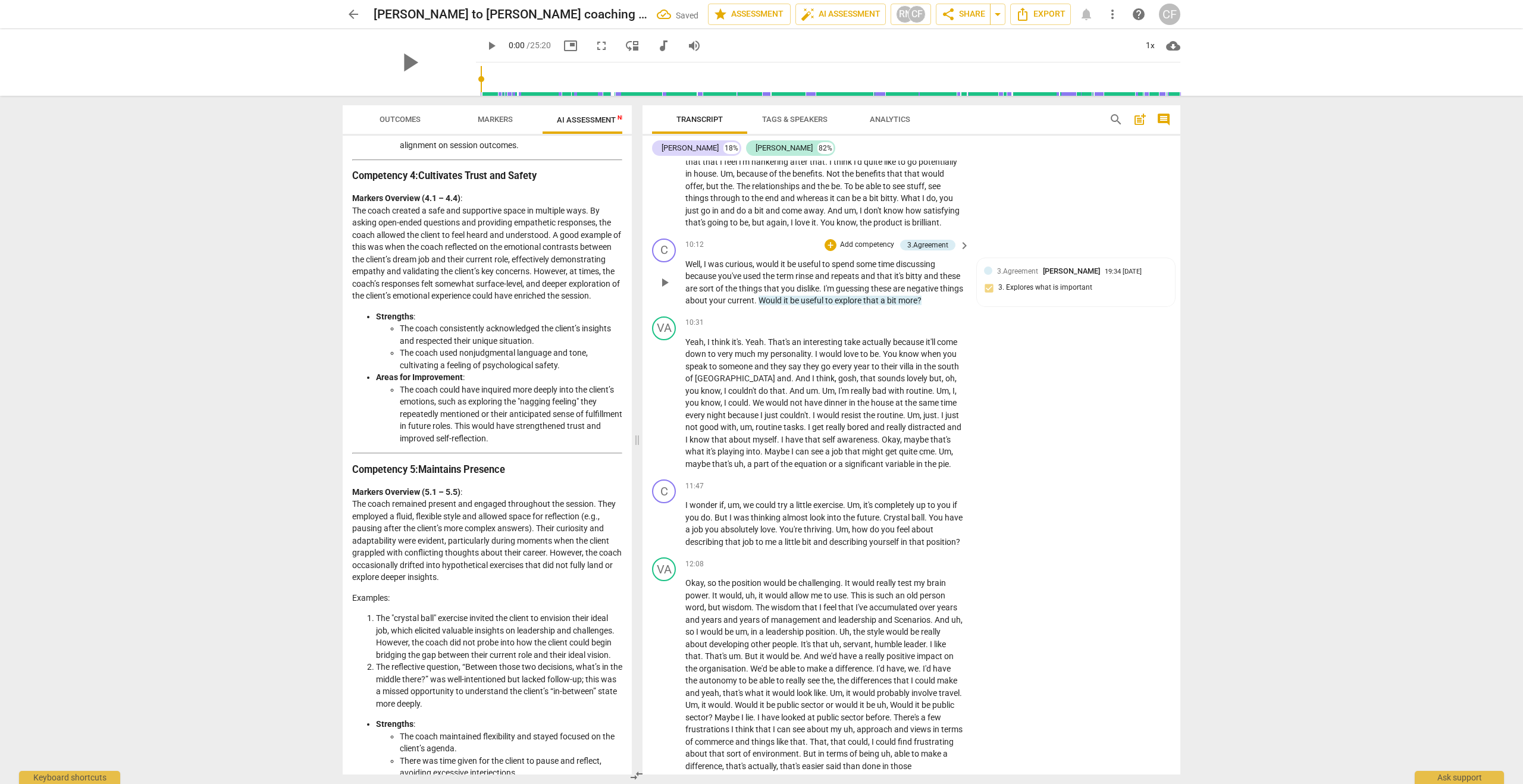
scroll to position [2415, 0]
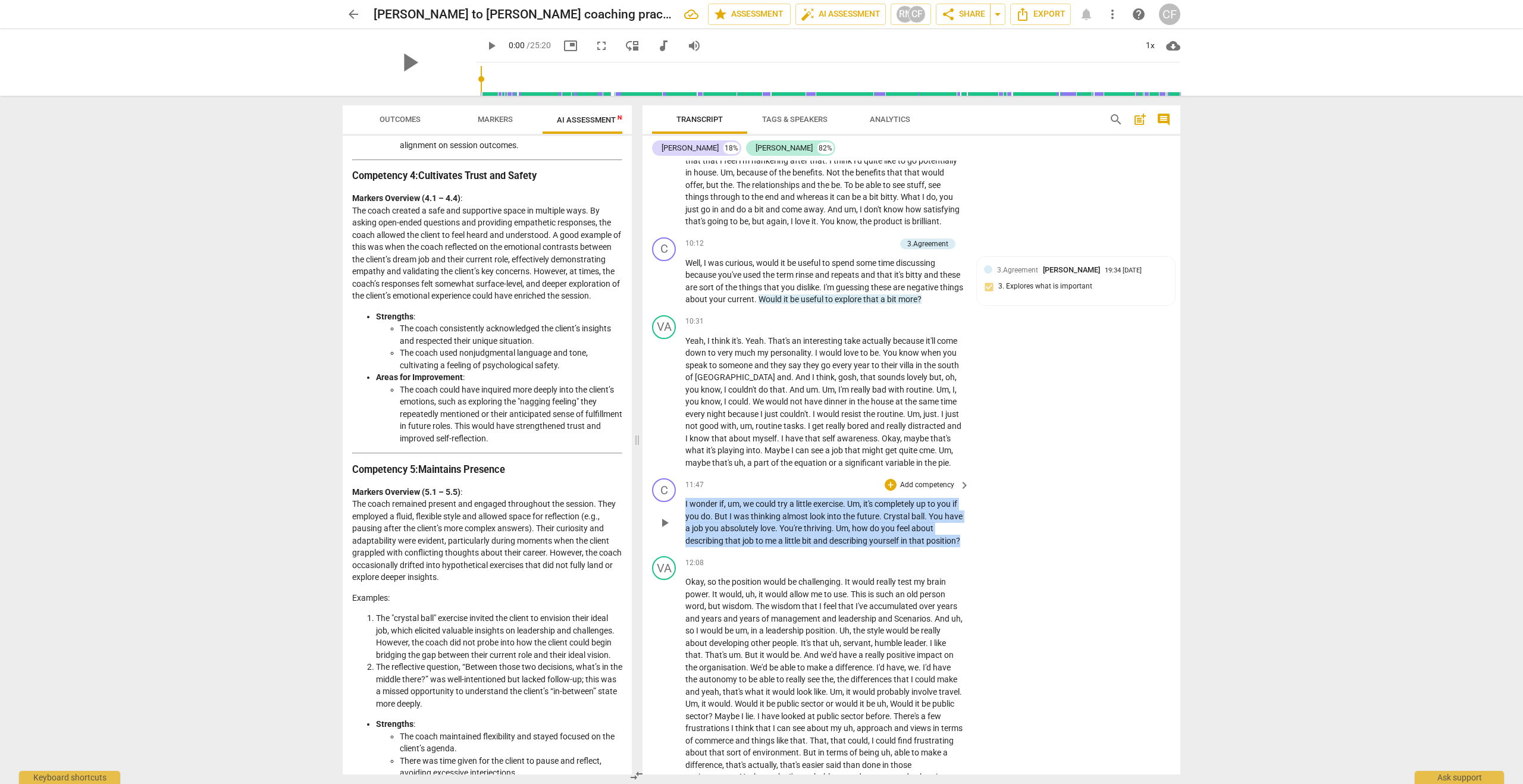
drag, startPoint x: 686, startPoint y: 553, endPoint x: 747, endPoint y: 604, distance: 79.5
click at [747, 547] on p "I wonder if , um , we could try a little exercise . Um , it's completely up to …" at bounding box center [824, 522] width 278 height 49
click at [889, 491] on div "+" at bounding box center [890, 484] width 12 height 12
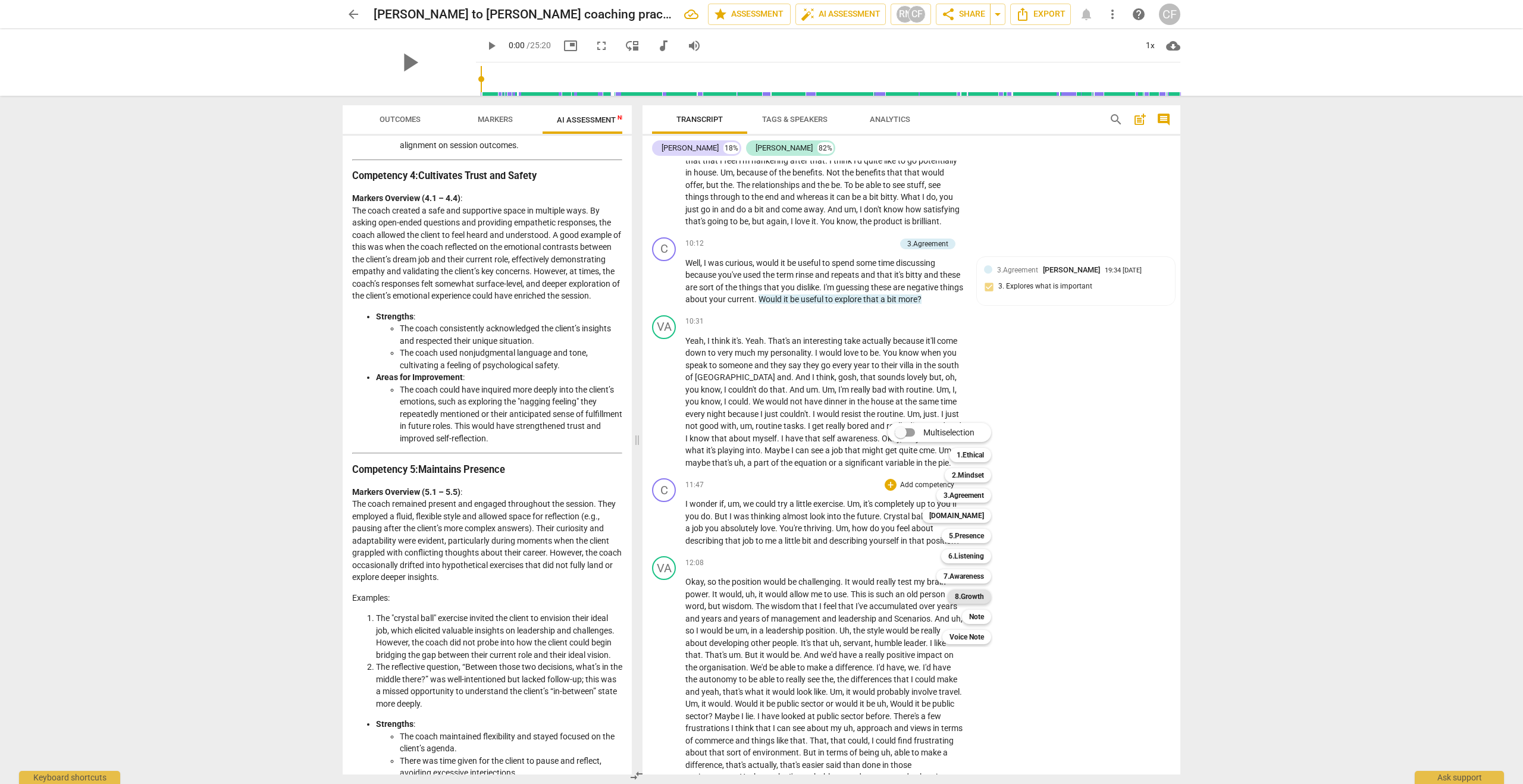
click at [978, 597] on b "8.Growth" at bounding box center [970, 596] width 29 height 15
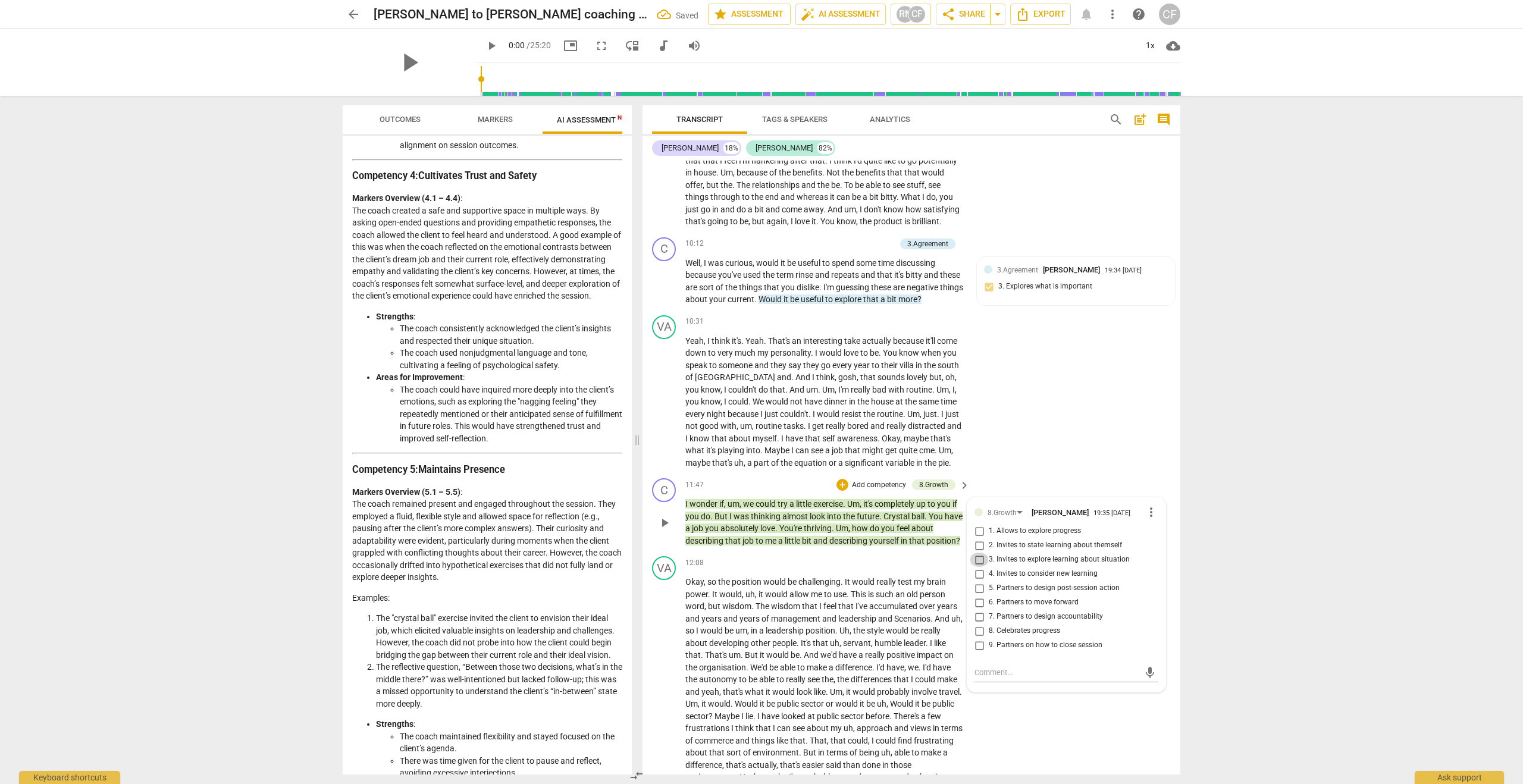
click at [978, 567] on input "3. Invites to explore learning about situation" at bounding box center [979, 559] width 19 height 15
checkbox input "true"
click at [1028, 474] on div "VA play_arrow pause 10:31 + Add competency keyboard_arrow_right Yeah , I think …" at bounding box center [911, 392] width 538 height 164
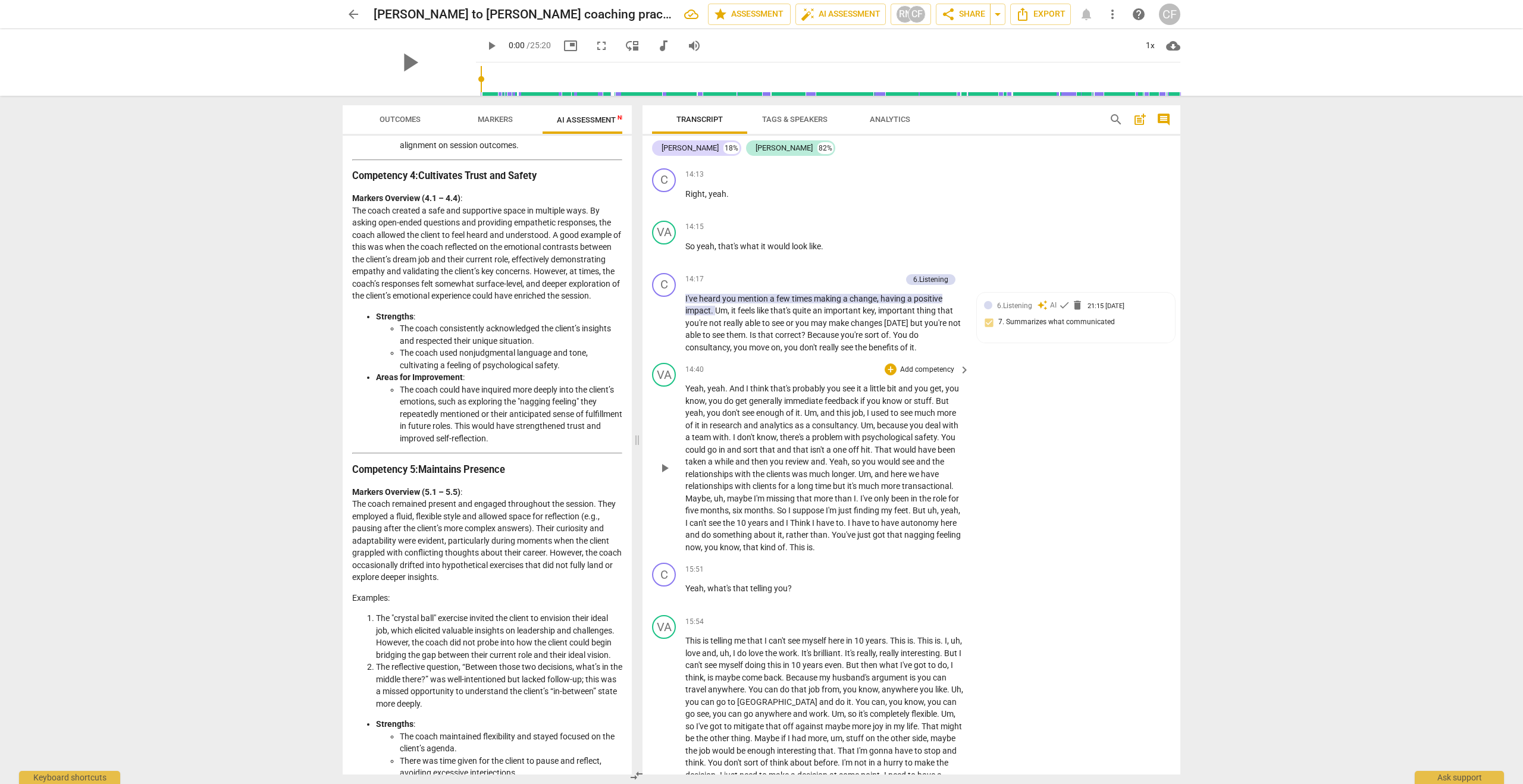
scroll to position [3158, 0]
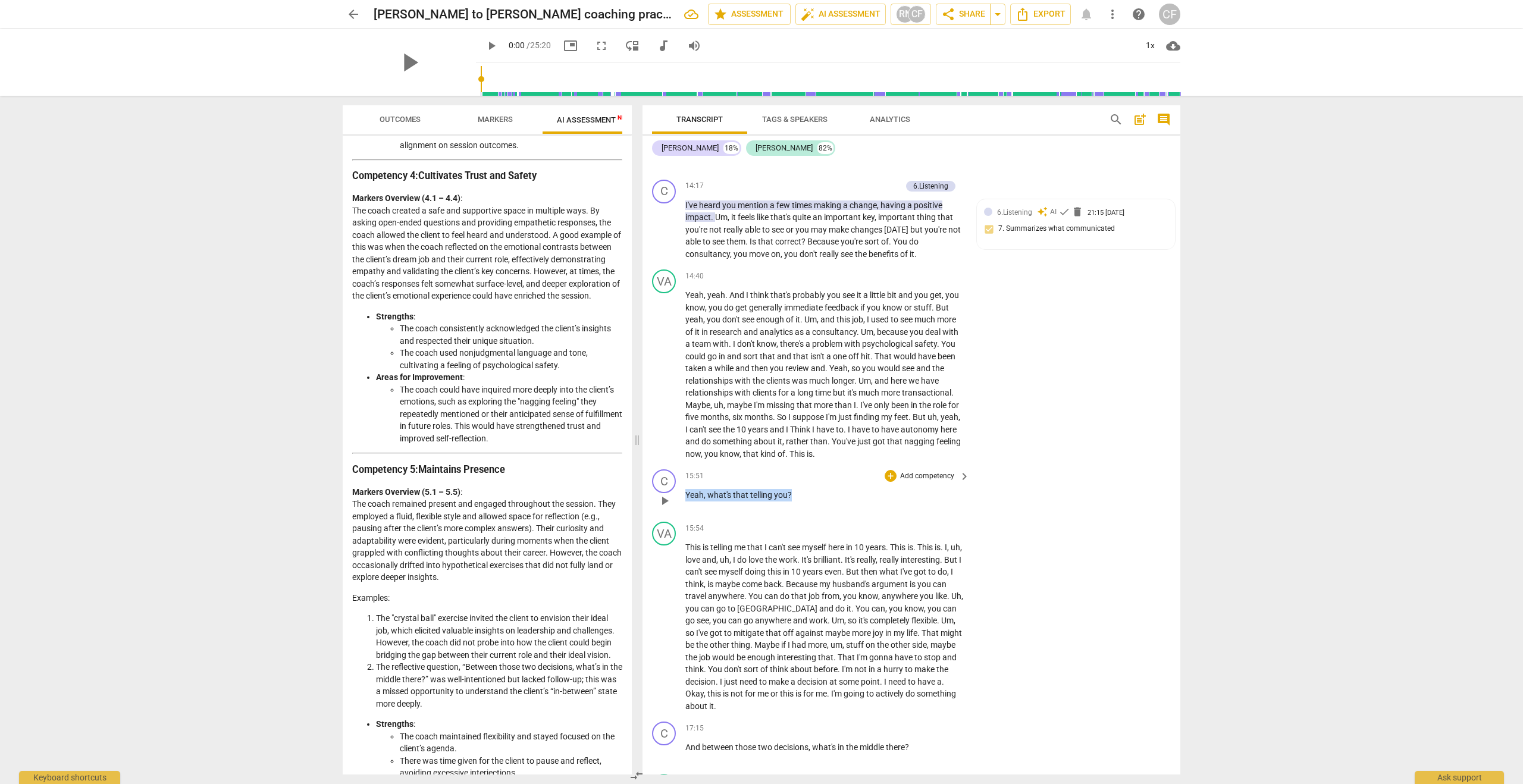
drag, startPoint x: 790, startPoint y: 557, endPoint x: 683, endPoint y: 555, distance: 107.0
click at [683, 517] on div "C play_arrow pause 15:51 + Add competency keyboard_arrow_right Yeah , what's th…" at bounding box center [911, 490] width 538 height 52
click at [886, 482] on div "+" at bounding box center [890, 475] width 12 height 12
click at [968, 576] on b "7.Awareness" at bounding box center [964, 579] width 40 height 15
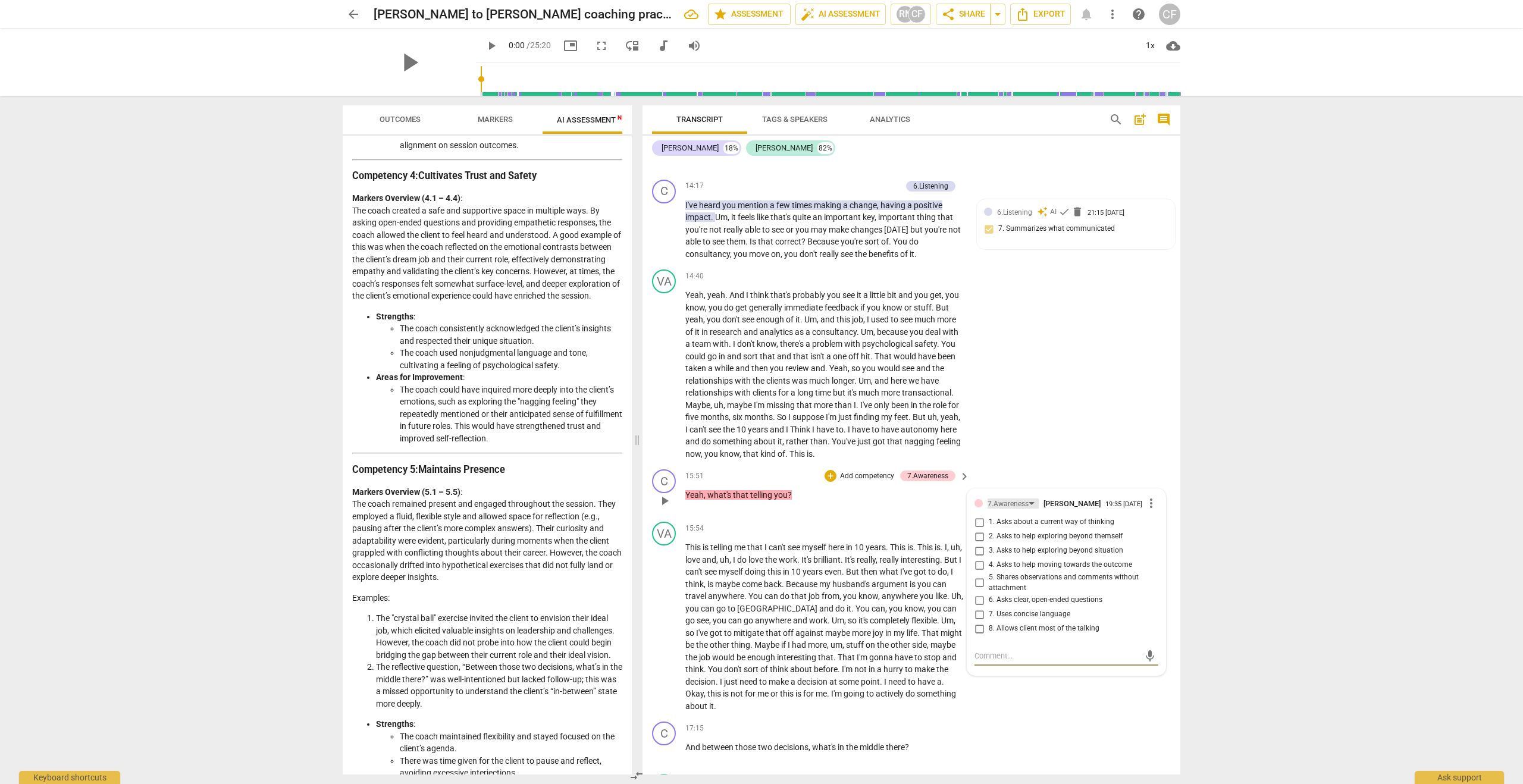
click at [1025, 509] on div "7.Awareness" at bounding box center [1008, 504] width 41 height 11
click at [1023, 541] on div "6.Listening" at bounding box center [1025, 540] width 35 height 7
click at [1007, 509] on div "6.Listening" at bounding box center [1005, 504] width 35 height 11
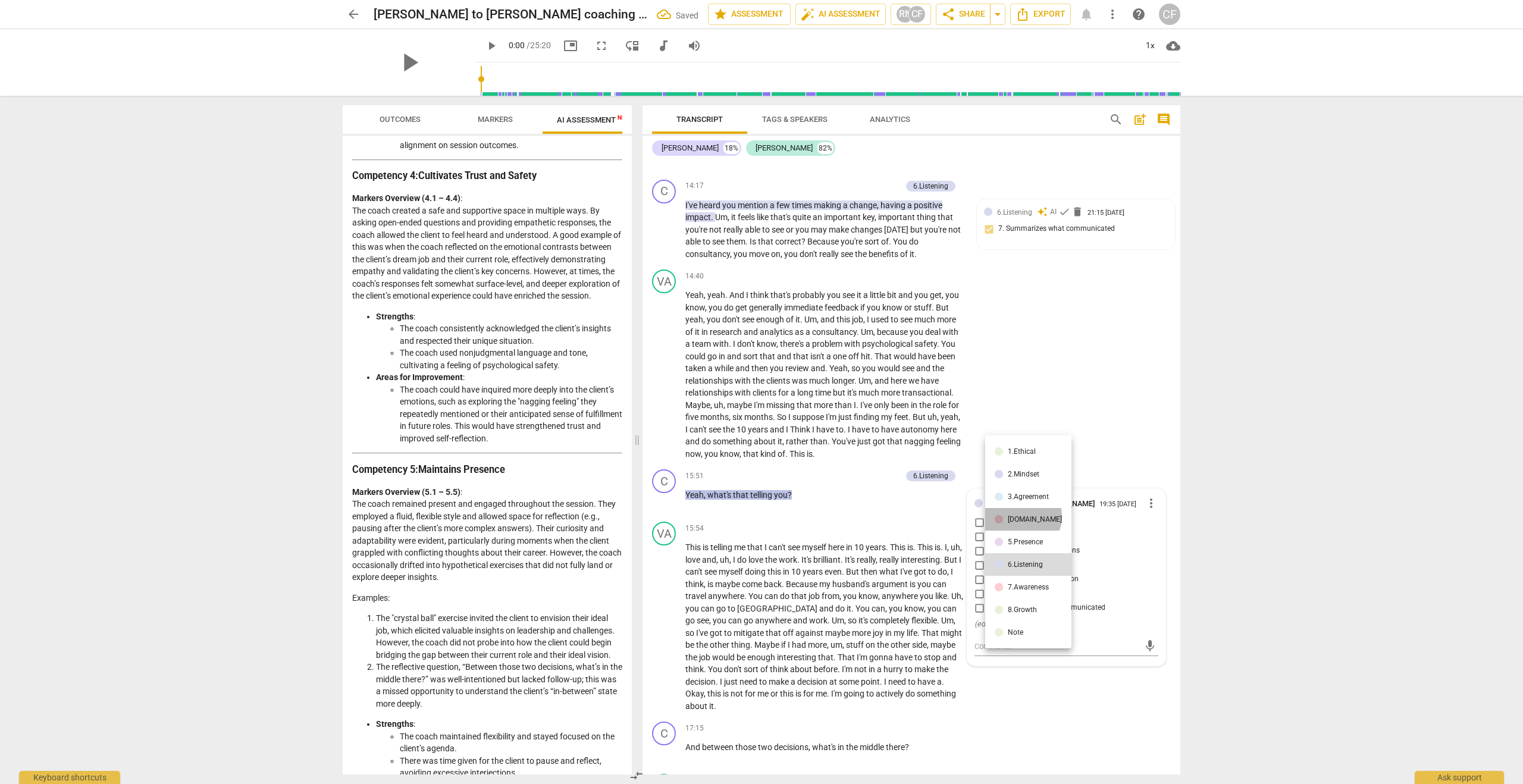
click at [1021, 516] on div "[DOMAIN_NAME]" at bounding box center [1035, 519] width 54 height 7
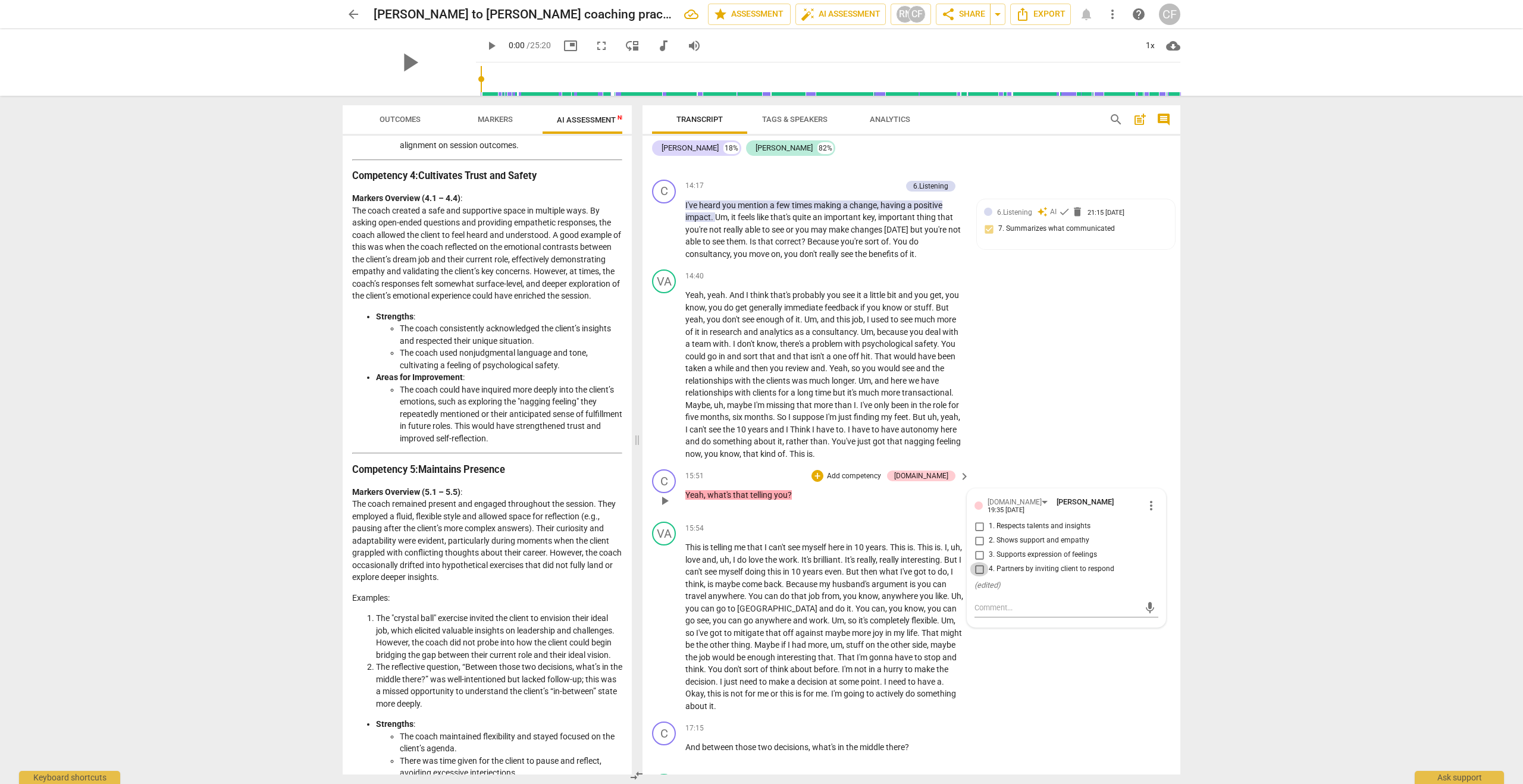
click at [976, 576] on input "4. Partners by inviting client to respond" at bounding box center [979, 569] width 19 height 15
checkbox input "true"
click at [1029, 708] on div "VA play_arrow pause 15:54 + Add competency keyboard_arrow_right This is telling…" at bounding box center [911, 617] width 538 height 200
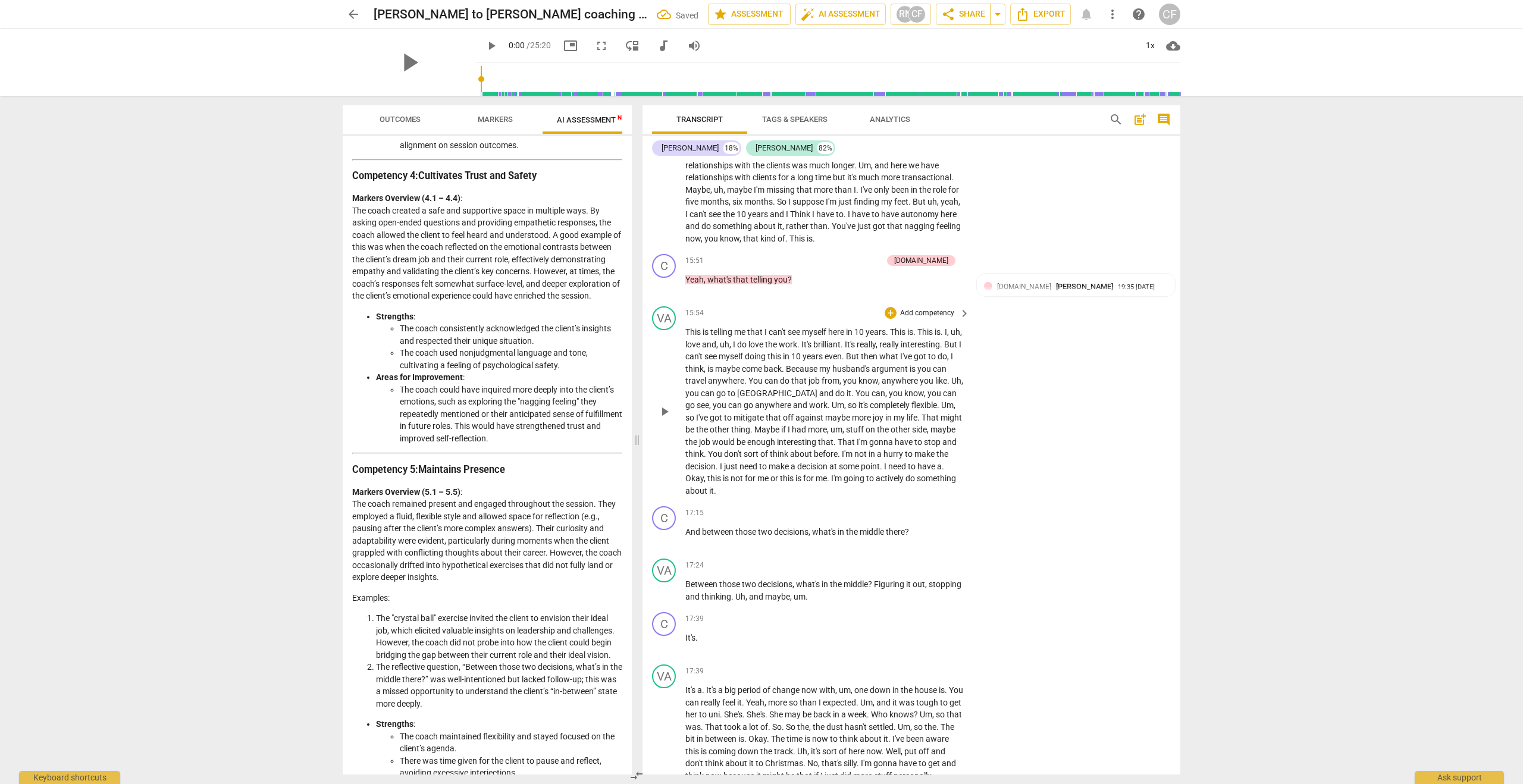
scroll to position [3391, 0]
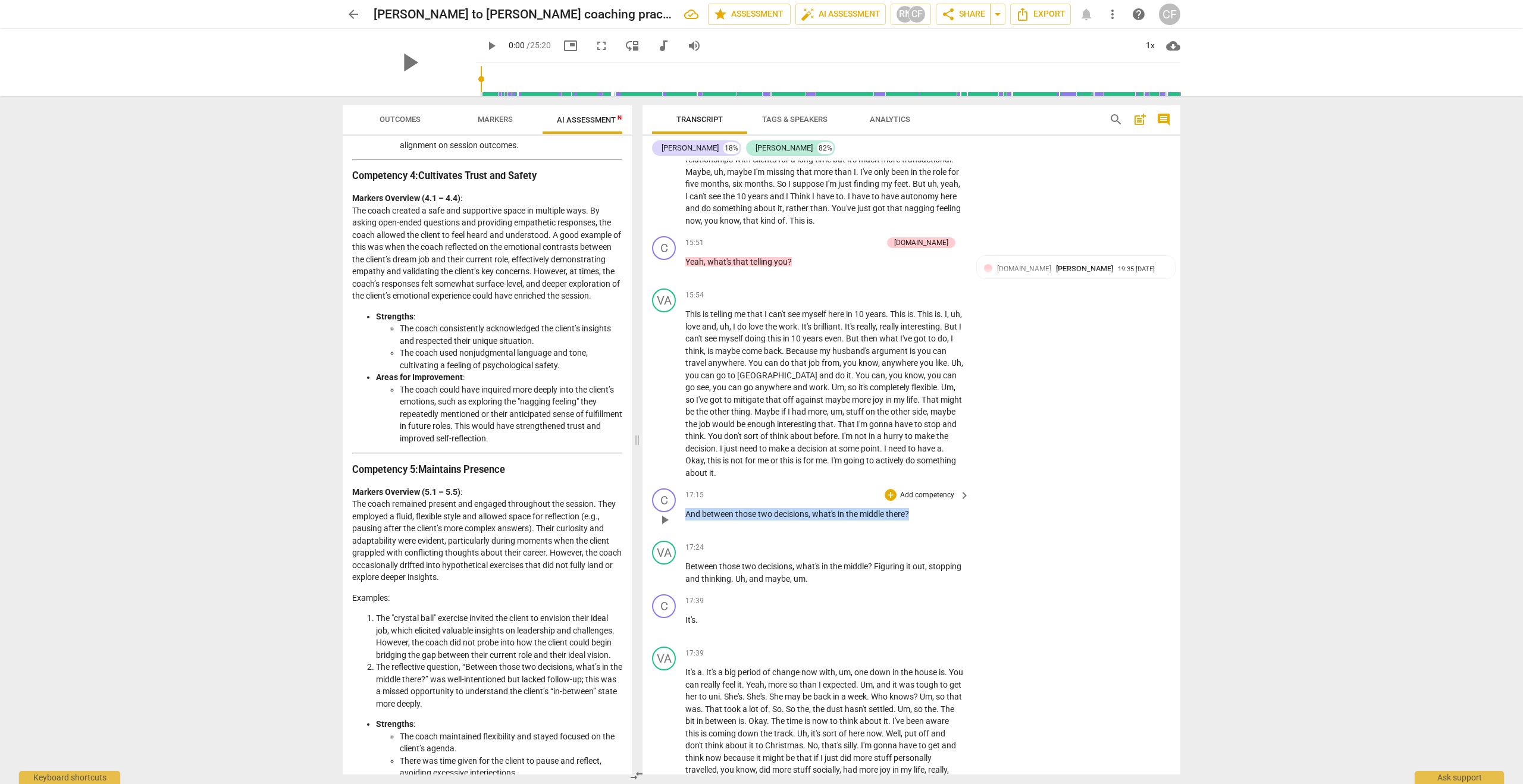
drag, startPoint x: 914, startPoint y: 576, endPoint x: 684, endPoint y: 574, distance: 230.0
click at [684, 536] on div "C play_arrow pause 17:15 + Add competency keyboard_arrow_right And between thos…" at bounding box center [911, 509] width 538 height 52
click at [922, 561] on div "+" at bounding box center [923, 559] width 12 height 12
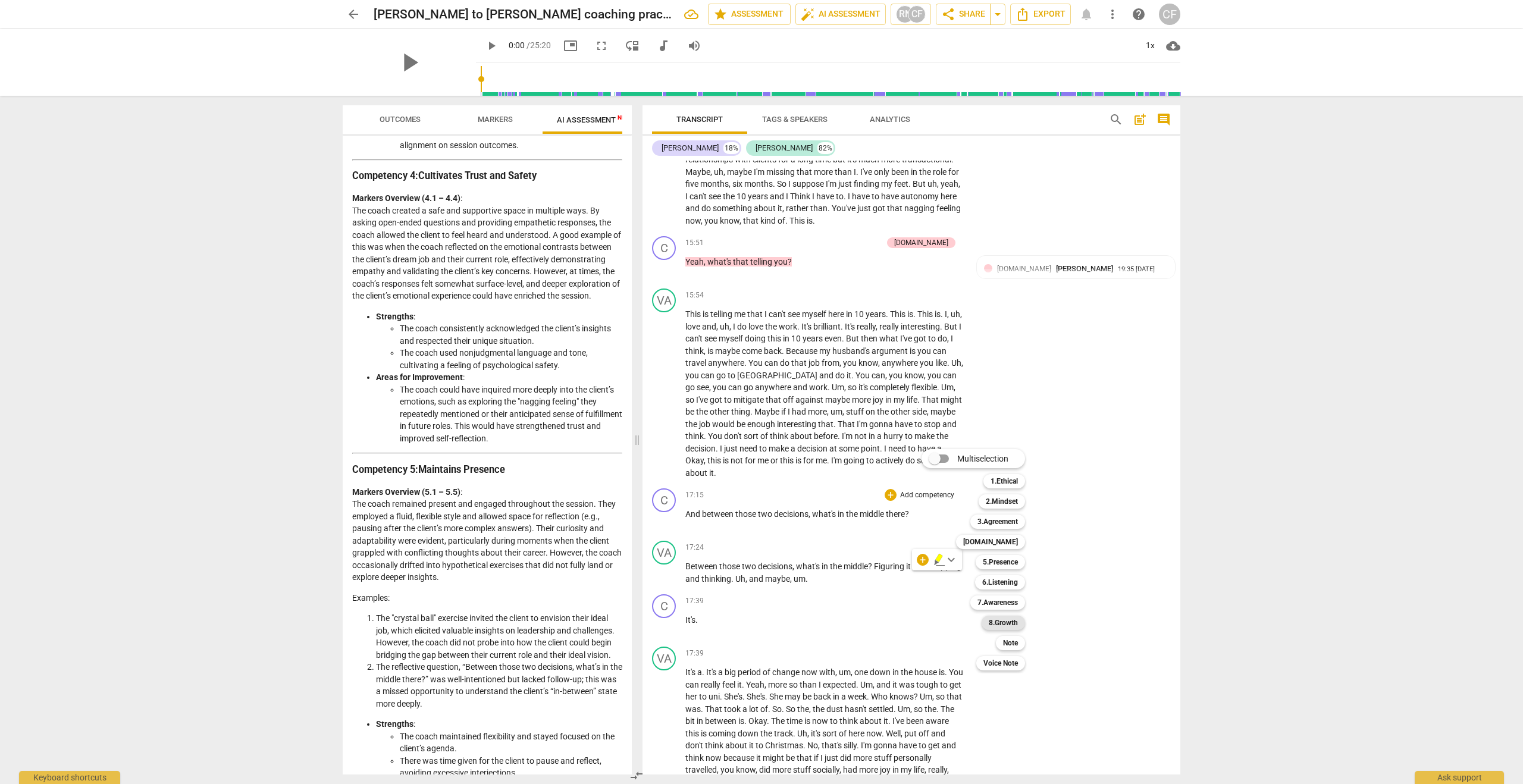
click at [1004, 622] on b "8.Growth" at bounding box center [1003, 622] width 29 height 15
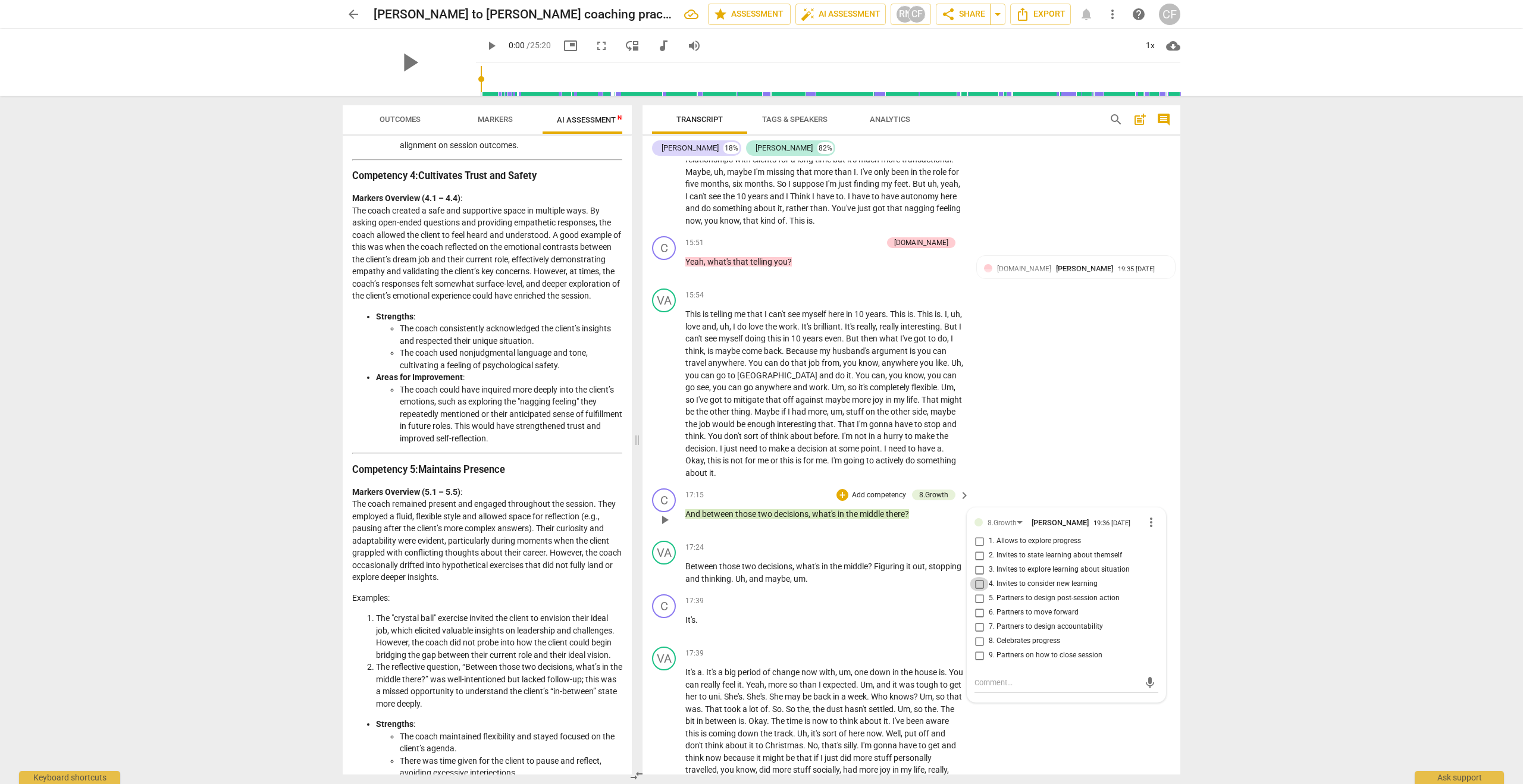
click at [979, 591] on input "4. Invites to consider new learning" at bounding box center [979, 583] width 19 height 15
checkbox input "true"
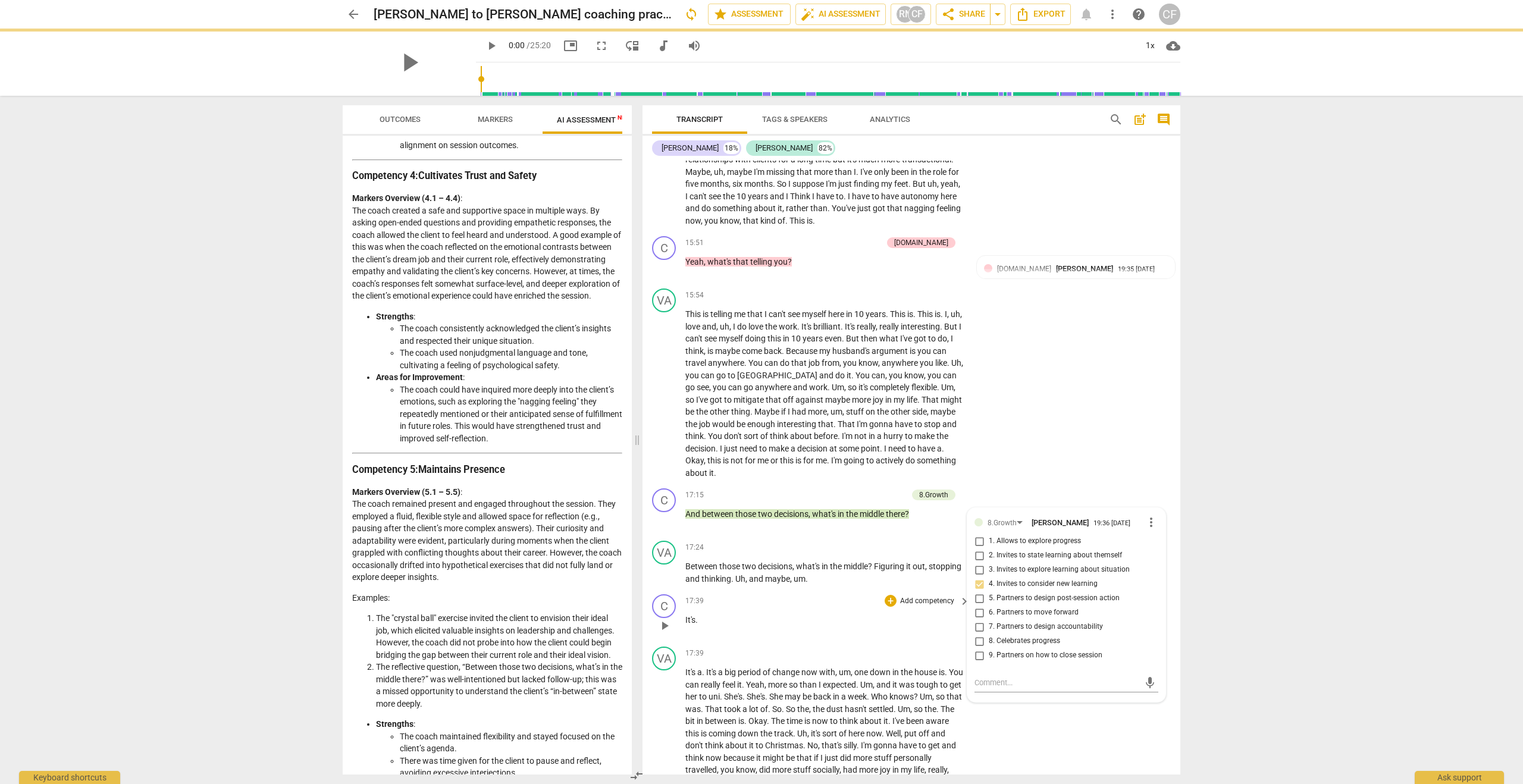
click at [868, 607] on div "17:39 + Add competency keyboard_arrow_right" at bounding box center [827, 600] width 285 height 13
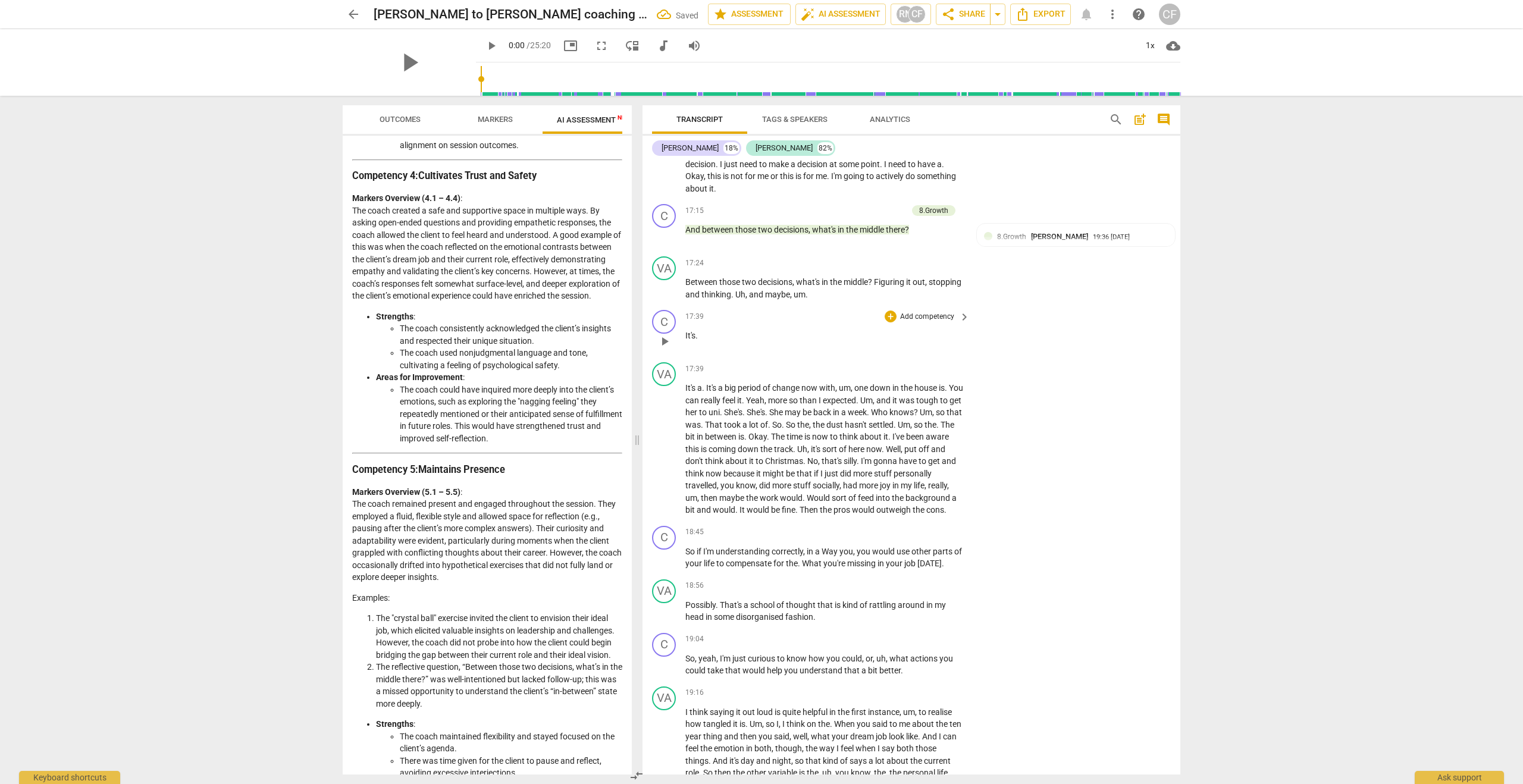
scroll to position [3695, 0]
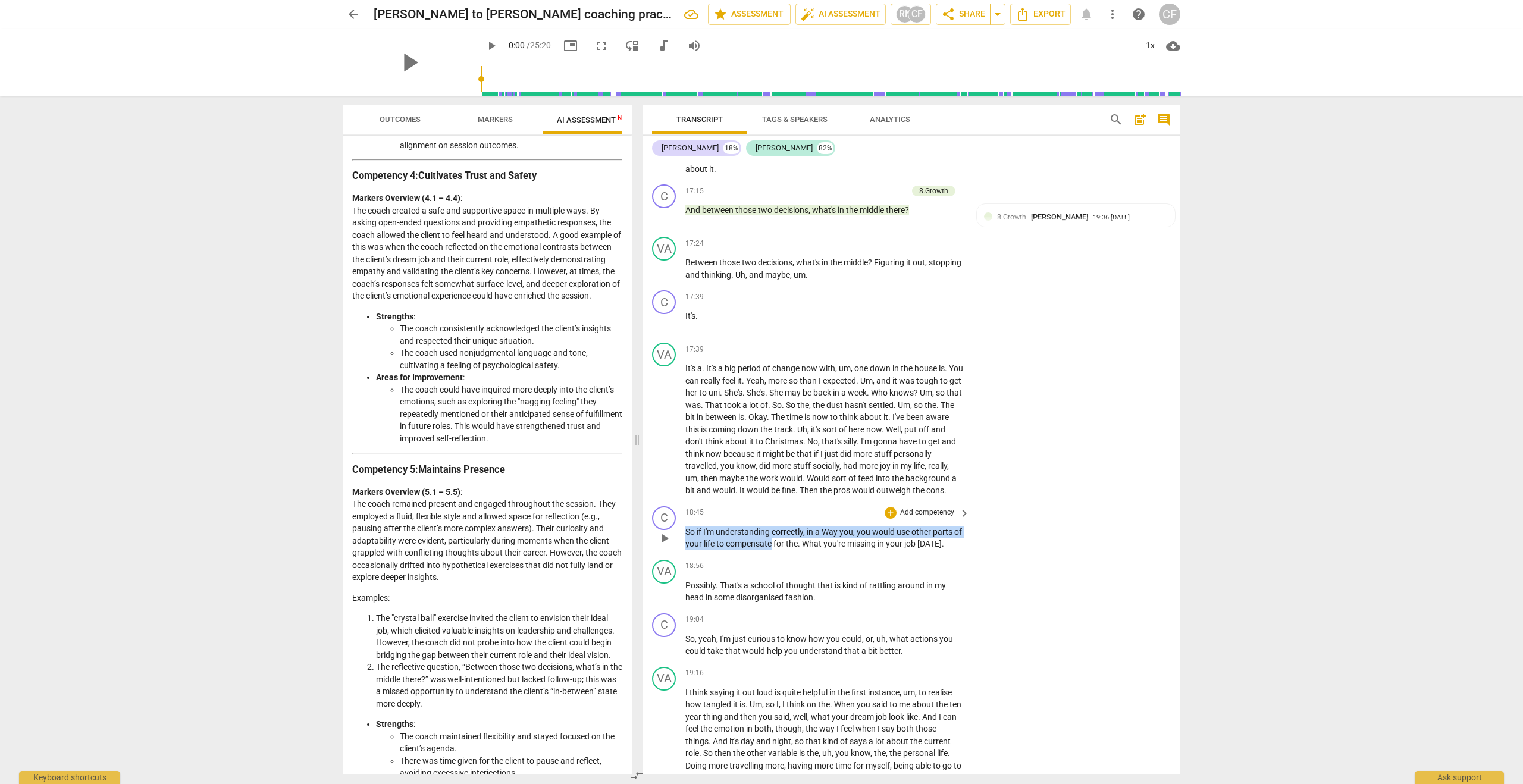
drag, startPoint x: 685, startPoint y: 602, endPoint x: 780, endPoint y: 616, distance: 96.0
click at [780, 550] on p "So if I'm understanding correctly , in a Way you , you would use other parts of…" at bounding box center [824, 538] width 278 height 24
click at [889, 518] on div "+" at bounding box center [890, 512] width 12 height 12
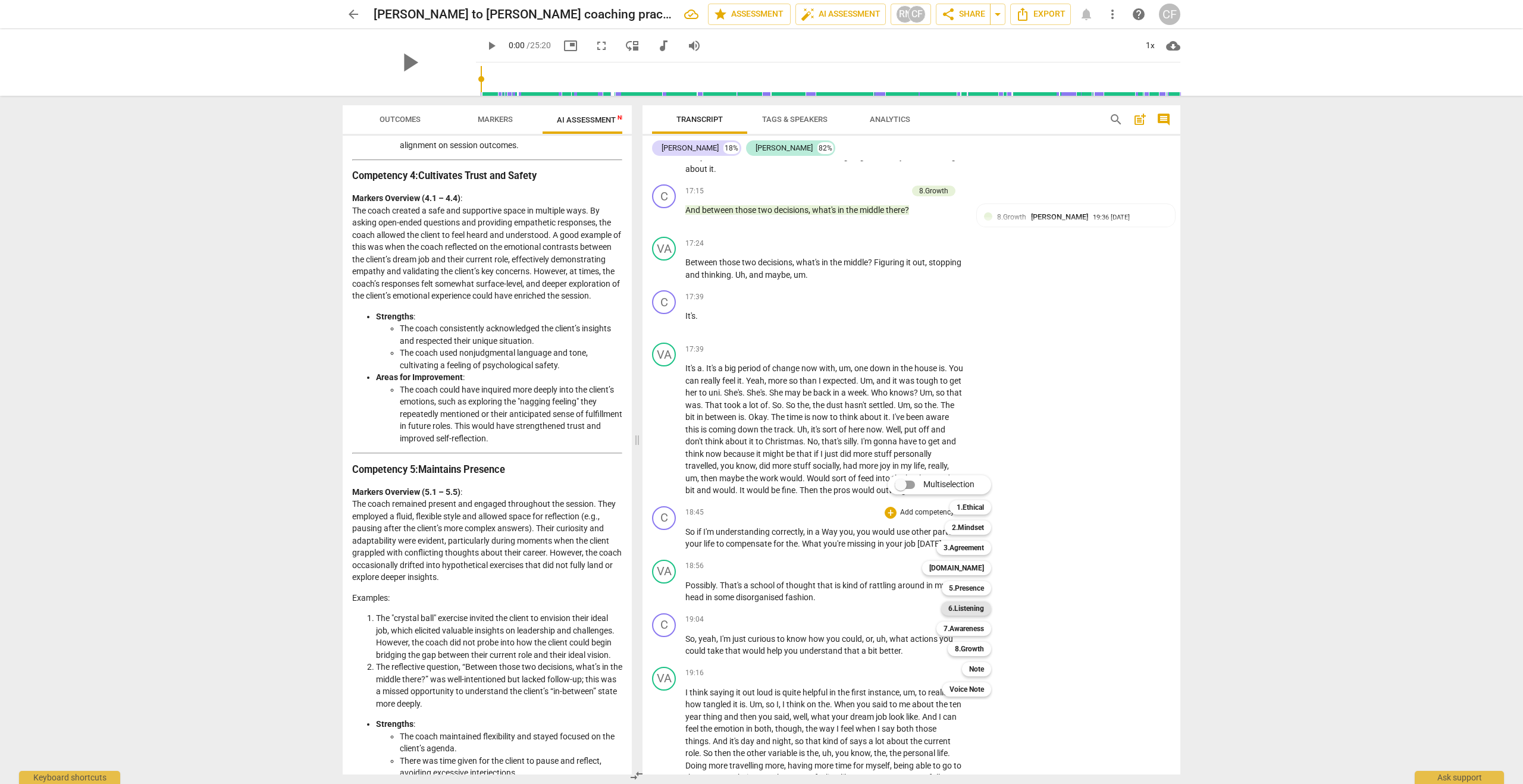
click at [975, 605] on b "6.Listening" at bounding box center [966, 608] width 35 height 15
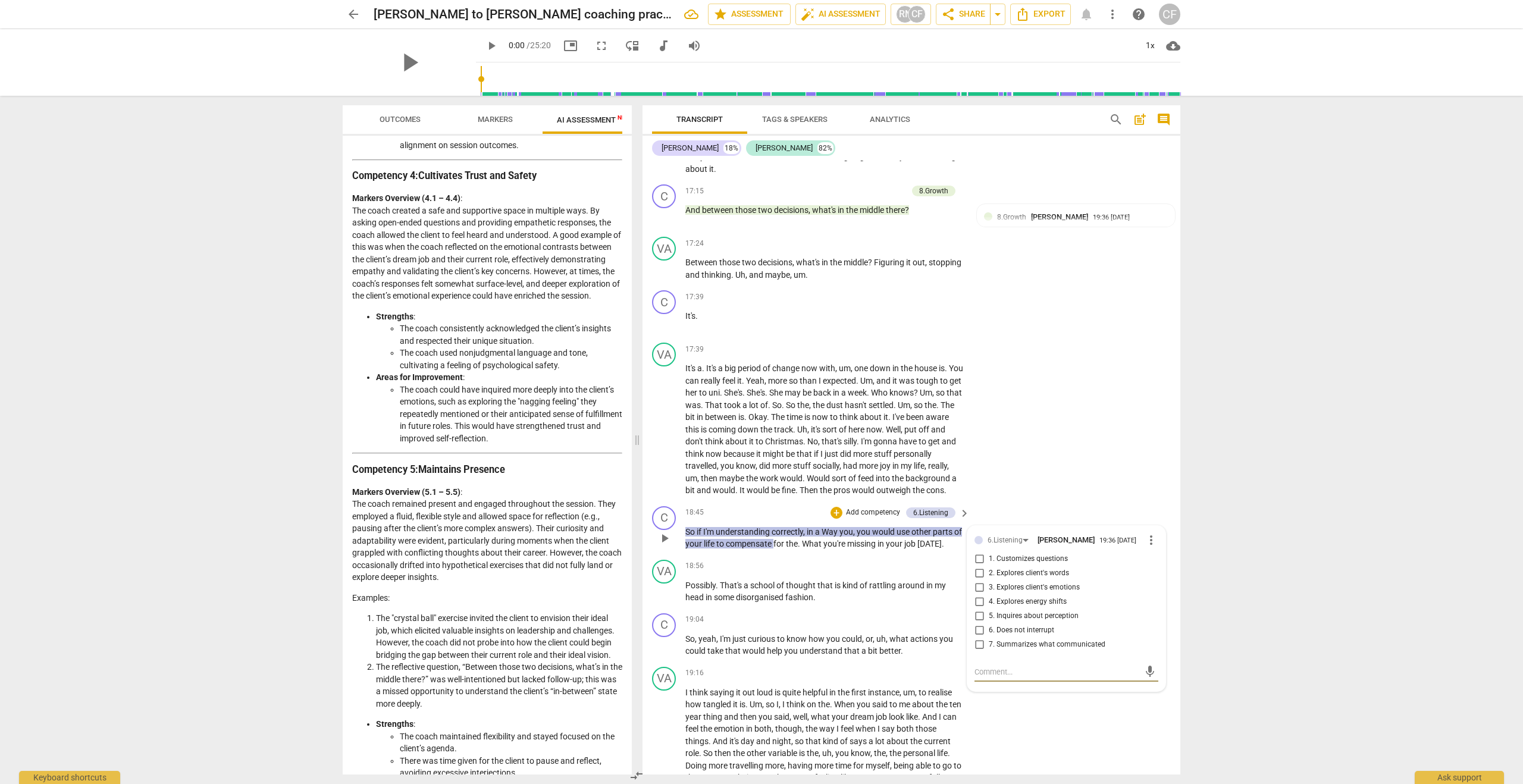
click at [979, 580] on input "2. Explores client's words" at bounding box center [979, 573] width 19 height 15
checkbox input "true"
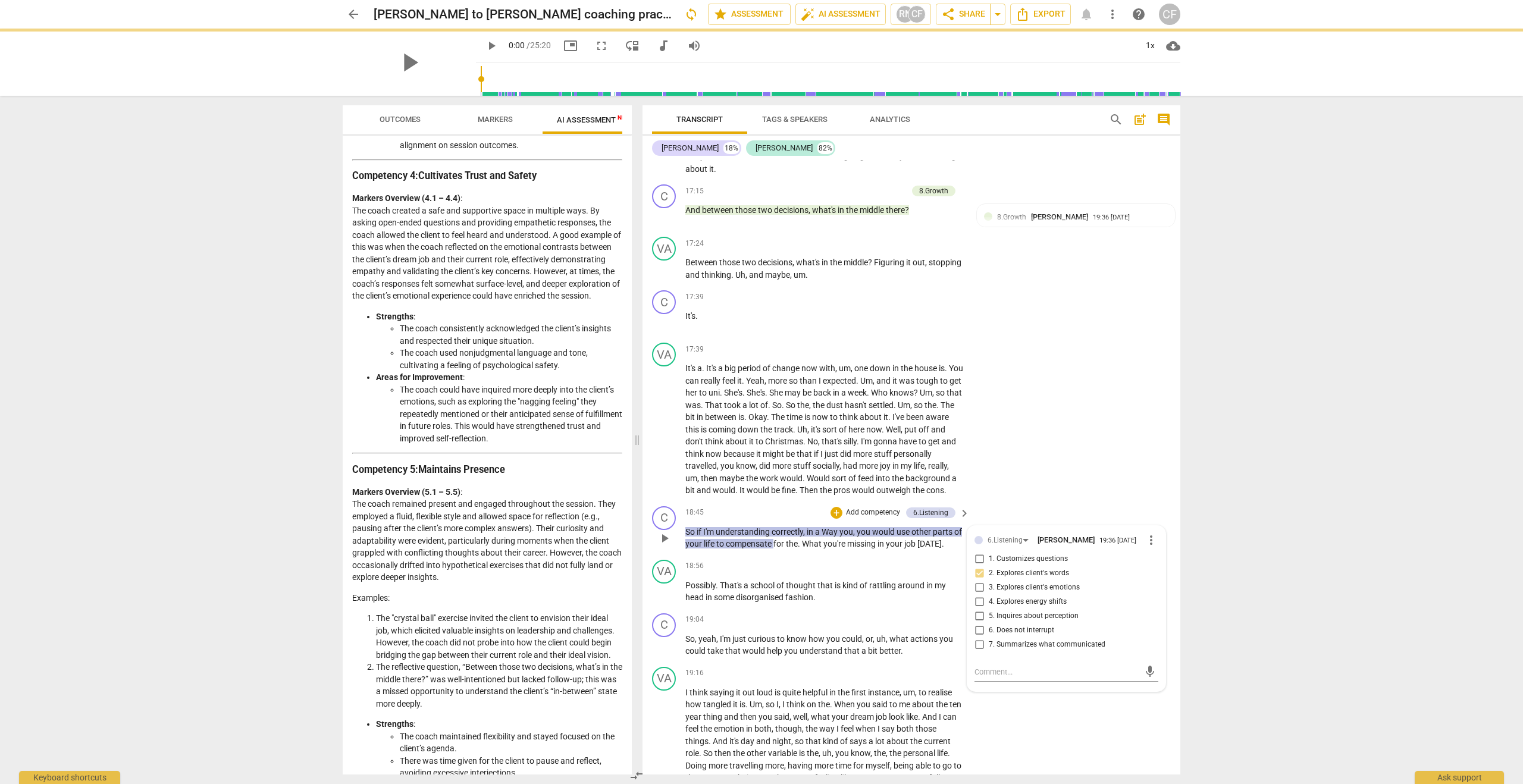
click at [1054, 555] on div "C play_arrow pause 18:45 + Add competency 6.Listening keyboard_arrow_right So i…" at bounding box center [911, 527] width 538 height 53
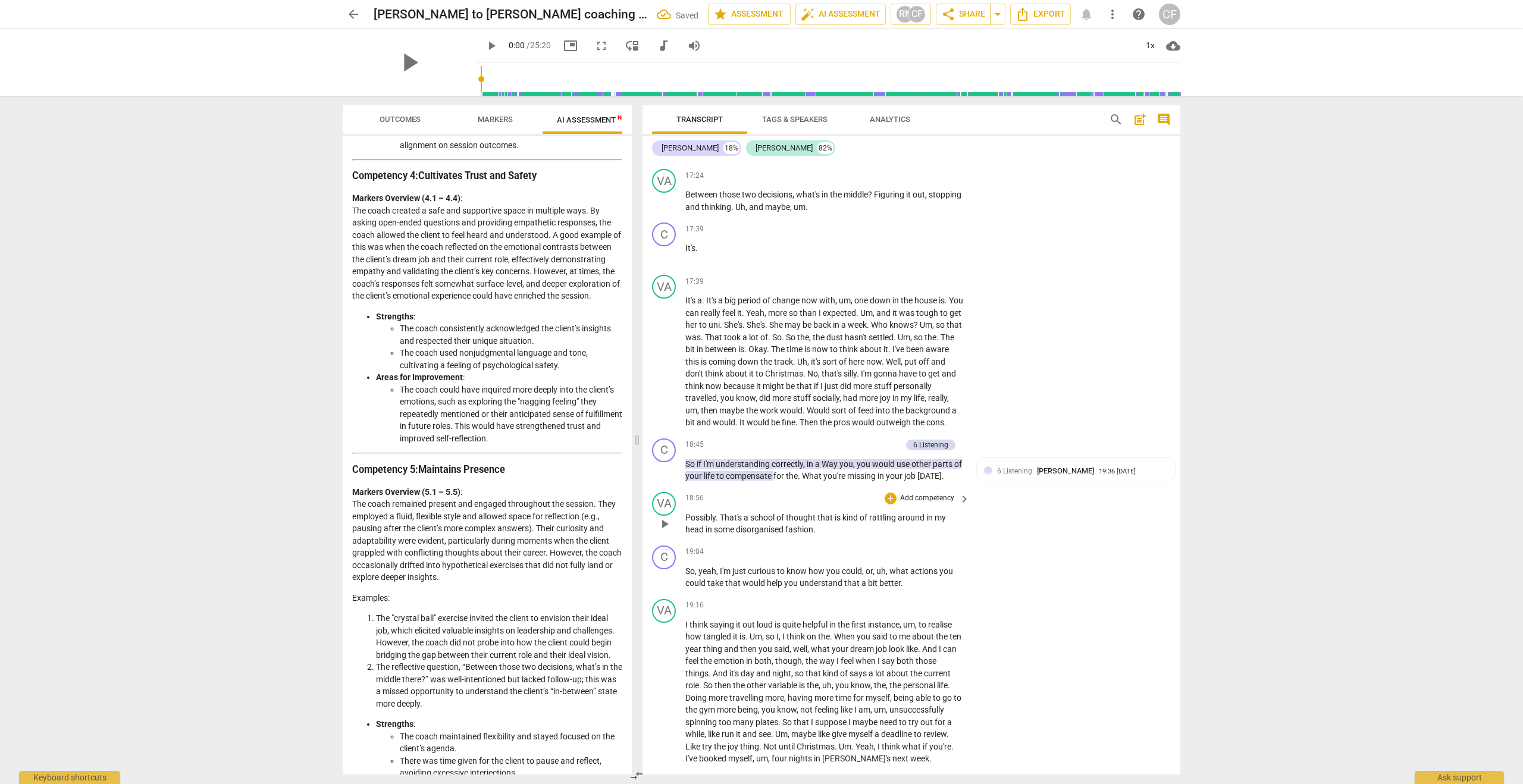
scroll to position [3763, 0]
drag, startPoint x: 892, startPoint y: 641, endPoint x: 908, endPoint y: 654, distance: 20.6
click at [908, 588] on p "So , yeah , I'm just curious to know how you could , or , uh , what actions you…" at bounding box center [824, 576] width 278 height 24
click at [911, 641] on div "+" at bounding box center [912, 640] width 12 height 12
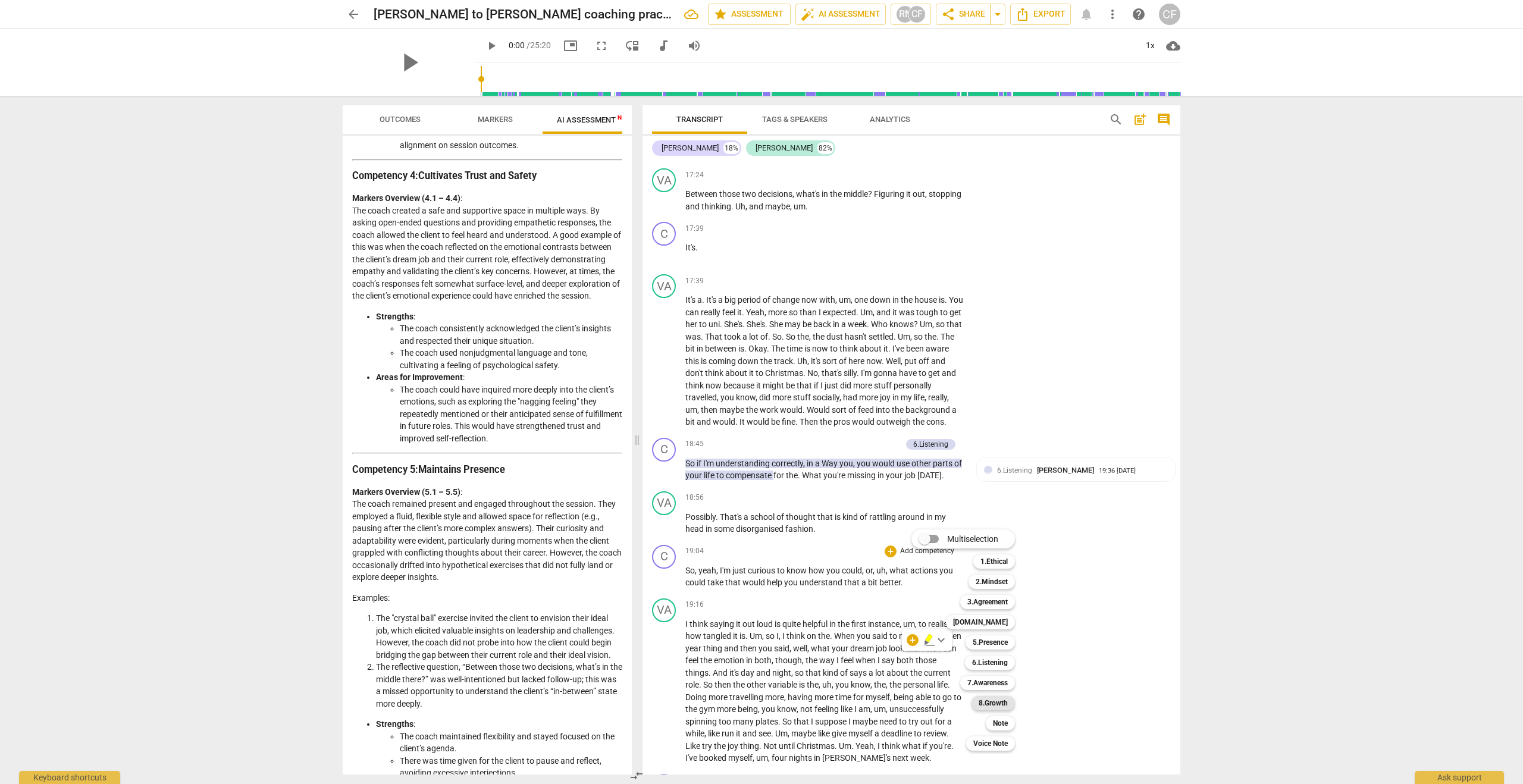
click at [996, 701] on b "8.Growth" at bounding box center [993, 703] width 29 height 15
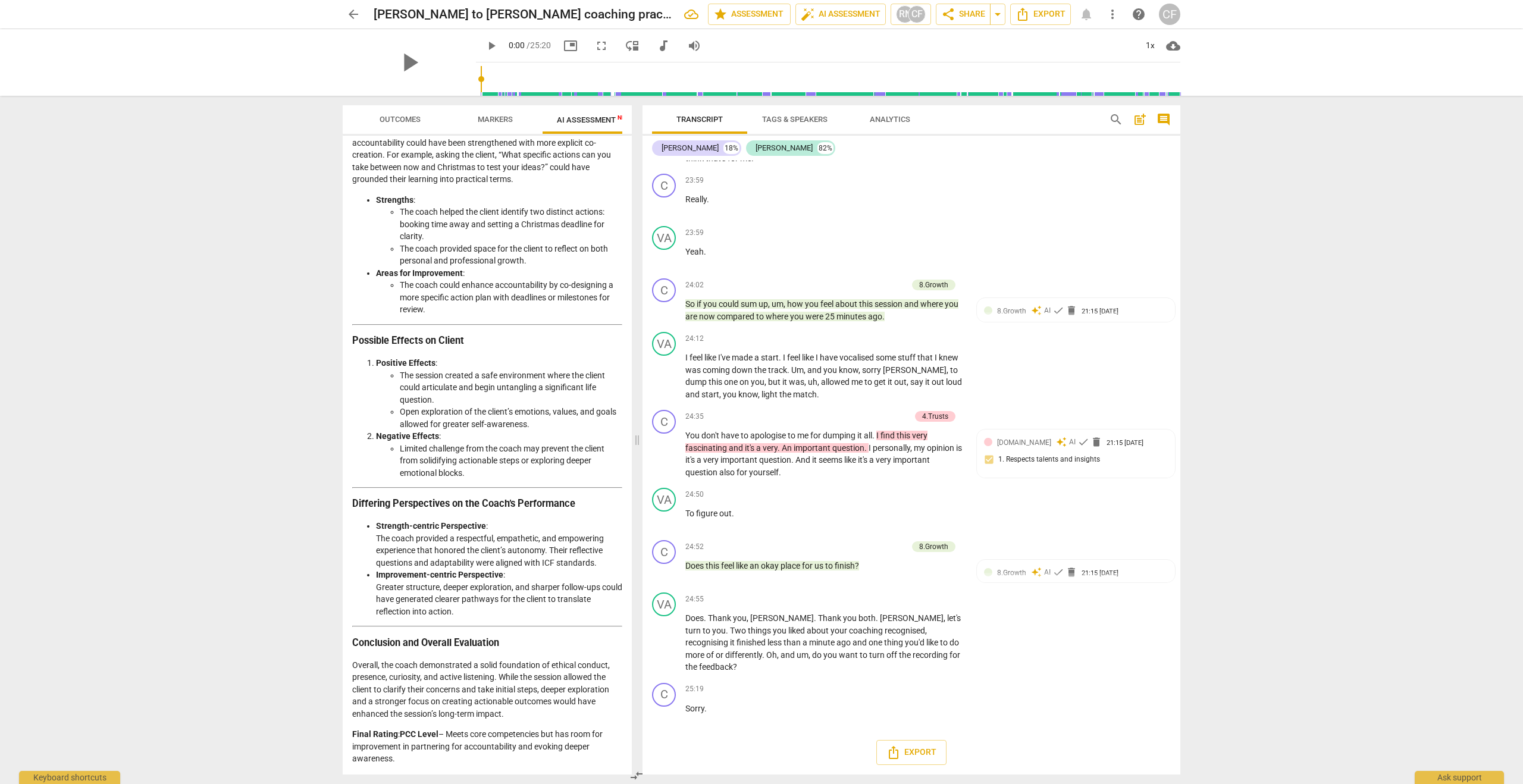
scroll to position [2195, 0]
click at [492, 117] on span "Markers" at bounding box center [495, 119] width 35 height 9
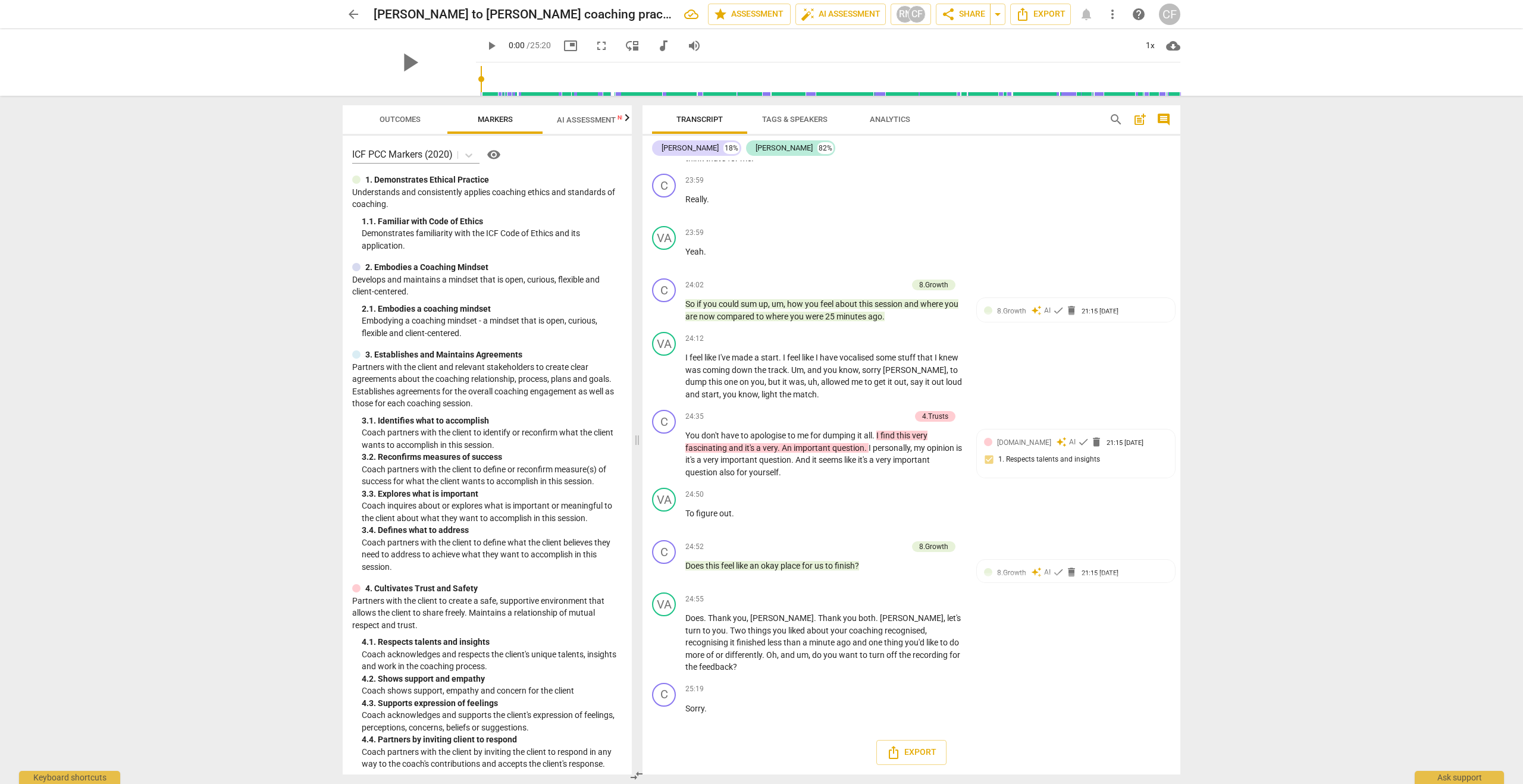
click at [407, 120] on span "Outcomes" at bounding box center [400, 119] width 41 height 9
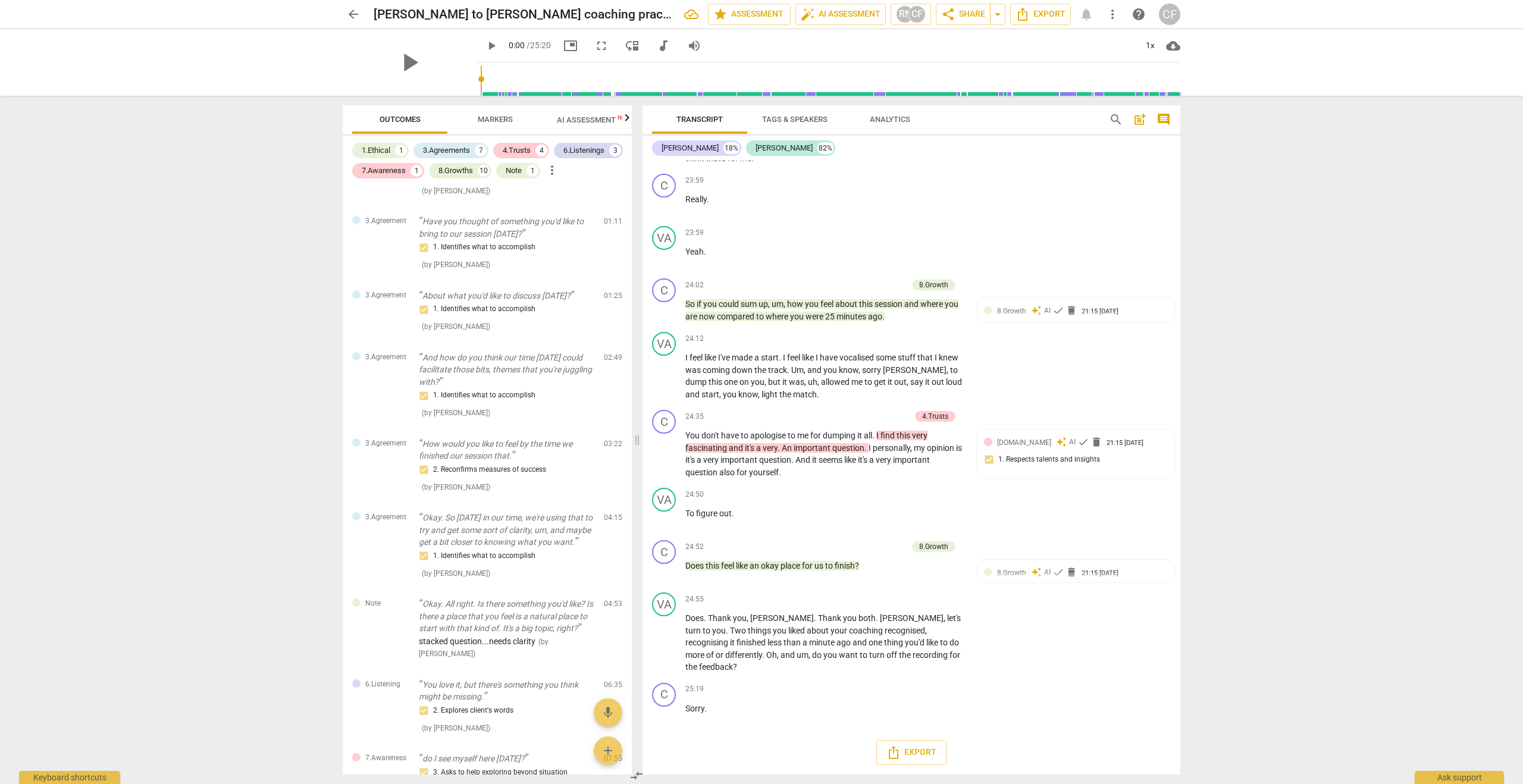
scroll to position [0, 0]
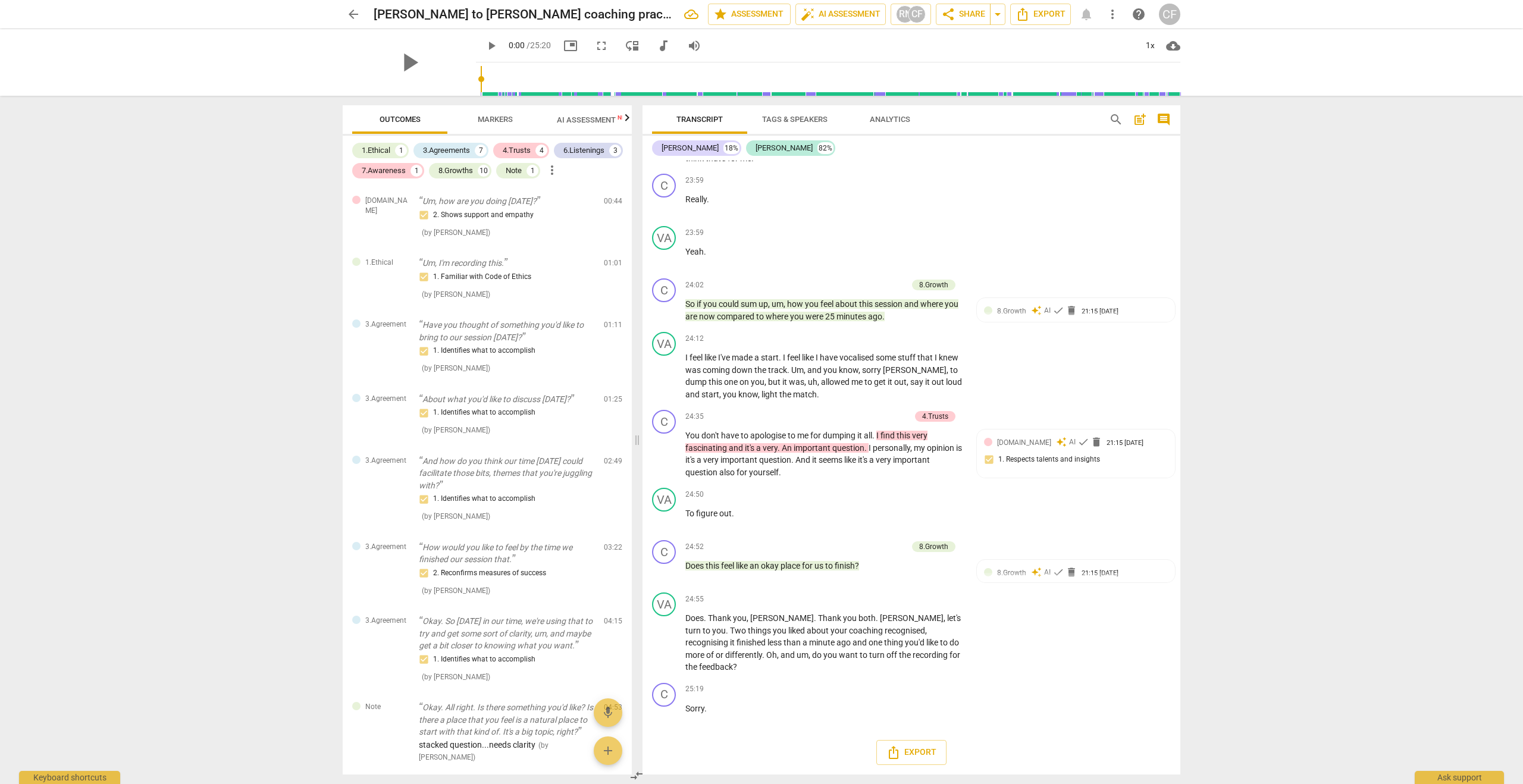
click at [356, 17] on span "arrow_back" at bounding box center [353, 14] width 15 height 15
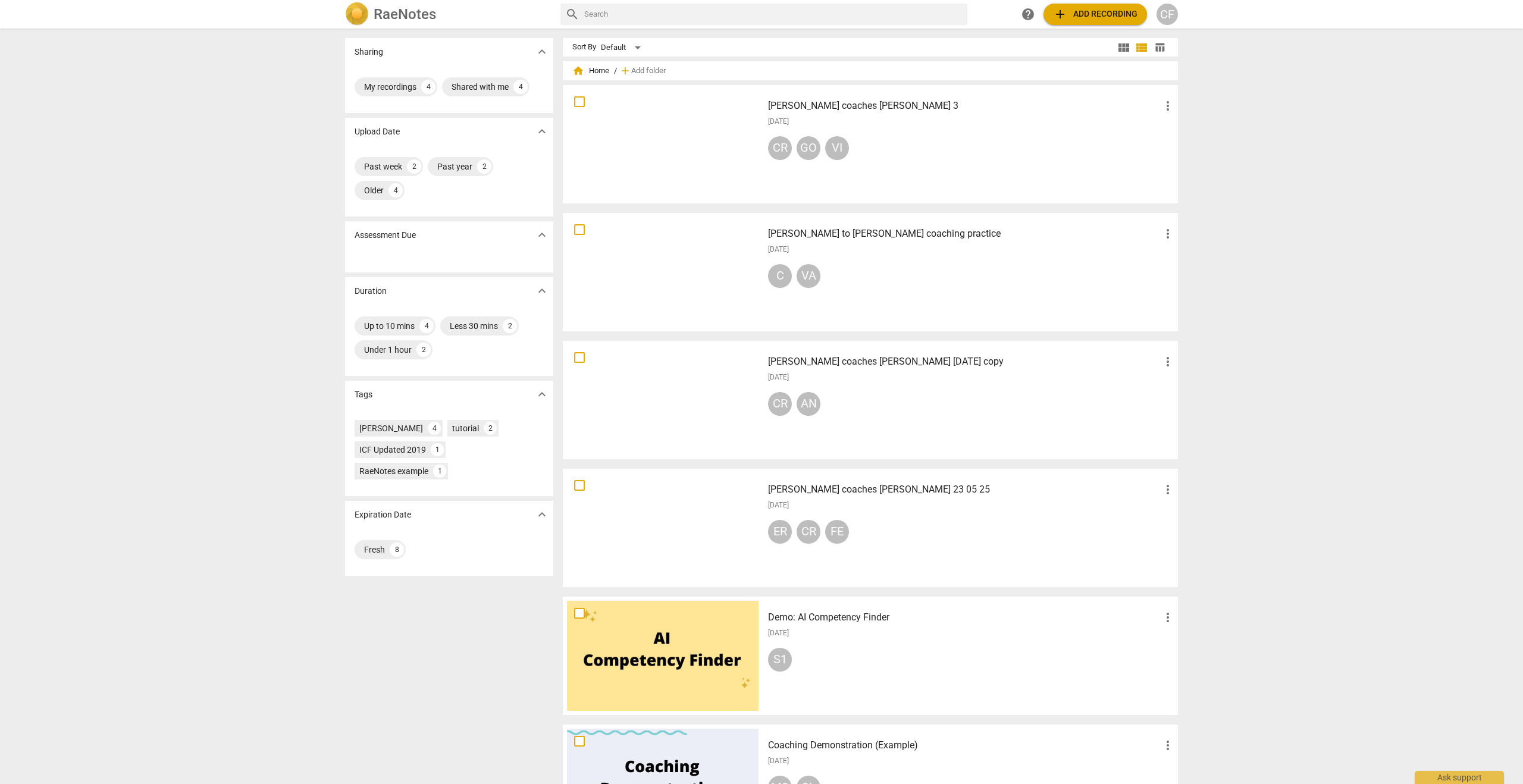
click at [867, 136] on div "CR GO VI" at bounding box center [971, 150] width 407 height 28
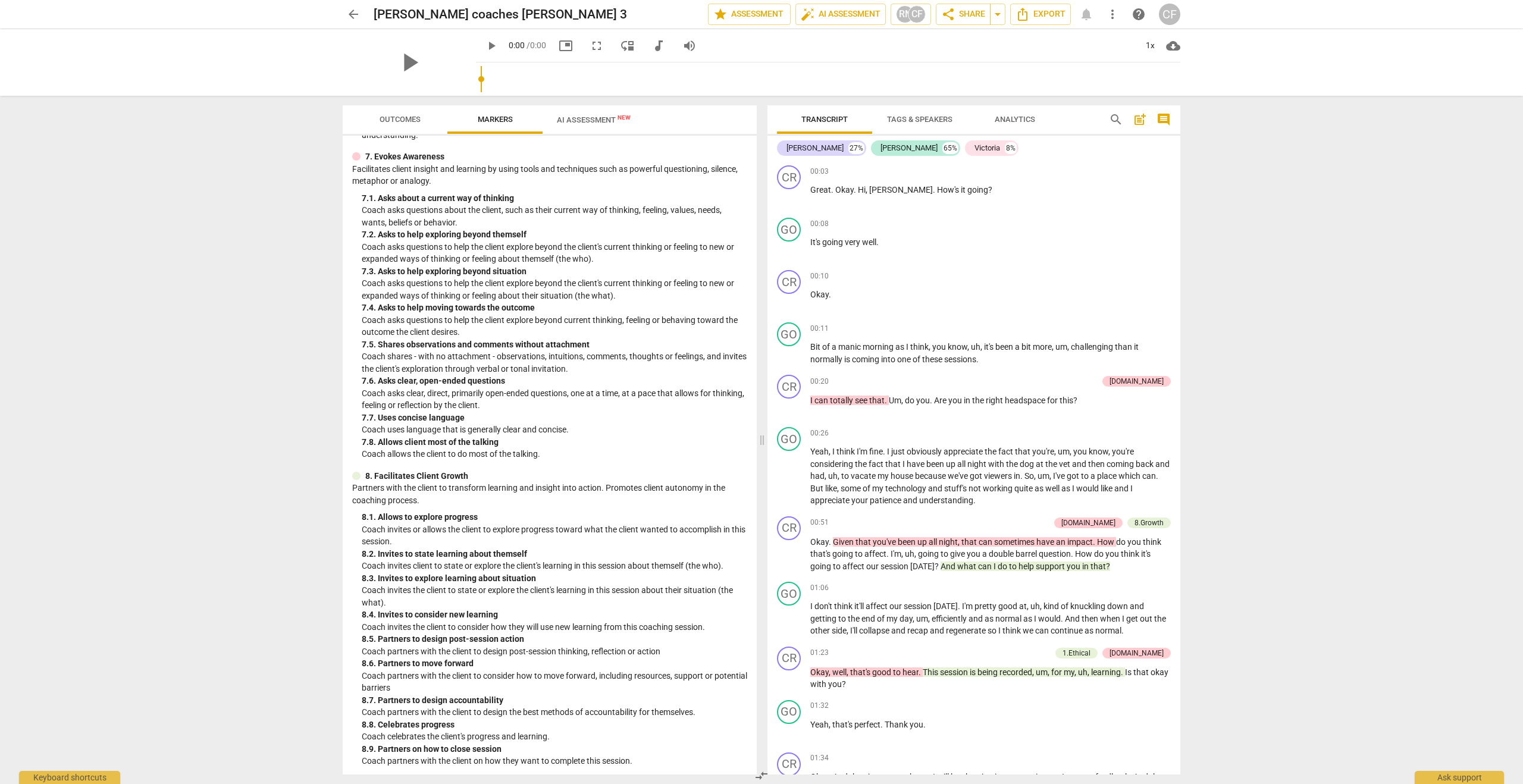
scroll to position [976, 0]
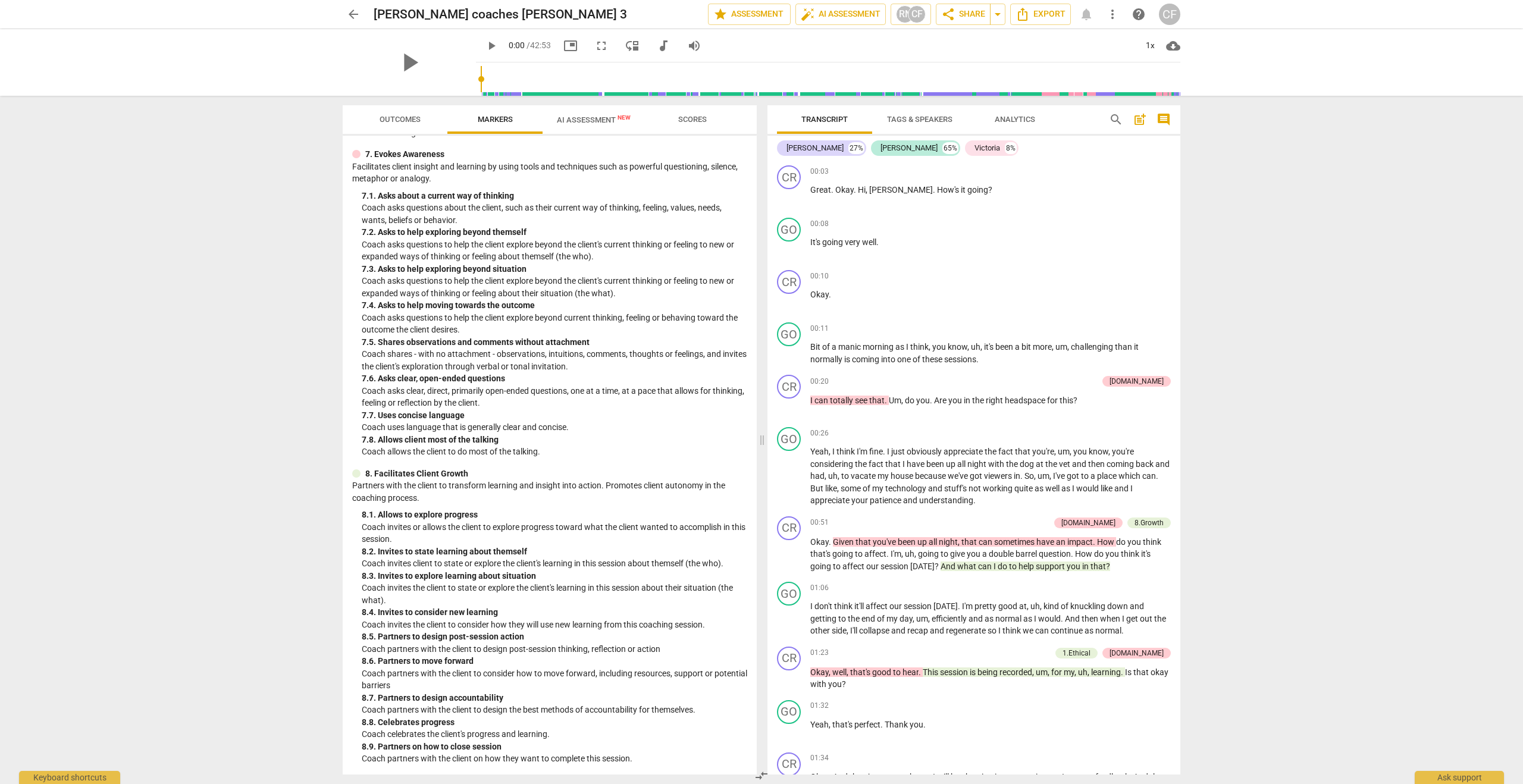
click at [584, 122] on span "AI Assessment New" at bounding box center [594, 119] width 74 height 9
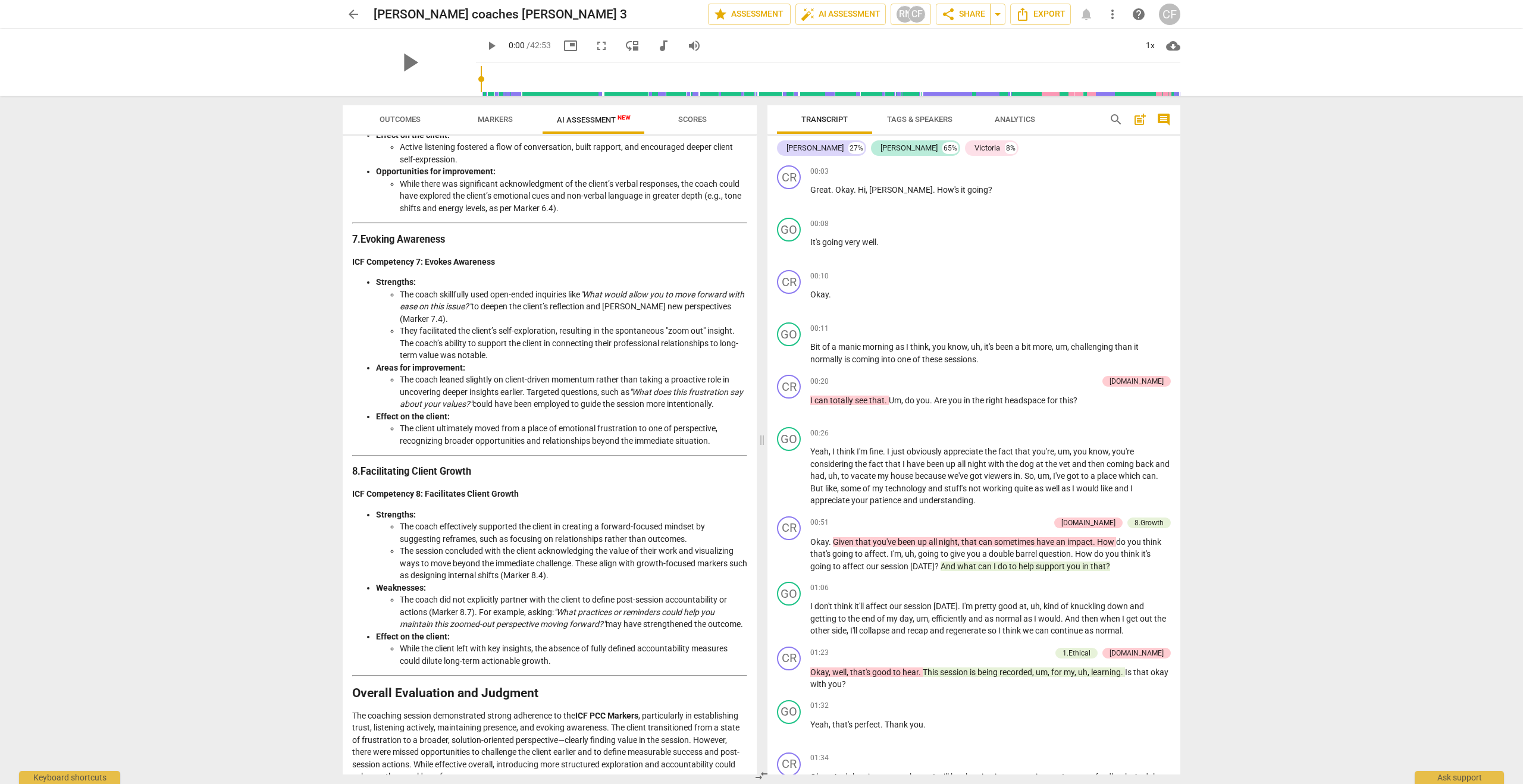
scroll to position [1562, 0]
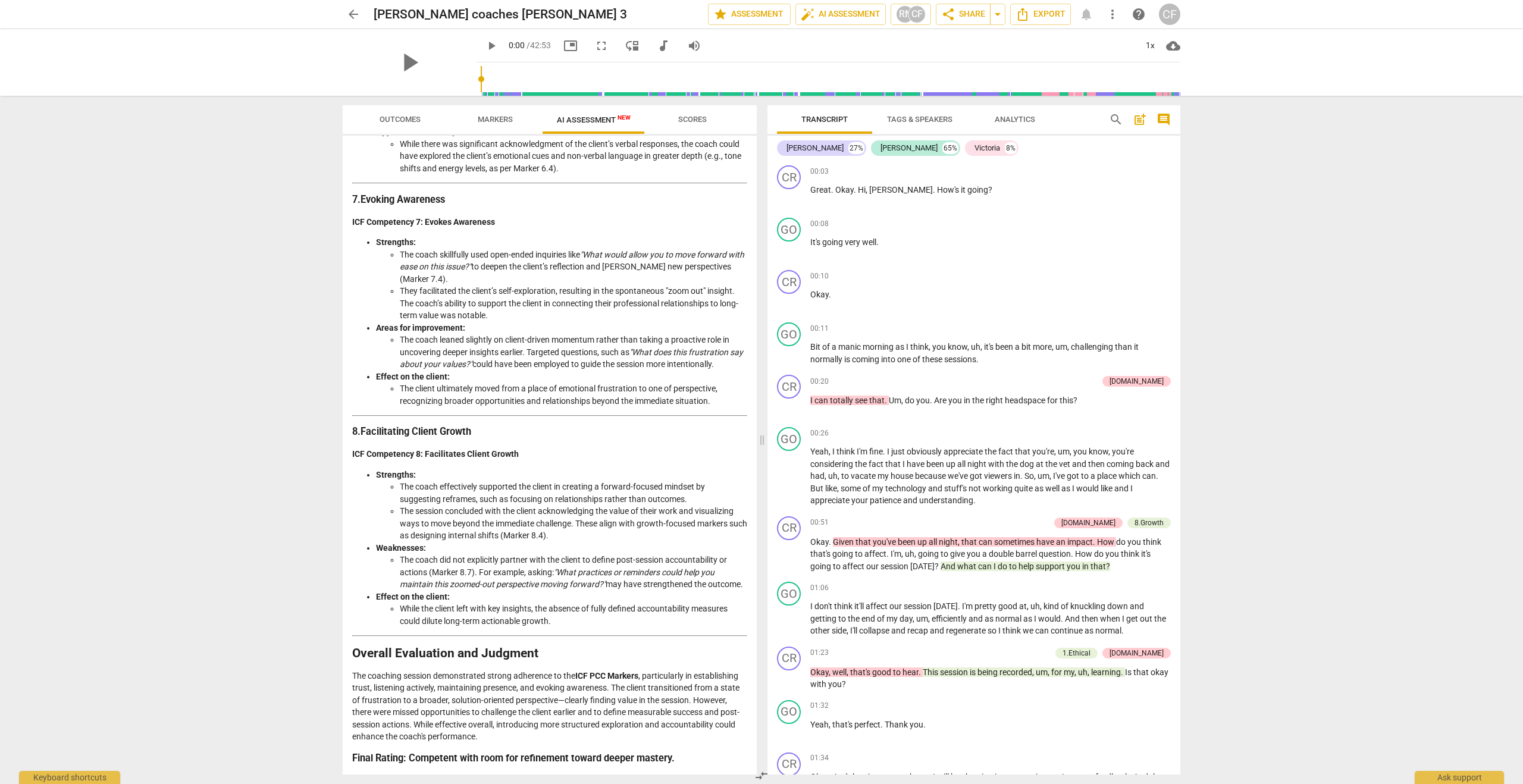
click at [689, 119] on span "Scores" at bounding box center [692, 119] width 28 height 9
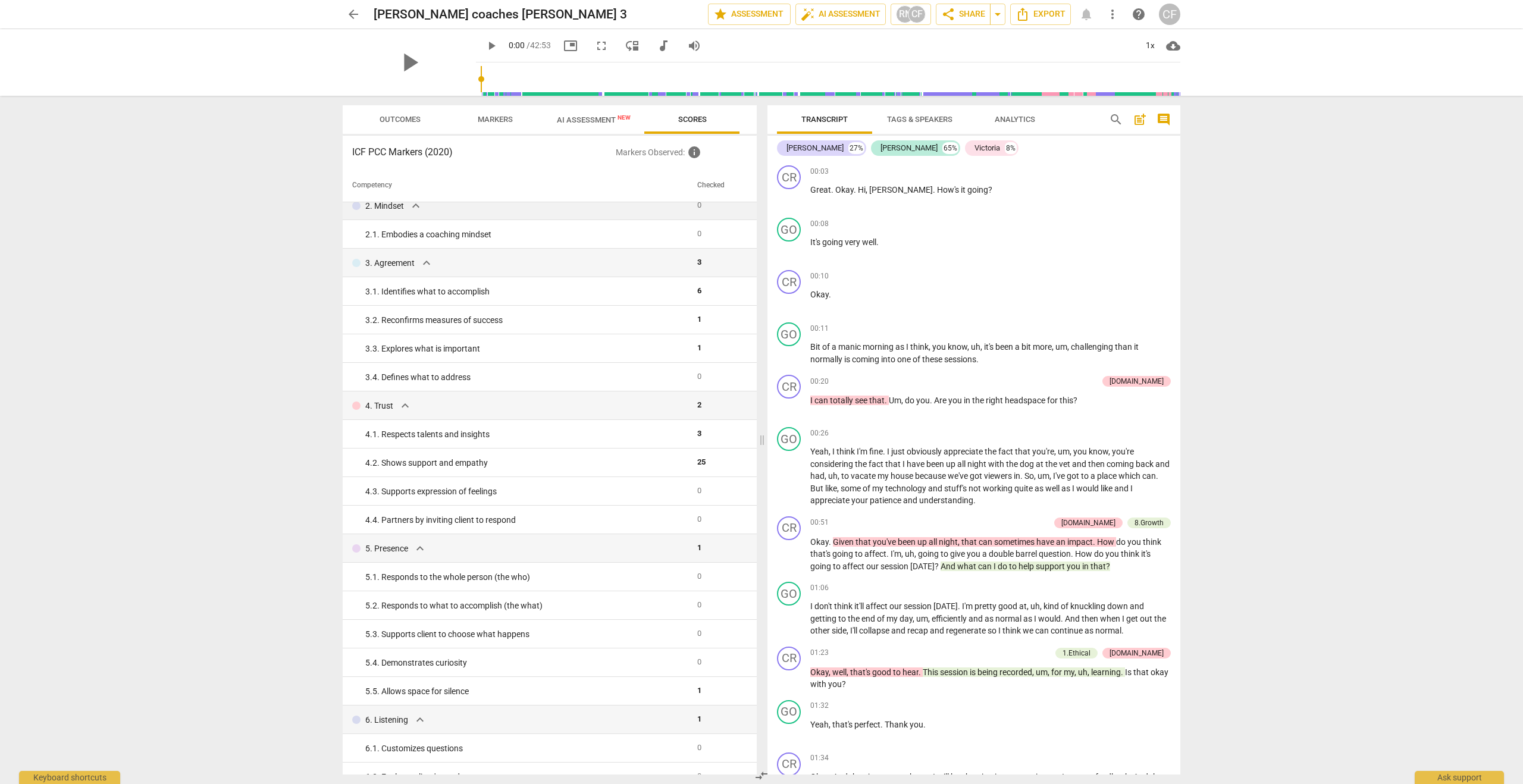
scroll to position [0, 0]
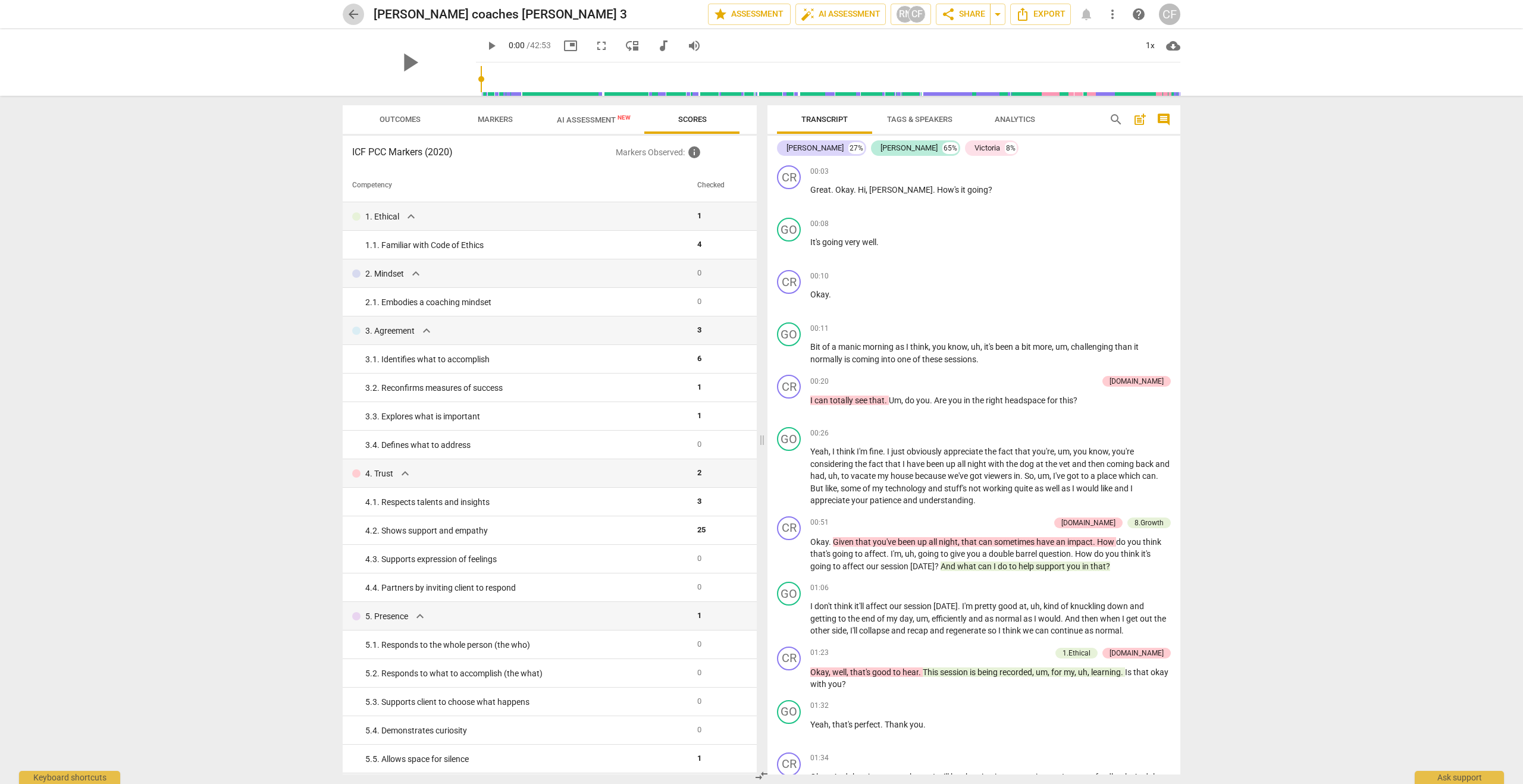
click at [351, 19] on span "arrow_back" at bounding box center [353, 14] width 15 height 15
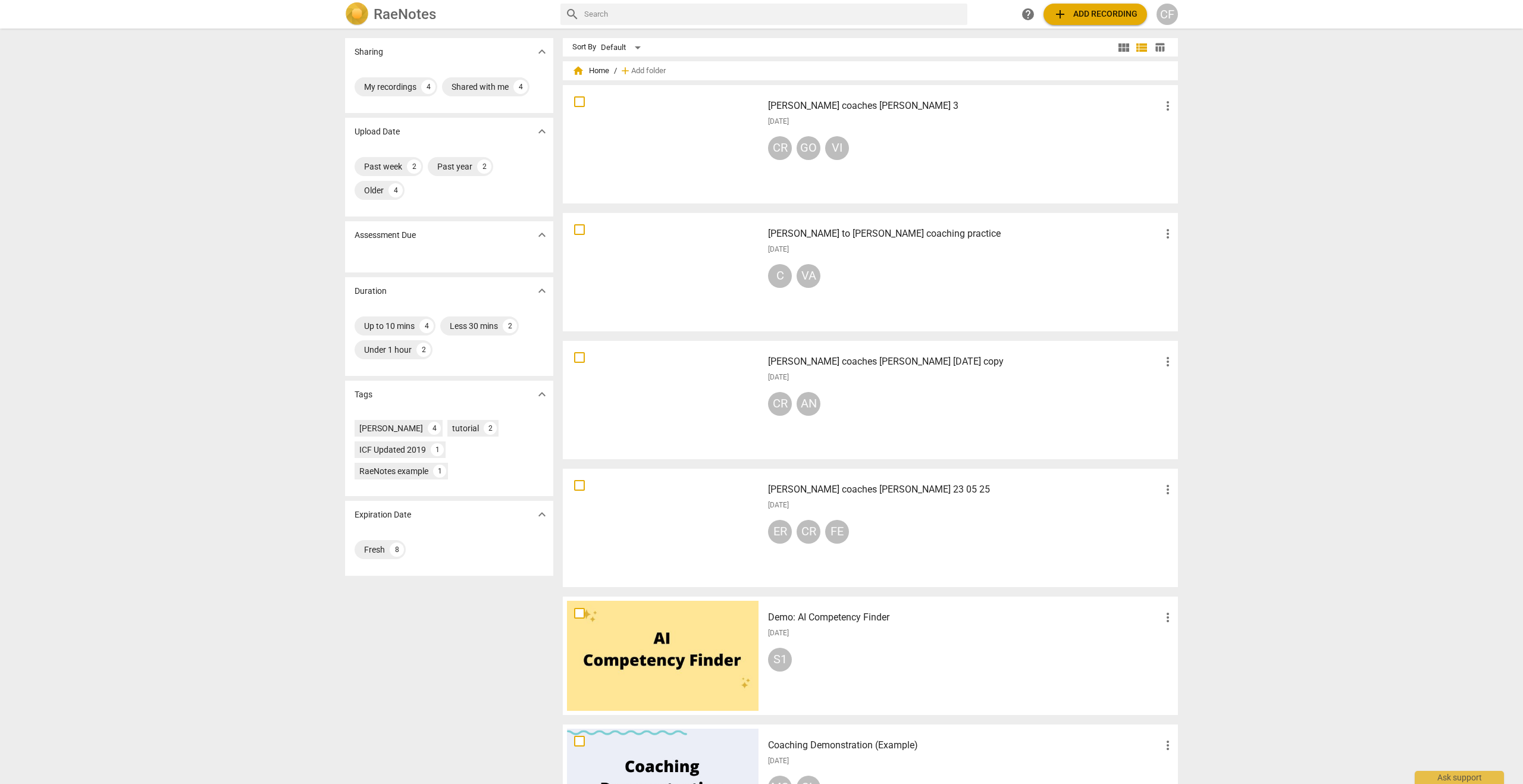
click at [875, 287] on div "C VA" at bounding box center [971, 278] width 407 height 28
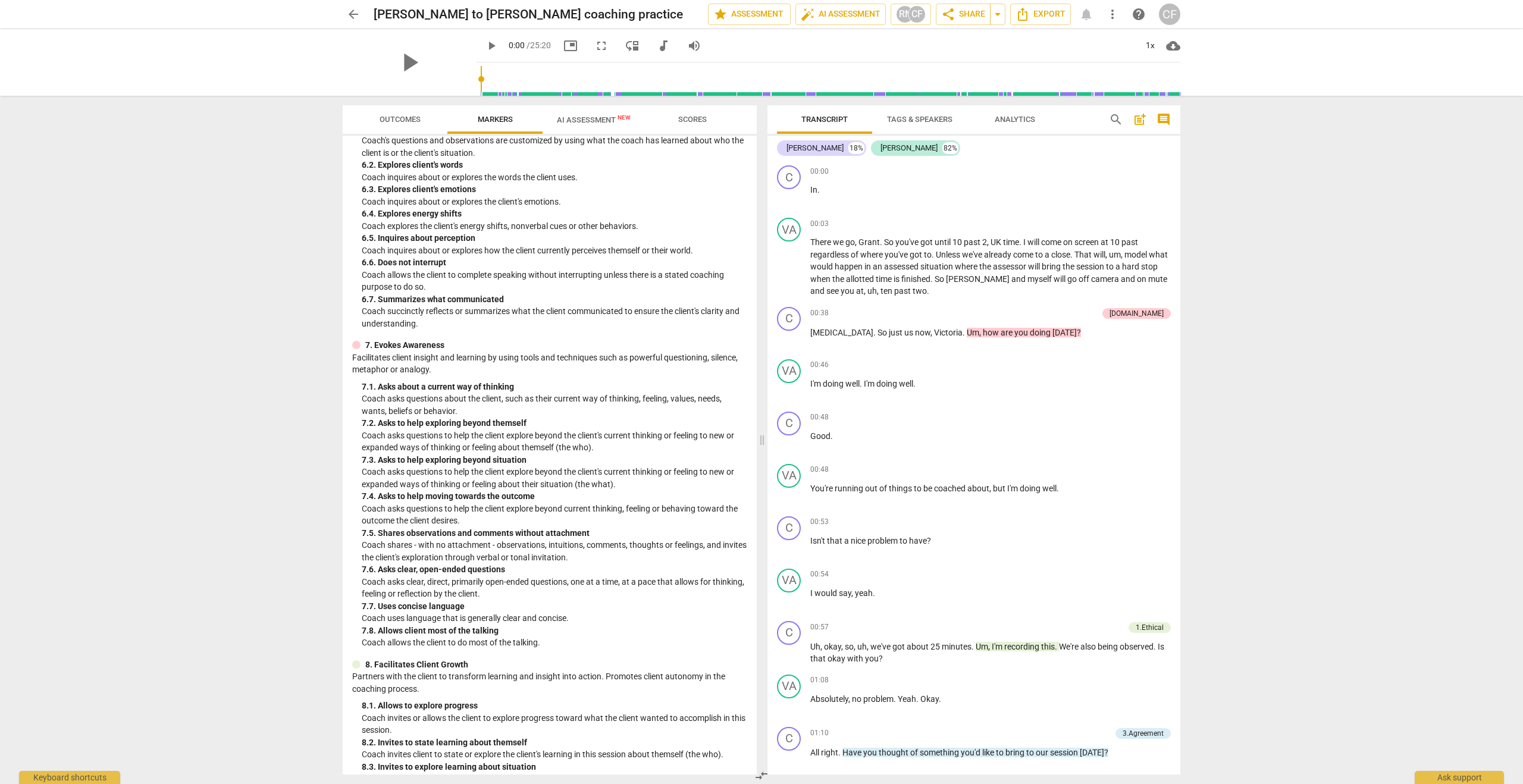
scroll to position [976, 0]
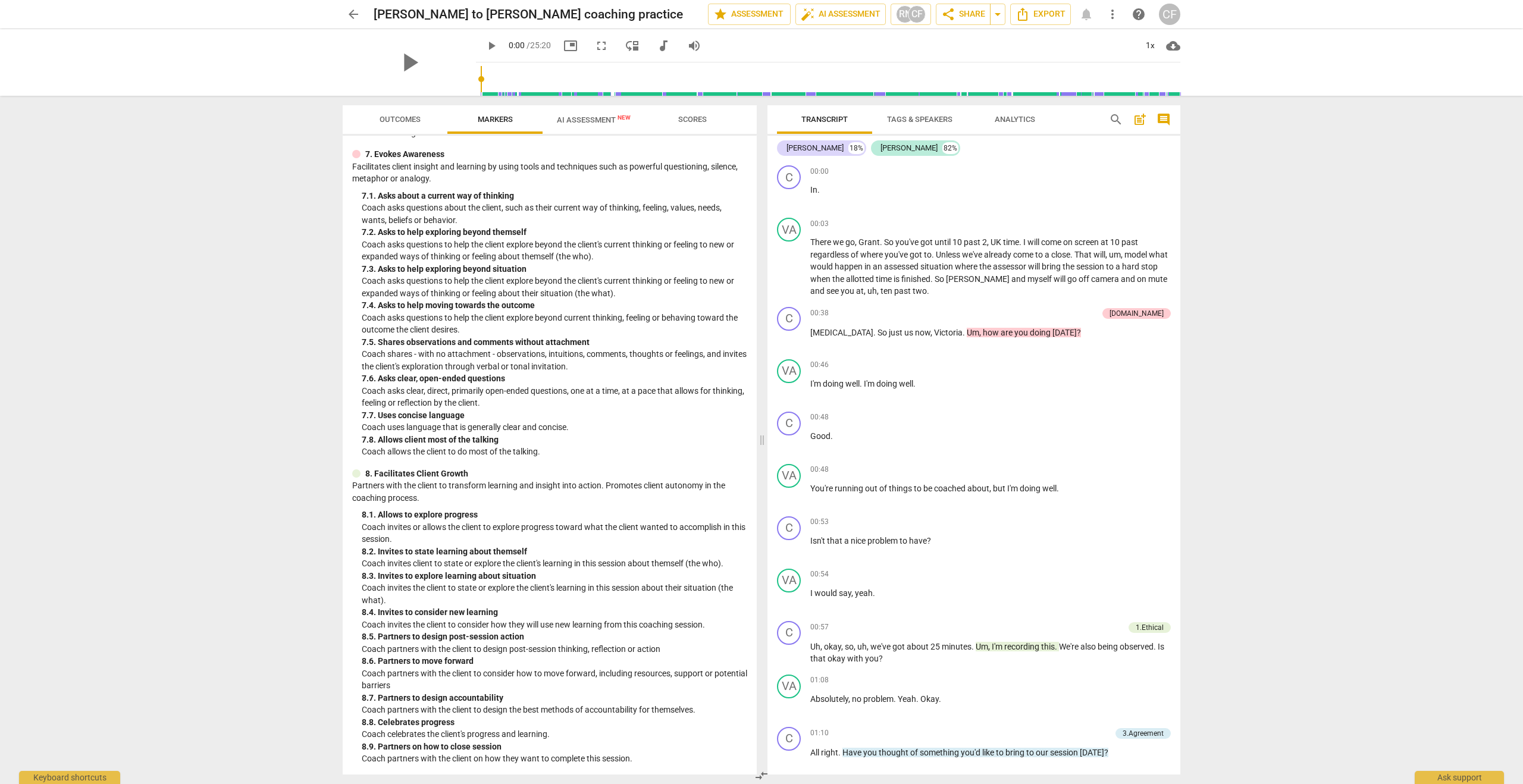
click at [571, 126] on span "AI Assessment New" at bounding box center [594, 119] width 102 height 18
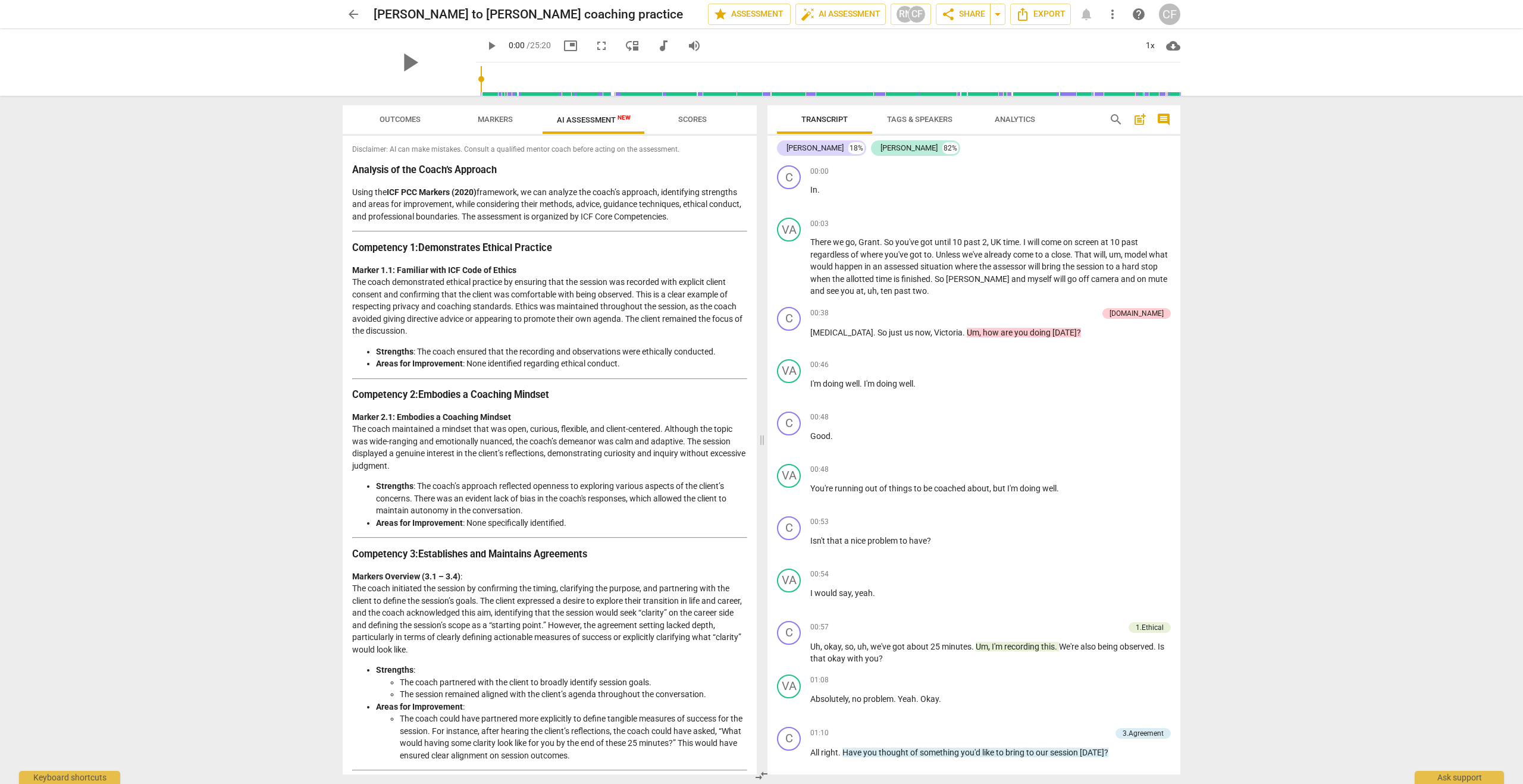
scroll to position [0, 0]
click at [687, 124] on span "Scores" at bounding box center [692, 119] width 57 height 16
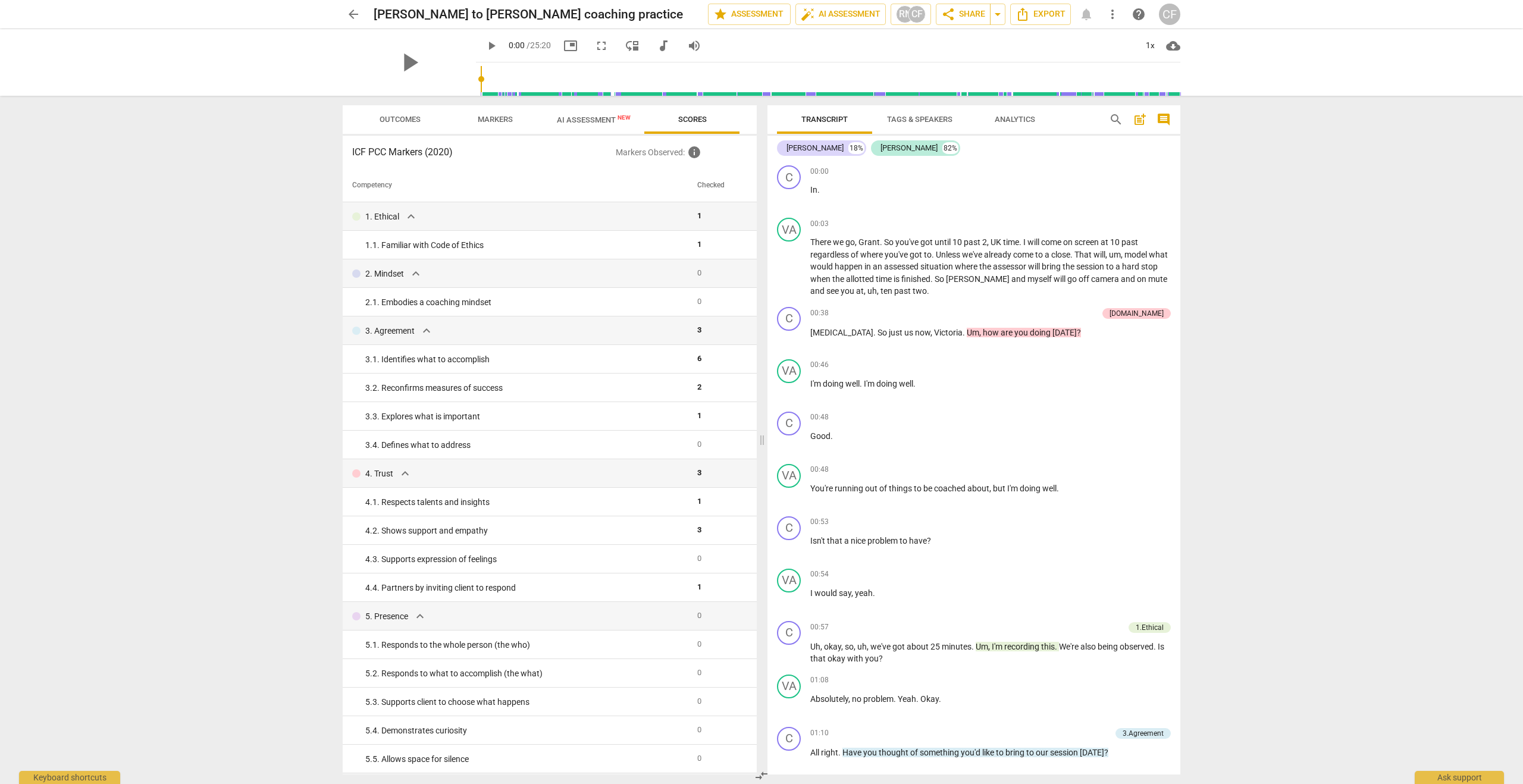
click at [561, 156] on h3 "ICF PCC Markers (2020)" at bounding box center [484, 152] width 264 height 15
click at [355, 17] on span "arrow_back" at bounding box center [353, 14] width 15 height 15
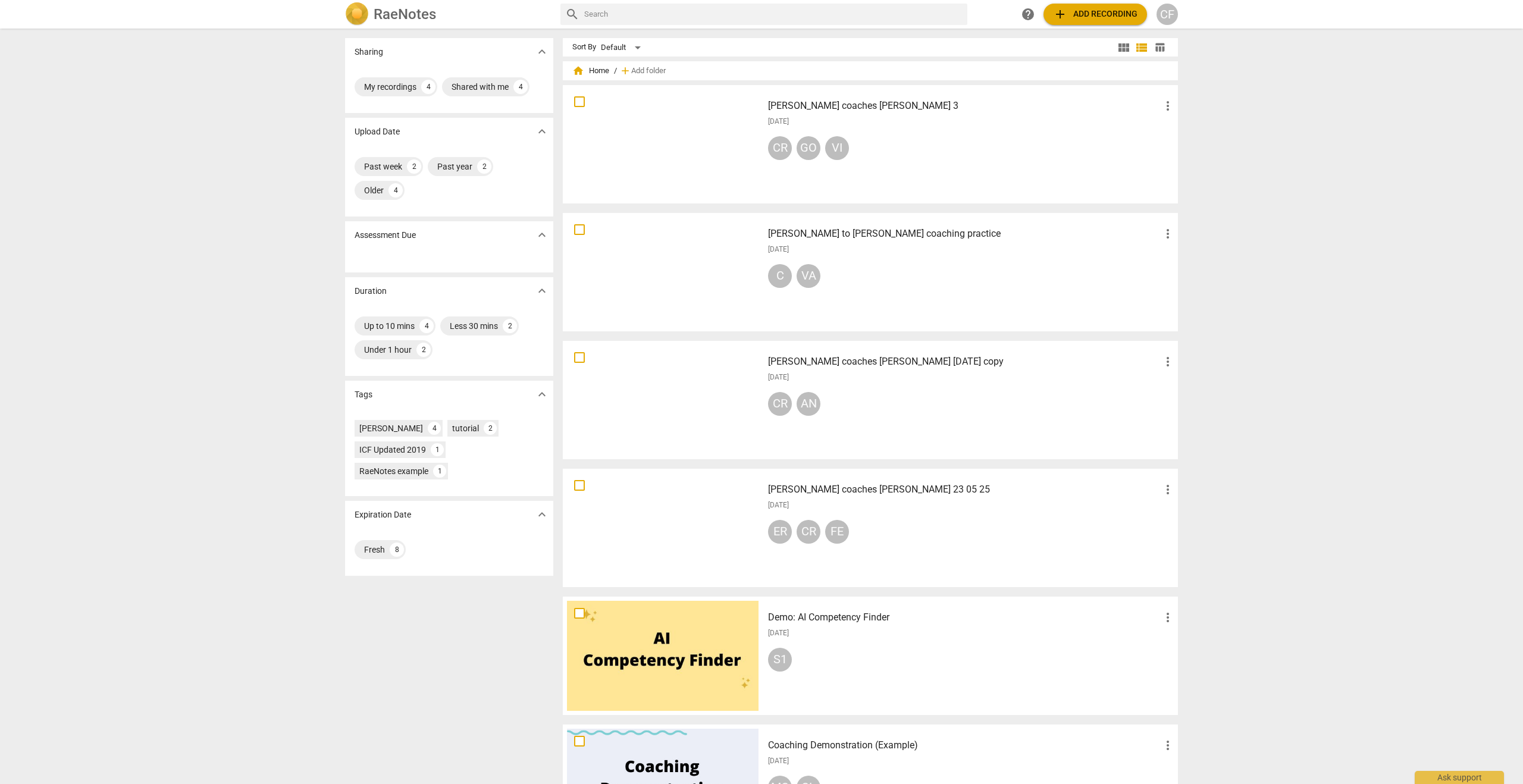
click at [784, 571] on div "[PERSON_NAME] coaches [PERSON_NAME] 23 05 25 more_vert [DATE] ER CR FE" at bounding box center [972, 527] width 426 height 110
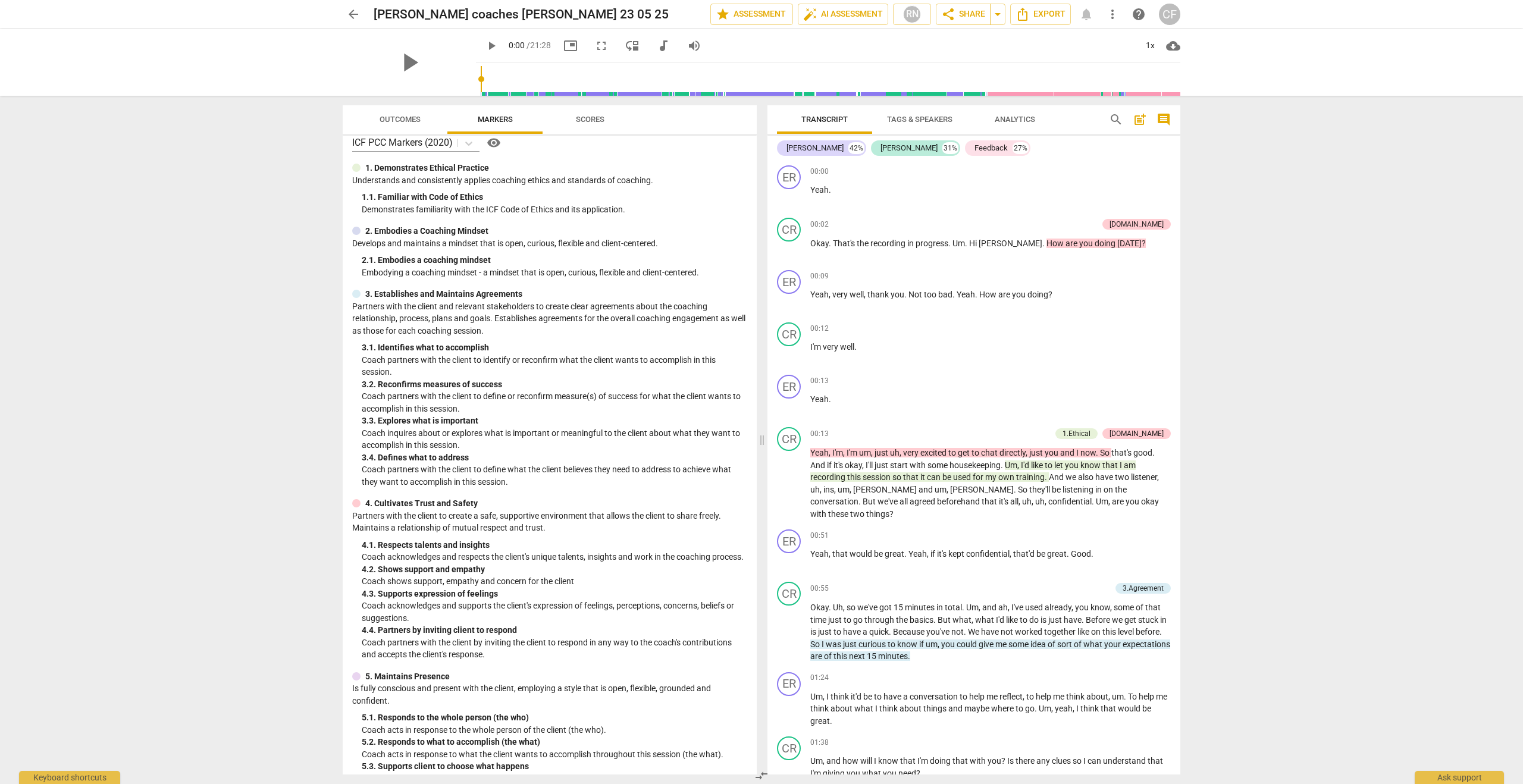
scroll to position [15, 0]
click at [856, 10] on span "auto_fix_high AI Assessment" at bounding box center [843, 14] width 80 height 15
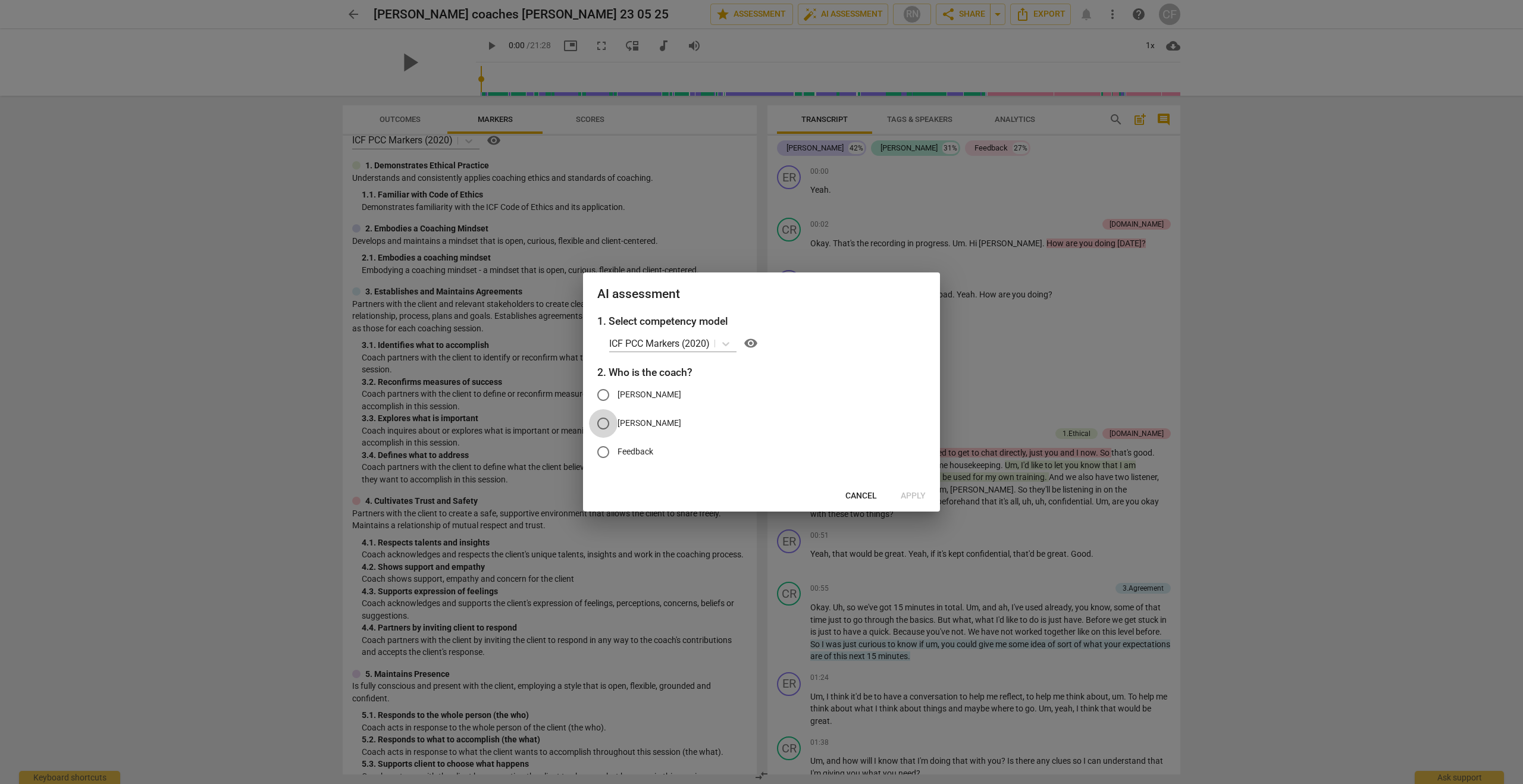
click at [605, 425] on input "[PERSON_NAME]" at bounding box center [603, 423] width 28 height 28
radio input "true"
click at [908, 497] on span "Apply" at bounding box center [914, 495] width 25 height 12
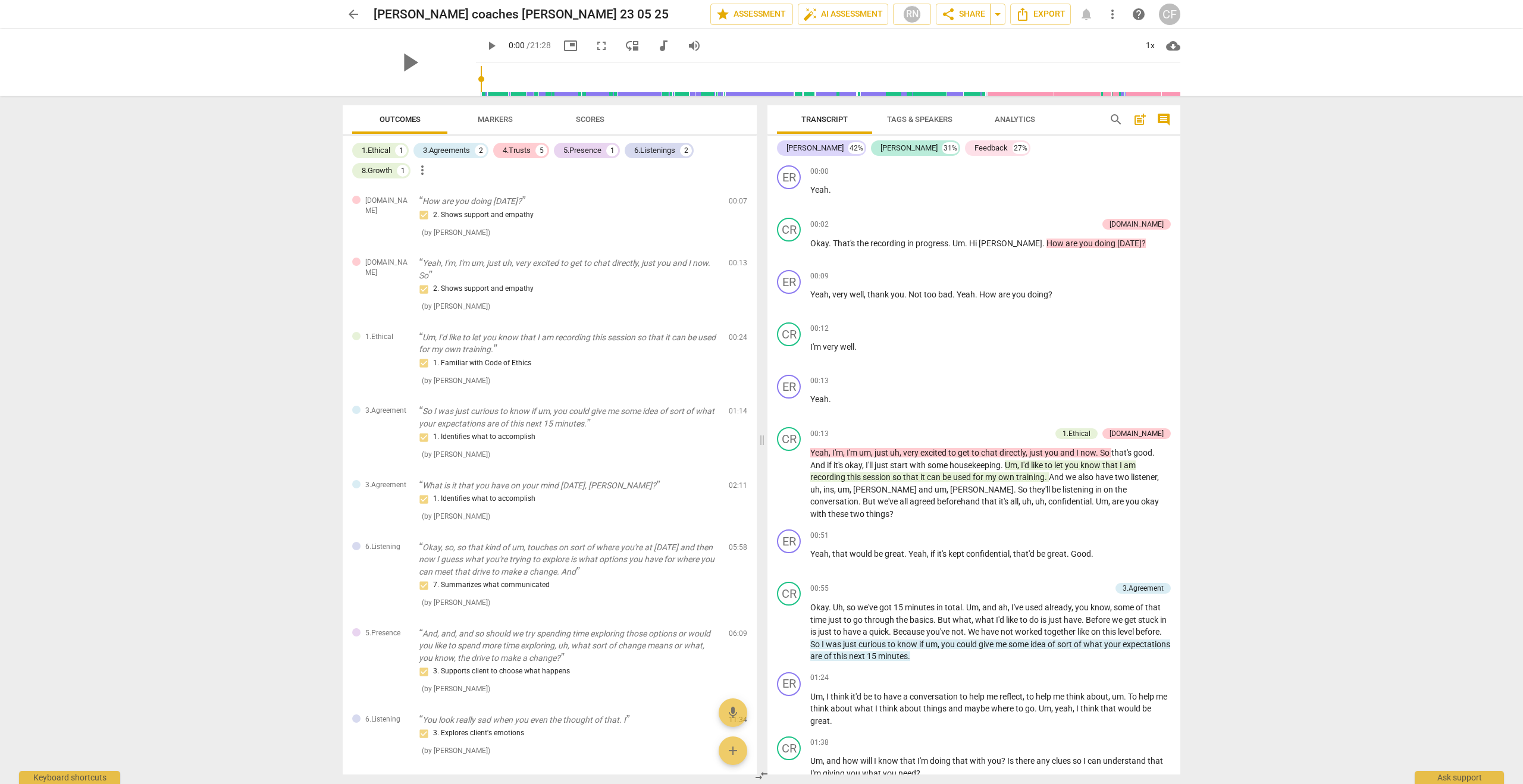
click at [499, 117] on span "Markers" at bounding box center [495, 119] width 35 height 9
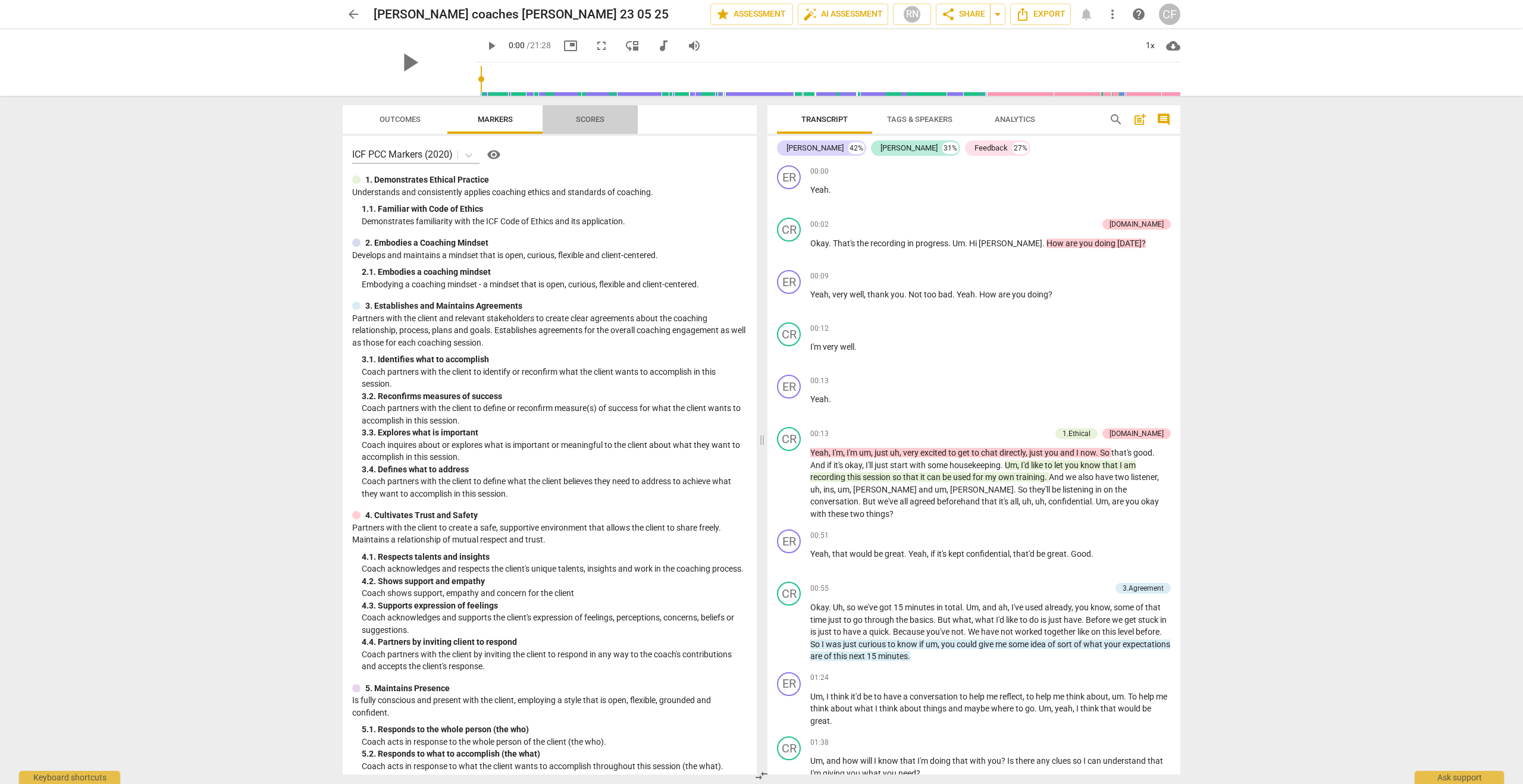
click at [570, 117] on span "Scores" at bounding box center [590, 119] width 57 height 16
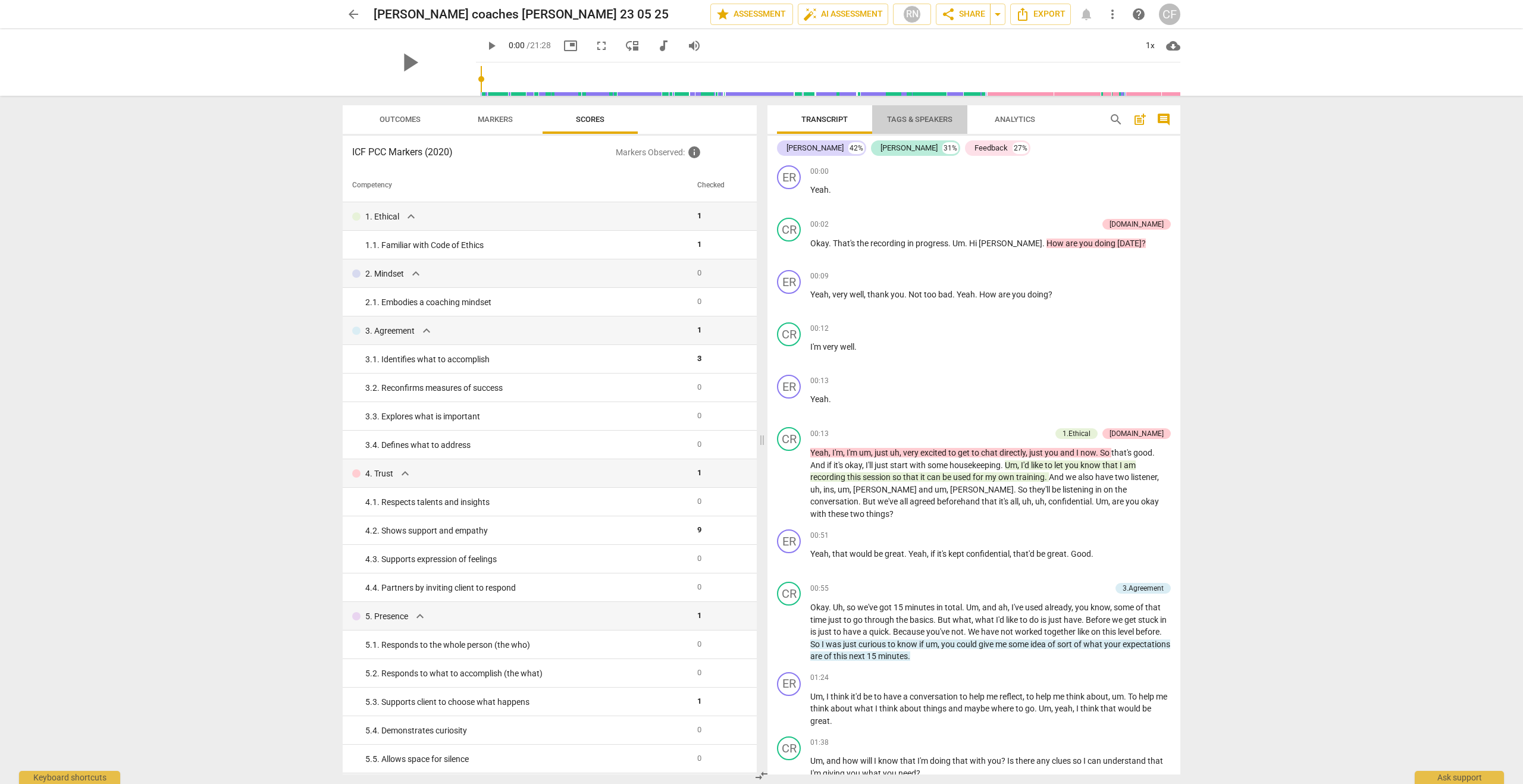
click at [920, 120] on span "Tags & Speakers" at bounding box center [920, 119] width 65 height 9
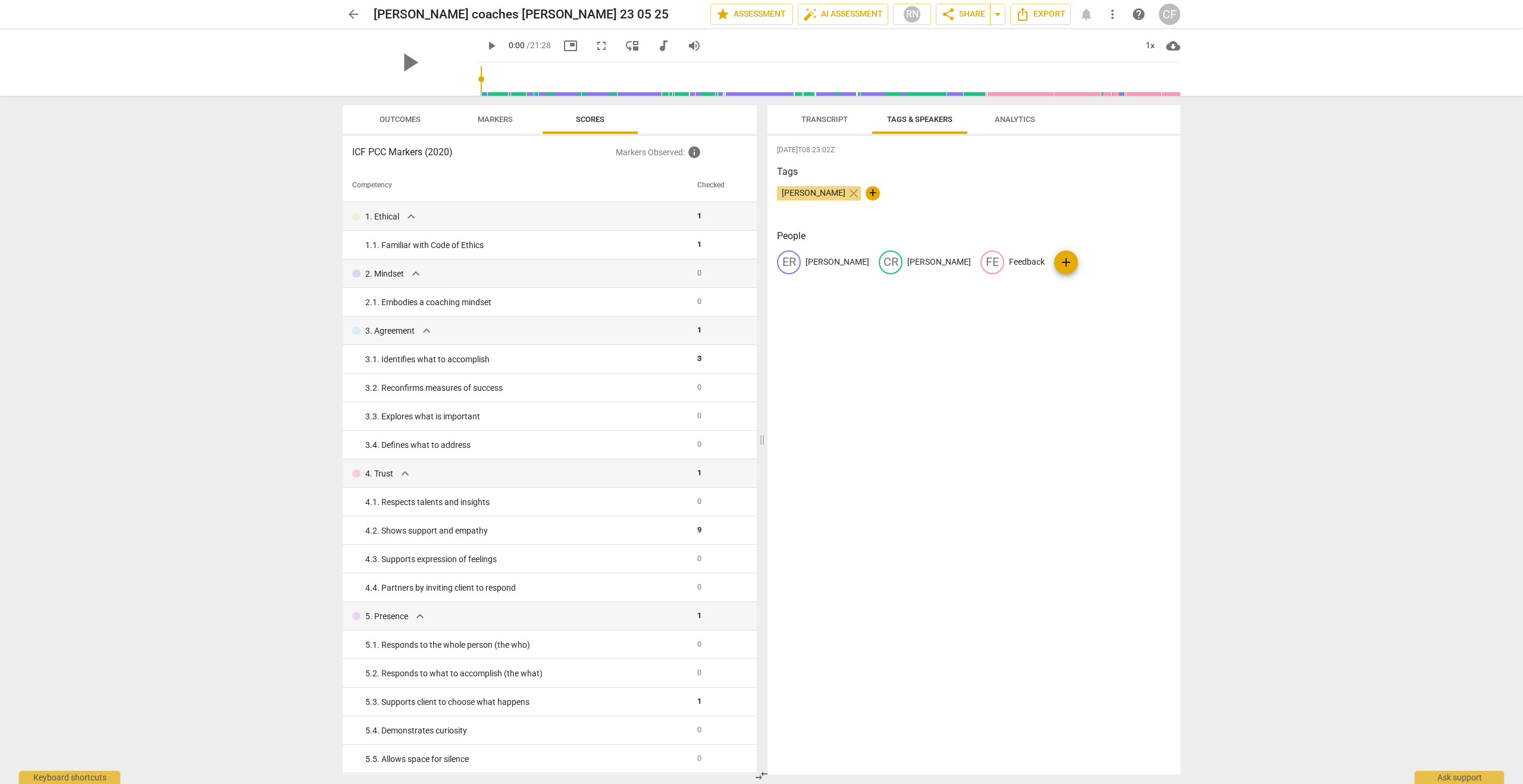
click at [831, 119] on span "Transcript" at bounding box center [824, 119] width 47 height 9
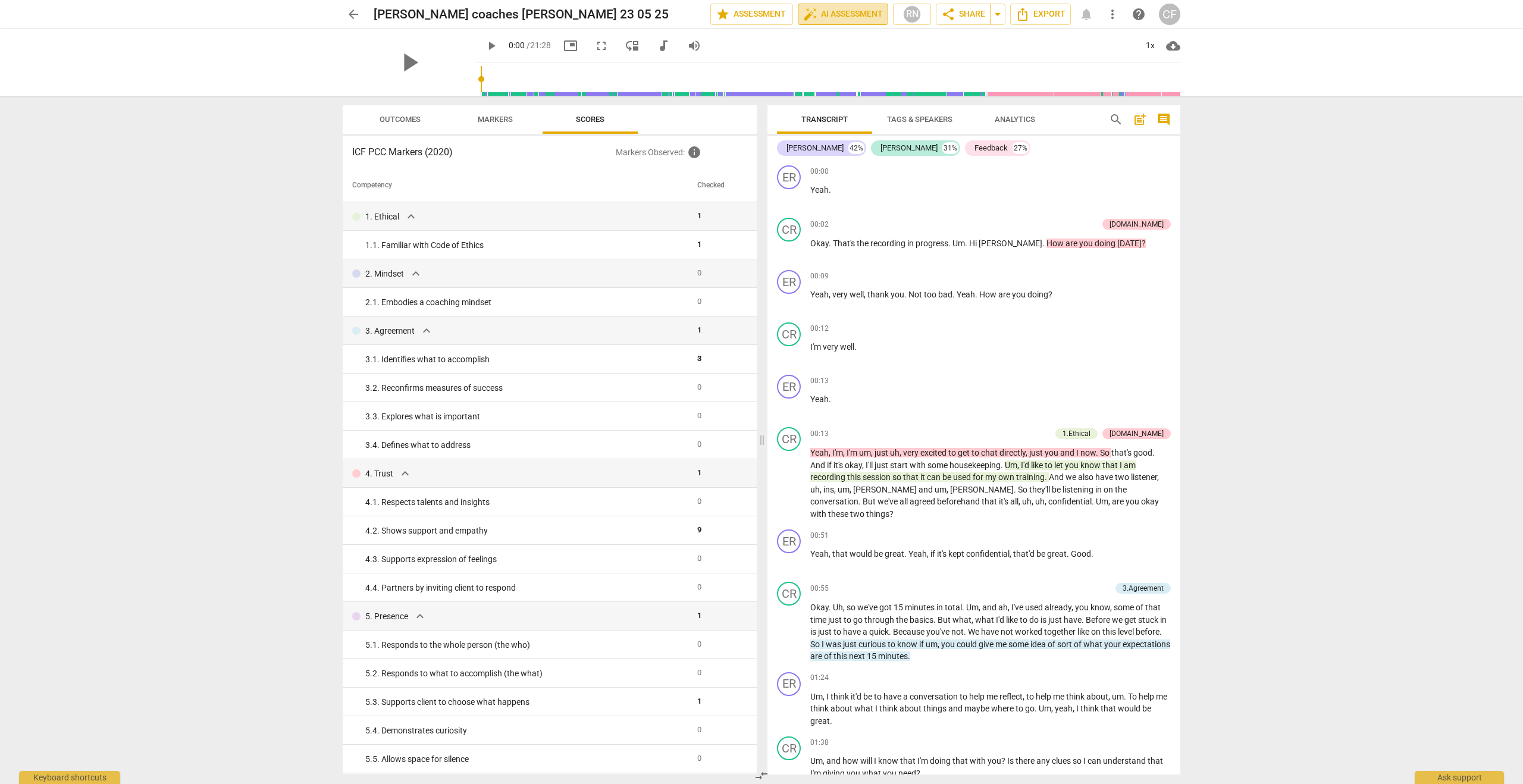
click at [843, 12] on span "auto_fix_high AI Assessment" at bounding box center [843, 14] width 80 height 15
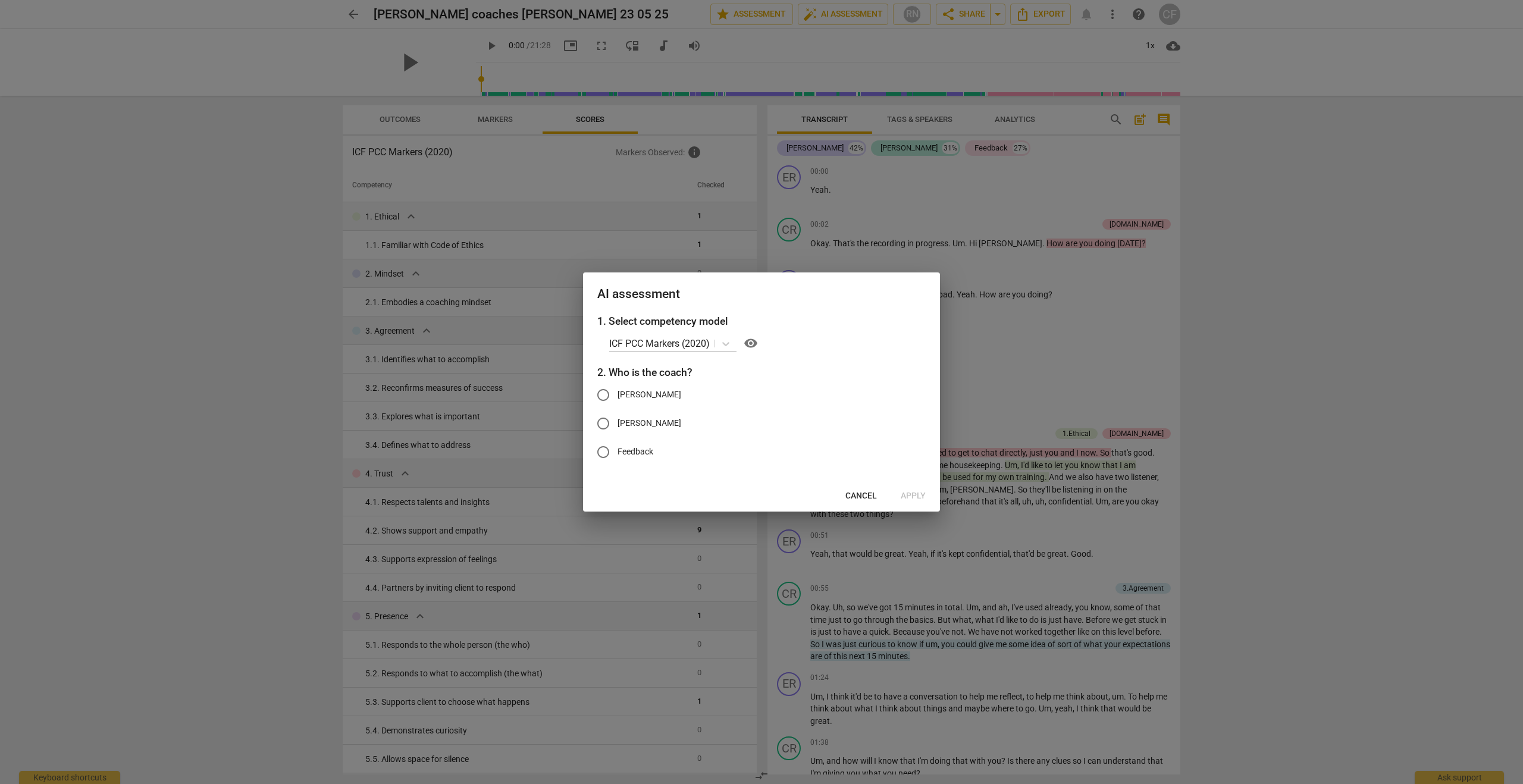
click at [622, 422] on span "[PERSON_NAME]" at bounding box center [650, 423] width 64 height 12
click at [618, 422] on input "[PERSON_NAME]" at bounding box center [603, 423] width 28 height 28
radio input "true"
click at [911, 497] on span "Apply" at bounding box center [914, 495] width 25 height 12
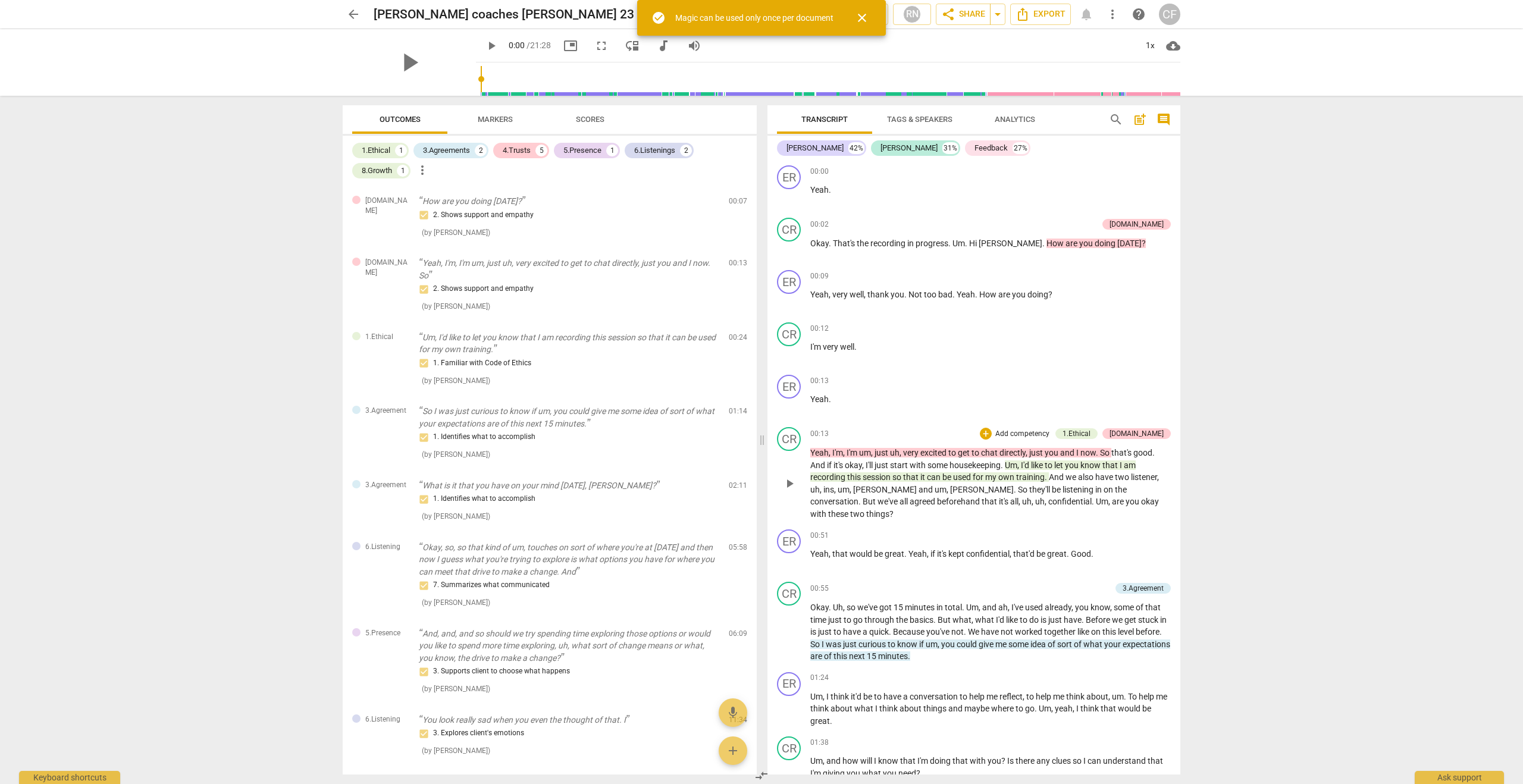
click at [821, 440] on div "00:13 + Add competency 1.Ethical [DOMAIN_NAME] keyboard_arrow_right Yeah , I'm …" at bounding box center [990, 473] width 360 height 93
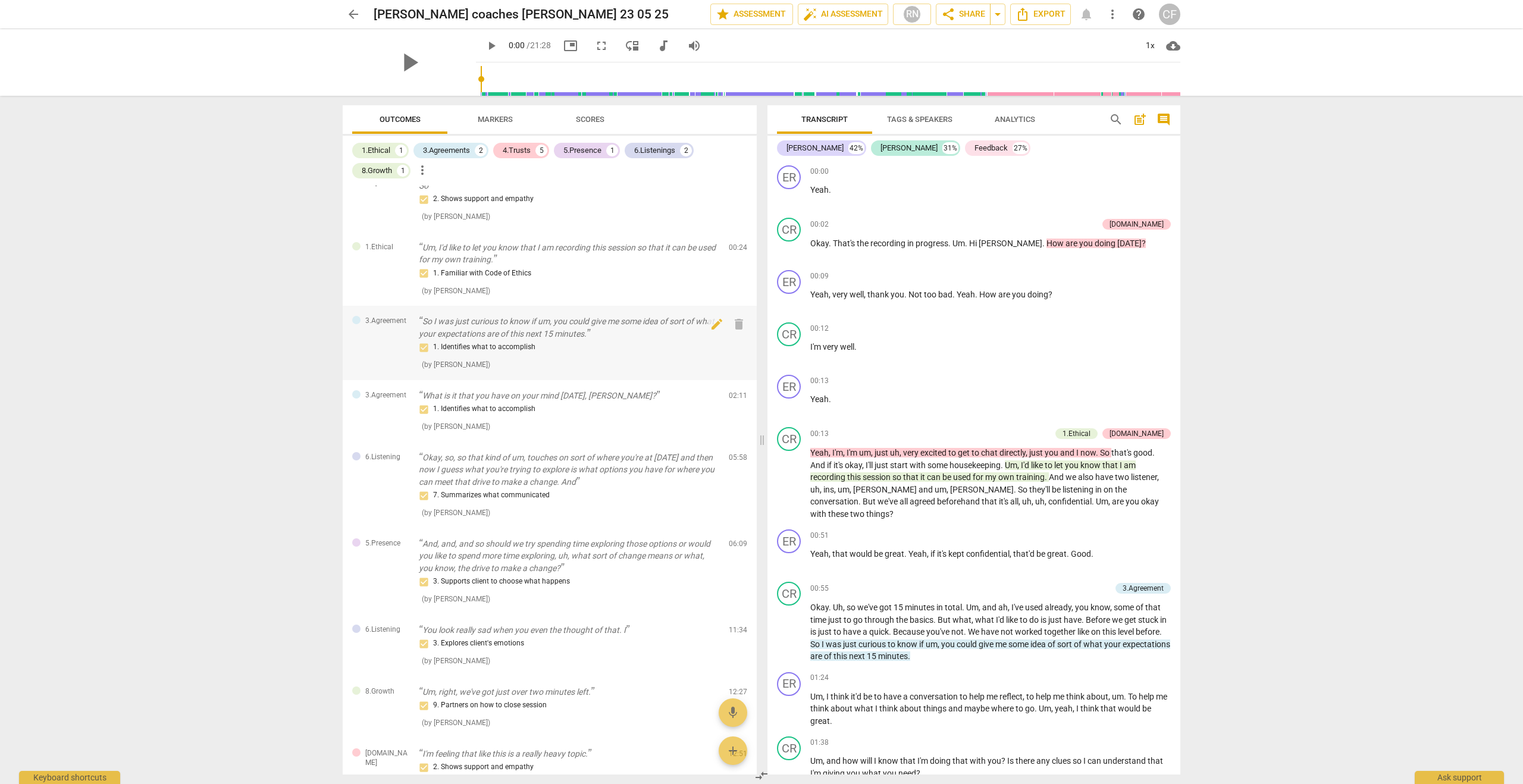
scroll to position [298, 0]
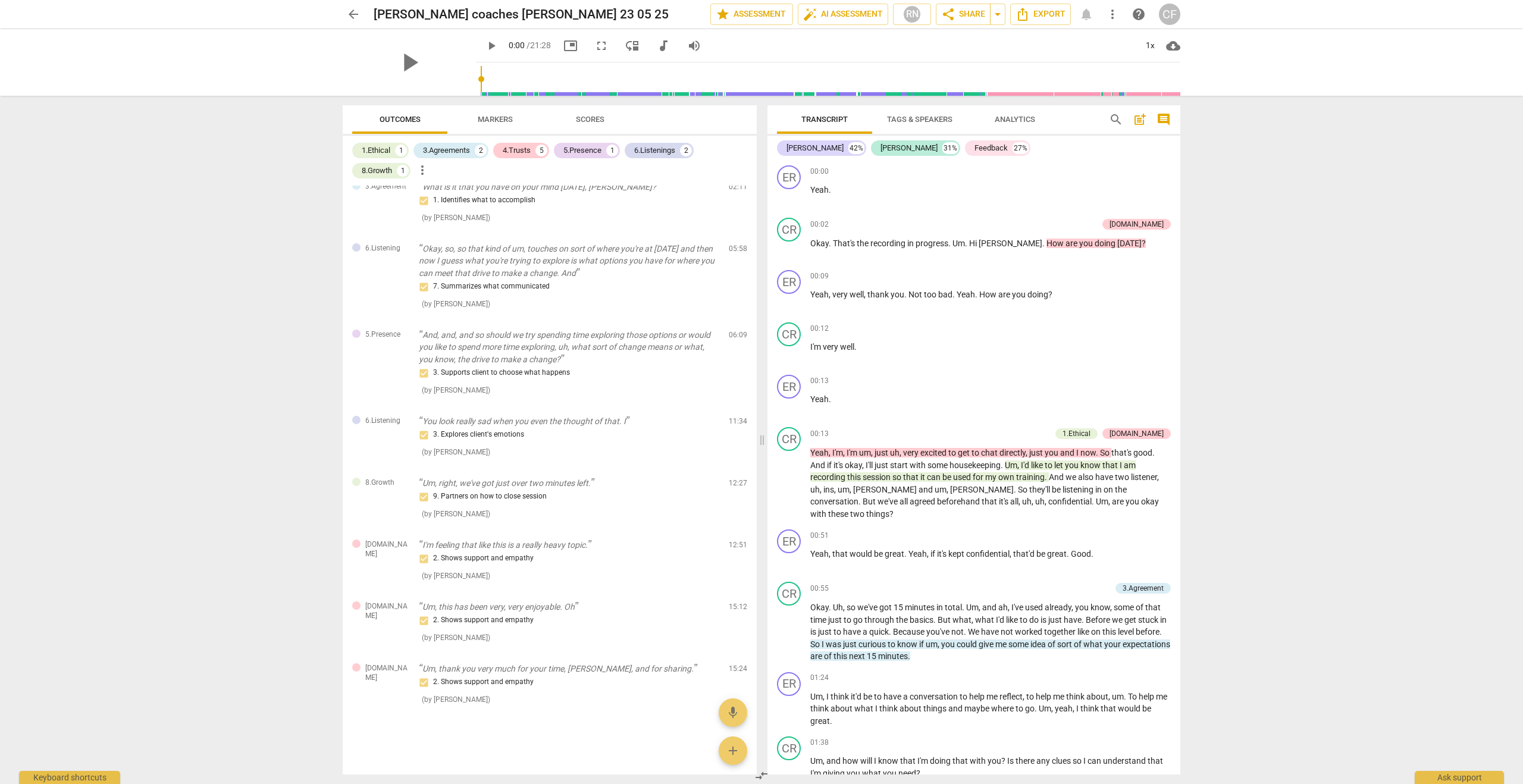
click at [695, 121] on div "Outcomes Markers Scores" at bounding box center [549, 119] width 395 height 28
click at [503, 120] on span "Markers" at bounding box center [495, 119] width 35 height 9
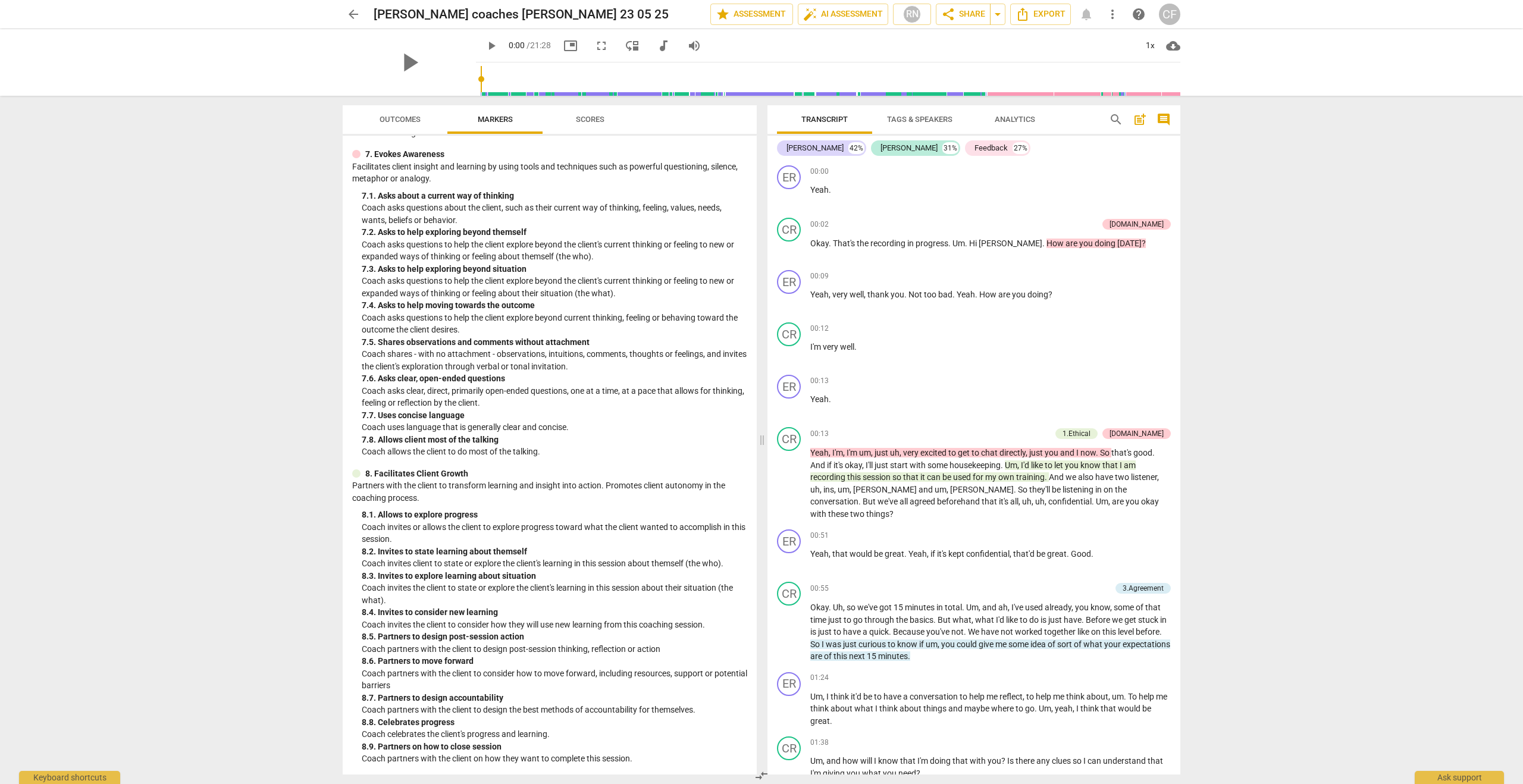
scroll to position [208, 0]
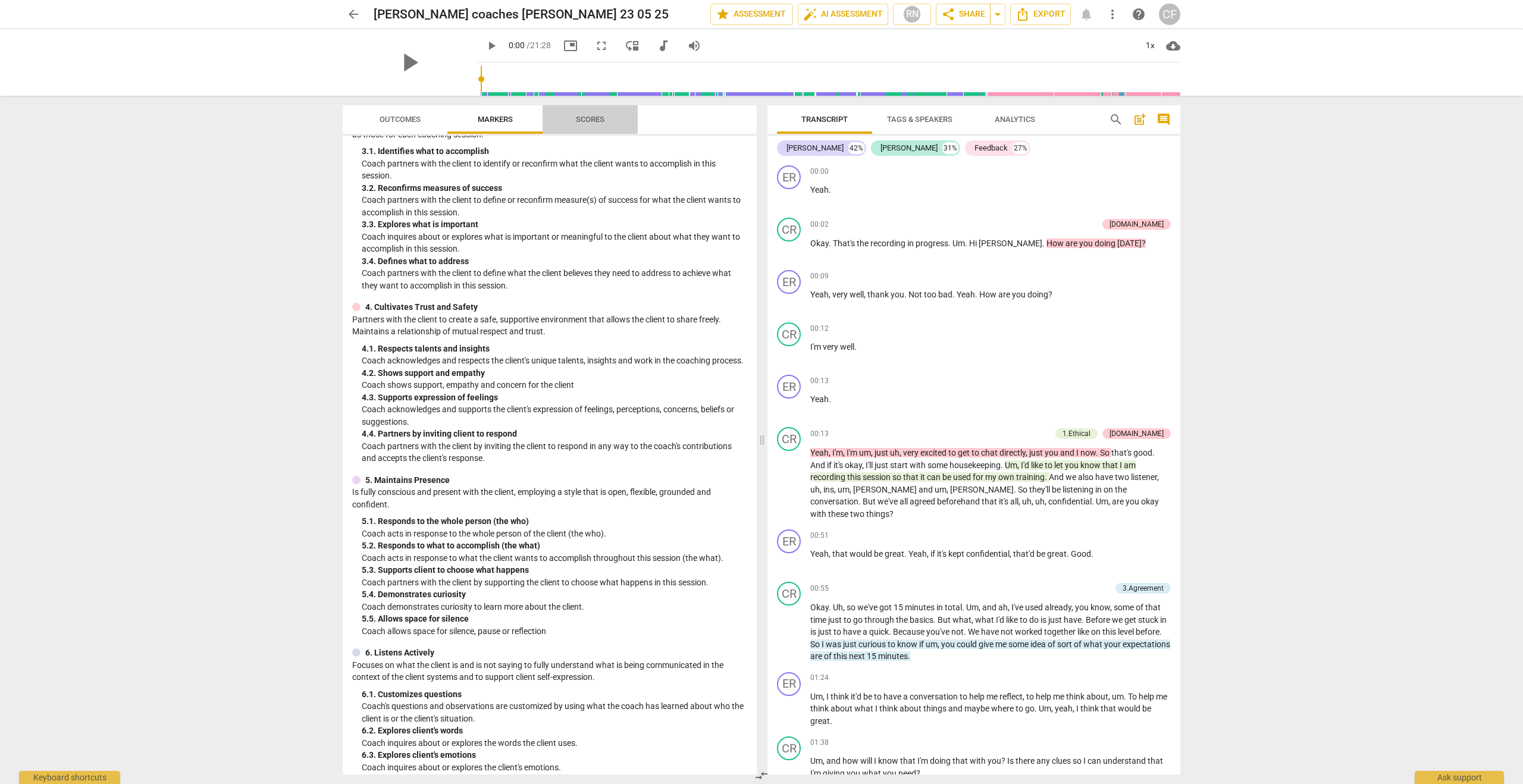
click at [589, 119] on span "Scores" at bounding box center [590, 119] width 28 height 9
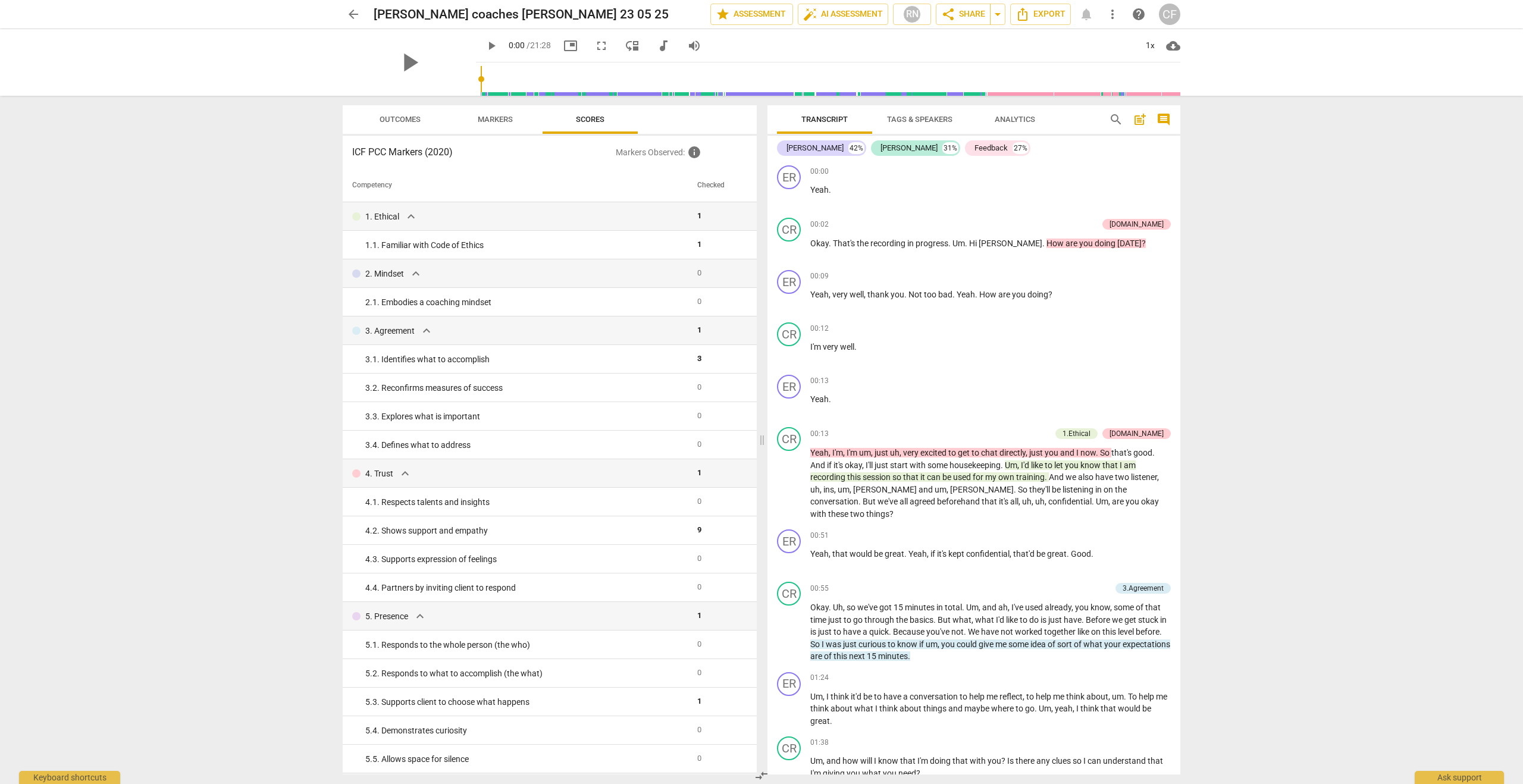
click at [1032, 121] on span "Analytics" at bounding box center [1015, 119] width 40 height 9
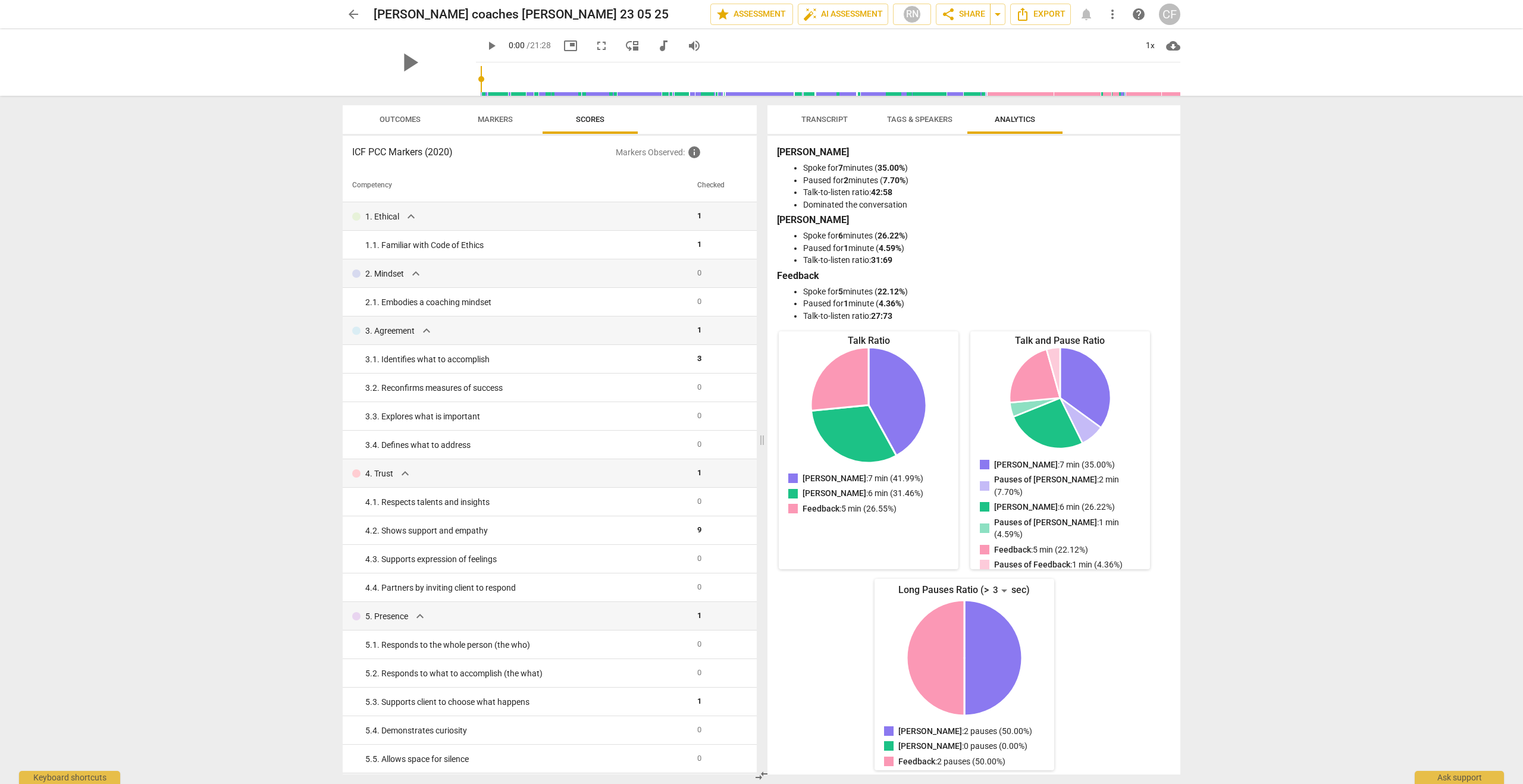
click at [351, 11] on span "arrow_back" at bounding box center [353, 14] width 15 height 15
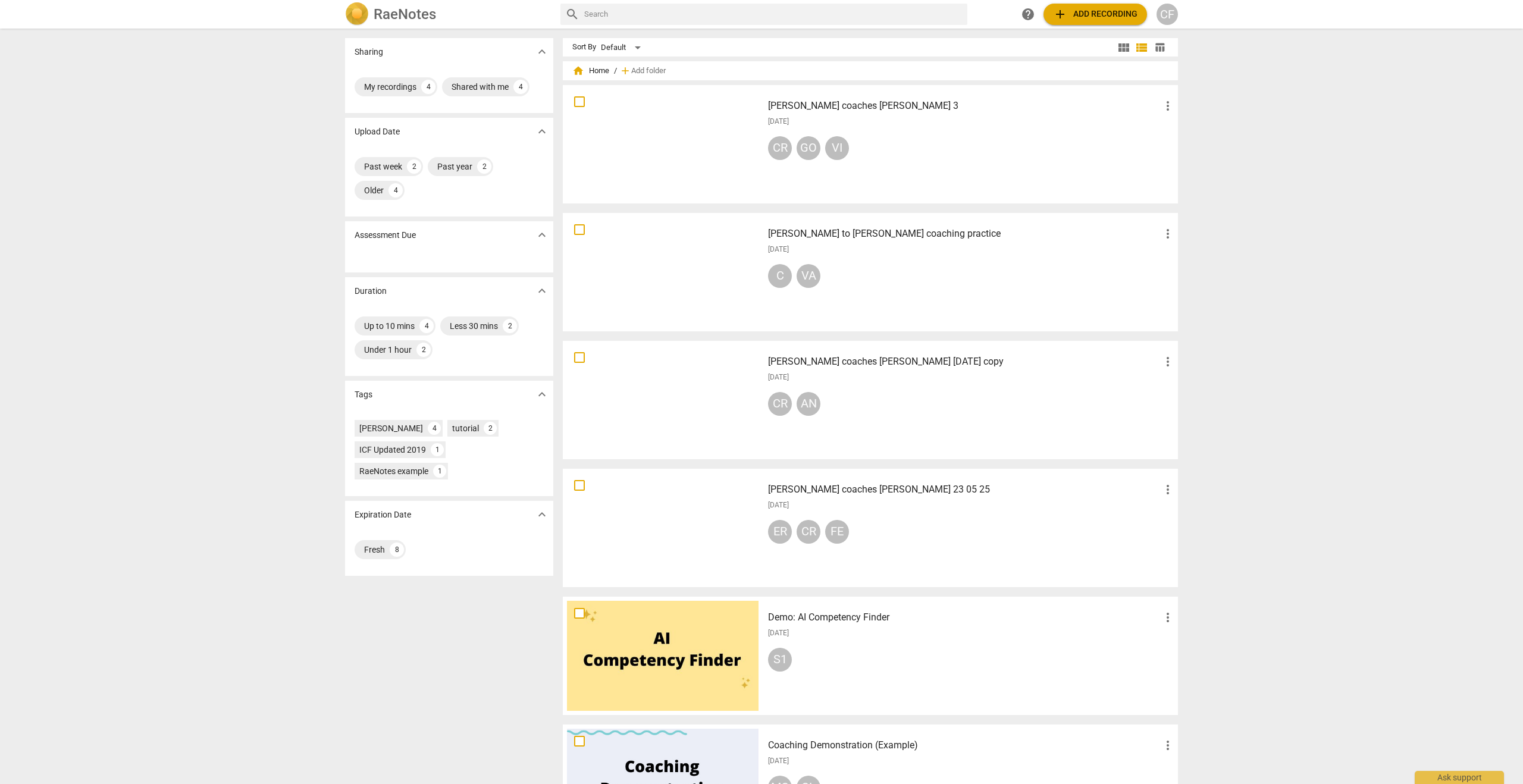
click at [866, 411] on div "CR AN" at bounding box center [971, 406] width 407 height 28
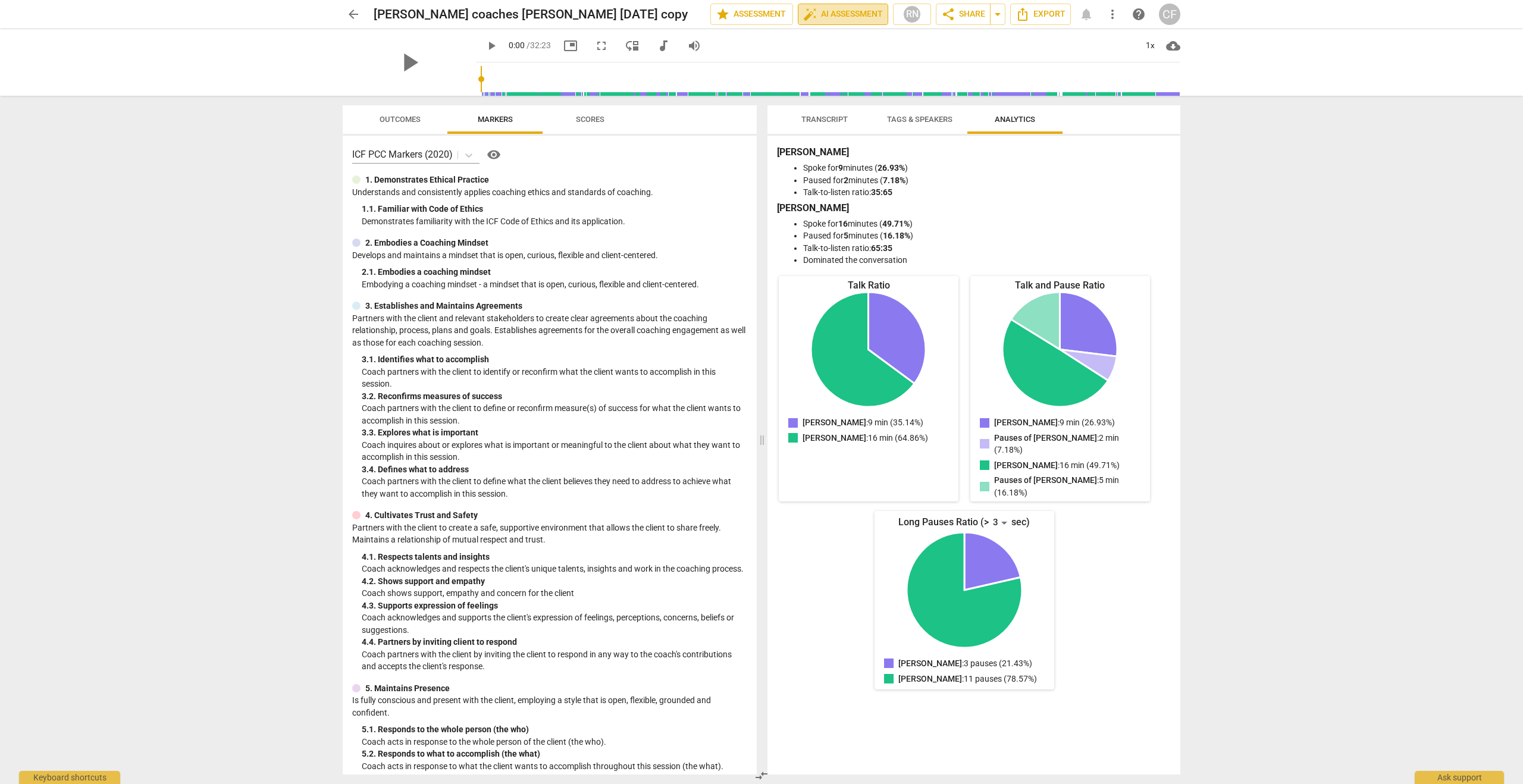
click at [832, 17] on span "auto_fix_high AI Assessment" at bounding box center [843, 14] width 80 height 15
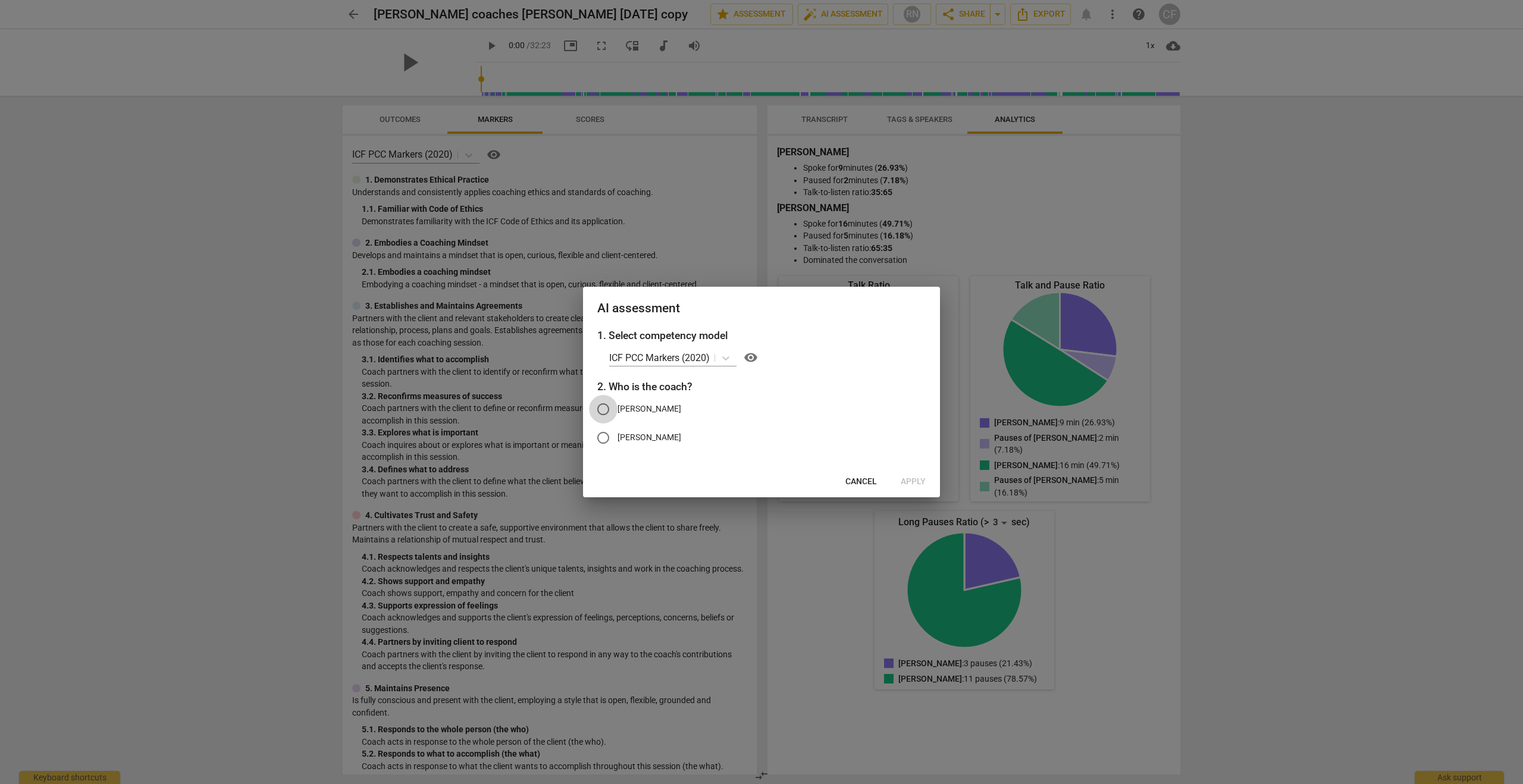
click at [604, 408] on input "[PERSON_NAME]" at bounding box center [603, 409] width 28 height 28
radio input "true"
click at [911, 482] on span "Apply" at bounding box center [914, 482] width 25 height 12
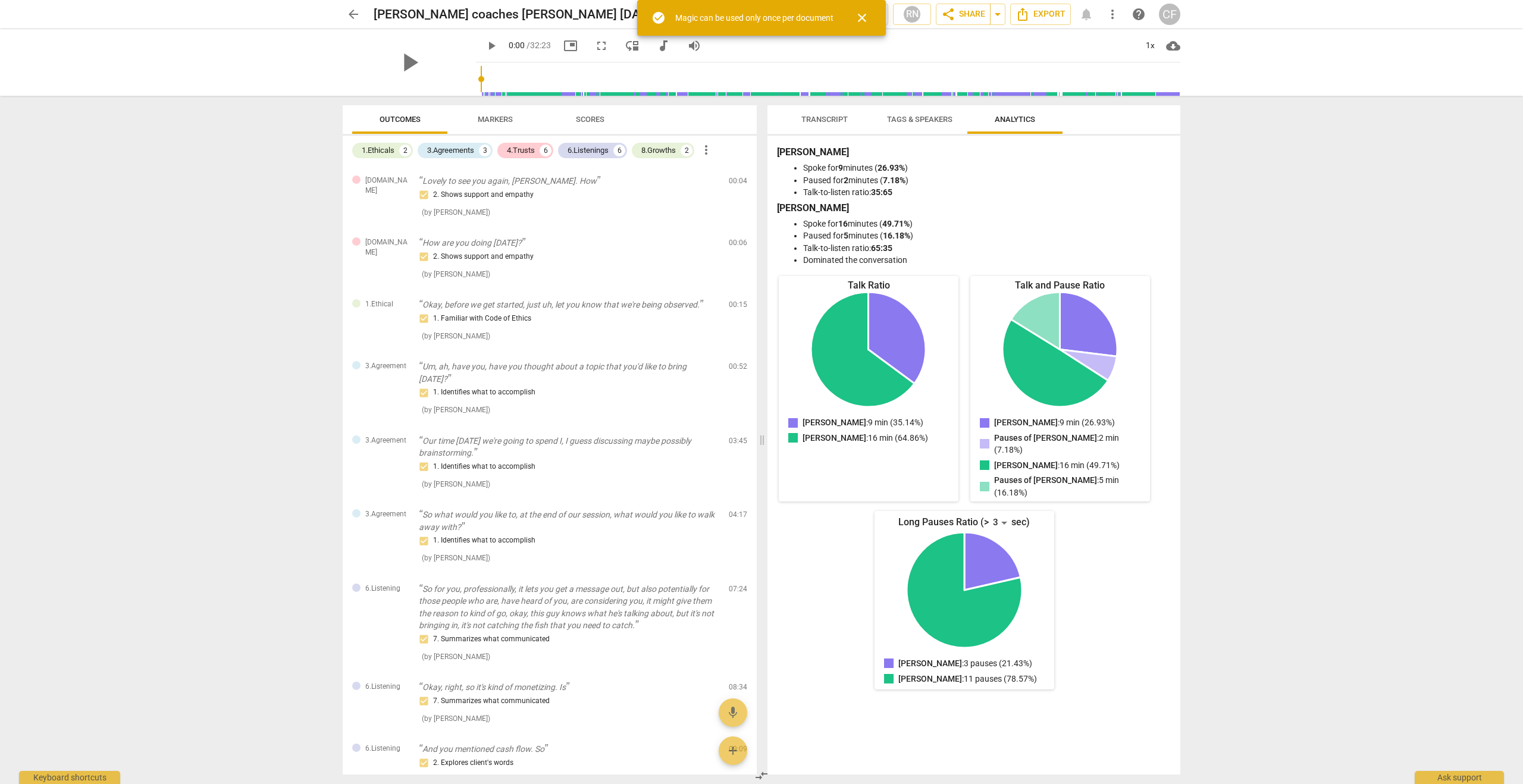
drag, startPoint x: 698, startPoint y: 23, endPoint x: 639, endPoint y: 23, distance: 59.0
click at [697, 23] on div "Magic can be used only once per document" at bounding box center [755, 18] width 158 height 12
click at [858, 15] on span "close" at bounding box center [862, 17] width 15 height 15
click at [739, 17] on span "star Assessment" at bounding box center [752, 14] width 72 height 15
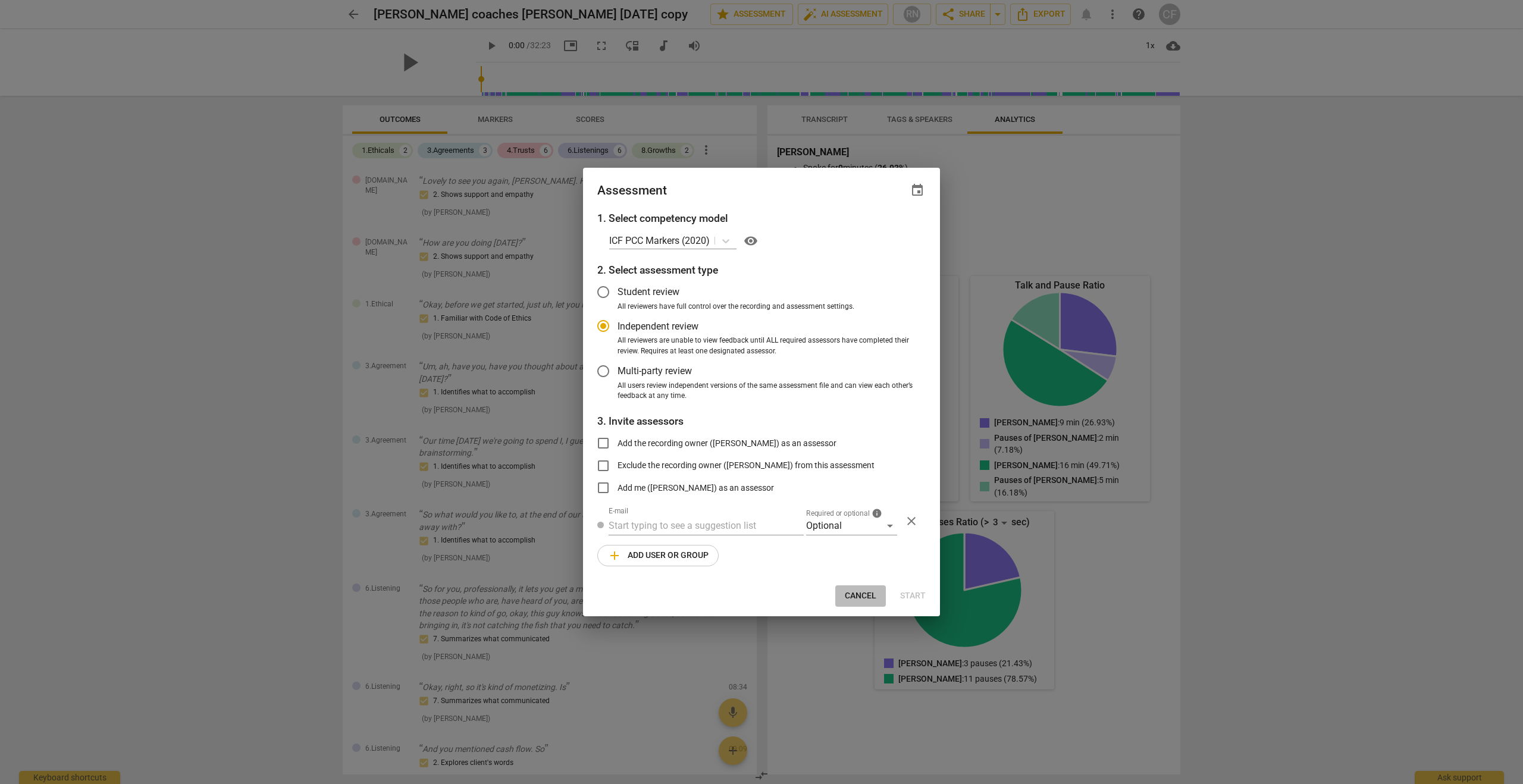
click at [855, 597] on span "Cancel" at bounding box center [860, 595] width 31 height 12
radio input "false"
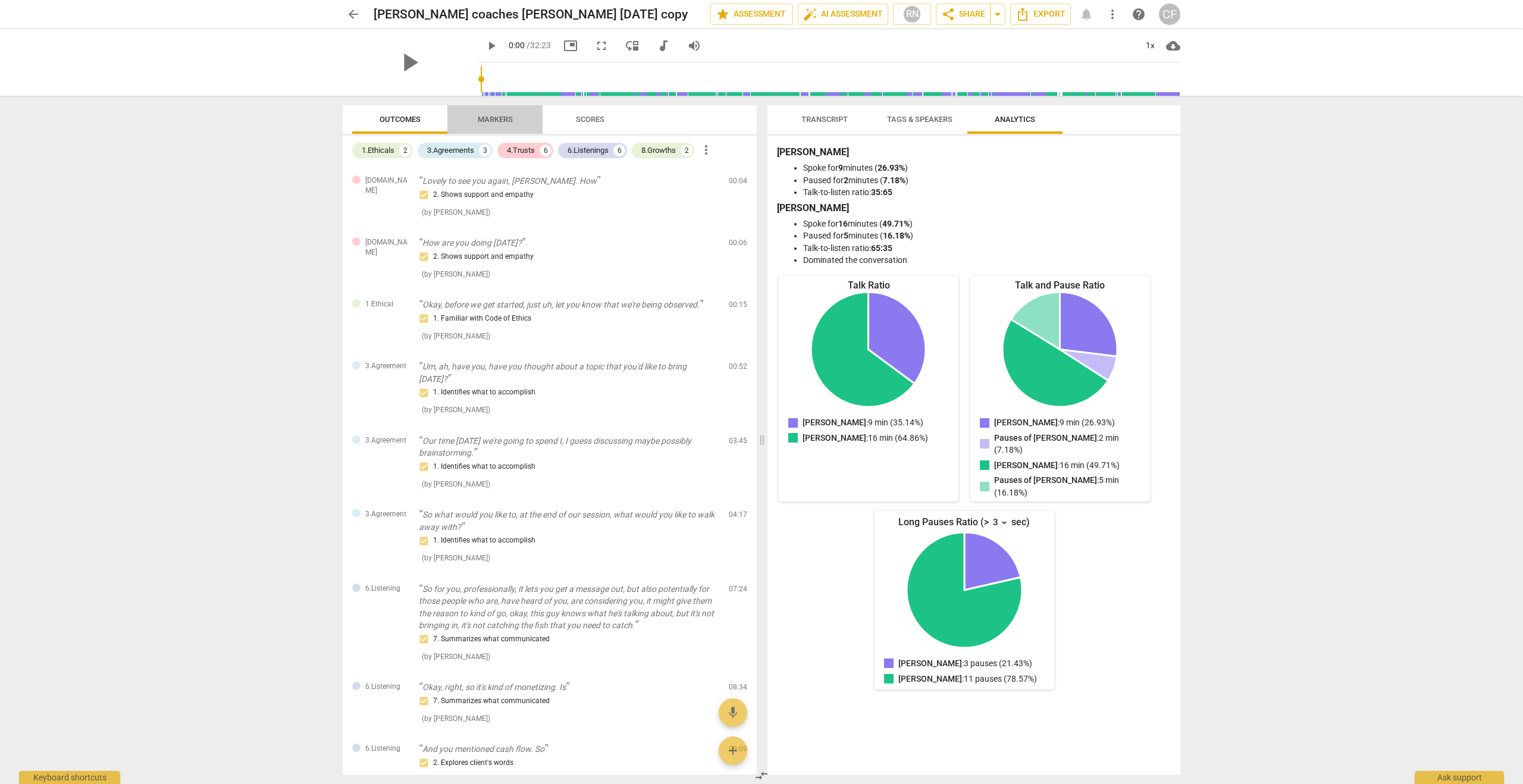
click at [485, 119] on span "Markers" at bounding box center [495, 119] width 35 height 9
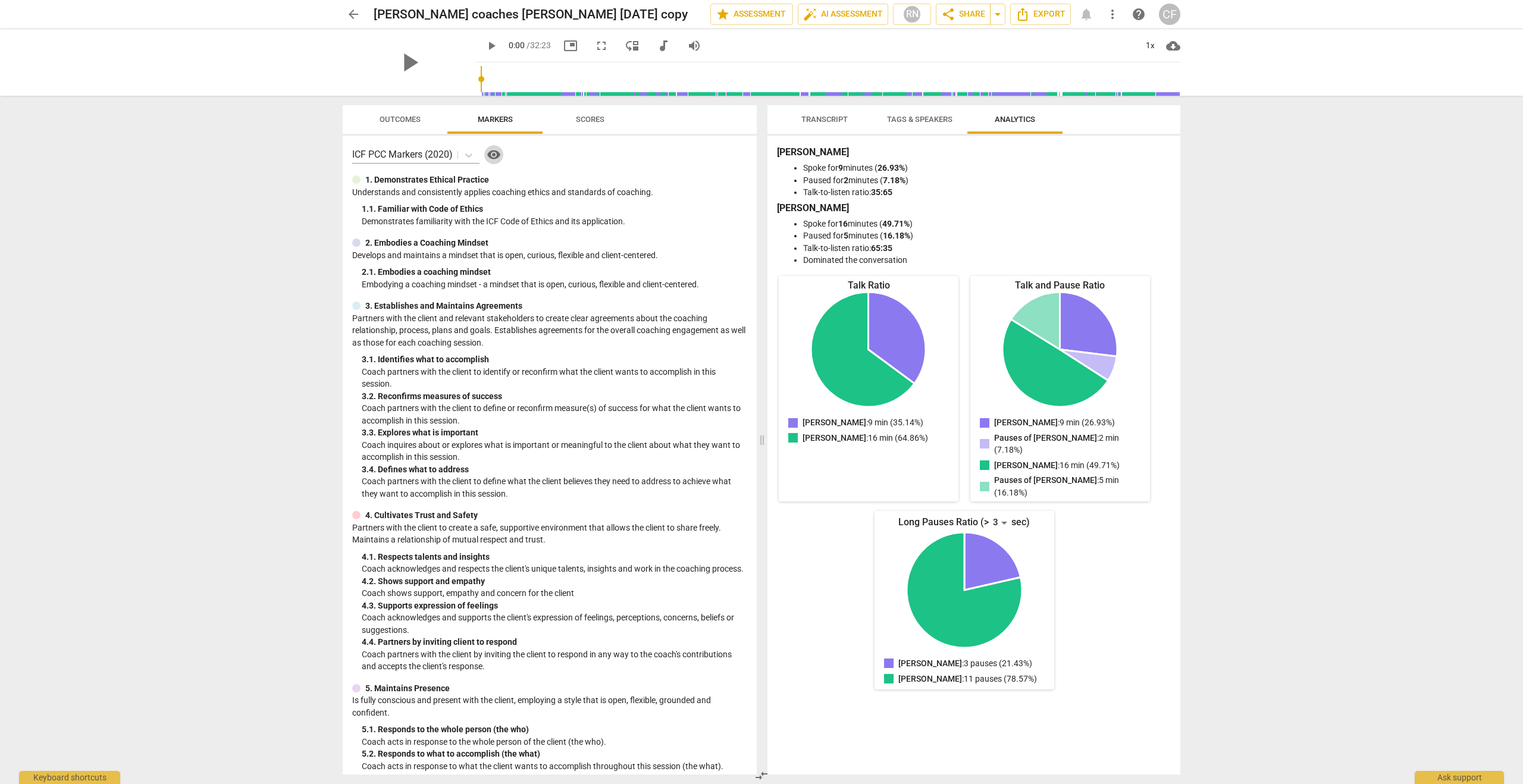
click at [496, 152] on span "visibility" at bounding box center [494, 155] width 15 height 15
click at [353, 14] on span "arrow_back" at bounding box center [353, 14] width 15 height 15
